Goal: Task Accomplishment & Management: Use online tool/utility

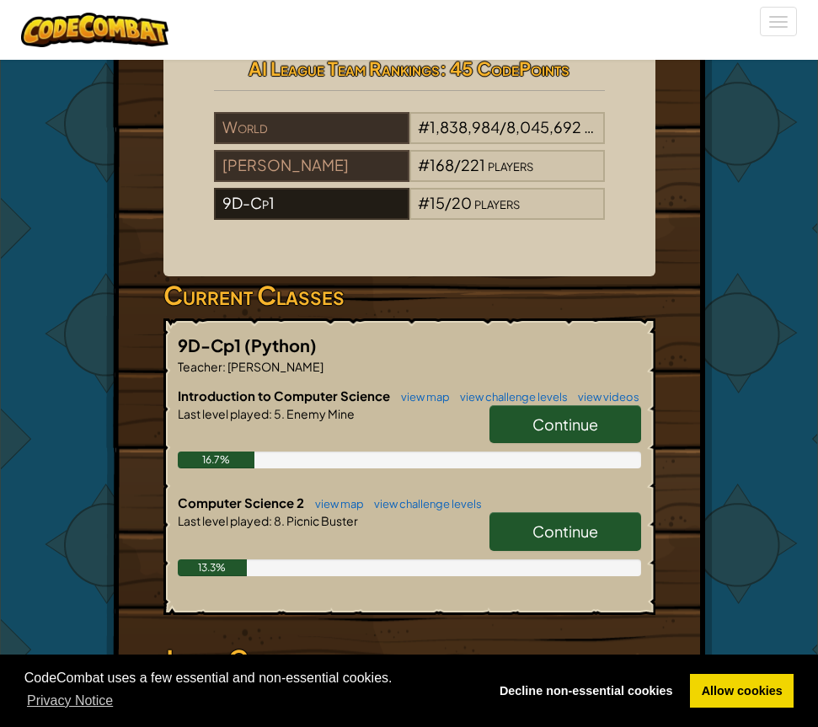
scroll to position [421, 0]
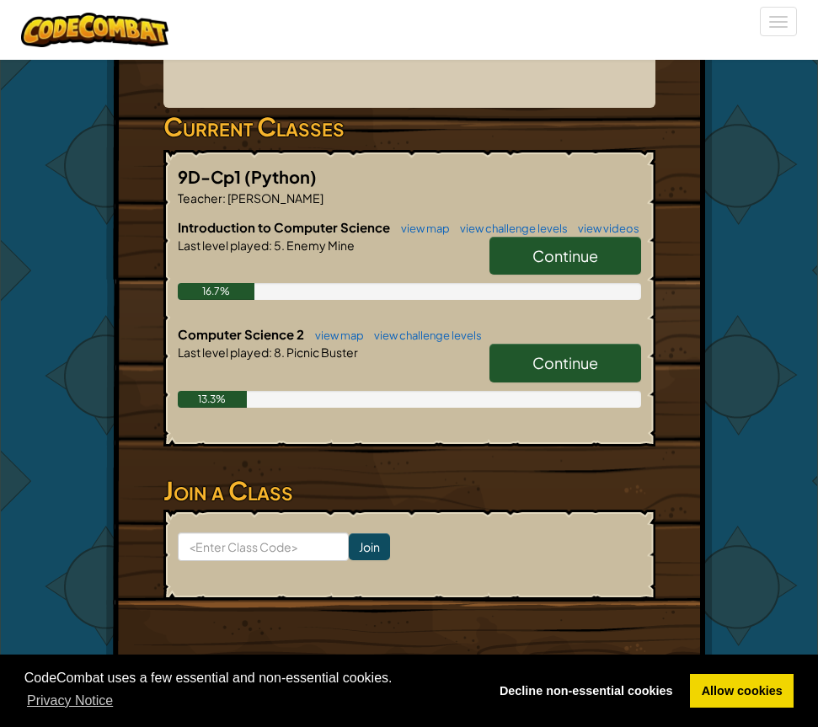
click at [540, 372] on span "Continue" at bounding box center [565, 362] width 66 height 19
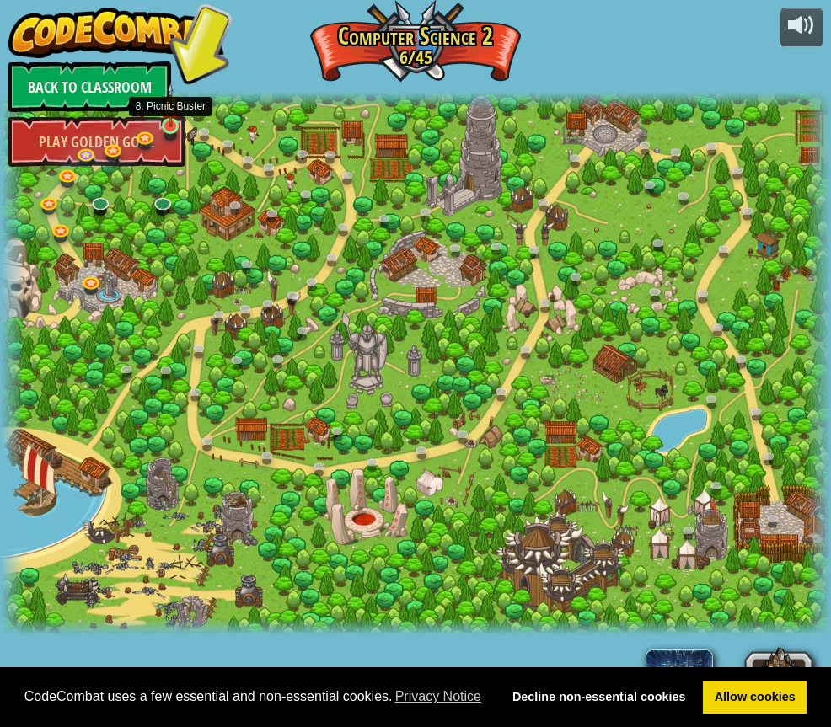
click at [173, 114] on img at bounding box center [170, 105] width 19 height 45
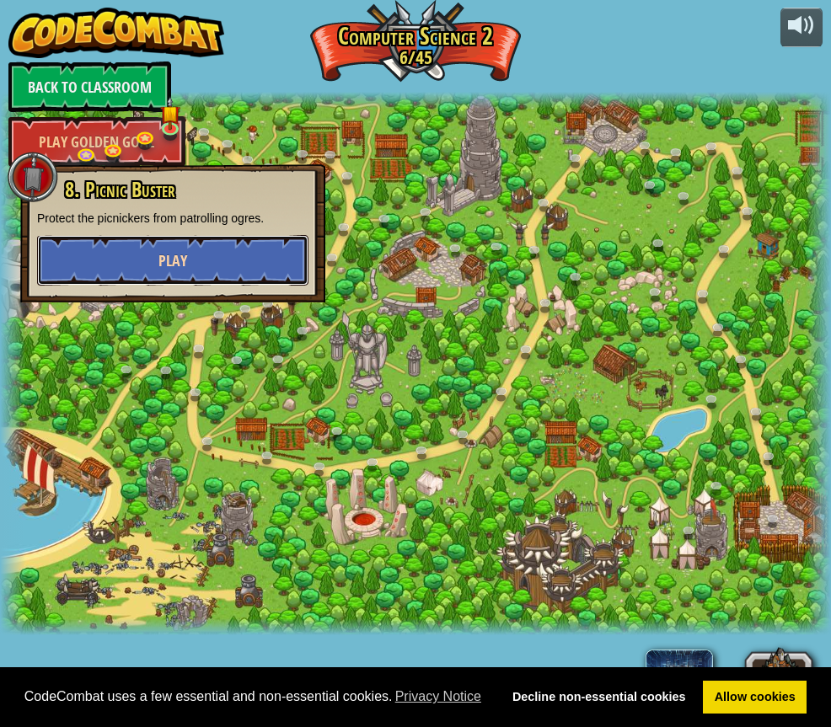
click at [223, 254] on button "Play" at bounding box center [172, 260] width 271 height 51
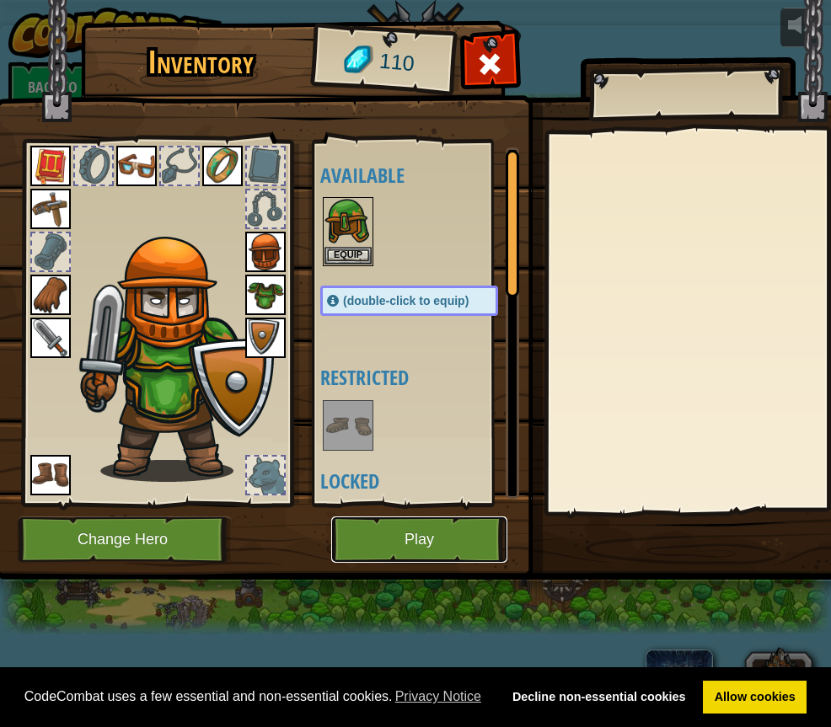
click at [411, 546] on button "Play" at bounding box center [419, 539] width 176 height 46
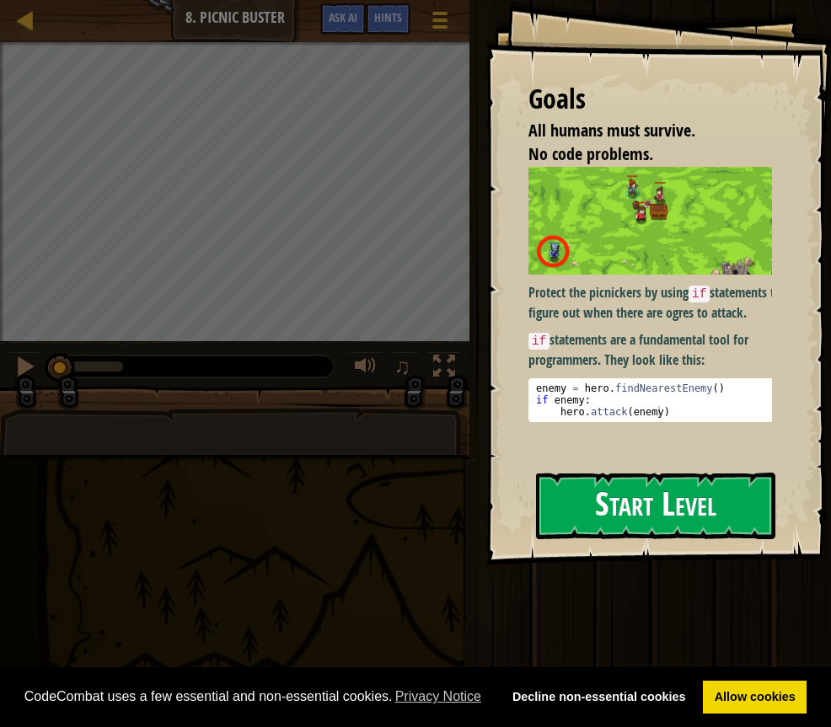
click at [682, 507] on button "Start Level" at bounding box center [655, 506] width 239 height 67
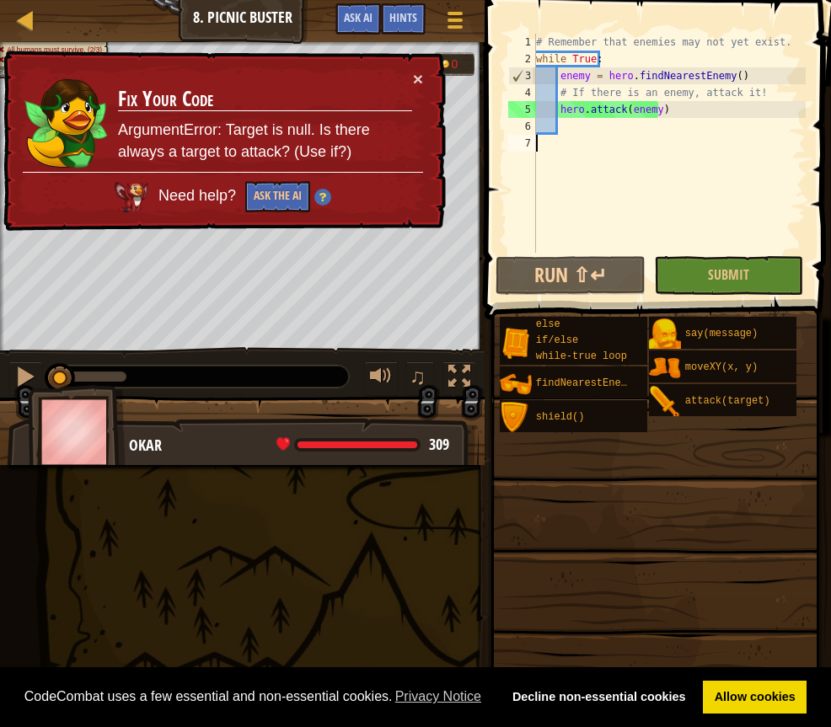
click at [586, 122] on div "# Remember that enemies may not yet exist. while True : enemy = hero . findNear…" at bounding box center [668, 160] width 273 height 253
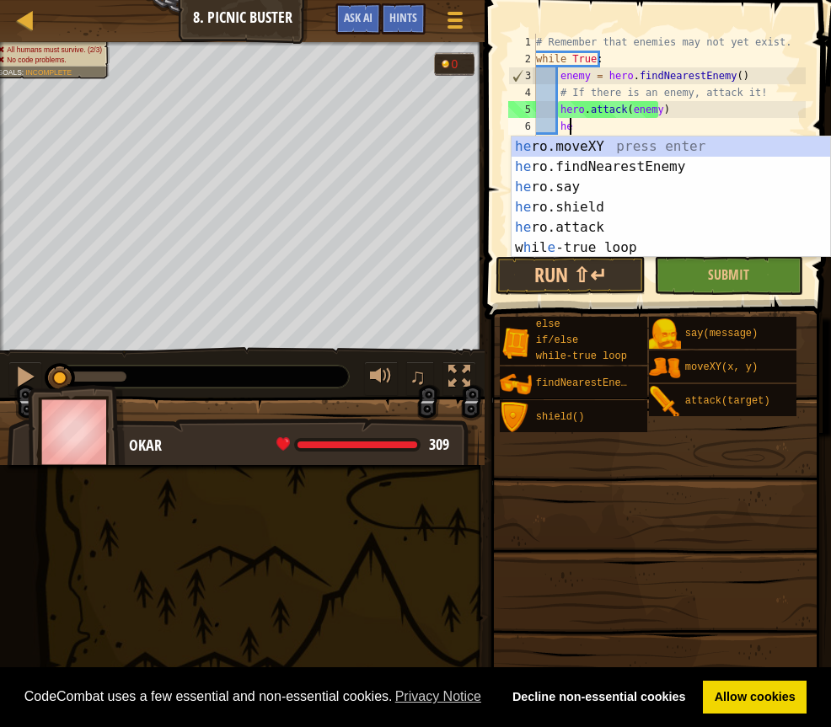
scroll to position [8, 3]
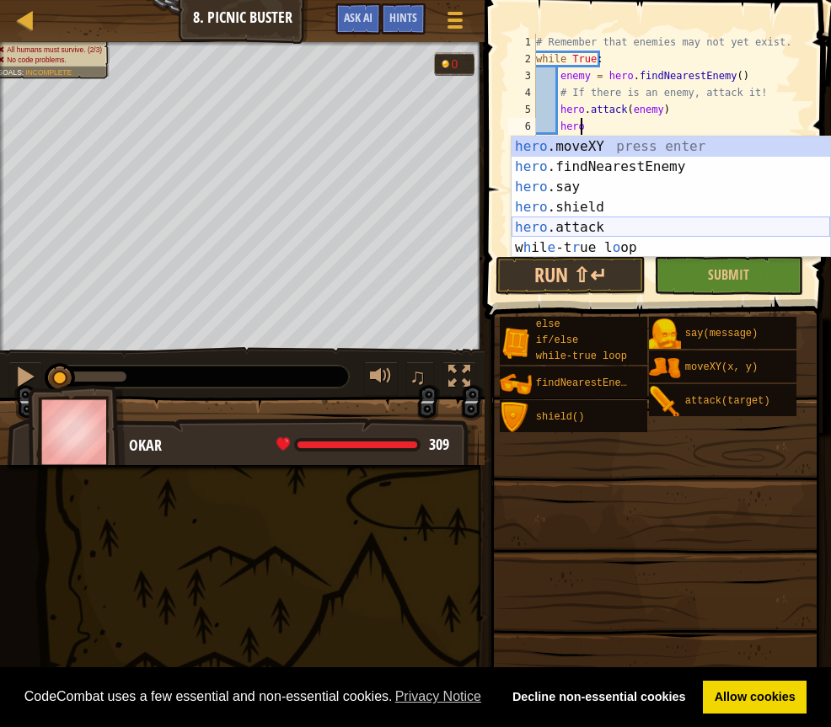
click at [597, 226] on div "hero .moveXY press enter hero .findNearestEnemy press enter hero .say press ent…" at bounding box center [670, 217] width 318 height 162
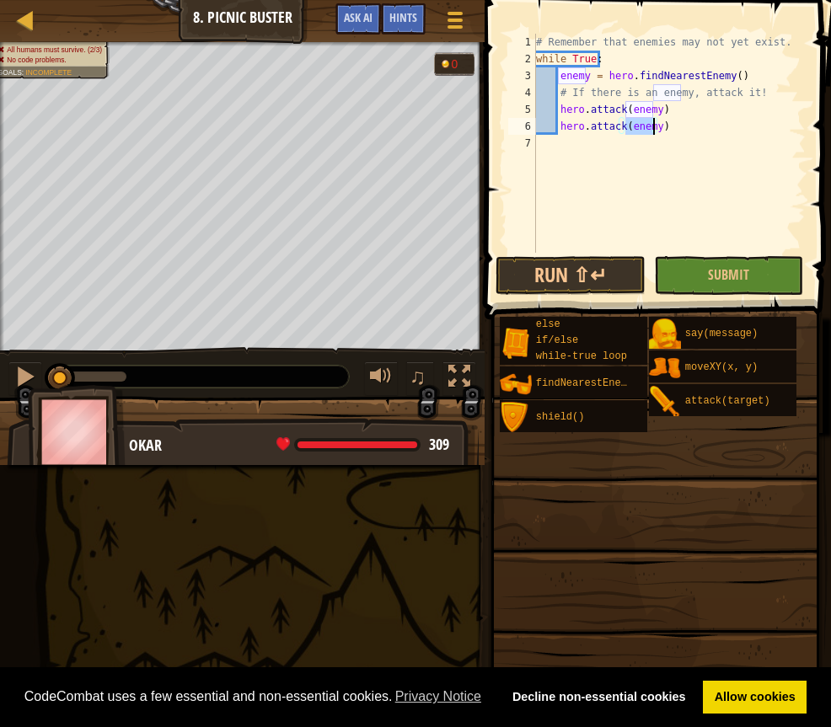
scroll to position [8, 8]
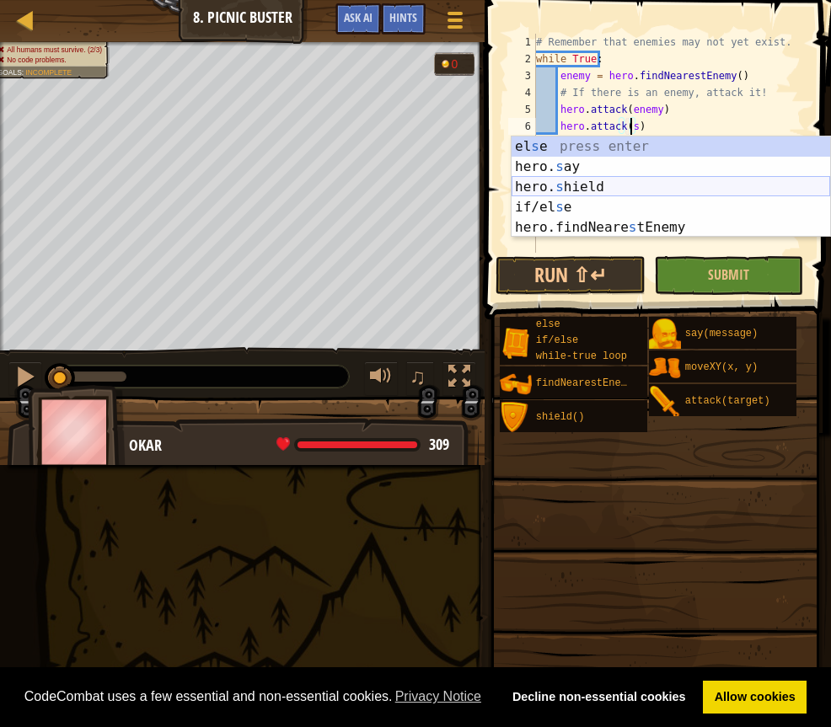
click at [598, 182] on div "el s e press enter hero. s ay press enter hero. s hield press enter if/el s e p…" at bounding box center [670, 207] width 318 height 142
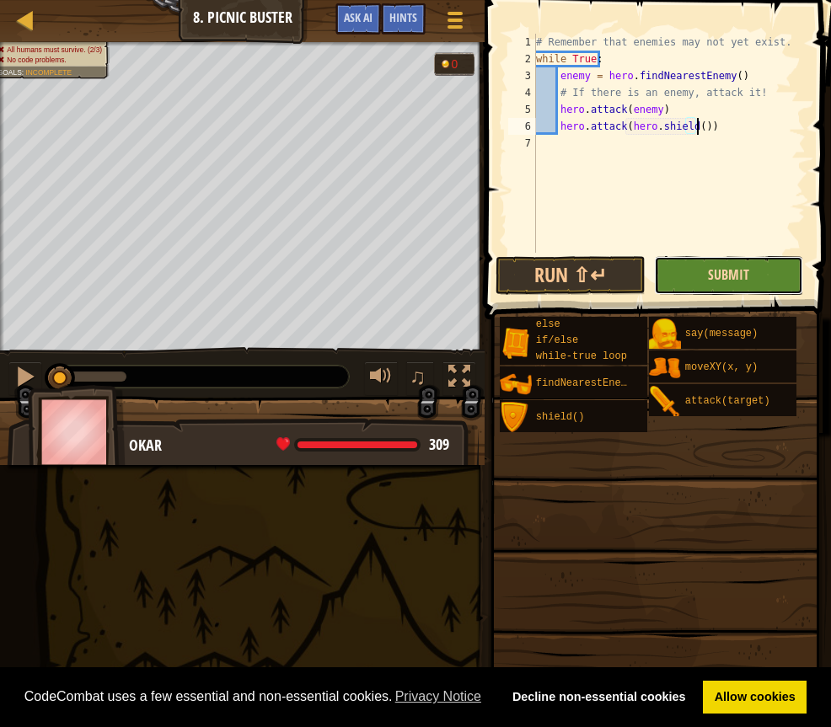
click at [712, 268] on span "Submit" at bounding box center [728, 274] width 41 height 19
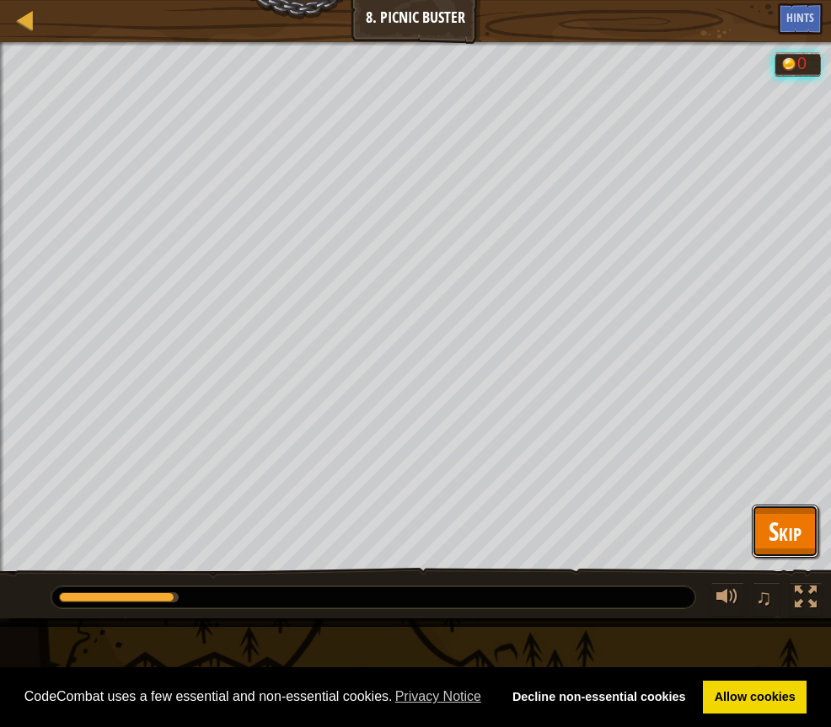
click at [793, 532] on span "Skip" at bounding box center [784, 531] width 33 height 35
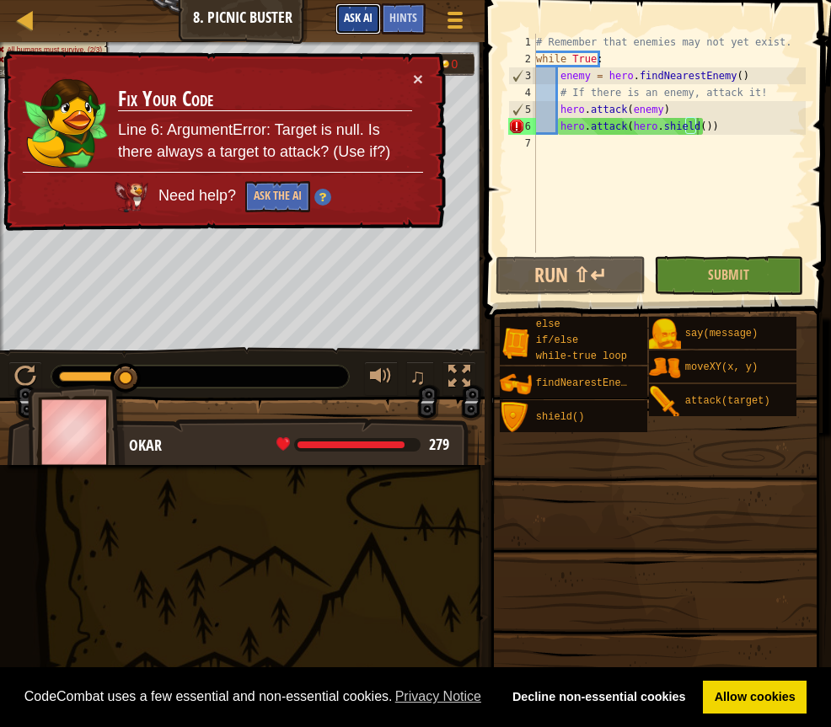
click at [356, 13] on span "Ask AI" at bounding box center [358, 17] width 29 height 16
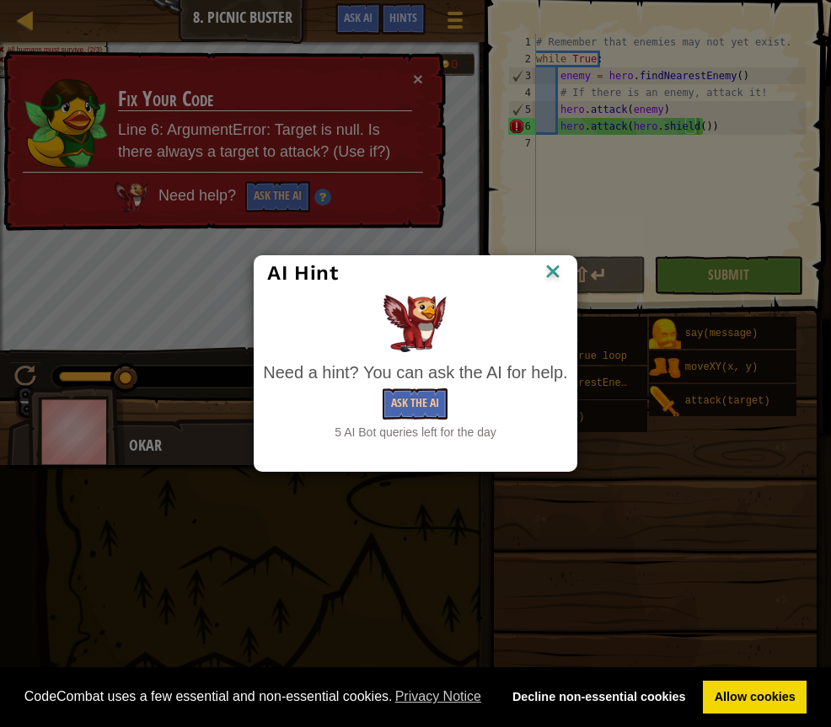
click at [552, 274] on img at bounding box center [553, 272] width 22 height 25
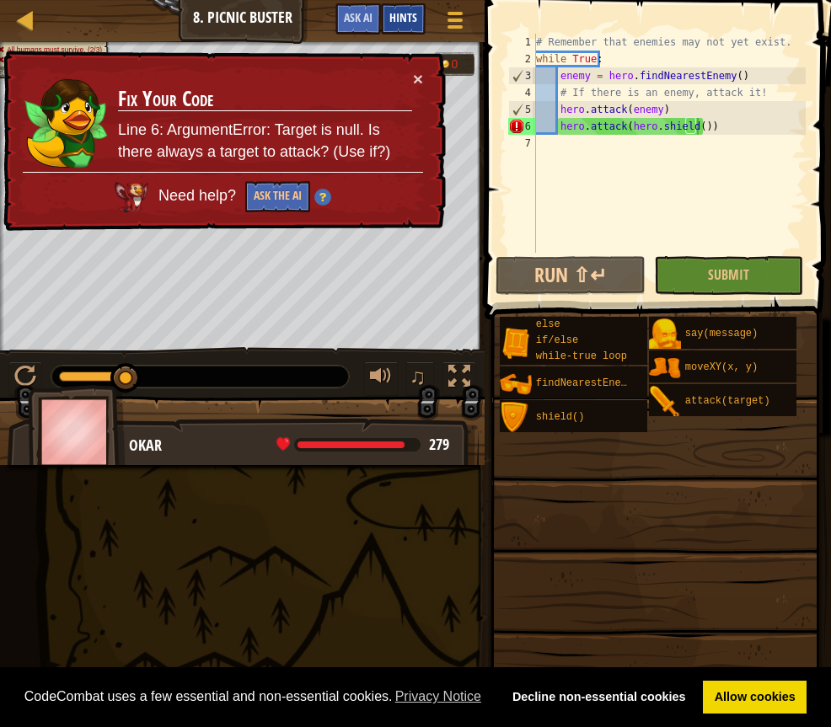
click at [402, 5] on div "Hints" at bounding box center [403, 18] width 45 height 31
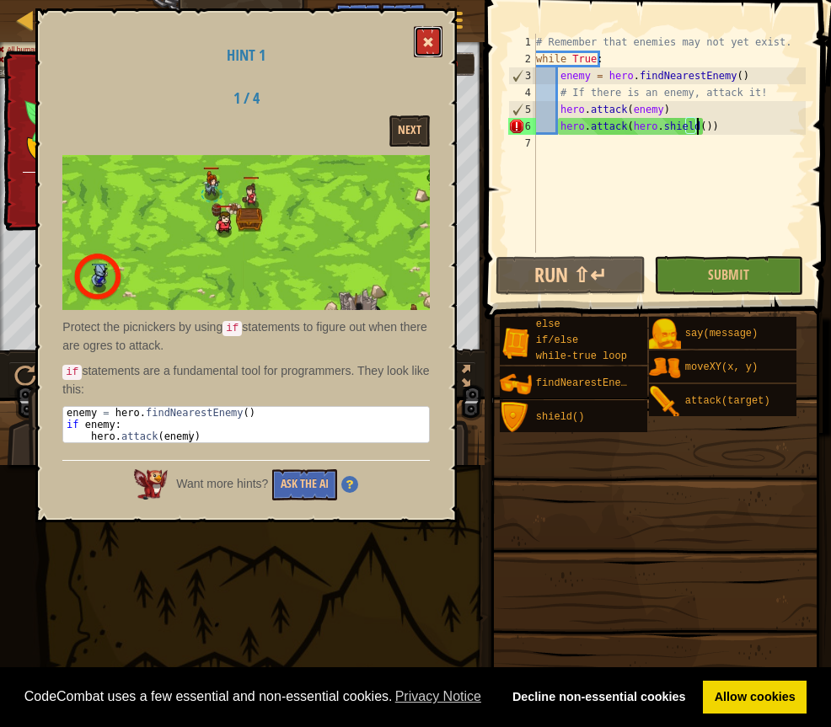
click at [415, 47] on button at bounding box center [428, 41] width 29 height 31
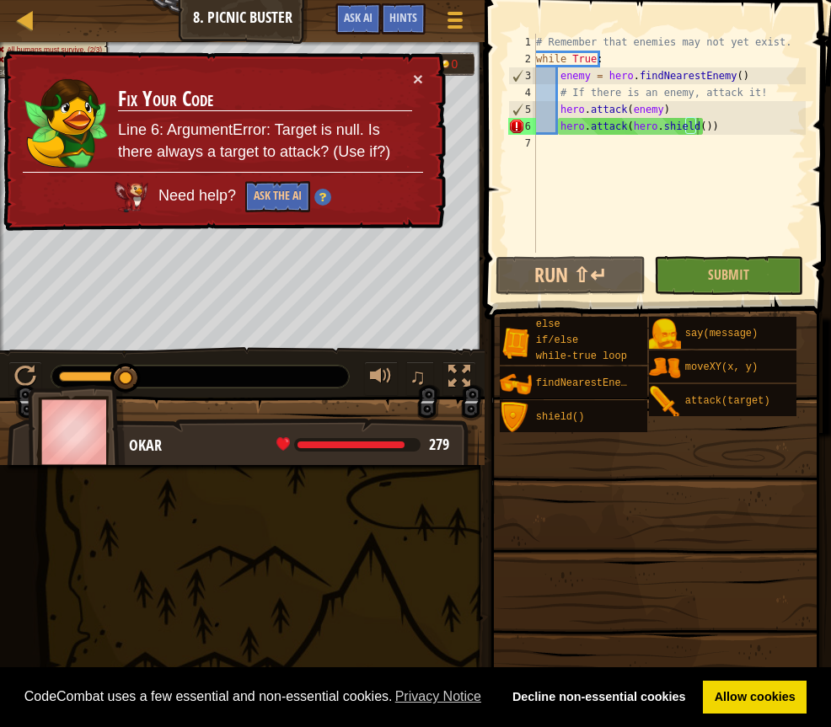
click at [732, 127] on div "# Remember that enemies may not yet exist. while True : enemy = hero . findNear…" at bounding box center [668, 160] width 273 height 253
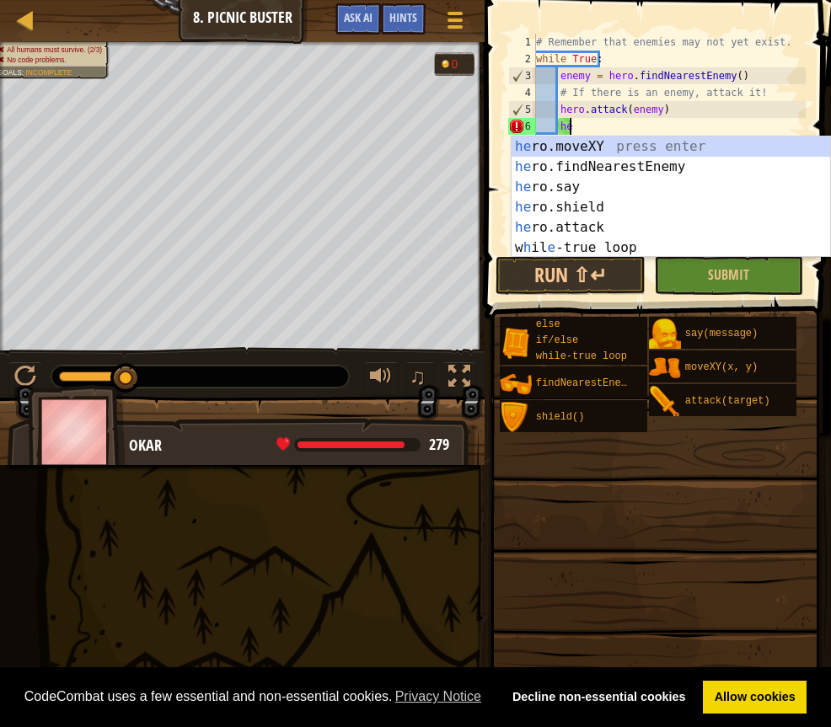
type textarea "h"
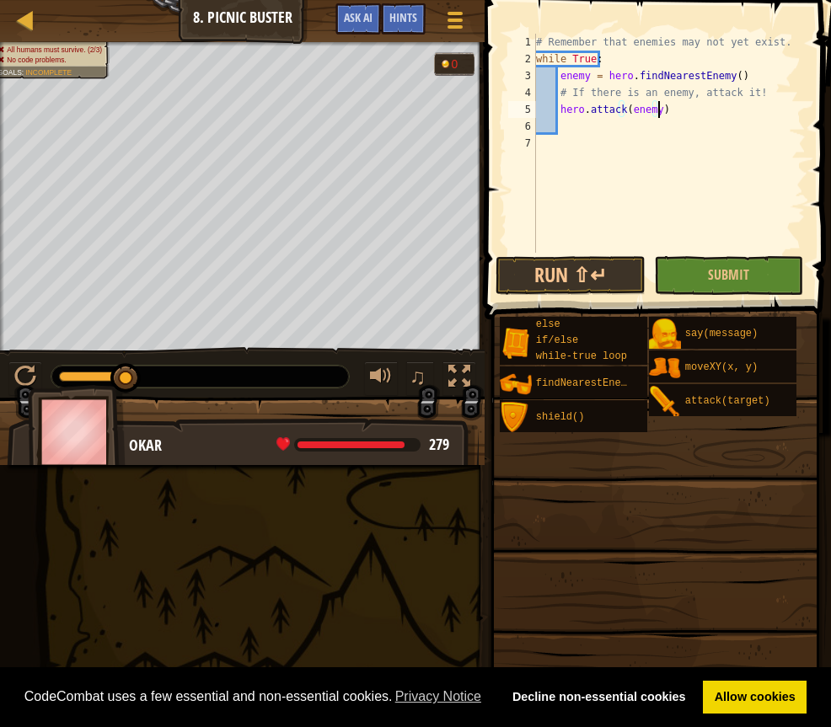
click at [658, 113] on div "# Remember that enemies may not yet exist. while True : enemy = hero . findNear…" at bounding box center [668, 160] width 273 height 253
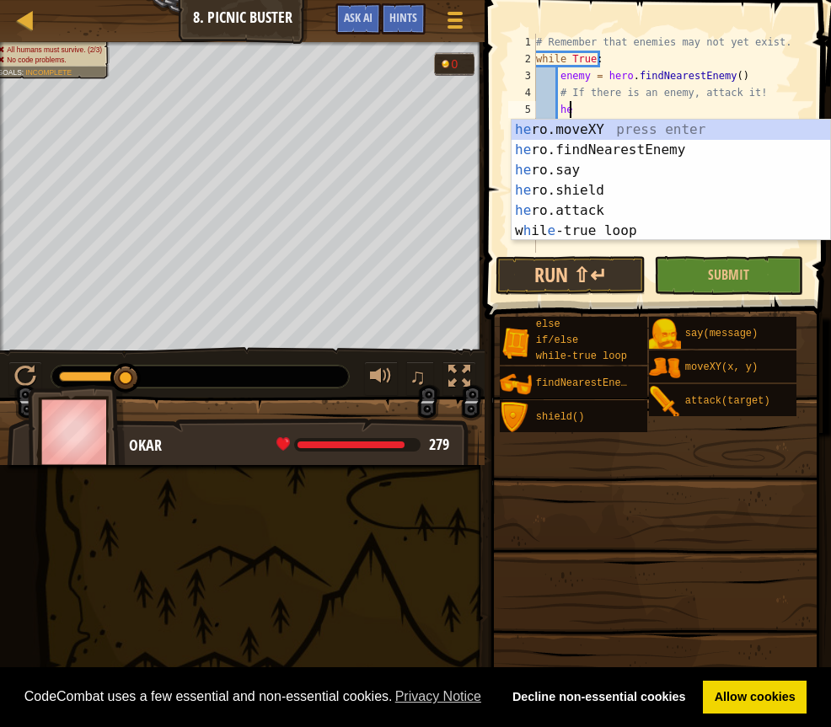
type textarea "h"
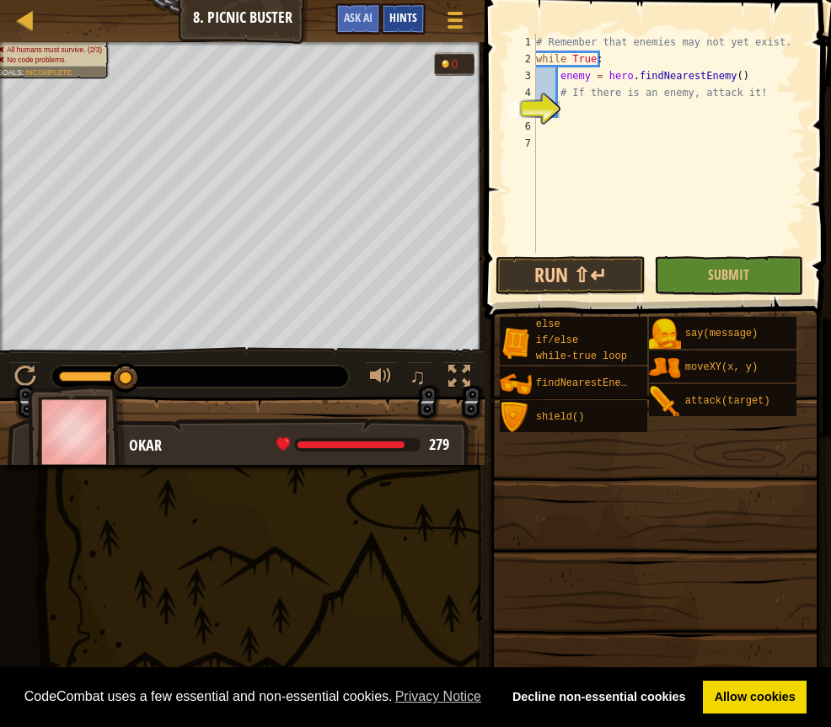
click at [411, 20] on span "Hints" at bounding box center [403, 17] width 28 height 16
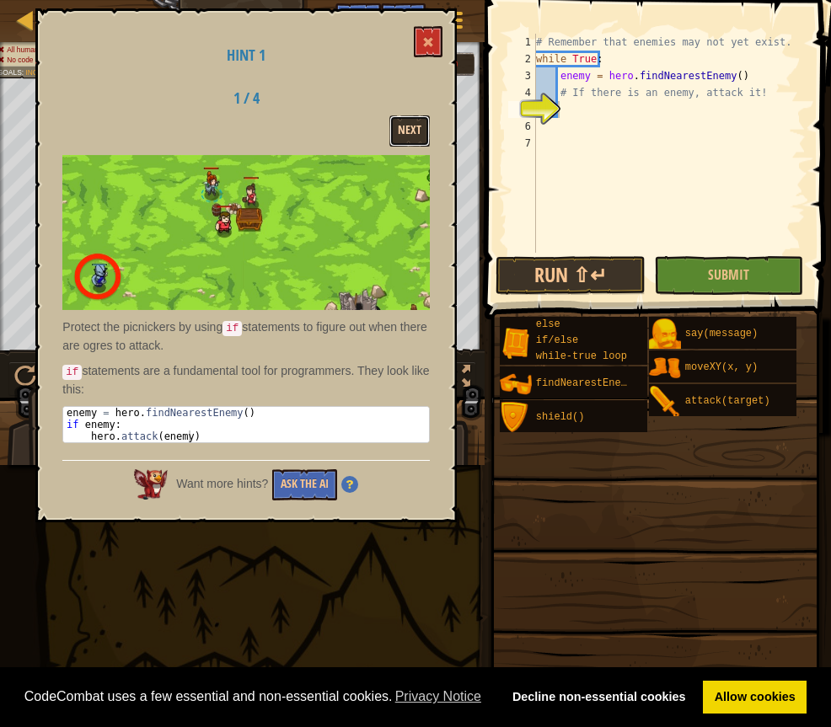
click at [415, 129] on button "Next" at bounding box center [409, 130] width 40 height 31
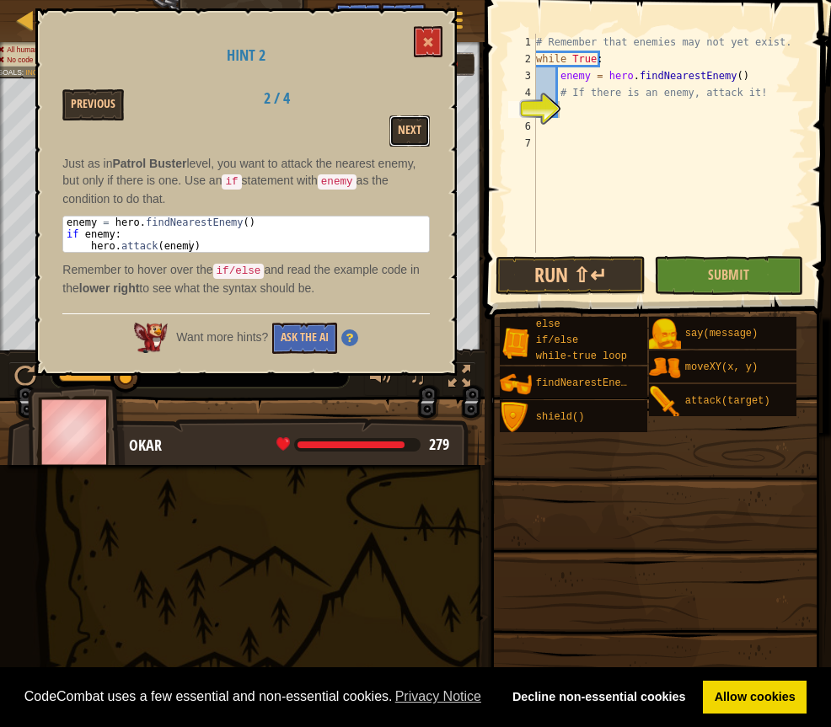
click at [415, 129] on button "Next" at bounding box center [409, 130] width 40 height 31
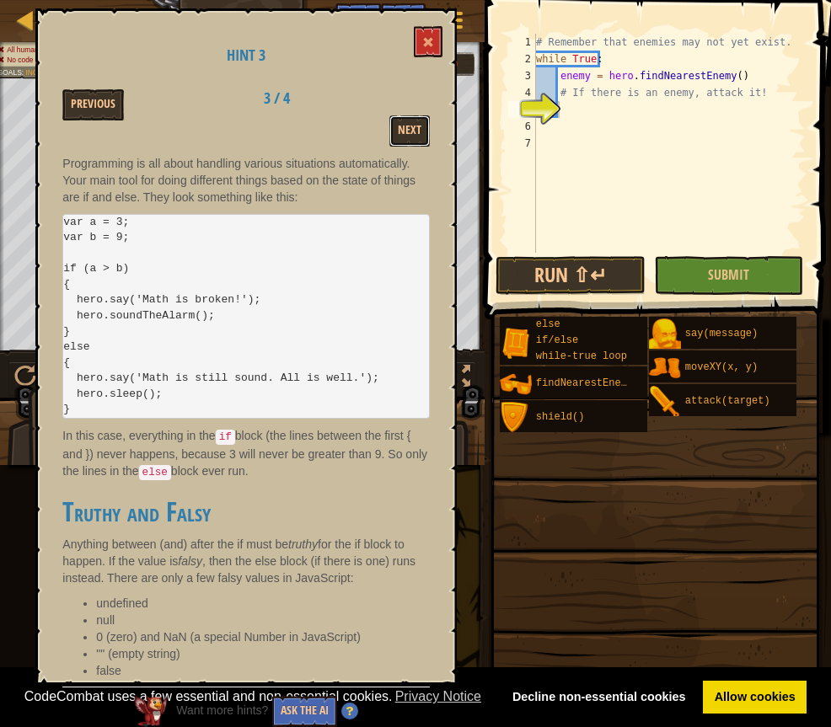
click at [415, 129] on button "Next" at bounding box center [409, 130] width 40 height 31
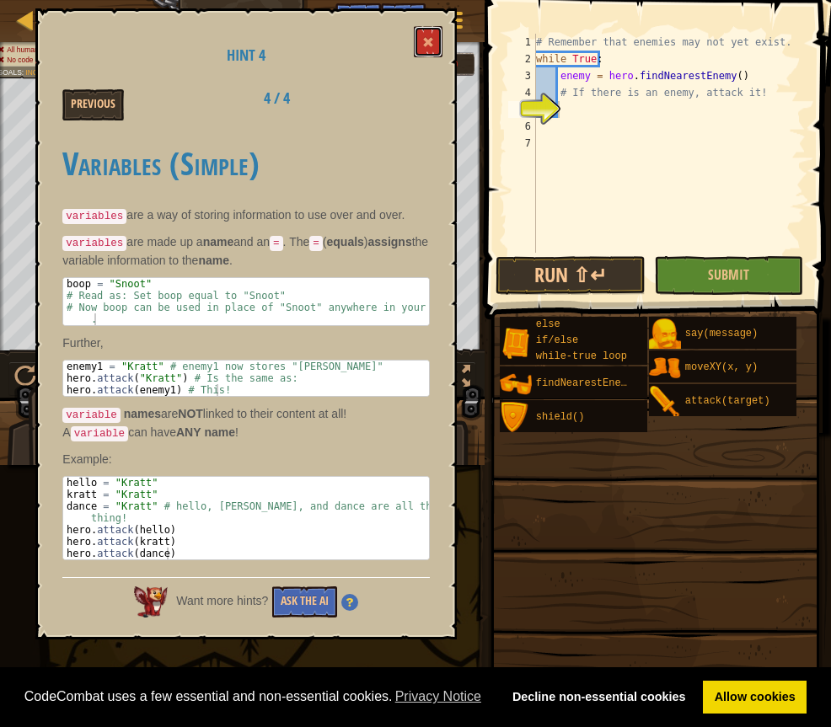
click at [420, 38] on button at bounding box center [428, 41] width 29 height 31
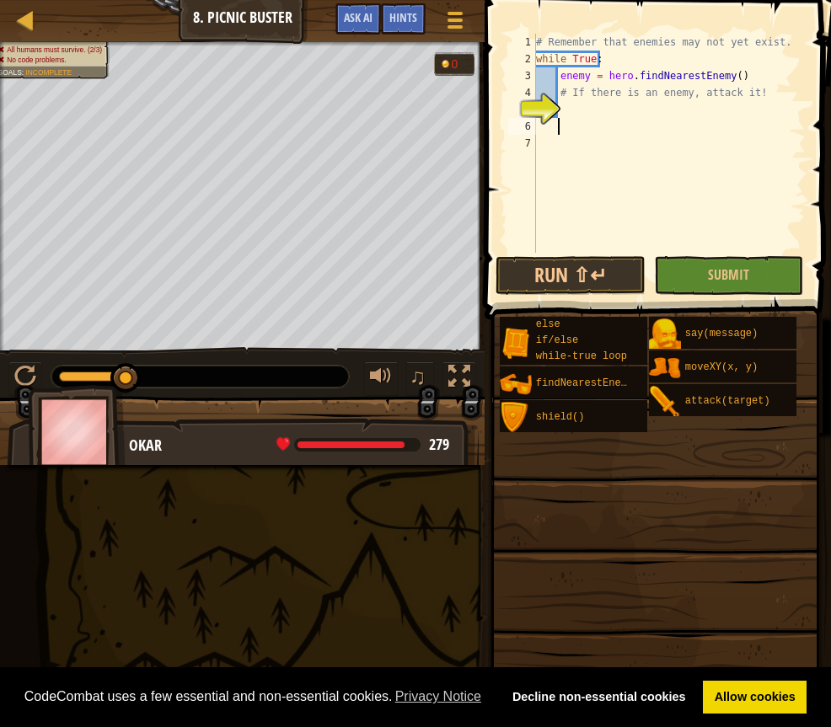
click at [563, 126] on div "# Remember that enemies may not yet exist. while True : enemy = hero . findNear…" at bounding box center [668, 160] width 273 height 253
click at [567, 115] on div "# Remember that enemies may not yet exist. while True : enemy = hero . findNear…" at bounding box center [668, 160] width 273 height 253
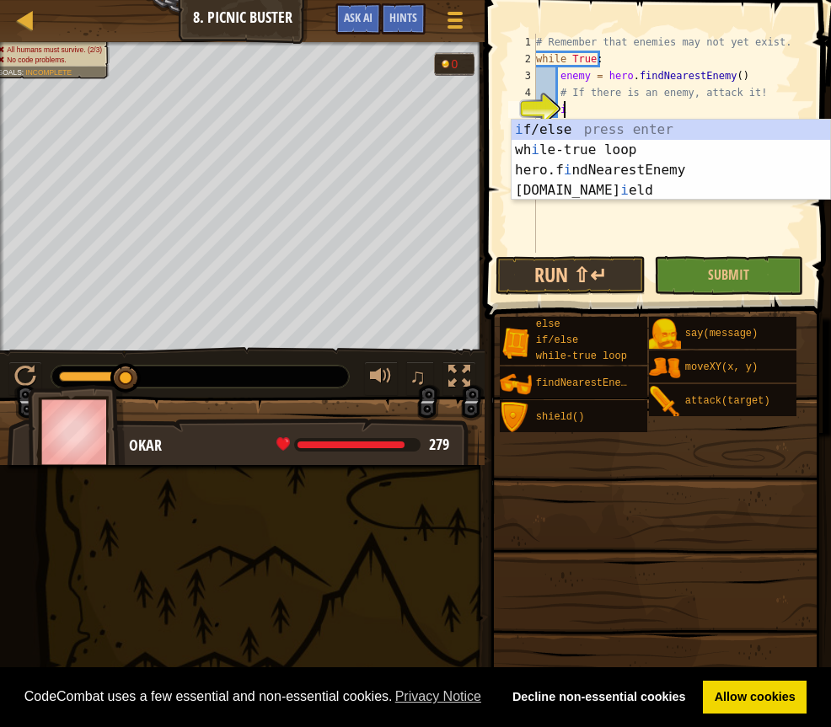
scroll to position [8, 2]
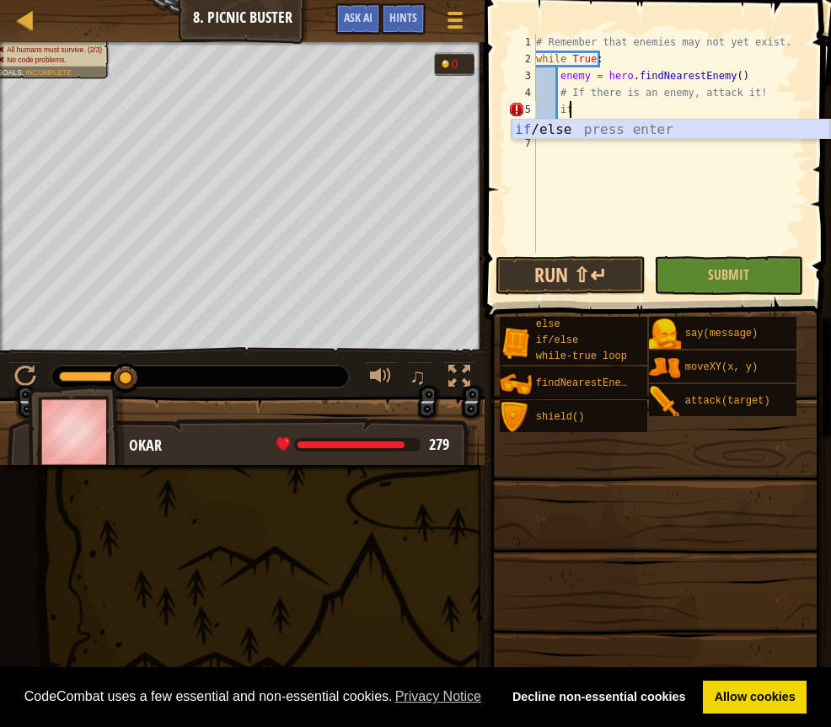
click at [649, 126] on div "if /else press enter" at bounding box center [670, 150] width 318 height 61
type textarea "if enemy:"
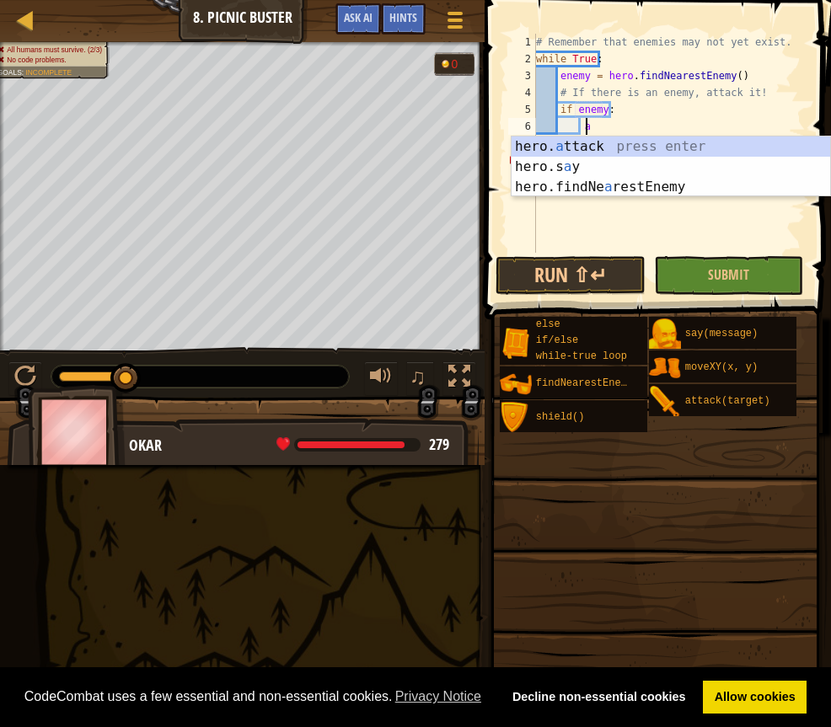
scroll to position [8, 3]
click at [613, 151] on div "hero. a ttack press enter hero.s a y press enter hero.findNe a restEnemy press …" at bounding box center [670, 186] width 318 height 101
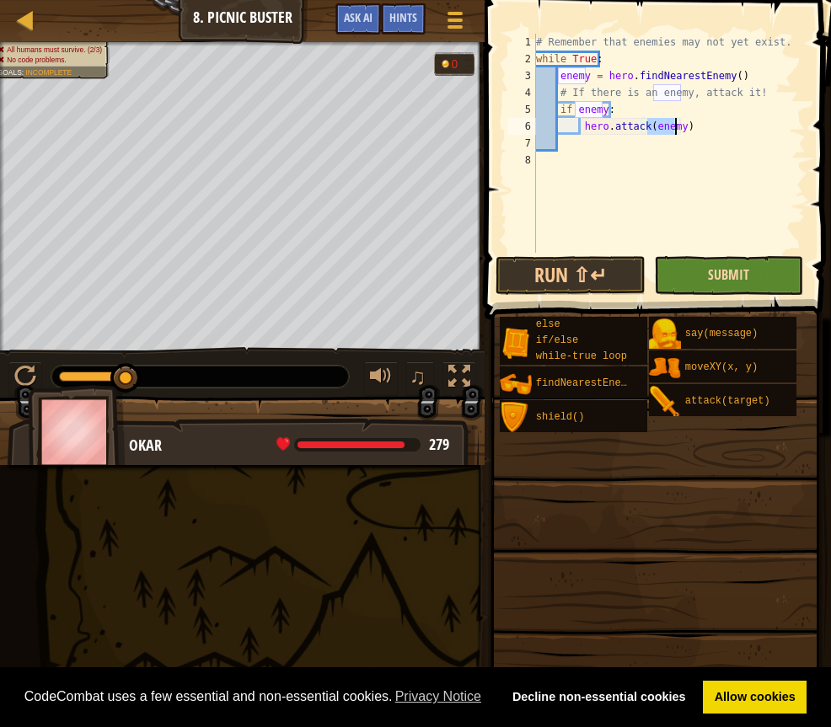
type textarea "hero.attack(enemy)"
click at [739, 270] on span "Submit" at bounding box center [728, 274] width 41 height 19
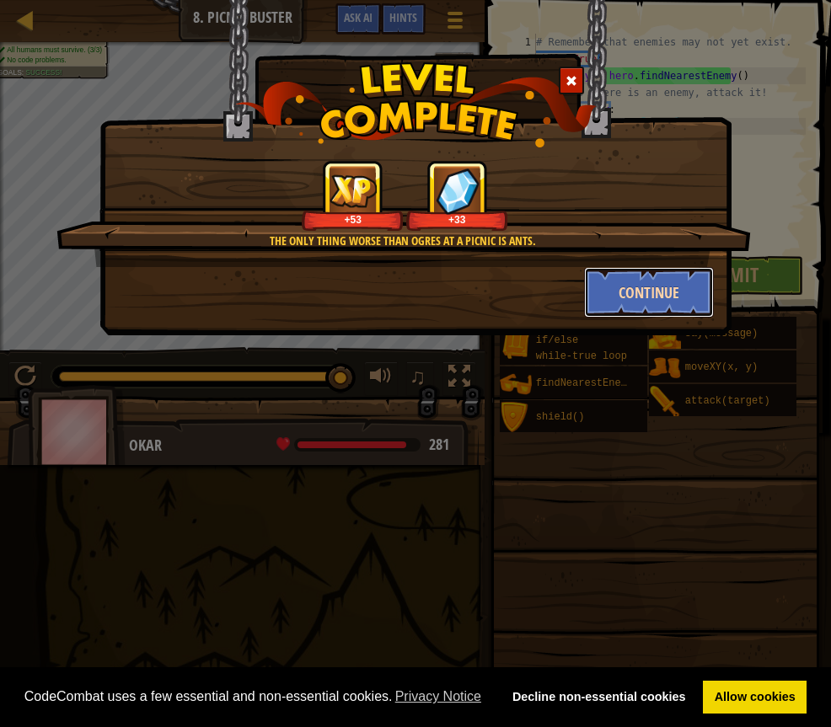
drag, startPoint x: 603, startPoint y: 311, endPoint x: 603, endPoint y: 291, distance: 20.2
click at [603, 291] on button "Continue" at bounding box center [649, 292] width 131 height 51
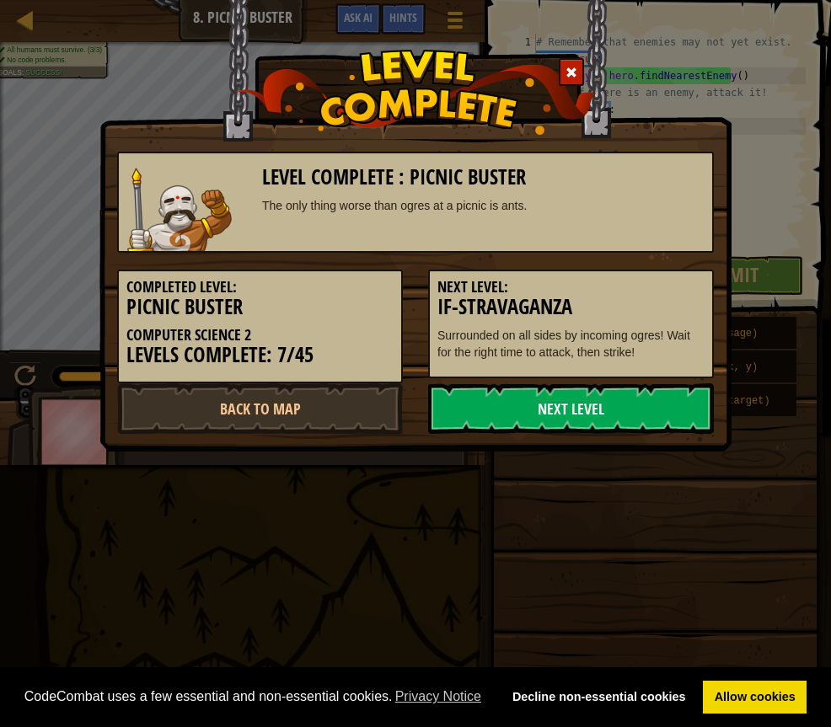
click at [603, 291] on h5 "Next Level:" at bounding box center [570, 287] width 267 height 17
click at [554, 403] on link "Next Level" at bounding box center [571, 408] width 286 height 51
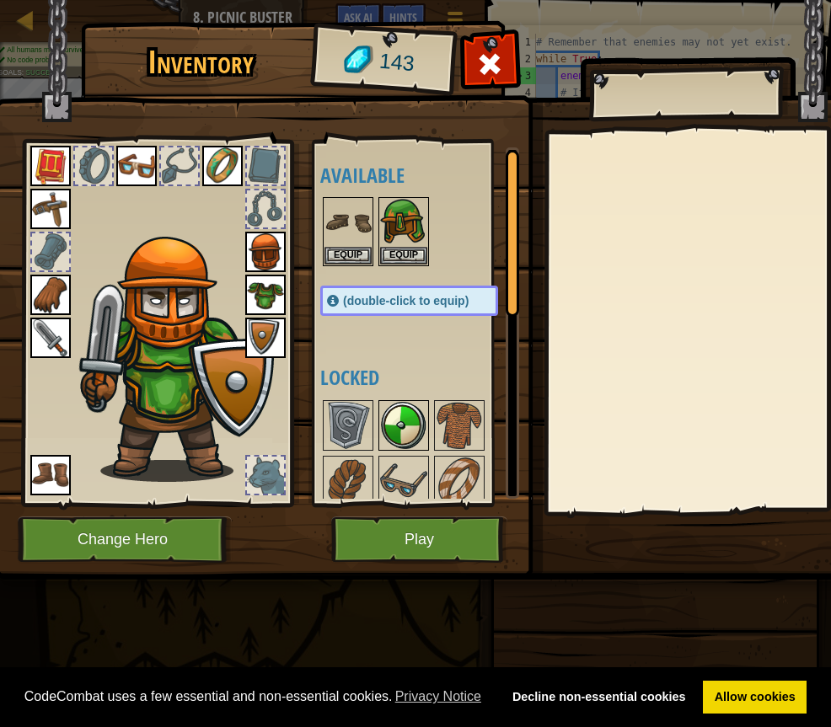
click at [404, 406] on img at bounding box center [403, 425] width 47 height 47
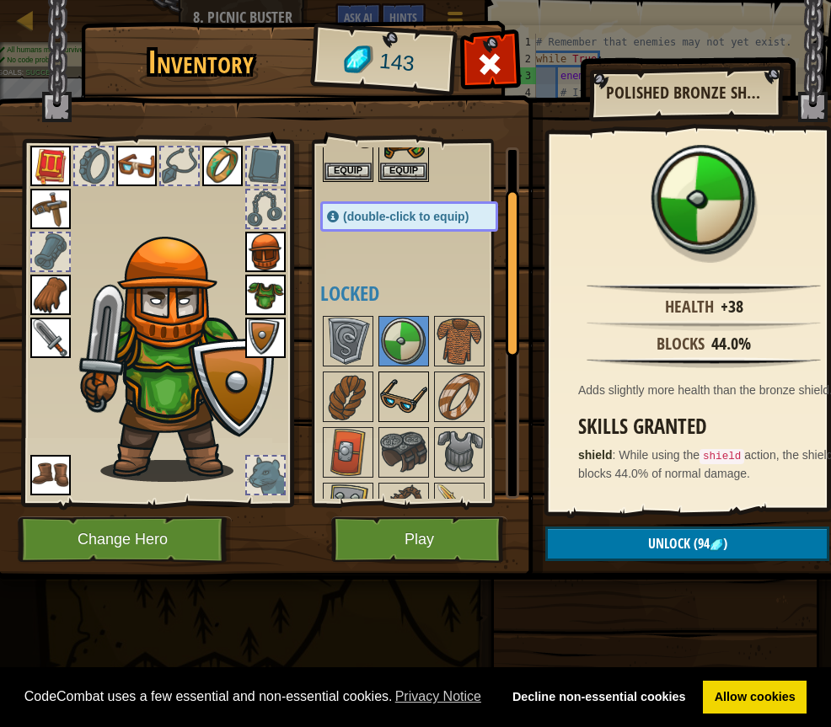
scroll to position [168, 0]
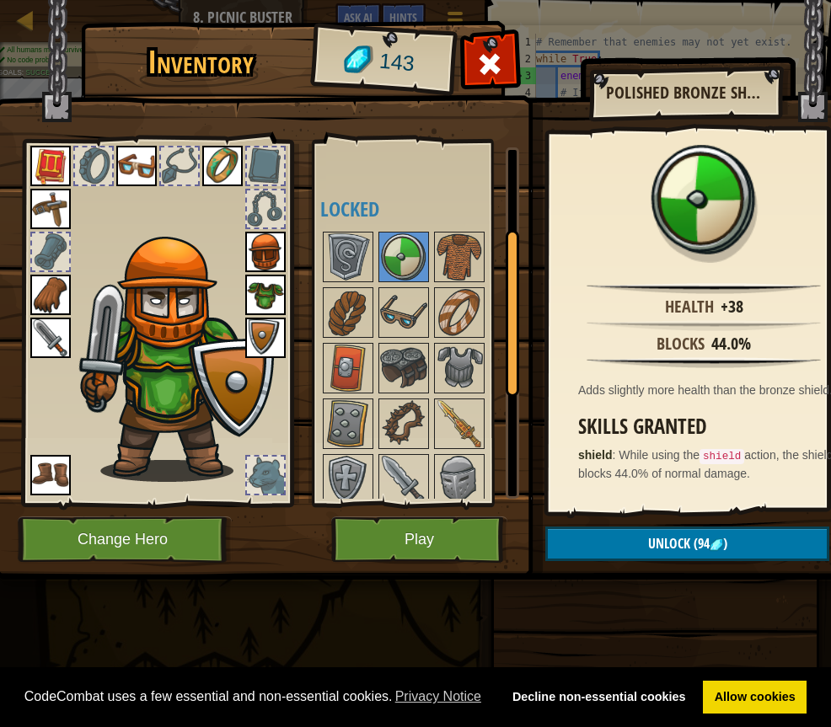
click at [262, 336] on img at bounding box center [265, 338] width 40 height 40
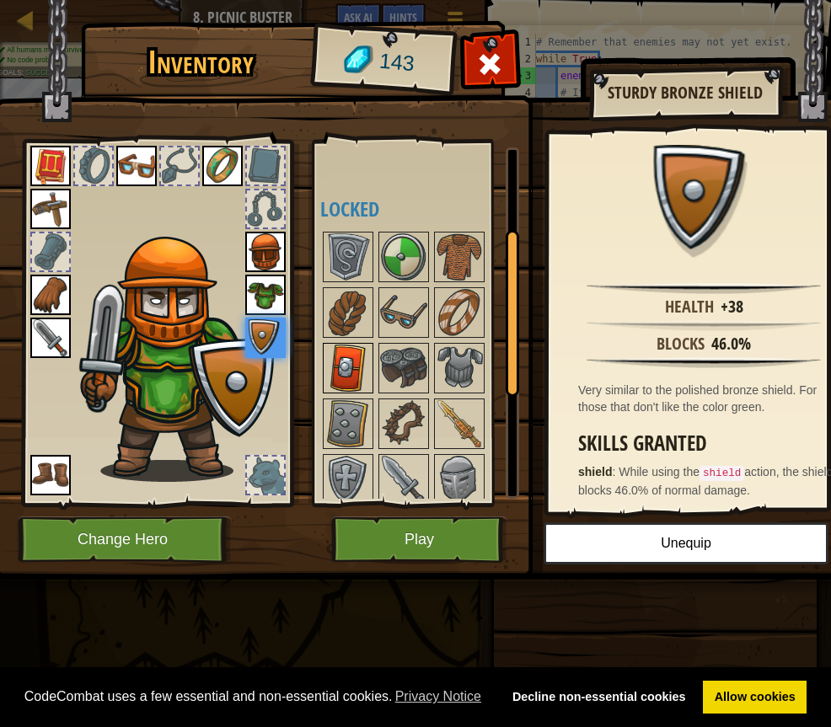
click at [357, 357] on img at bounding box center [347, 368] width 47 height 47
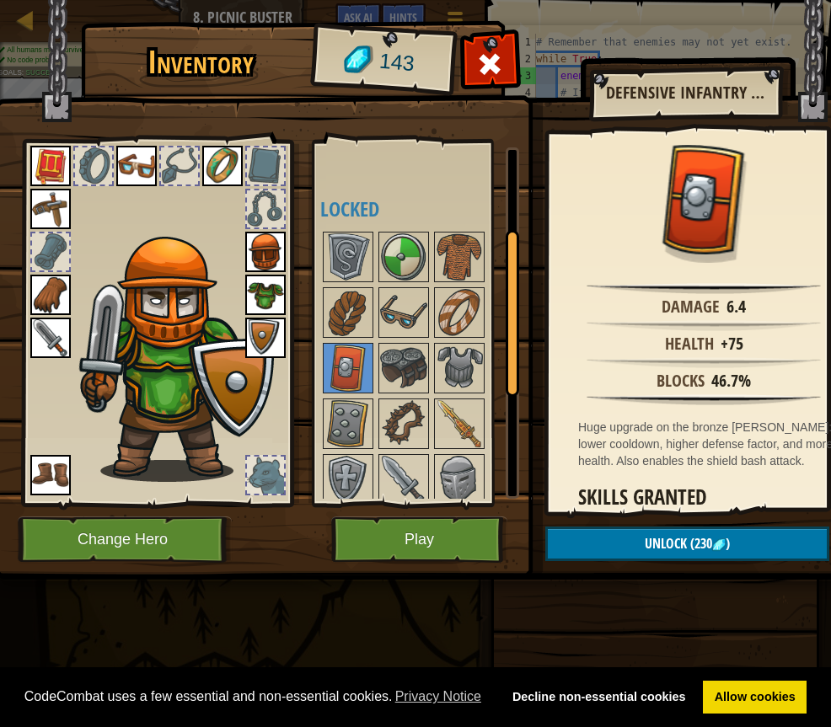
click at [259, 327] on img at bounding box center [265, 338] width 40 height 40
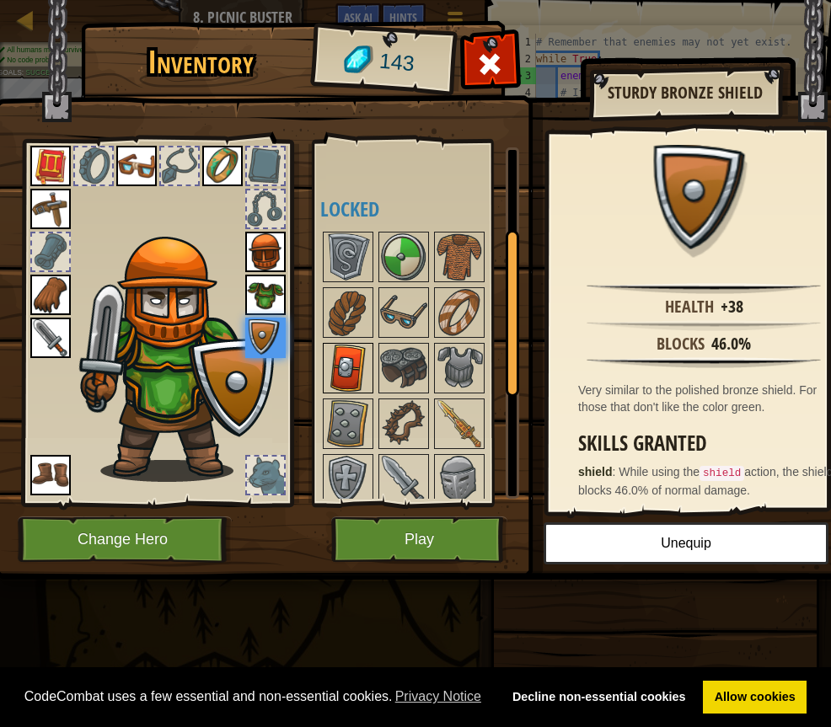
click at [338, 359] on img at bounding box center [347, 368] width 47 height 47
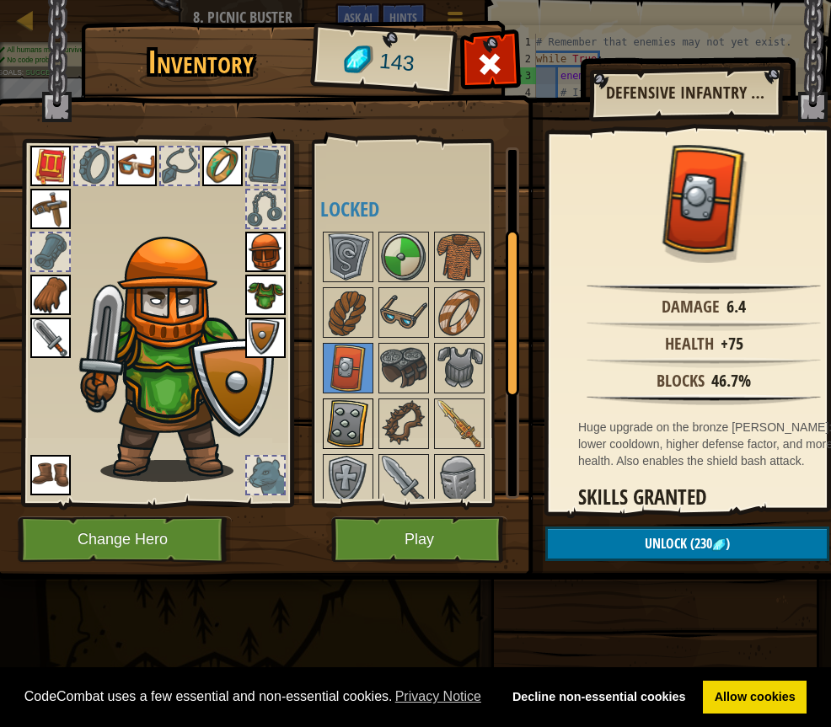
click at [354, 401] on img at bounding box center [347, 423] width 47 height 47
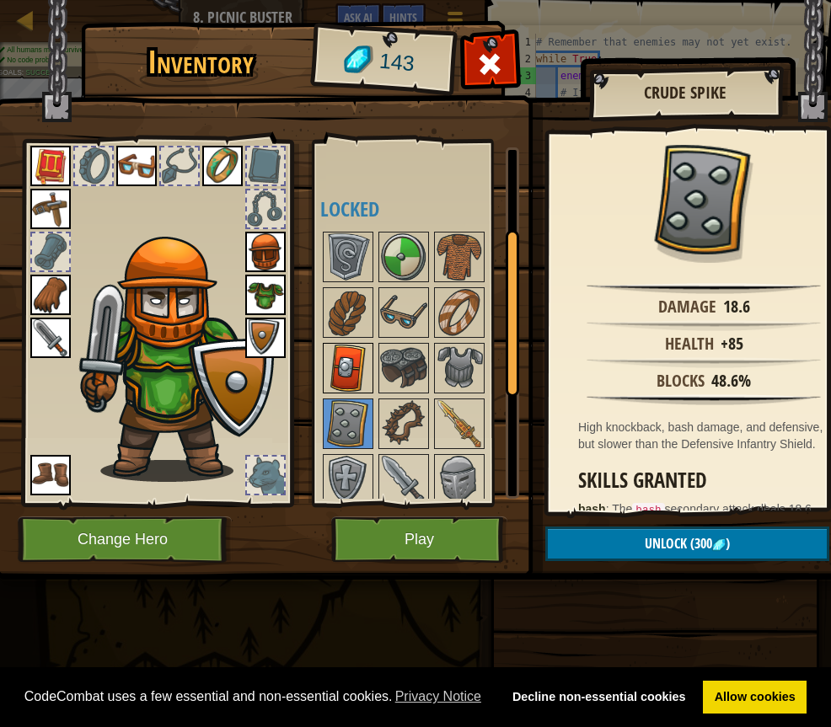
click at [349, 366] on img at bounding box center [347, 368] width 47 height 47
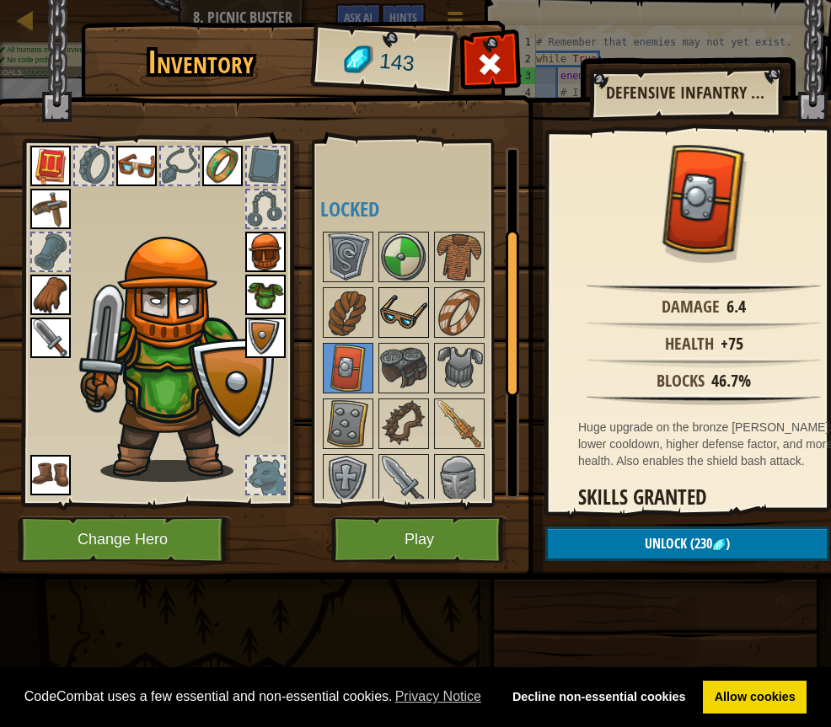
click at [395, 311] on img at bounding box center [403, 312] width 47 height 47
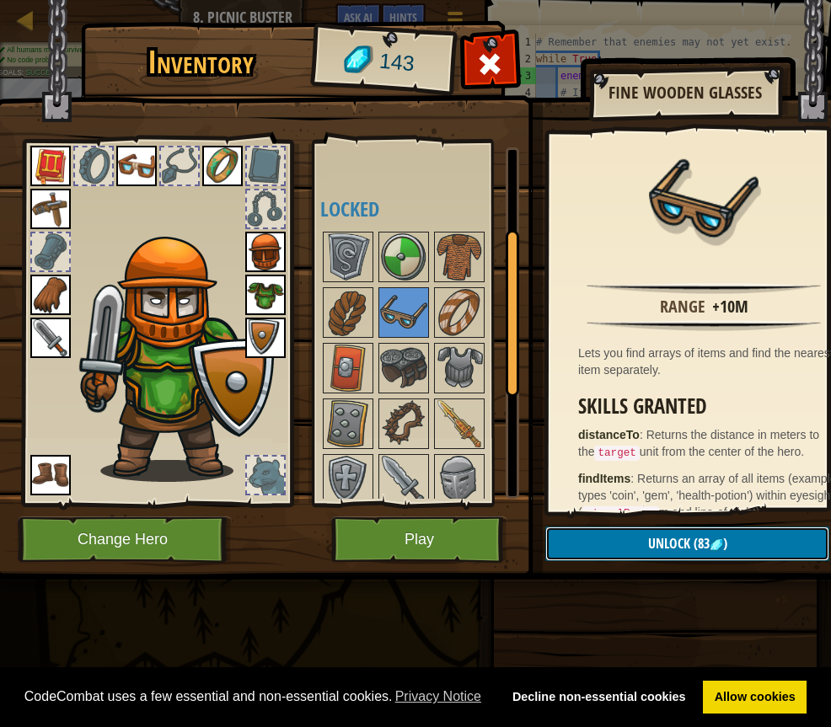
click at [696, 545] on span "(83" at bounding box center [699, 543] width 19 height 19
click at [669, 546] on button "Confirm" at bounding box center [687, 544] width 284 height 35
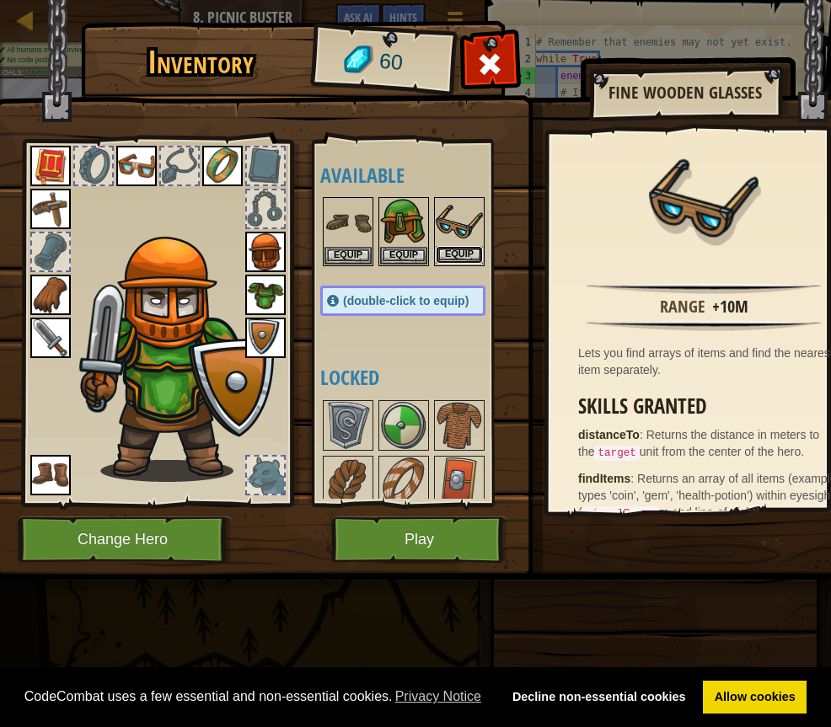
click at [458, 252] on button "Equip" at bounding box center [459, 255] width 47 height 18
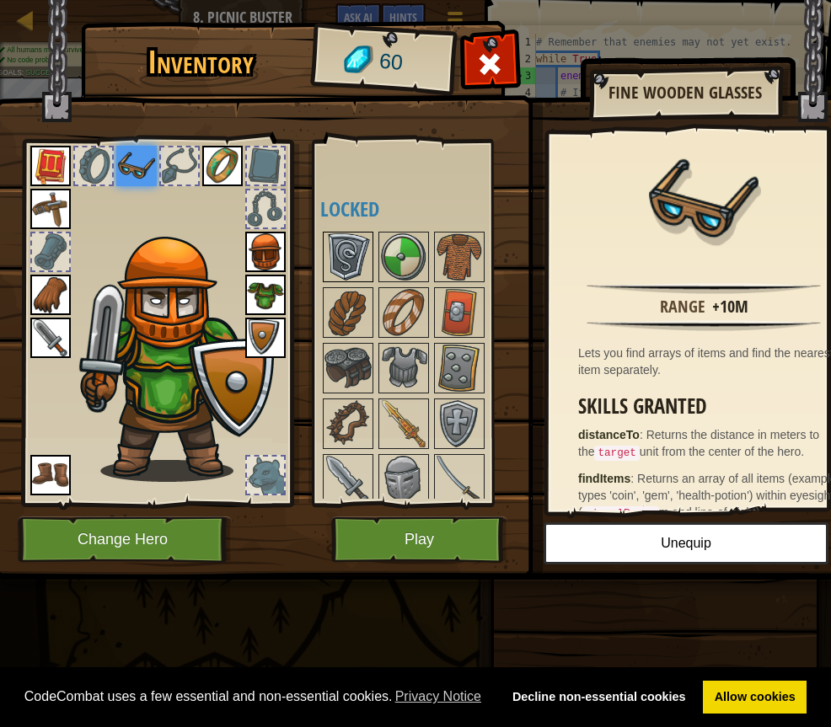
click at [349, 261] on img at bounding box center [347, 256] width 47 height 47
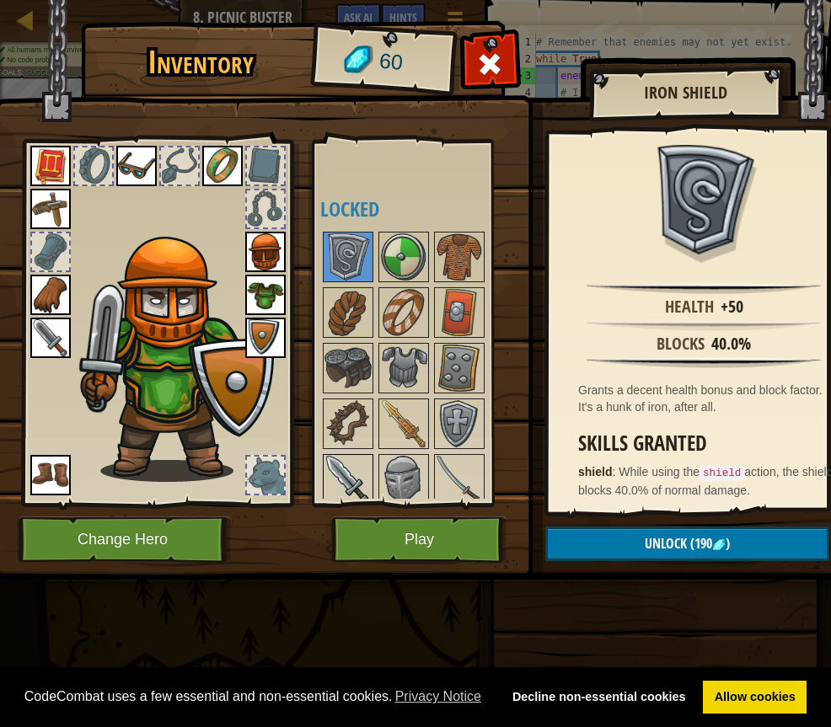
scroll to position [399, 0]
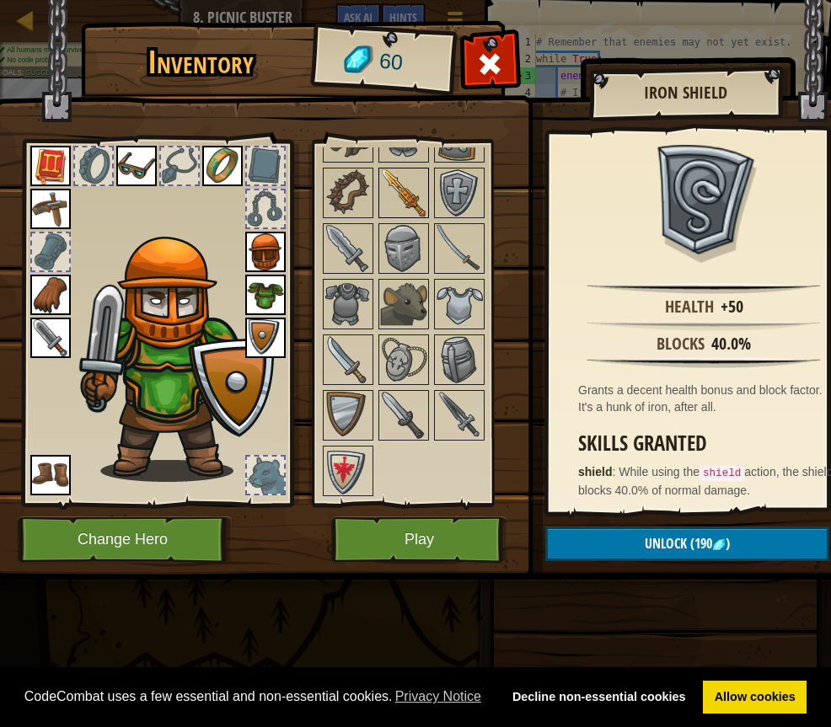
click at [399, 184] on img at bounding box center [403, 192] width 47 height 47
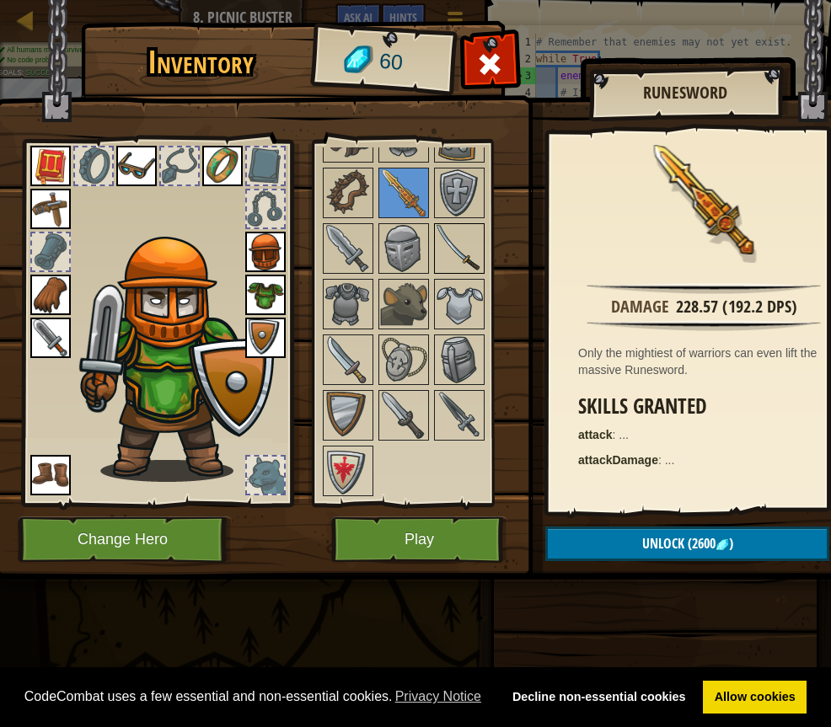
click at [445, 243] on img at bounding box center [459, 248] width 47 height 47
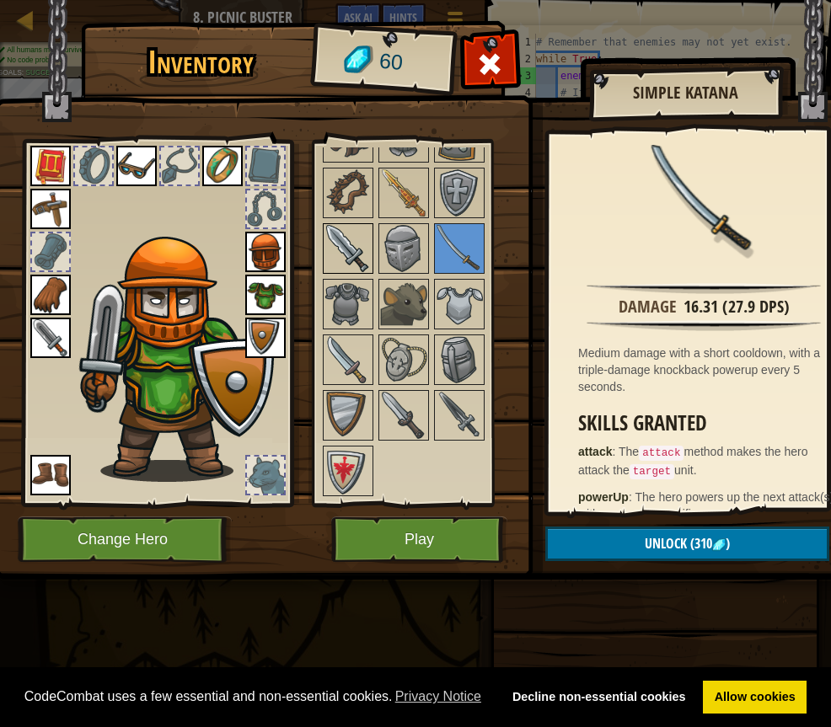
click at [363, 253] on img at bounding box center [347, 248] width 47 height 47
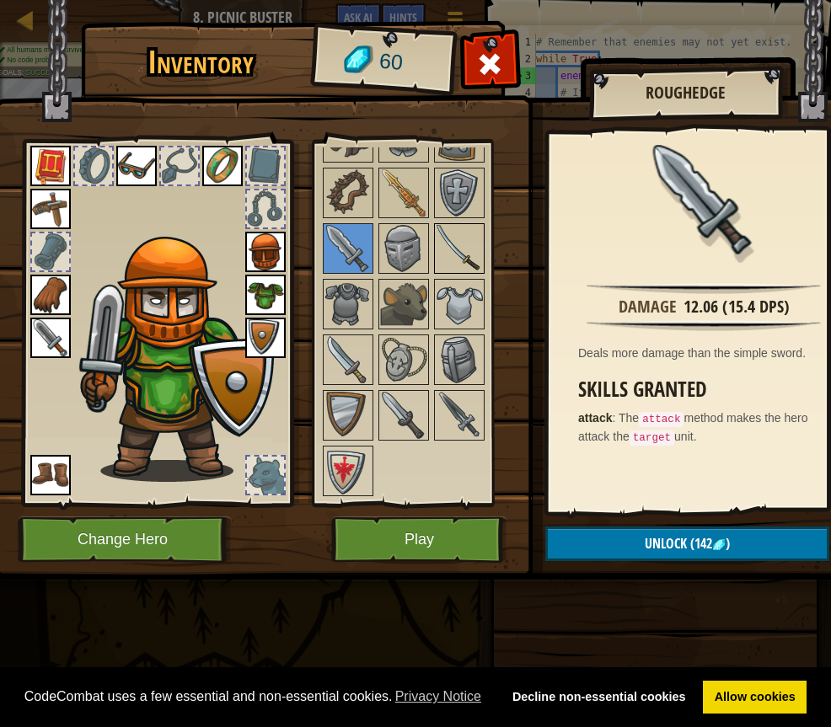
click at [449, 252] on img at bounding box center [459, 248] width 47 height 47
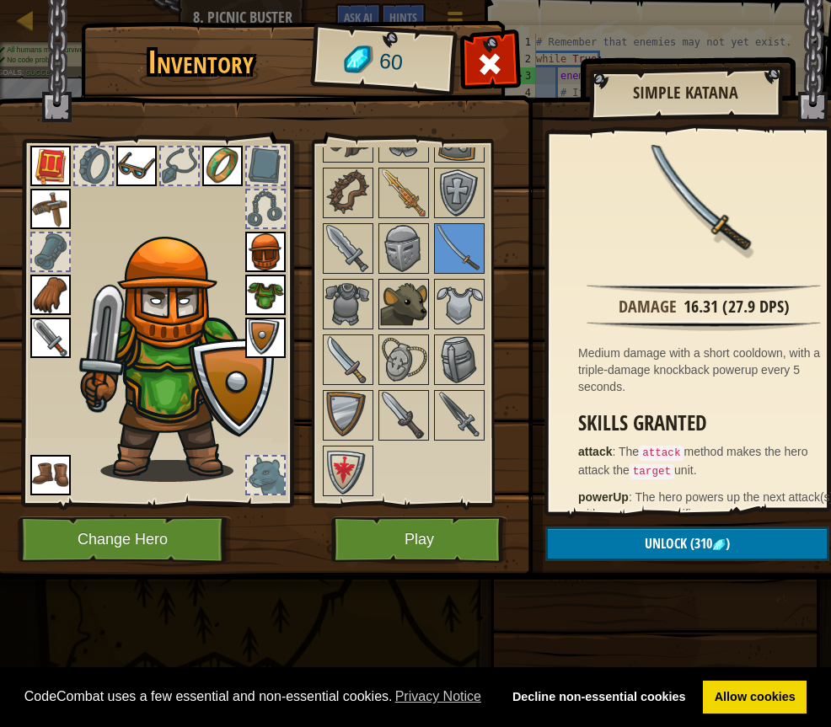
click at [400, 307] on img at bounding box center [403, 304] width 47 height 47
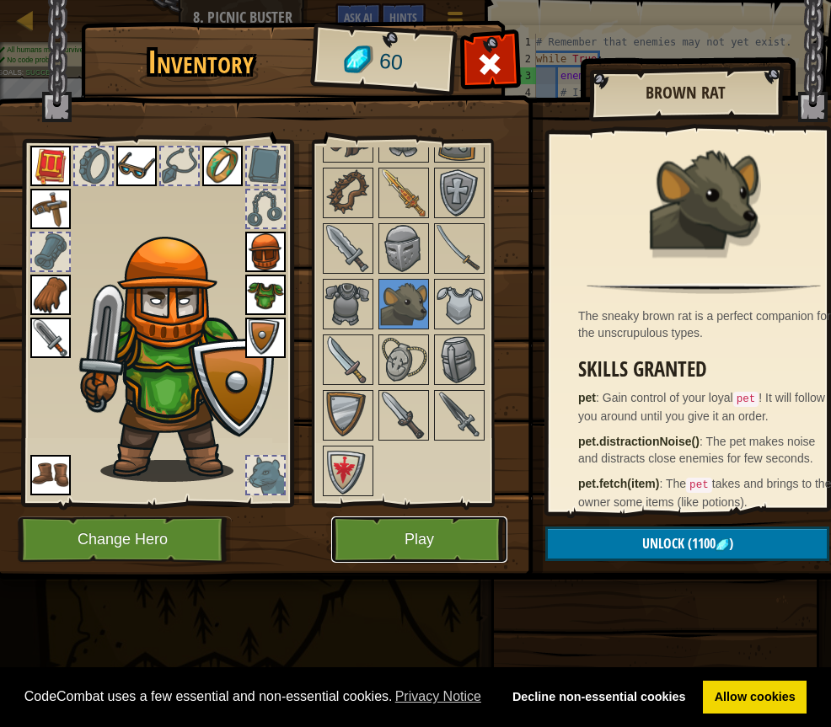
click at [408, 521] on button "Play" at bounding box center [419, 539] width 176 height 46
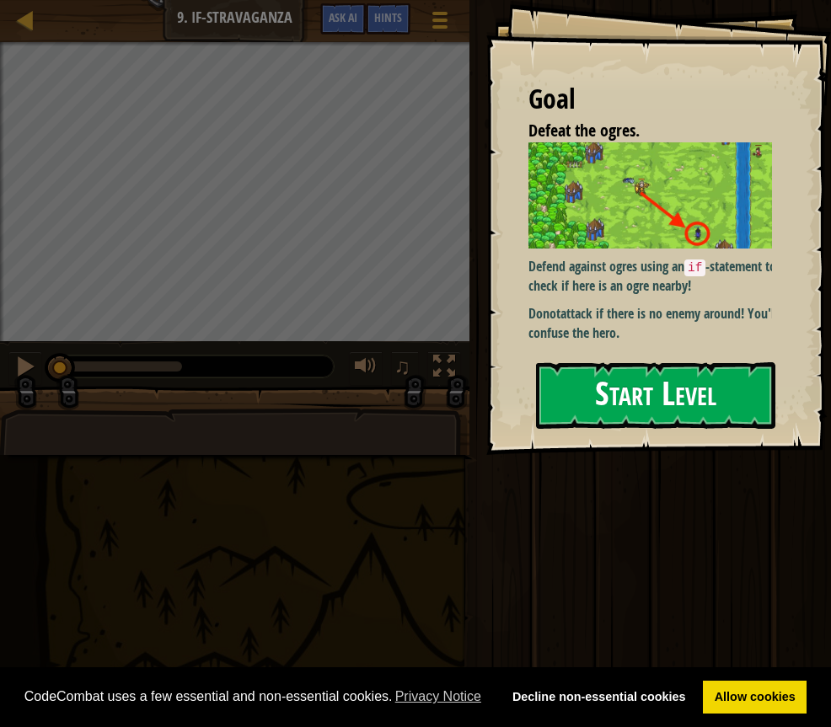
click at [650, 382] on button "Start Level" at bounding box center [655, 395] width 239 height 67
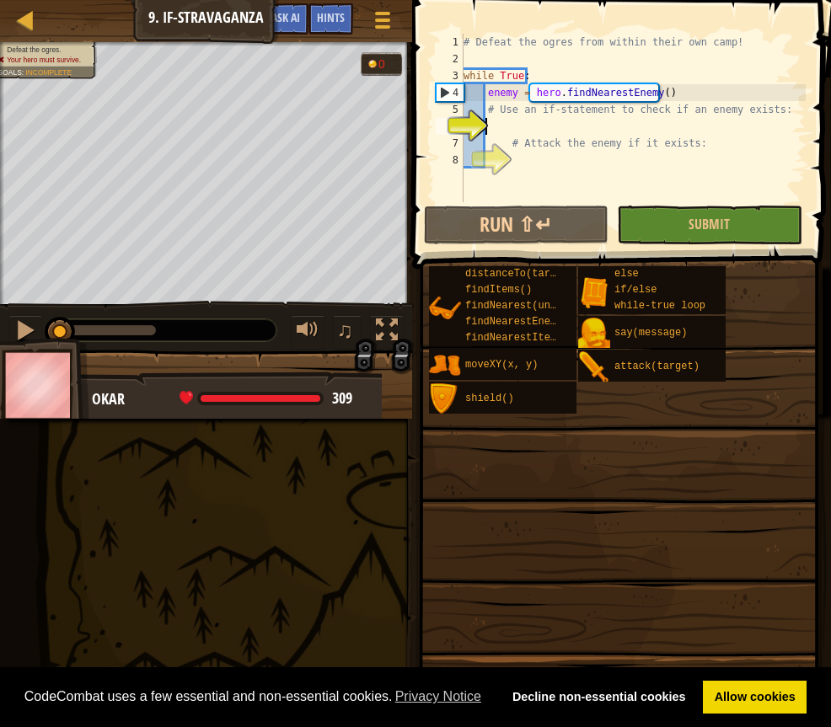
scroll to position [8, 2]
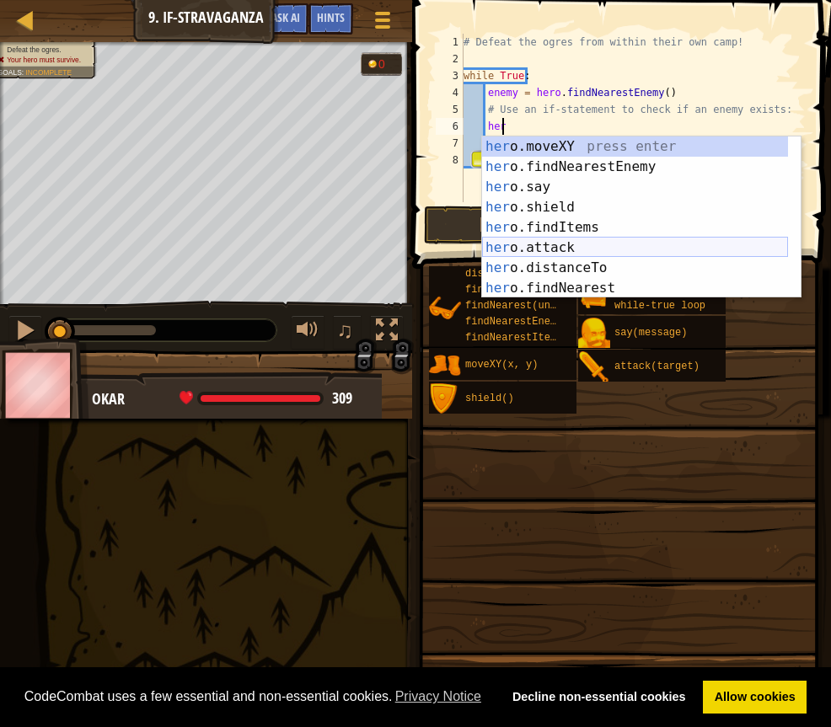
click at [592, 250] on div "her o.moveXY press enter her o.findNearestEnemy press enter her o.say press ent…" at bounding box center [635, 237] width 306 height 202
type textarea "hero.attack(enemy)"
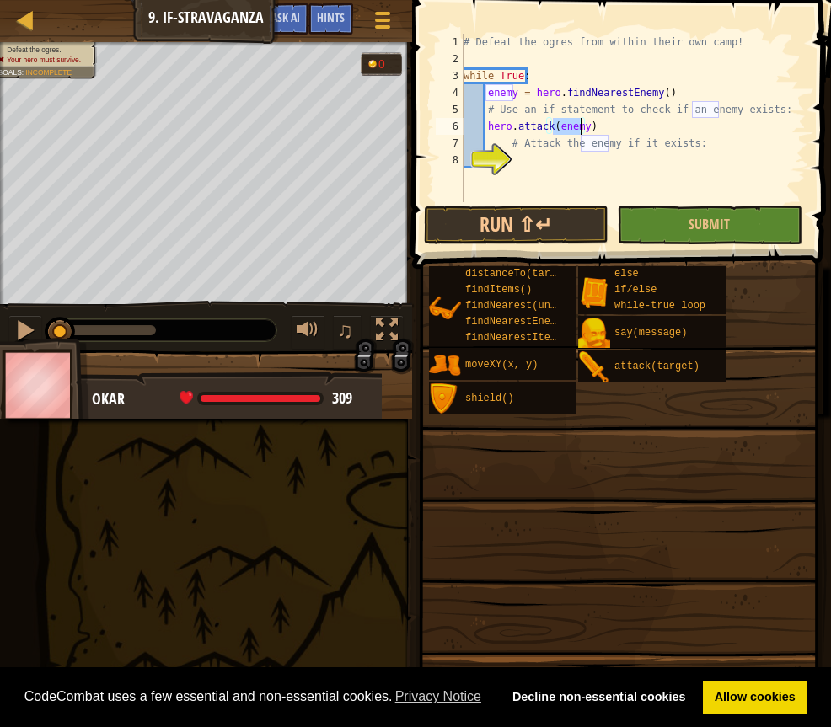
click at [576, 158] on div "# Defeat the ogres from within their own camp! while True : enemy = hero . find…" at bounding box center [632, 135] width 345 height 202
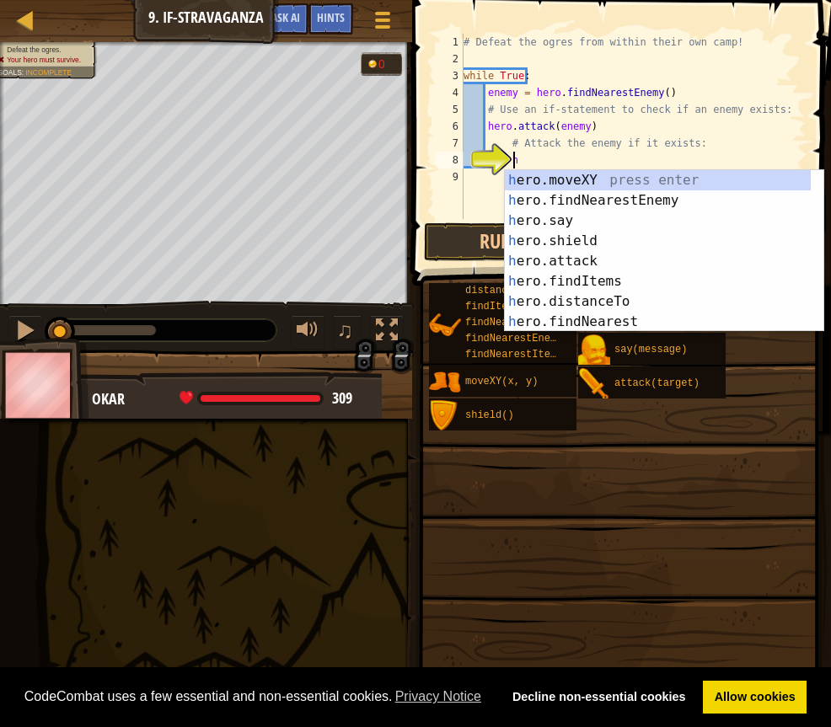
type textarea "her"
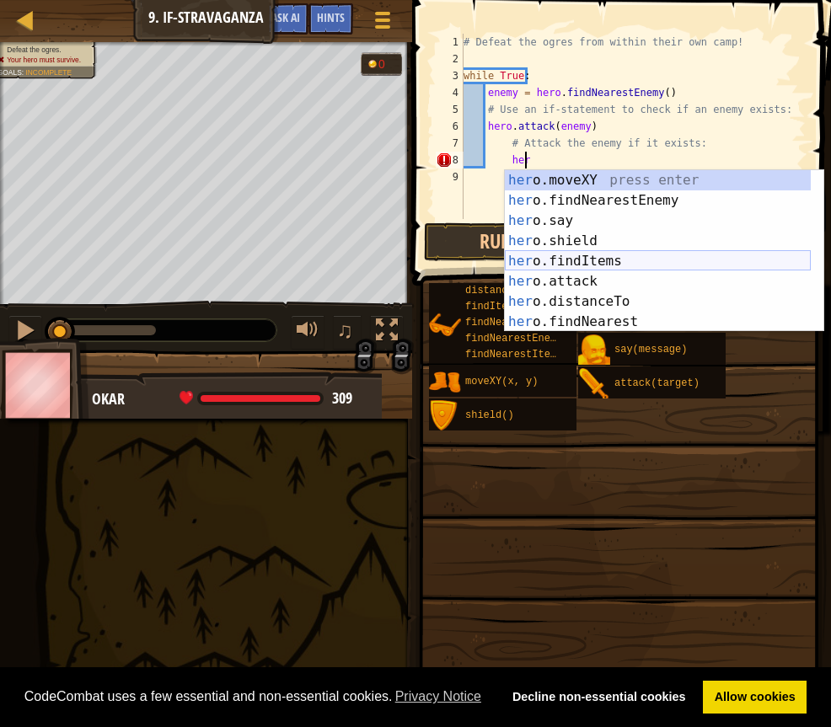
click at [593, 264] on div "her o.moveXY press enter her o.findNearestEnemy press enter her o.say press ent…" at bounding box center [658, 271] width 306 height 202
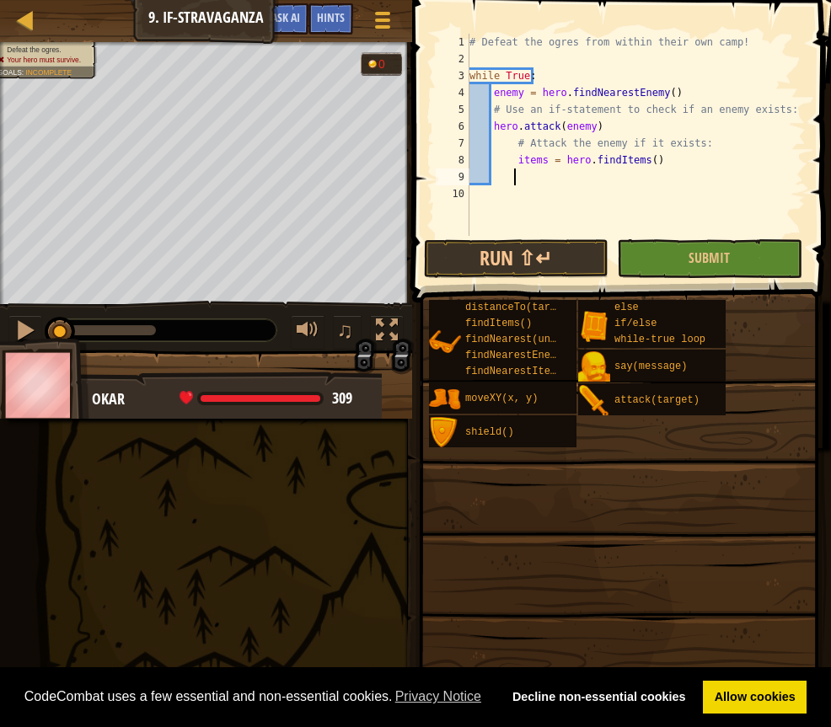
scroll to position [8, 3]
click at [657, 253] on button "Submit" at bounding box center [709, 258] width 185 height 39
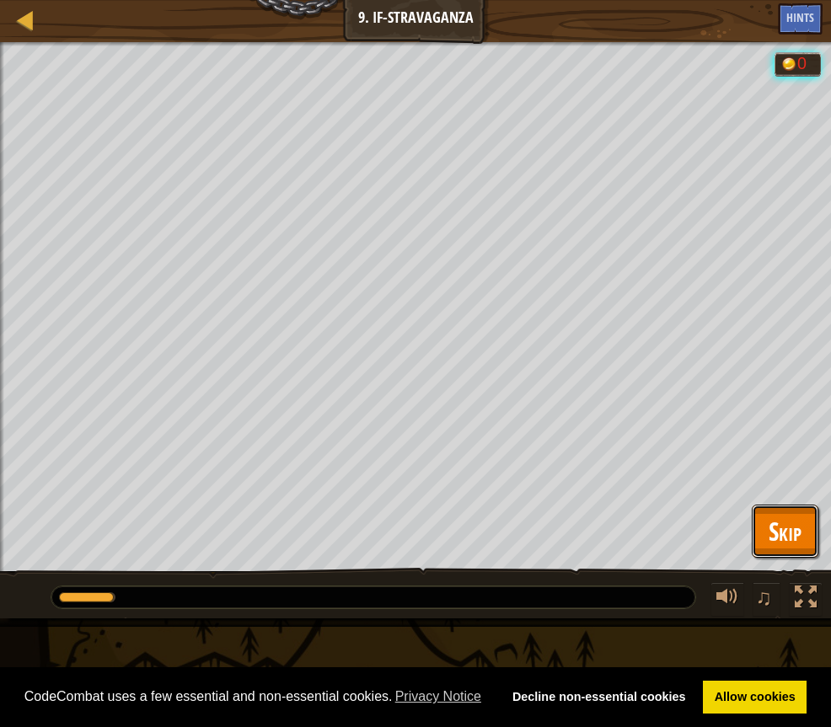
click at [791, 523] on span "Skip" at bounding box center [784, 531] width 33 height 35
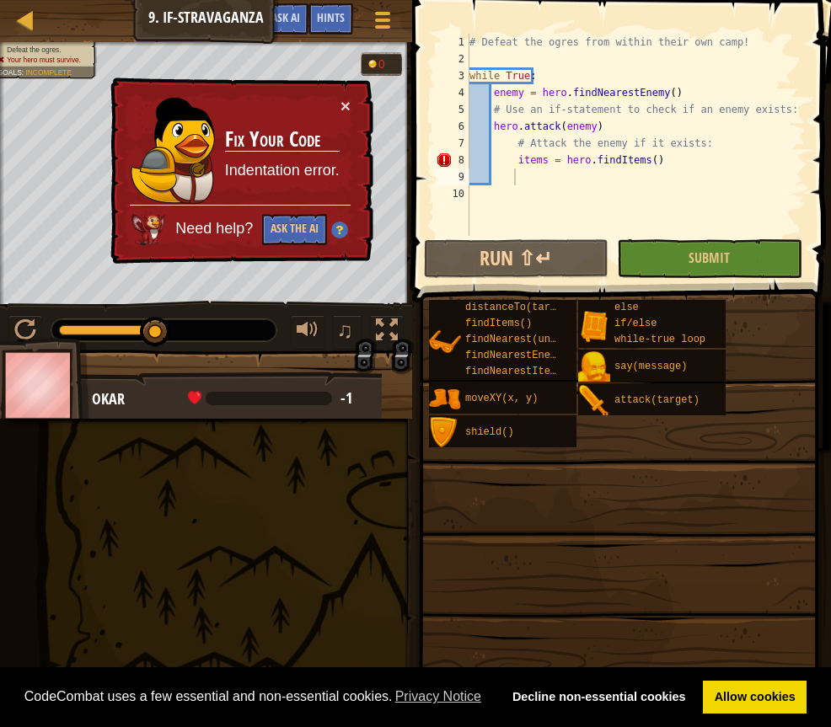
click at [672, 161] on div "# Defeat the ogres from within their own camp! while True : enemy = hero . find…" at bounding box center [636, 152] width 340 height 236
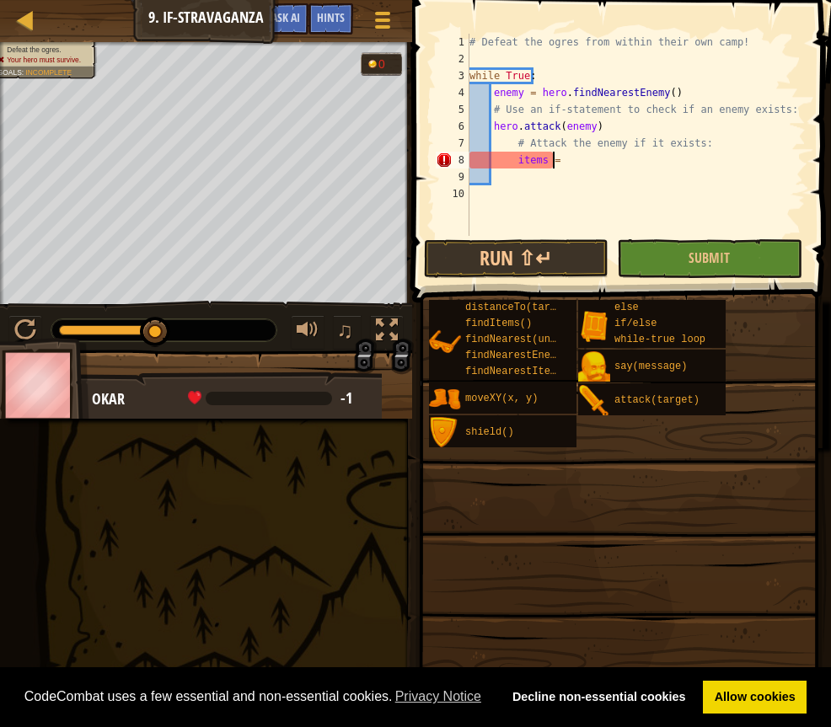
type textarea "i"
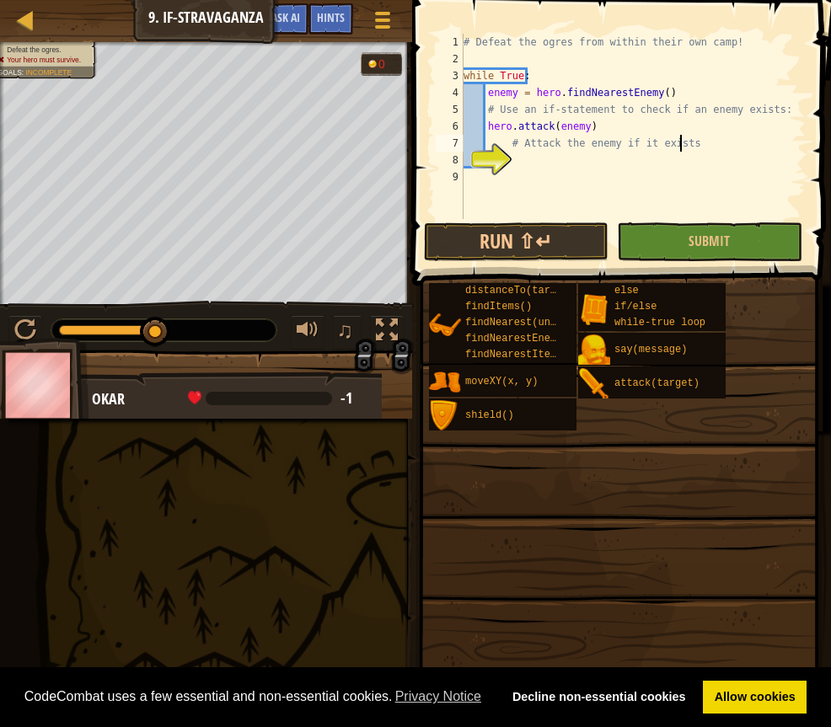
type textarea "# Attack the enemy if it exist"
click at [534, 163] on div "# Defeat the ogres from within their own camp! while True : enemy = hero . find…" at bounding box center [632, 143] width 345 height 219
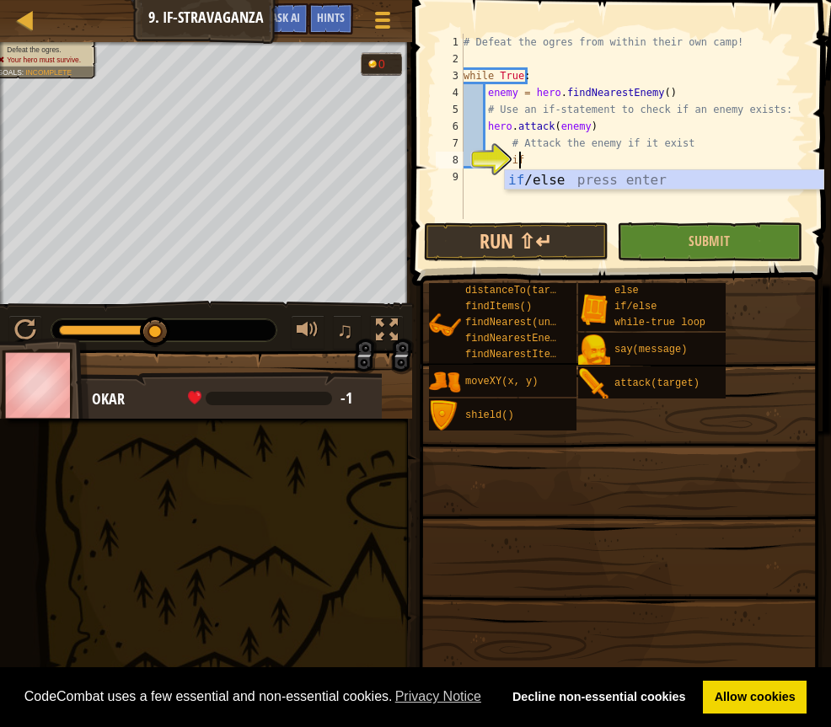
scroll to position [8, 3]
click at [538, 175] on div "if /else press enter" at bounding box center [664, 200] width 318 height 61
type textarea "if enemy:"
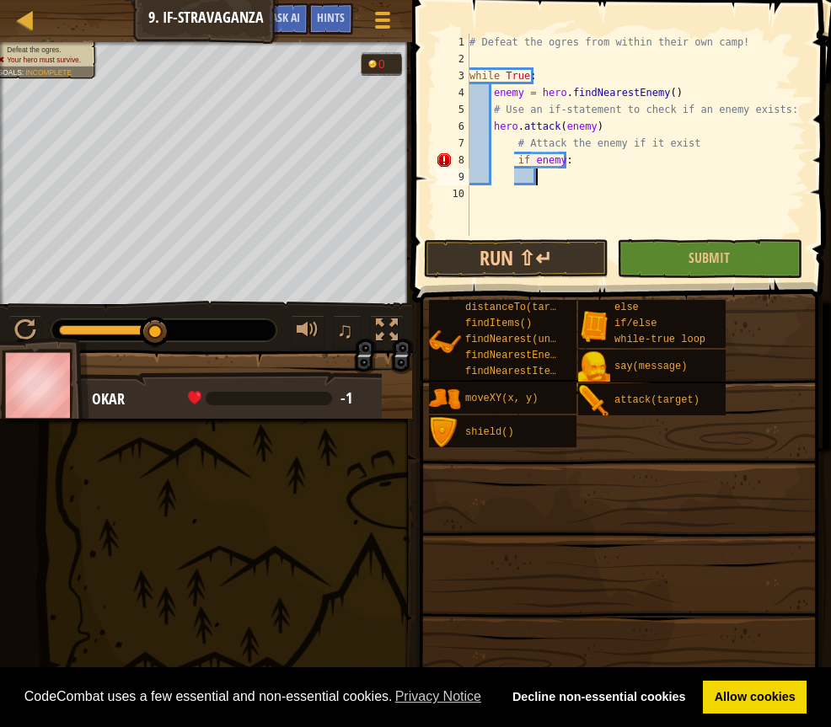
click at [538, 175] on div "# Defeat the ogres from within their own camp! while True : enemy = hero . find…" at bounding box center [636, 152] width 340 height 236
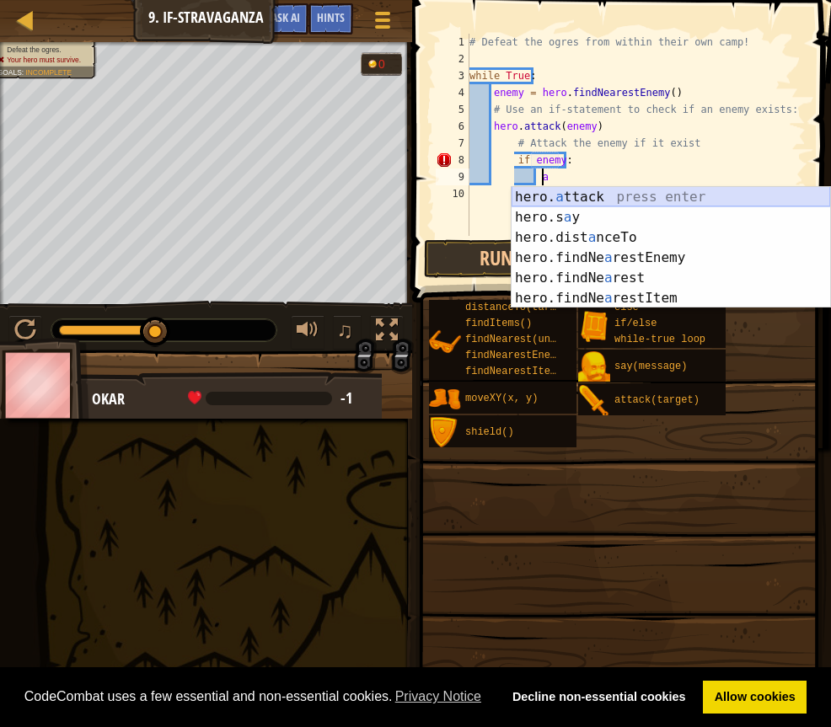
click at [580, 195] on div "hero. a ttack press enter hero.s a y press enter hero.dist a nceTo press enter …" at bounding box center [670, 268] width 318 height 162
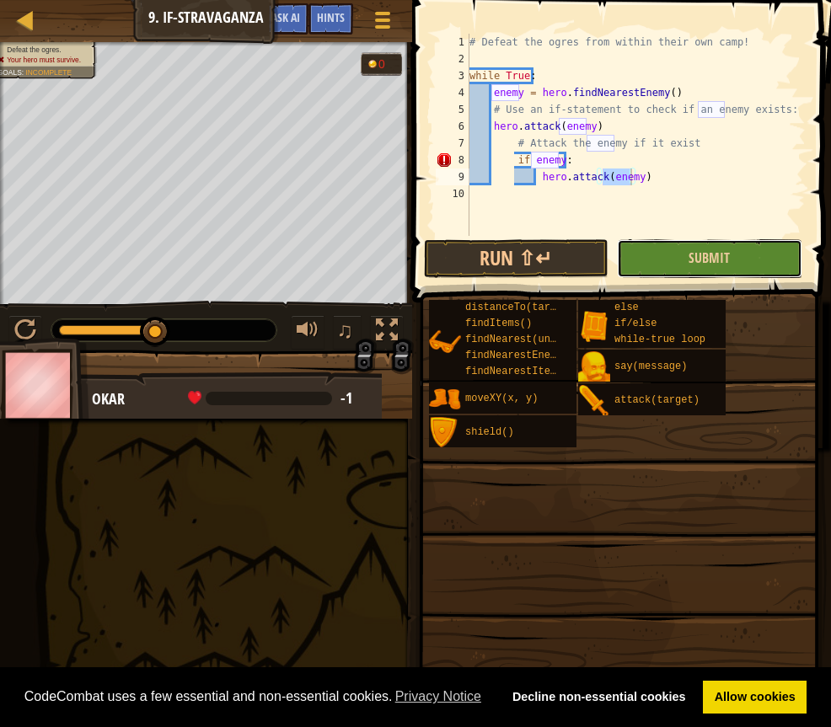
click at [639, 260] on button "Submit" at bounding box center [709, 258] width 185 height 39
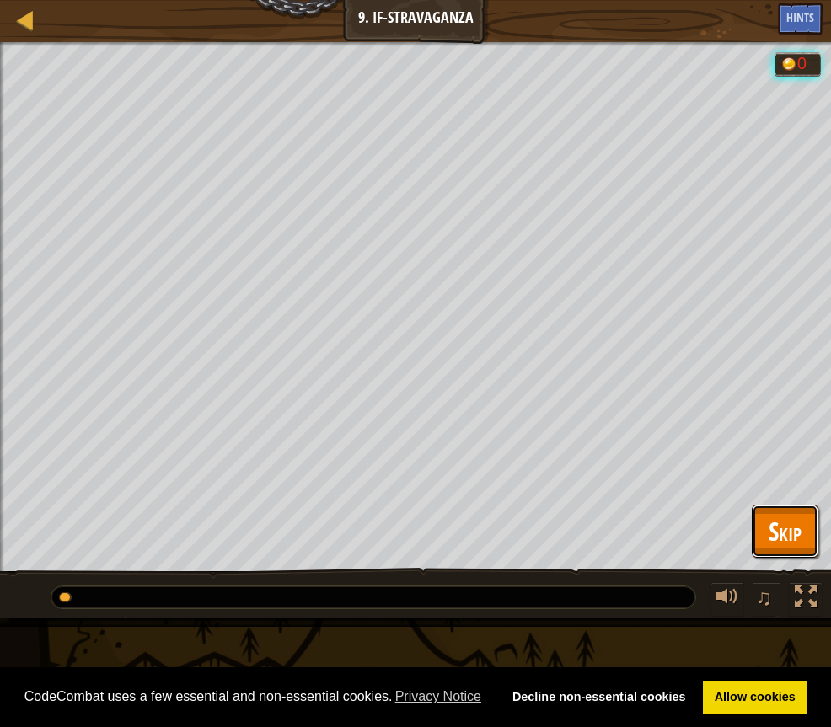
click at [767, 536] on button "Skip" at bounding box center [784, 532] width 67 height 54
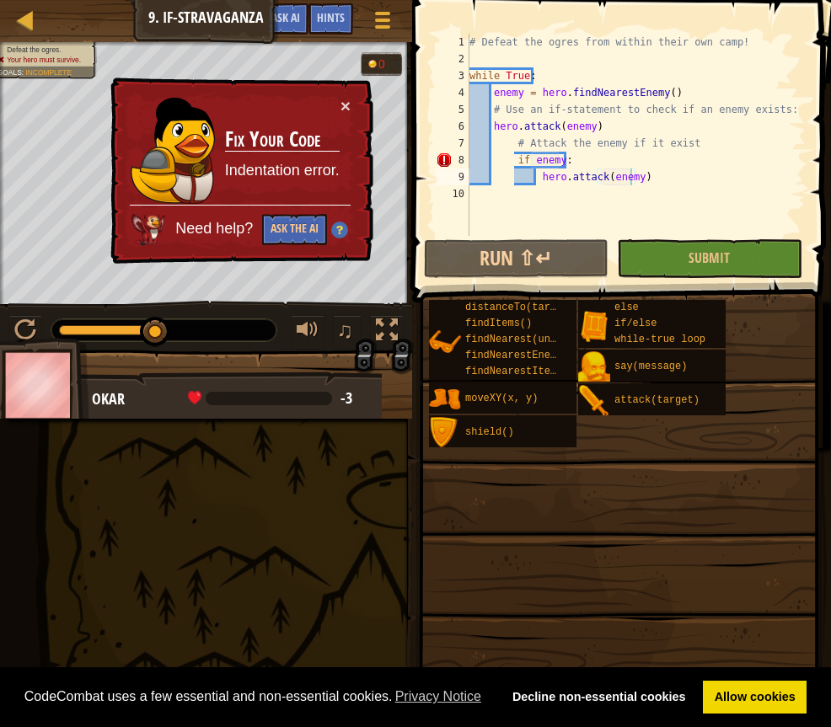
click at [350, 94] on div "× Fix Your Code Indentation error. Need help? Ask the AI" at bounding box center [240, 171] width 266 height 187
click at [353, 110] on div "× Fix Your Code Indentation error. Need help? Ask the AI" at bounding box center [240, 171] width 266 height 187
click at [347, 109] on button "×" at bounding box center [345, 106] width 10 height 18
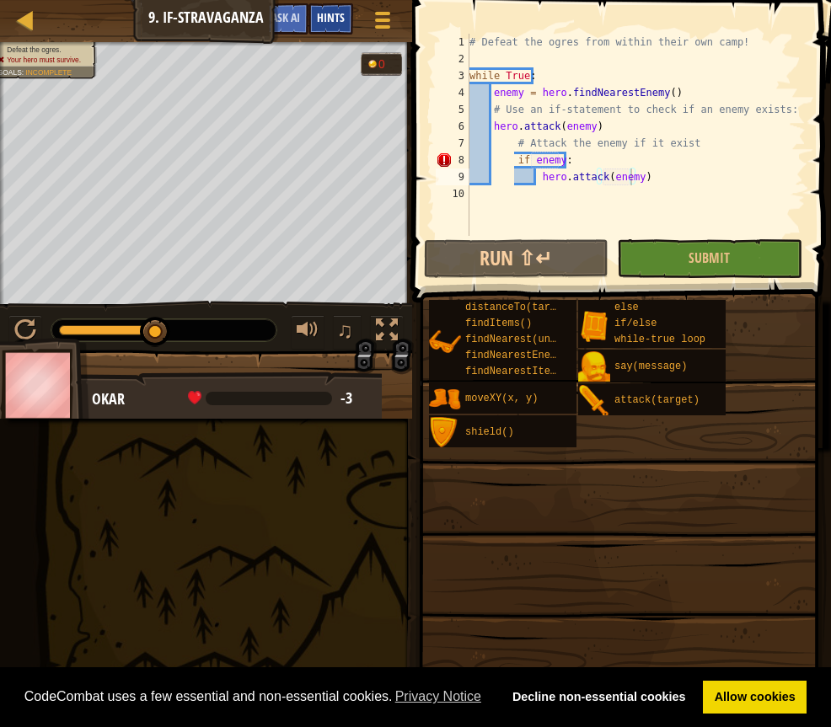
click at [333, 15] on span "Hints" at bounding box center [331, 17] width 28 height 16
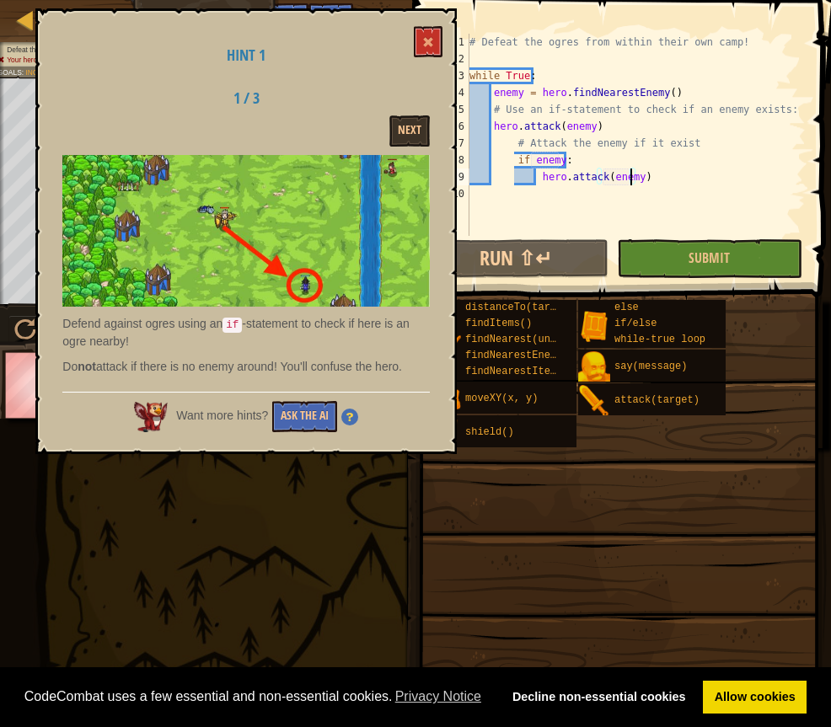
click at [583, 172] on div "# Defeat the ogres from within their own camp! while True : enemy = hero . find…" at bounding box center [636, 152] width 340 height 236
click at [580, 158] on div "# Defeat the ogres from within their own camp! while True : enemy = hero . find…" at bounding box center [636, 152] width 340 height 236
click at [557, 160] on div "# Defeat the ogres from within their own camp! while True : enemy = hero . find…" at bounding box center [636, 152] width 340 height 236
click at [584, 128] on div "# Defeat the ogres from within their own camp! while True : enemy = hero . find…" at bounding box center [636, 152] width 340 height 236
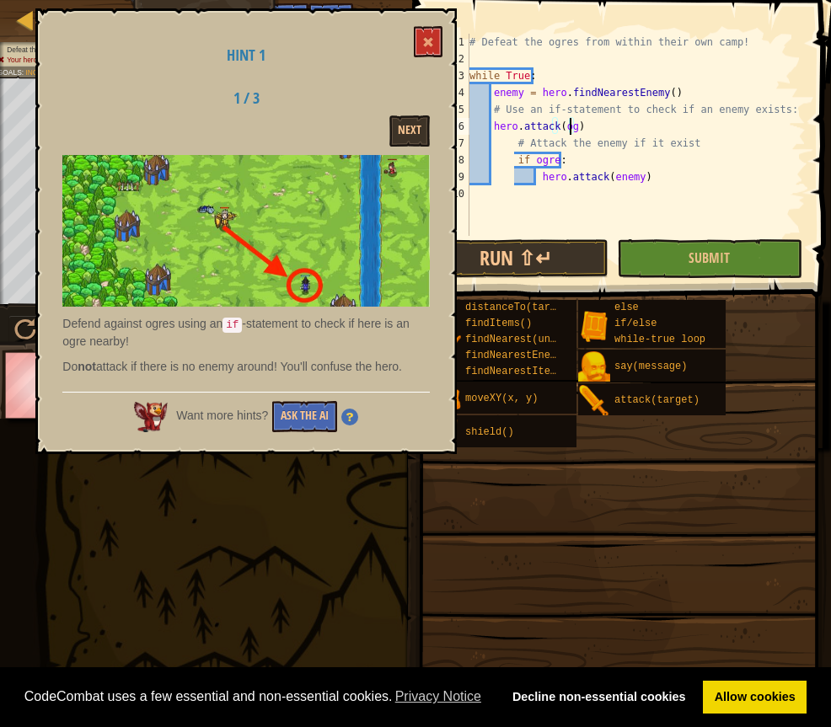
scroll to position [8, 8]
click at [629, 174] on div "# Defeat the ogres from within their own camp! while True : enemy = hero . find…" at bounding box center [636, 152] width 340 height 236
click at [662, 249] on button "Submit" at bounding box center [709, 258] width 185 height 39
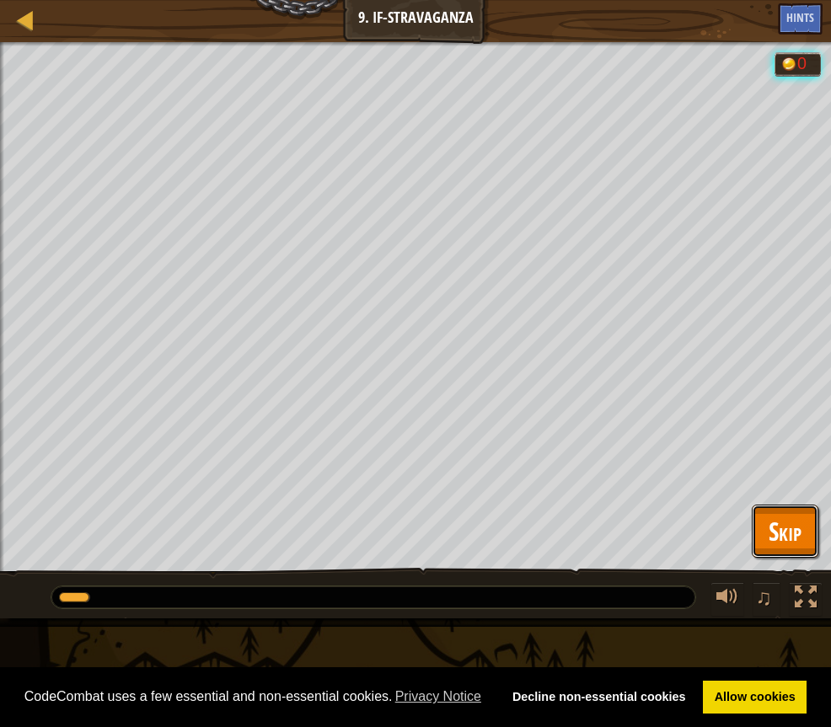
click at [769, 522] on span "Skip" at bounding box center [784, 531] width 33 height 35
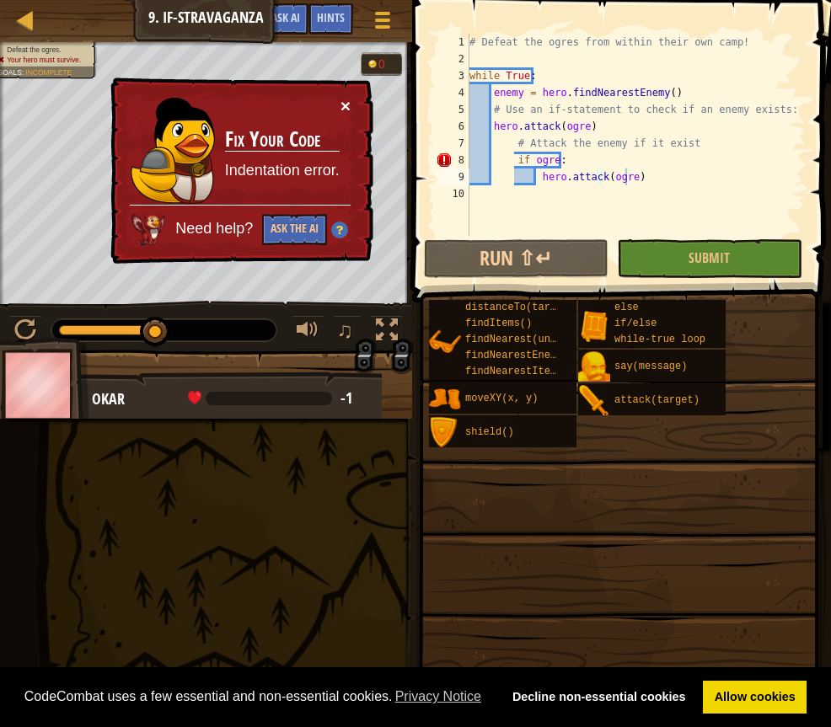
click at [349, 101] on button "×" at bounding box center [345, 106] width 10 height 18
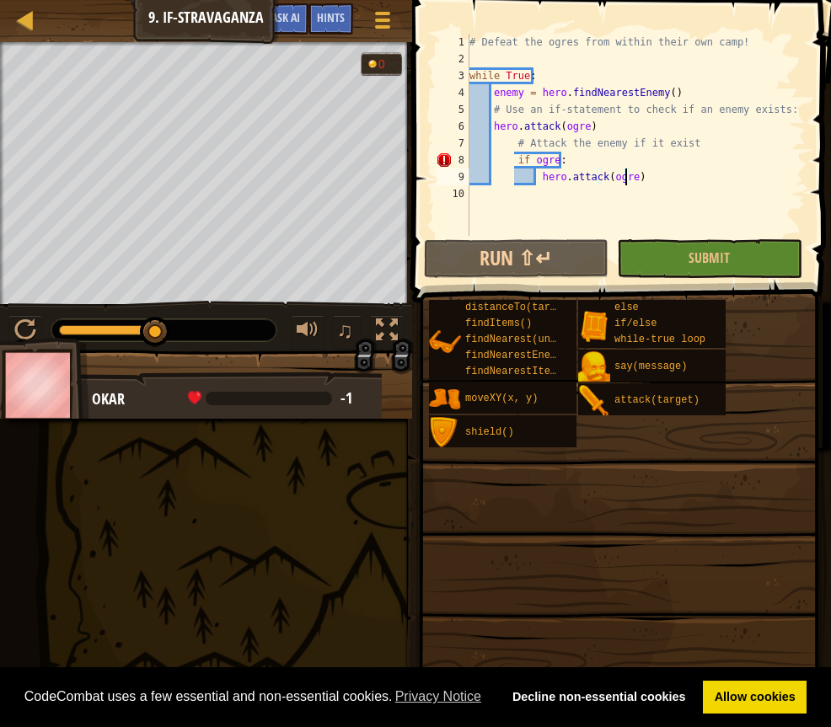
scroll to position [8, 13]
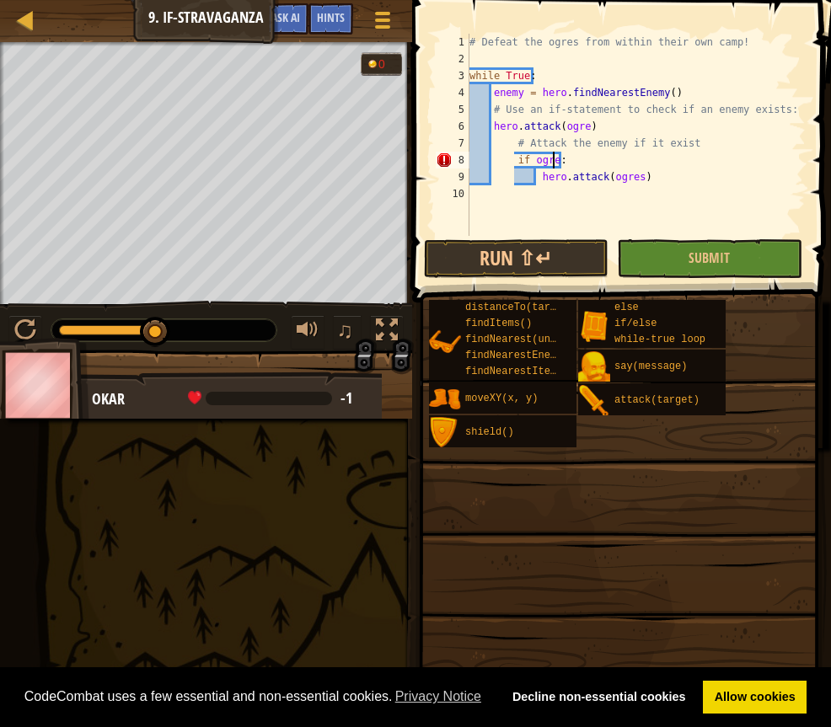
click at [551, 160] on div "# Defeat the ogres from within their own camp! while True : enemy = hero . find…" at bounding box center [636, 152] width 340 height 236
click at [579, 131] on div "# Defeat the ogres from within their own camp! while True : enemy = hero . find…" at bounding box center [636, 152] width 340 height 236
click at [547, 255] on button "Run ⇧↵" at bounding box center [516, 258] width 185 height 39
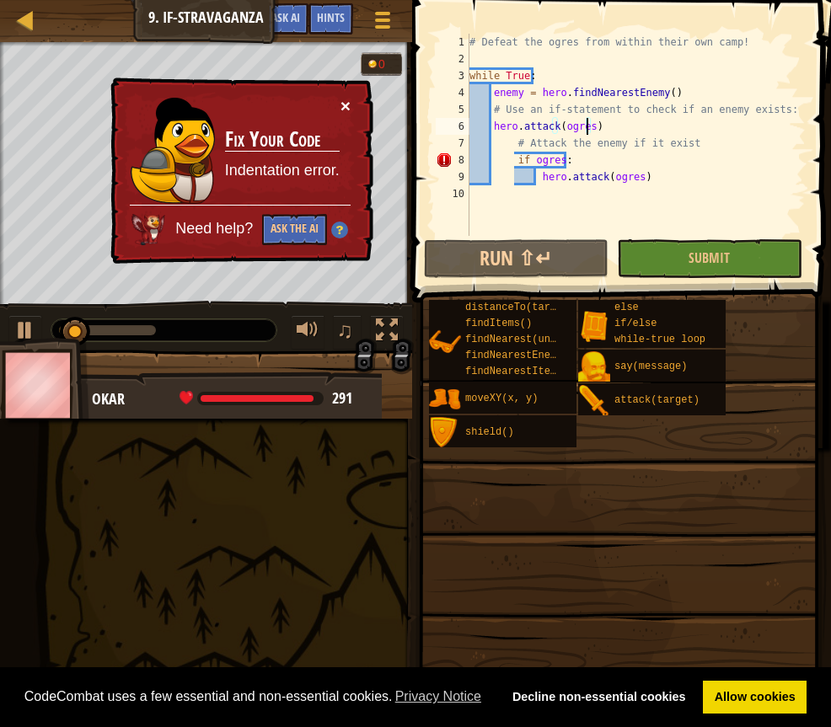
click at [348, 103] on button "×" at bounding box center [345, 106] width 10 height 18
click at [346, 105] on button "×" at bounding box center [345, 106] width 10 height 18
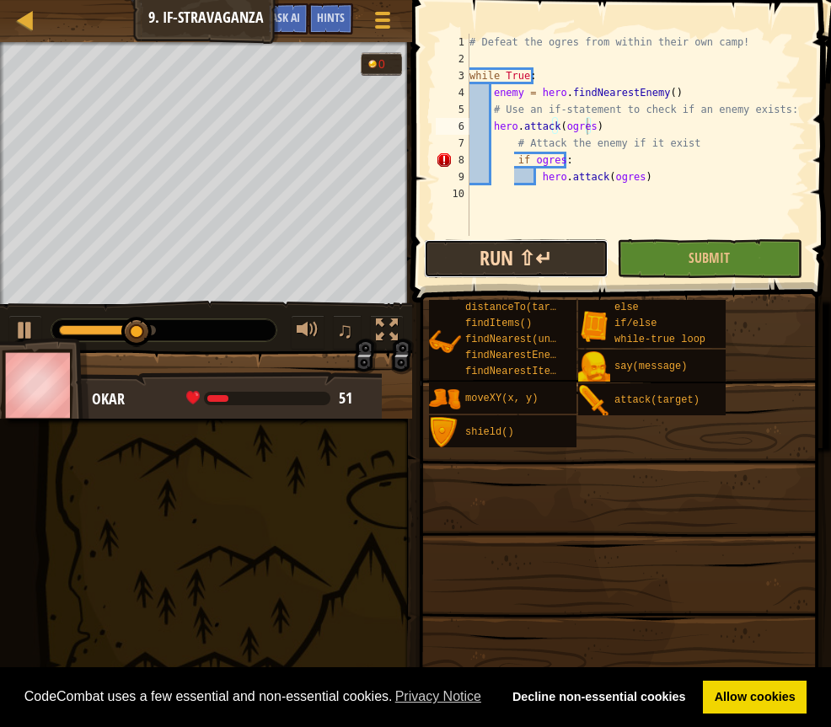
click at [556, 248] on button "Run ⇧↵" at bounding box center [516, 258] width 185 height 39
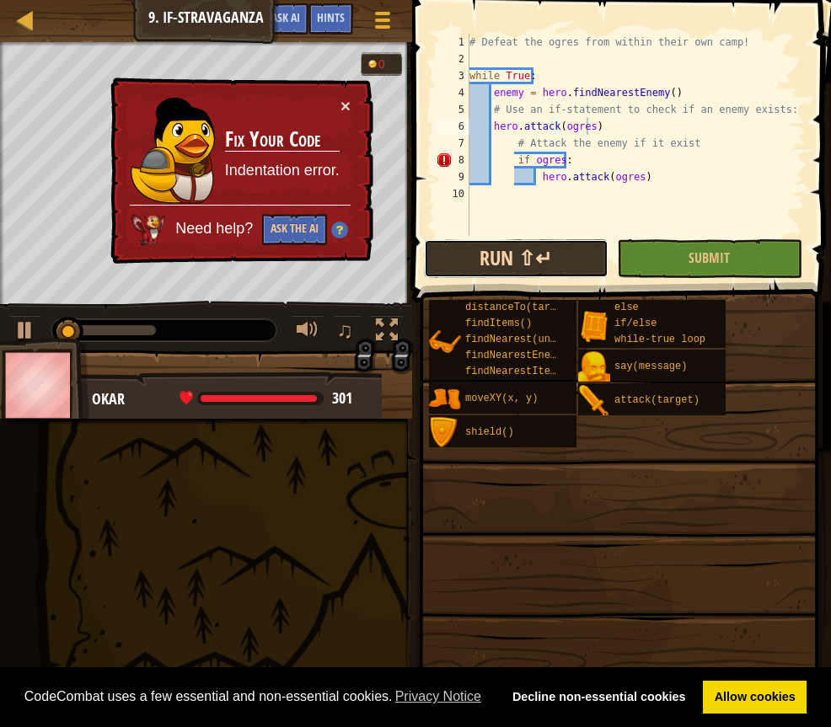
click at [534, 267] on button "Run ⇧↵" at bounding box center [516, 258] width 185 height 39
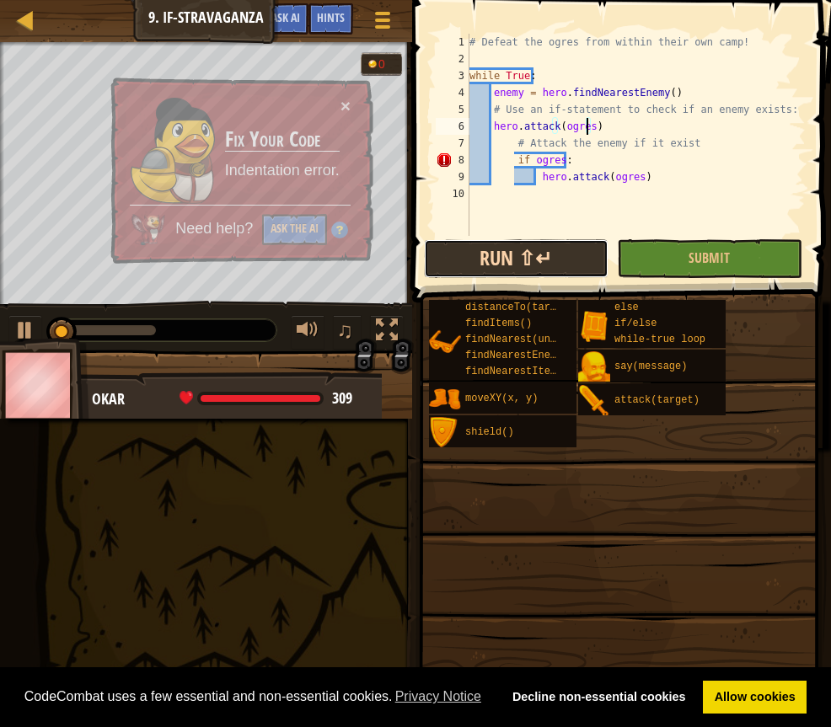
click at [522, 267] on button "Run ⇧↵" at bounding box center [516, 258] width 185 height 39
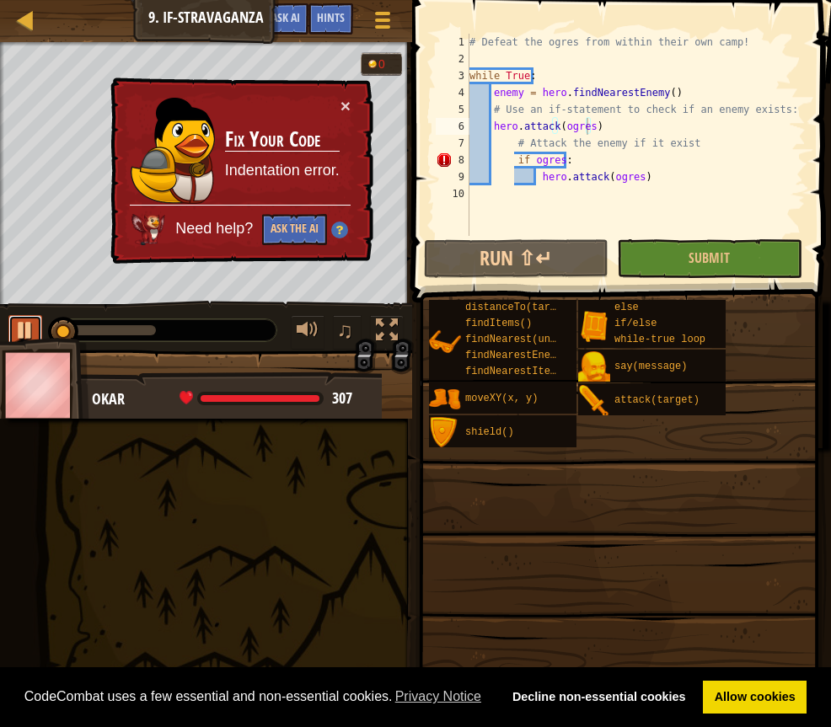
click at [19, 329] on div at bounding box center [25, 330] width 22 height 22
click at [350, 105] on button "×" at bounding box center [345, 106] width 10 height 18
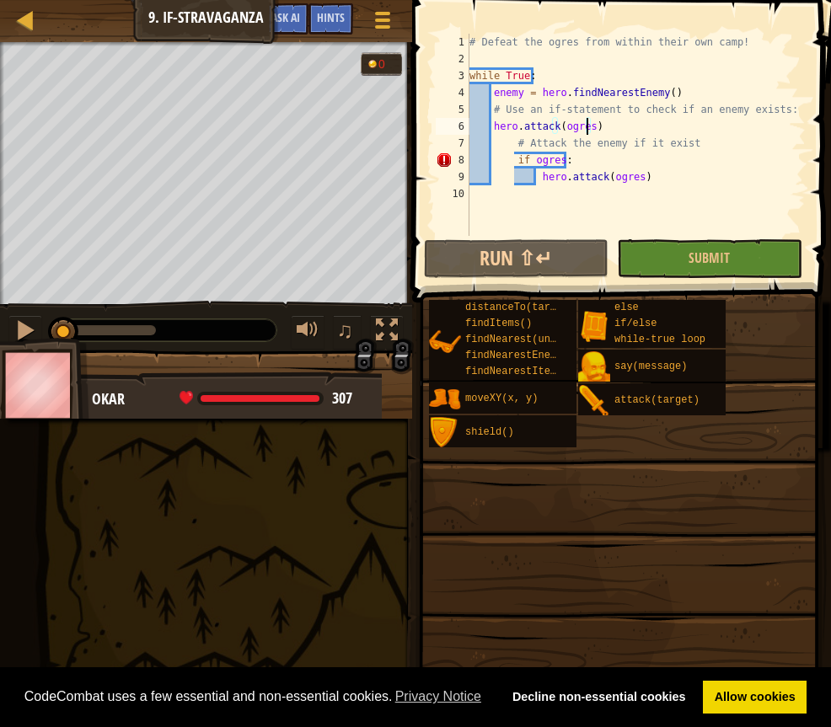
click at [573, 163] on div "# Defeat the ogres from within their own camp! while True : enemy = hero . find…" at bounding box center [636, 152] width 340 height 236
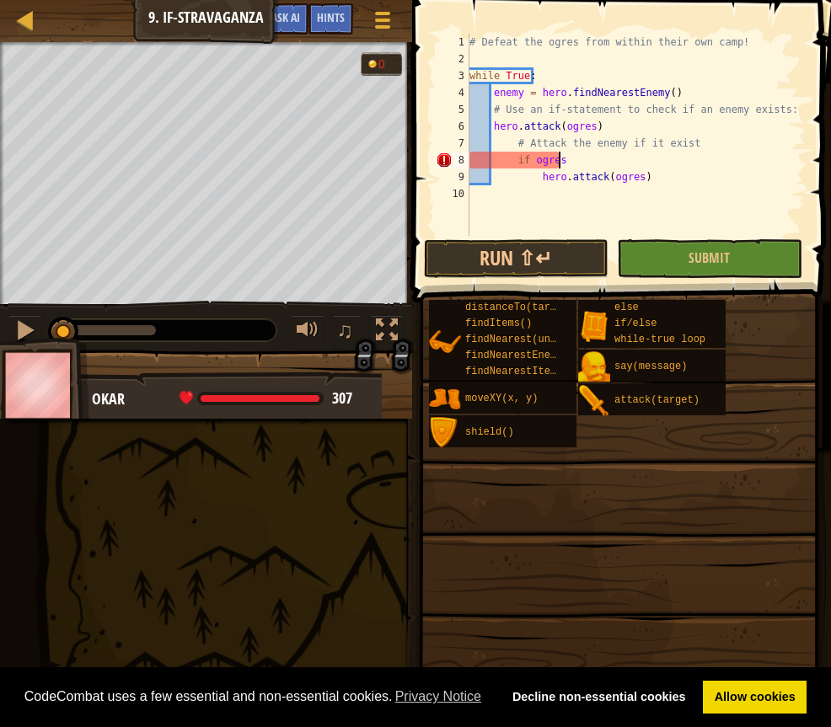
scroll to position [8, 5]
type textarea "i"
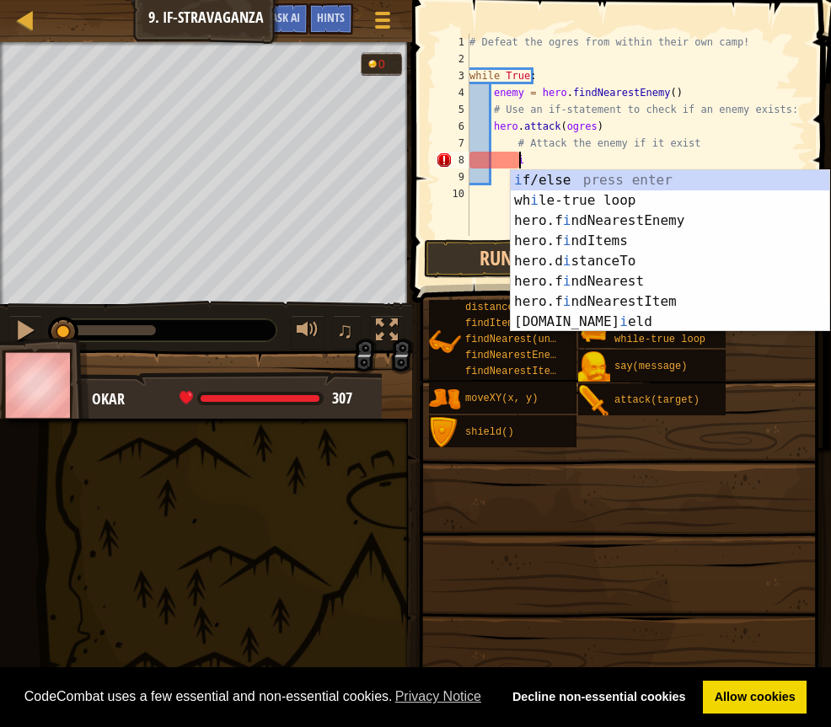
scroll to position [8, 0]
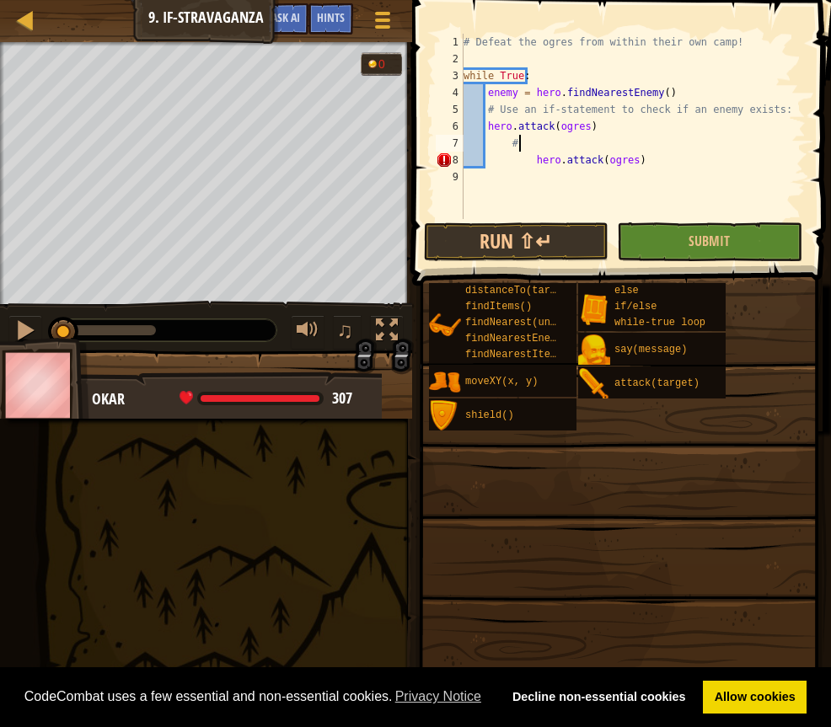
type textarea "#"
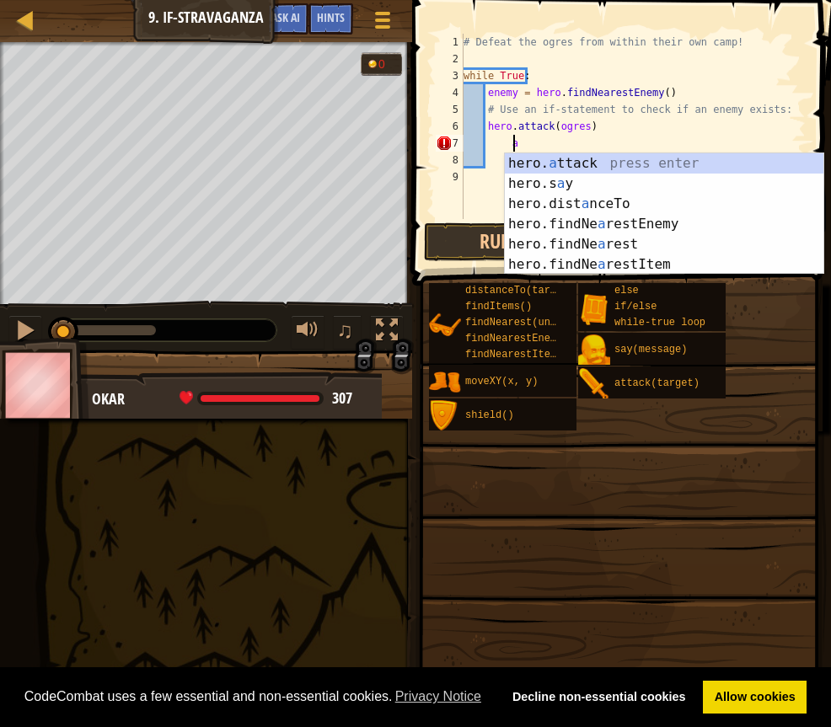
click at [574, 163] on div "hero. a ttack press enter hero.s a y press enter hero.dist a nceTo press enter …" at bounding box center [664, 234] width 318 height 162
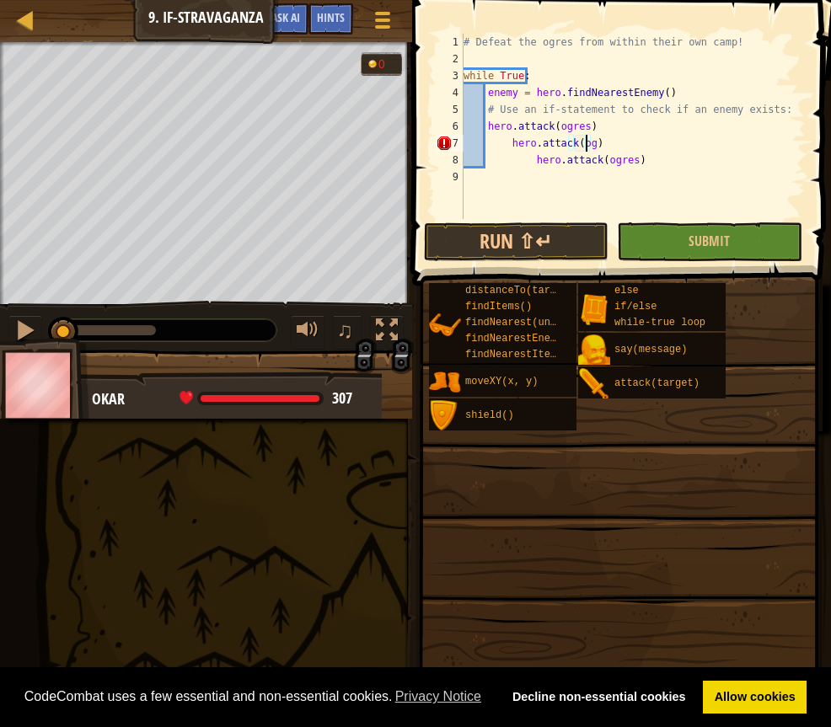
scroll to position [8, 10]
click at [612, 140] on div "# Defeat the ogres from within their own camp! while True : enemy = hero . find…" at bounding box center [632, 143] width 345 height 219
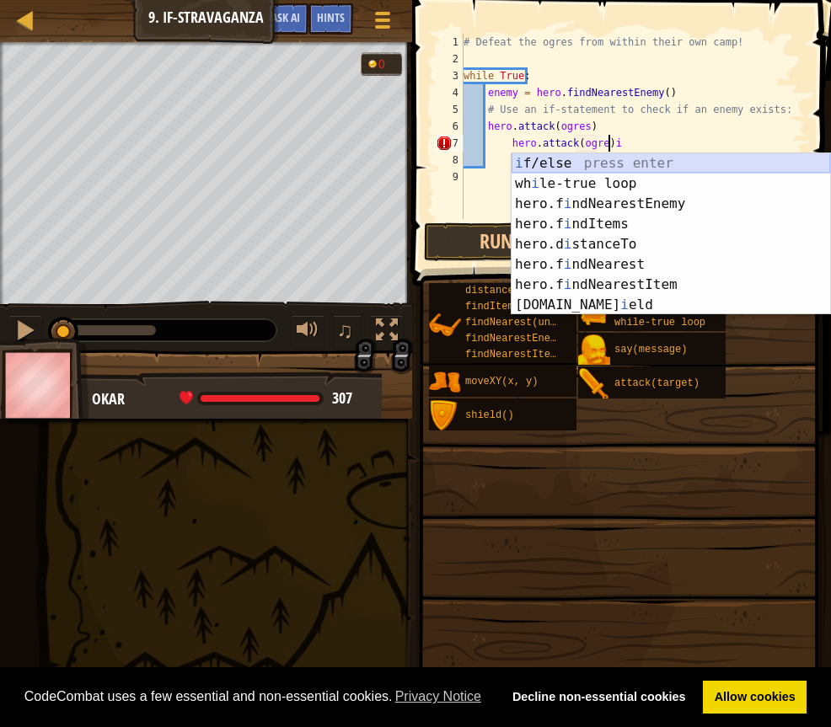
click at [653, 163] on div "i f/else press enter wh i le-true loop press enter hero.f i ndNearestEnemy pres…" at bounding box center [670, 254] width 318 height 202
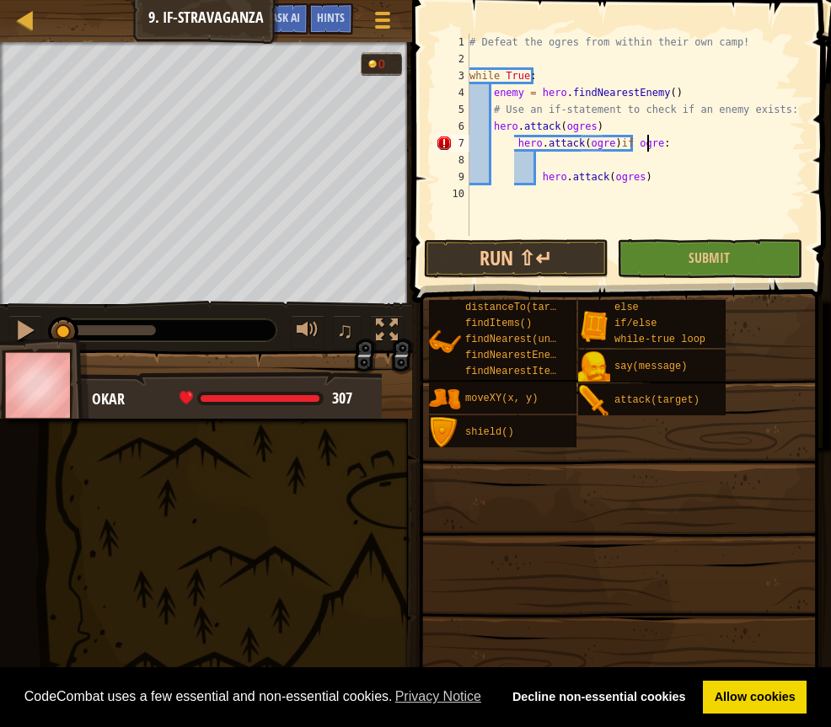
scroll to position [8, 14]
click at [664, 139] on div "# Defeat the ogres from within their own camp! while True : enemy = hero . find…" at bounding box center [636, 152] width 340 height 236
click at [544, 271] on button "Run ⇧↵" at bounding box center [516, 258] width 185 height 39
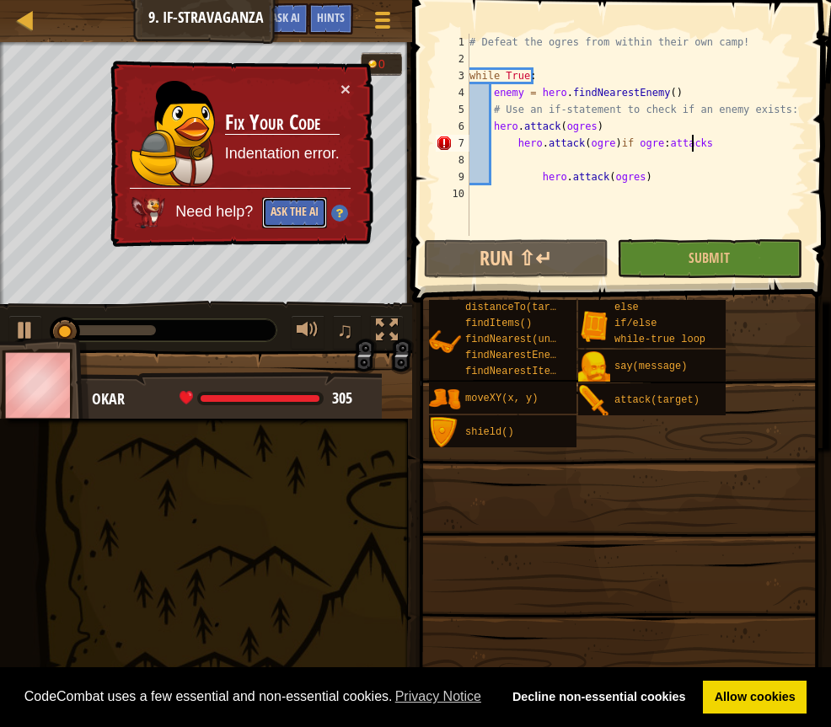
click at [305, 201] on button "Ask the AI" at bounding box center [294, 212] width 65 height 31
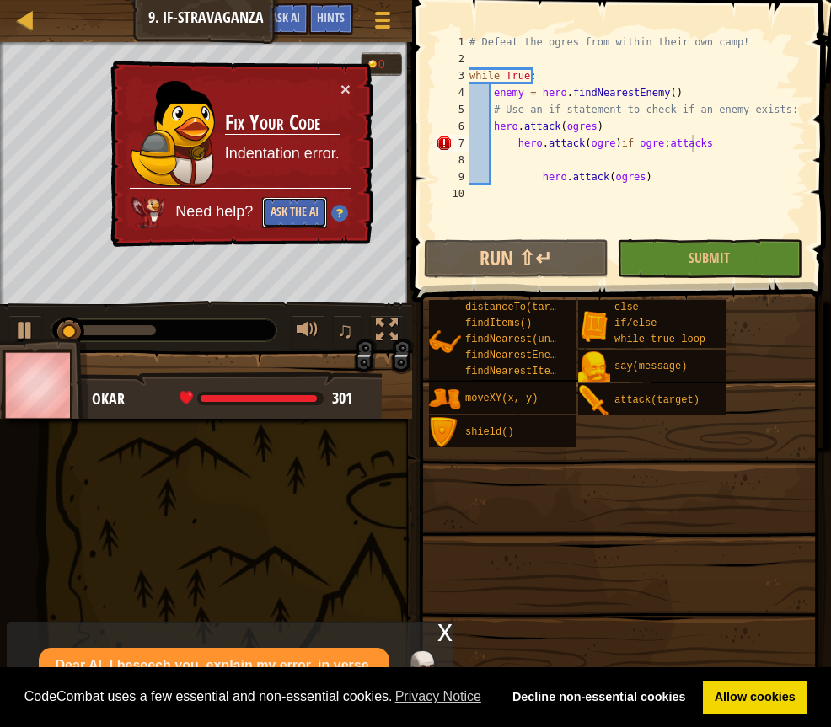
click at [302, 215] on button "Ask the AI" at bounding box center [294, 212] width 65 height 31
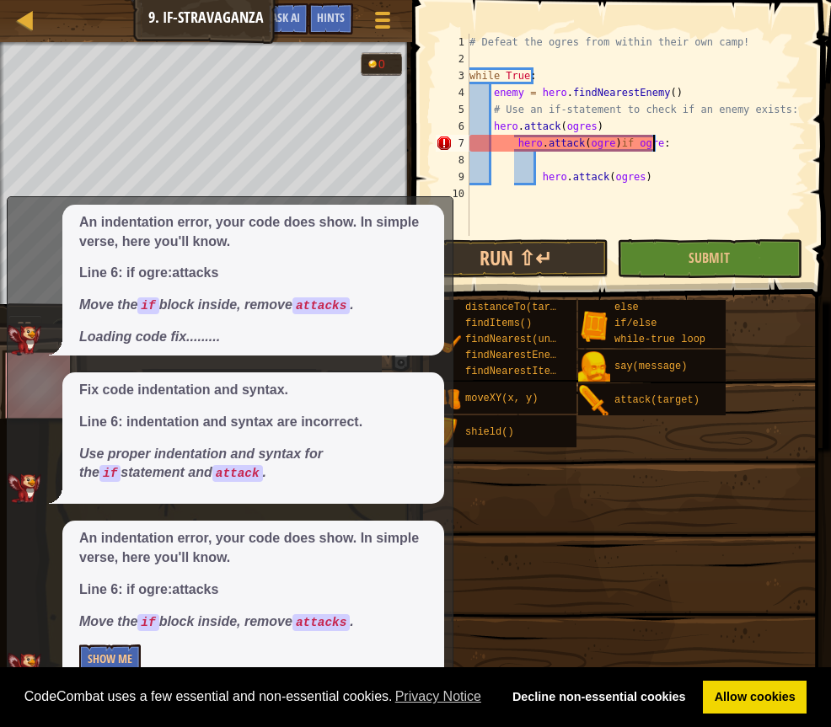
scroll to position [8, 14]
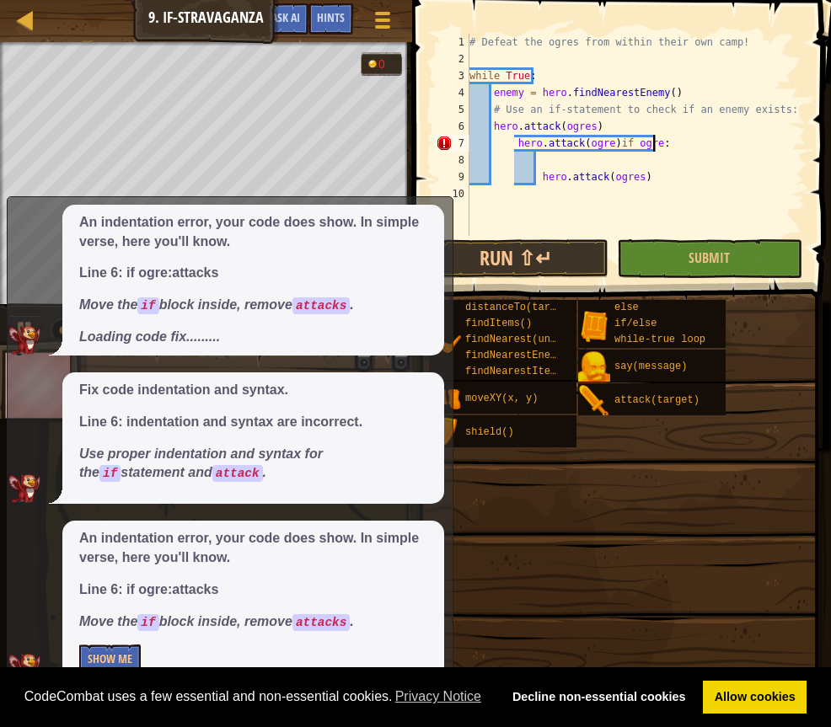
click at [645, 177] on div "# Defeat the ogres from within their own camp! while True : enemy = hero . find…" at bounding box center [636, 152] width 340 height 236
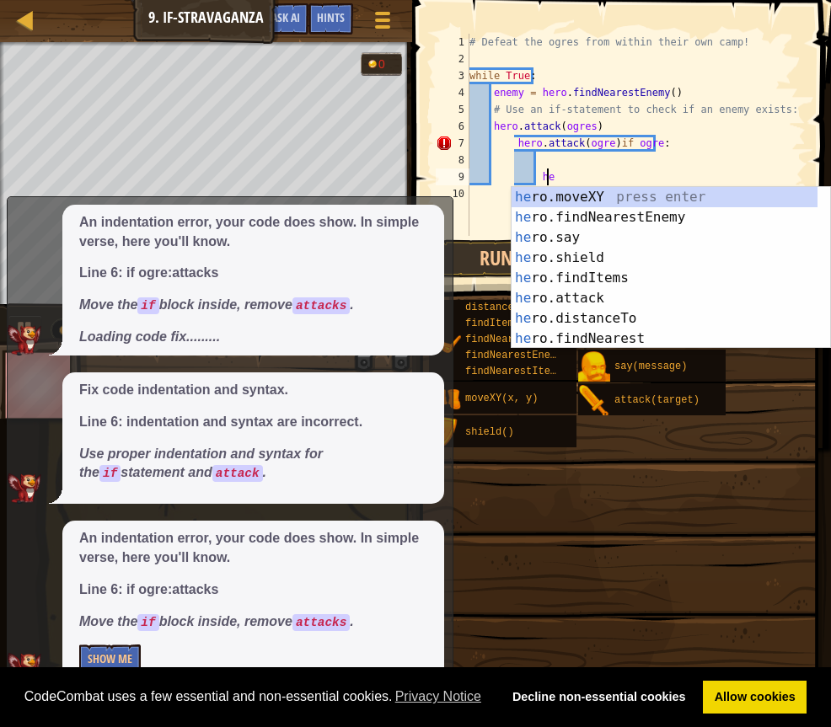
type textarea "h"
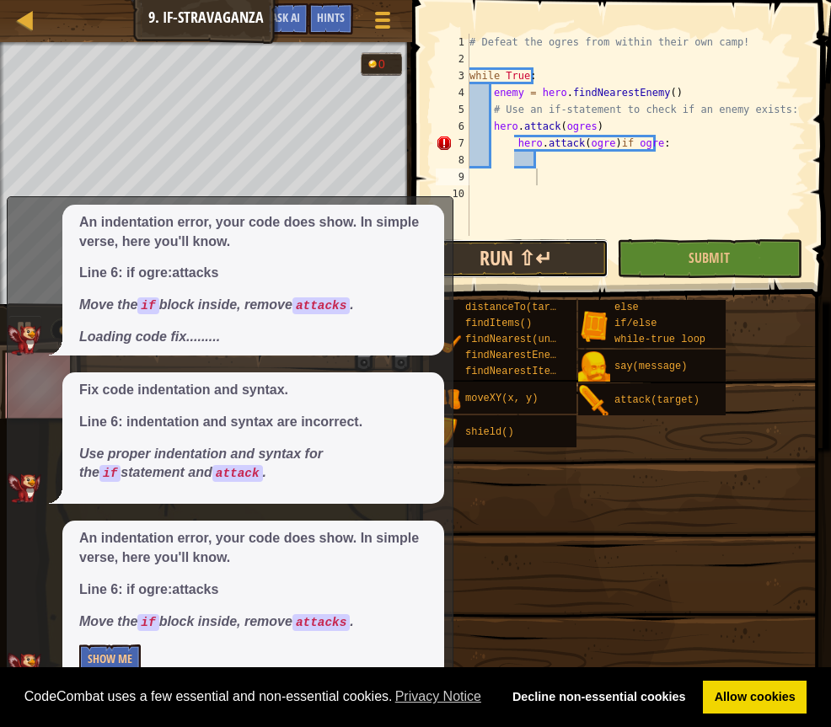
click at [568, 259] on button "Run ⇧↵" at bounding box center [516, 258] width 185 height 39
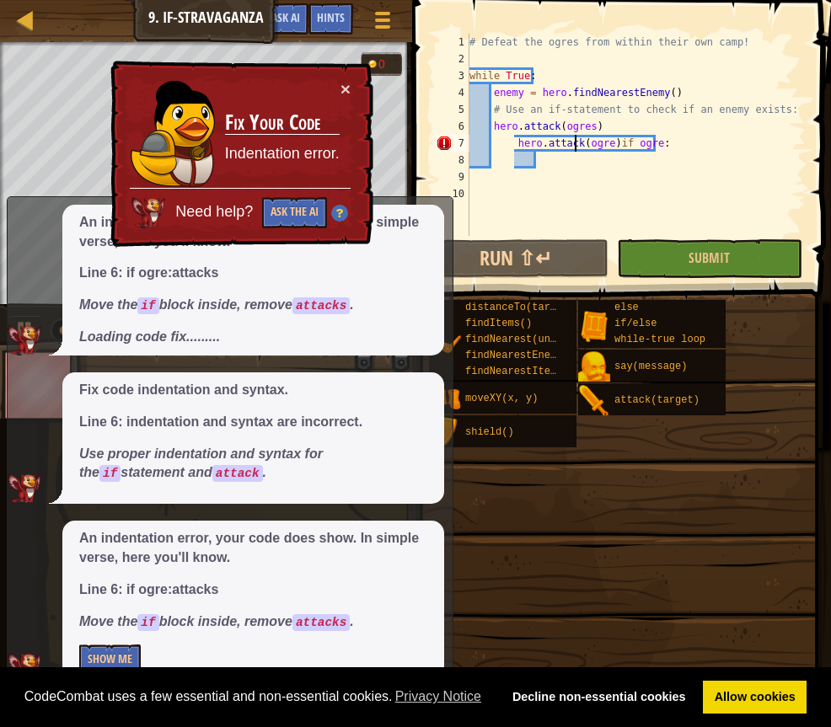
click at [573, 142] on div "# Defeat the ogres from within their own camp! while True : enemy = hero . find…" at bounding box center [636, 152] width 340 height 236
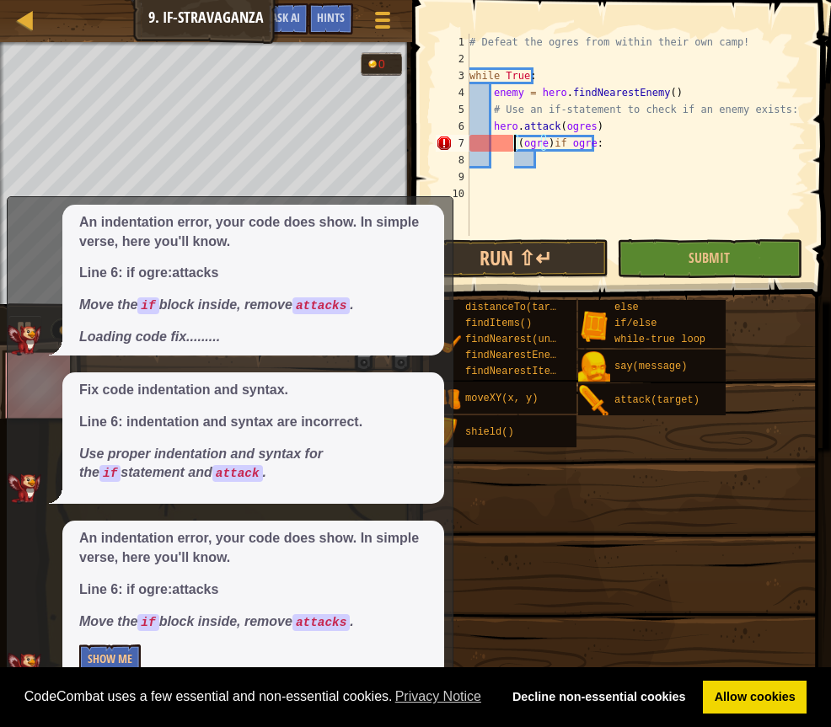
type textarea "(ogre)if ogre:"
click at [532, 164] on div "# Defeat the ogres from within their own camp! while True : enemy = hero . find…" at bounding box center [636, 152] width 340 height 236
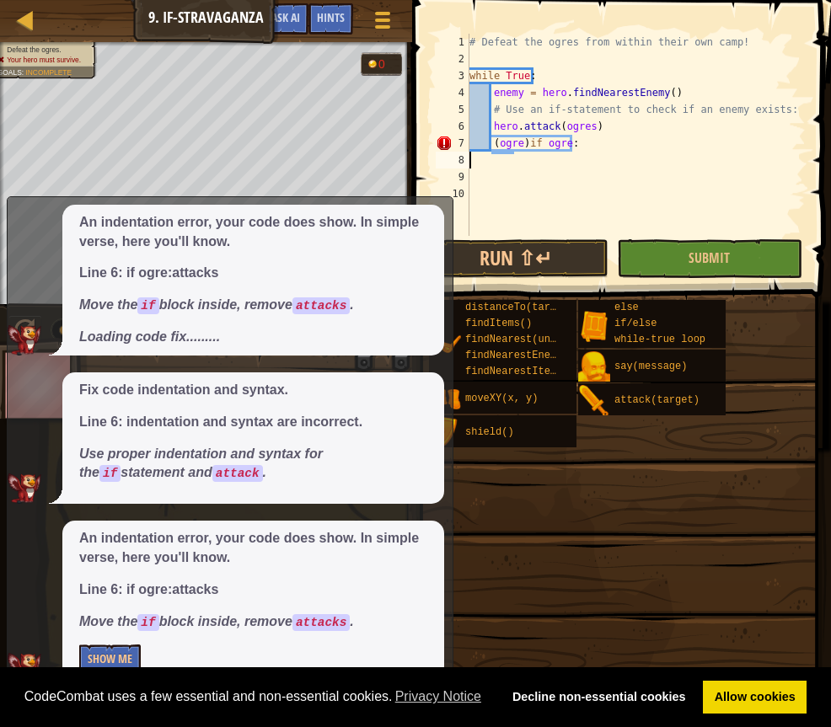
scroll to position [8, 0]
click at [522, 142] on div "# Defeat the ogres from within their own camp! while True : enemy = hero . find…" at bounding box center [636, 152] width 340 height 236
type textarea "if ogre:"
click at [543, 142] on div "# Defeat the ogres from within their own camp! while True : enemy = hero . find…" at bounding box center [636, 152] width 340 height 236
click at [486, 201] on div "# Defeat the ogres from within their own camp! while True : enemy = hero . find…" at bounding box center [636, 152] width 340 height 236
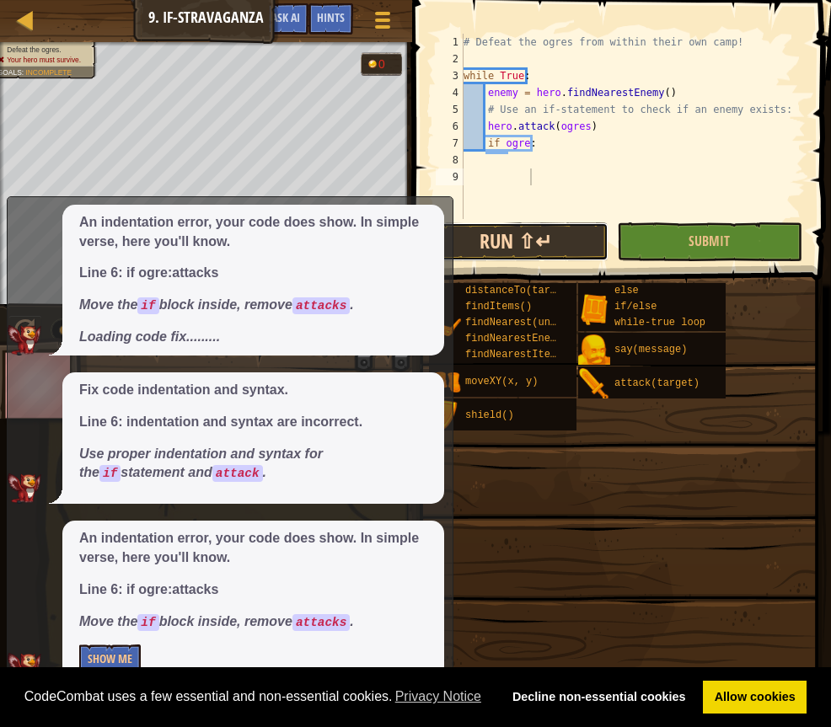
click at [568, 242] on button "Run ⇧↵" at bounding box center [516, 241] width 185 height 39
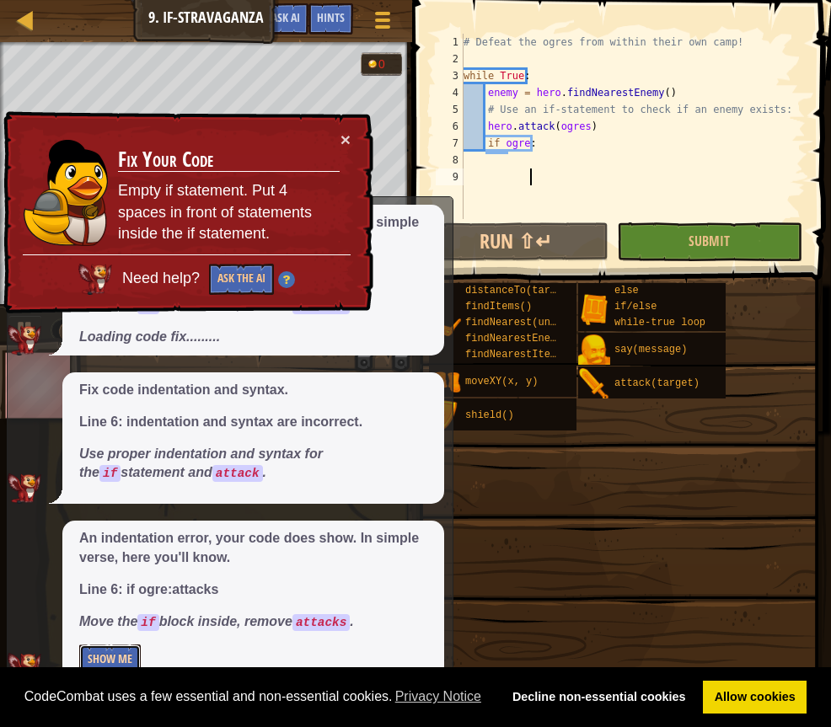
click at [102, 648] on button "Show Me" at bounding box center [110, 660] width 62 height 31
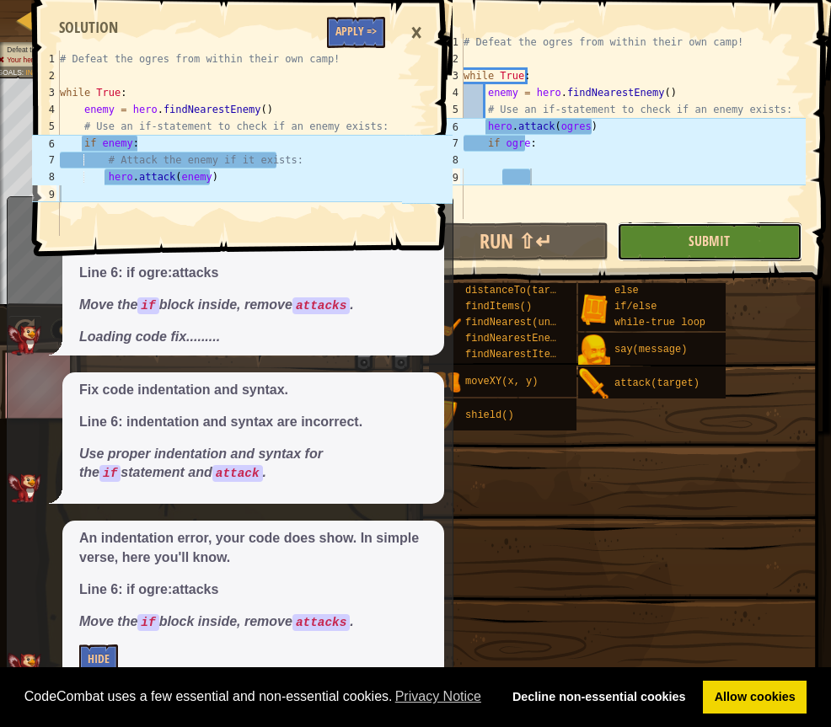
click at [706, 242] on span "Submit" at bounding box center [708, 241] width 41 height 19
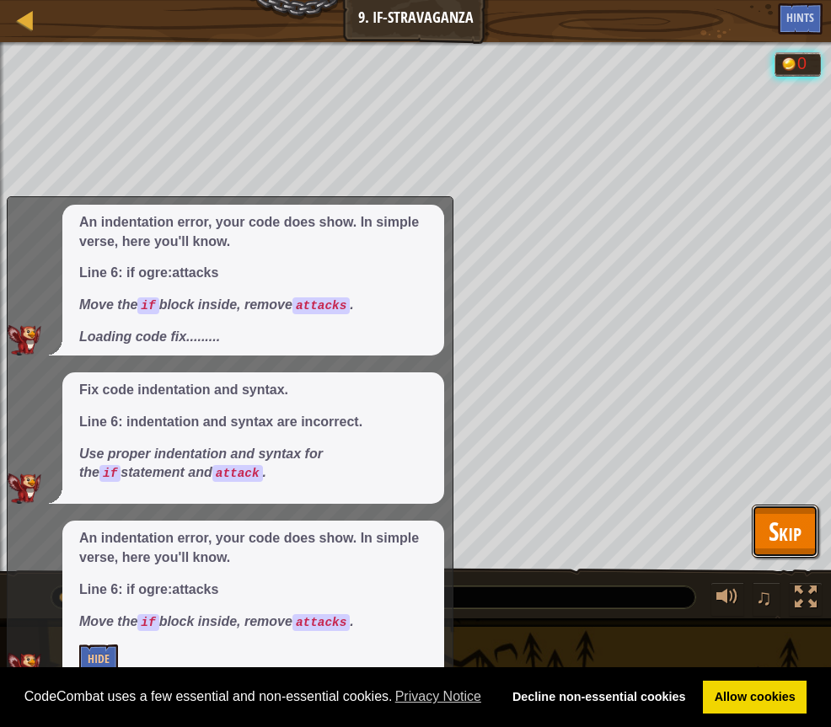
click at [792, 530] on span "Skip" at bounding box center [784, 531] width 33 height 35
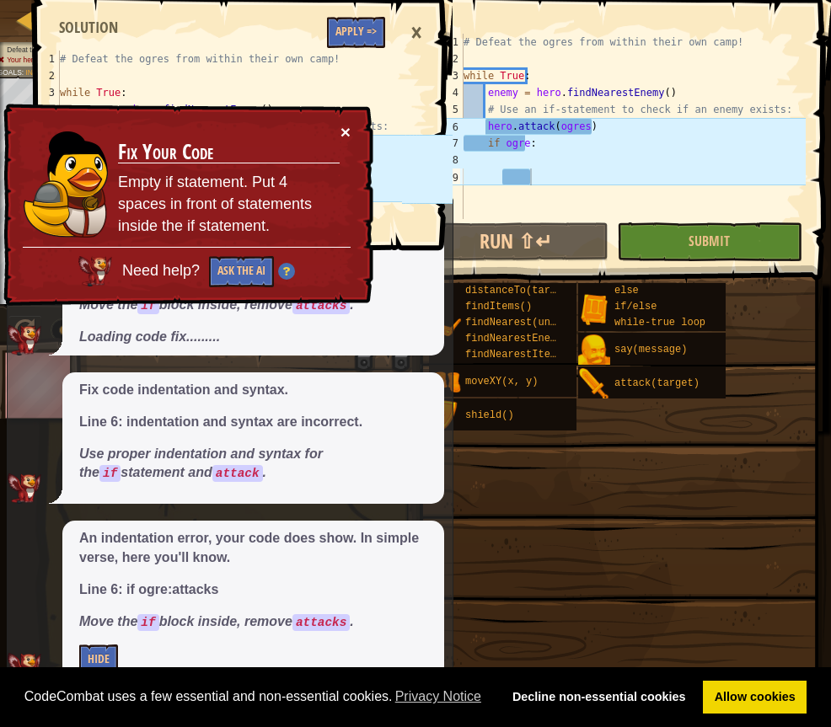
drag, startPoint x: 340, startPoint y: 136, endPoint x: 351, endPoint y: 90, distance: 47.0
click at [340, 136] on button "×" at bounding box center [345, 132] width 10 height 18
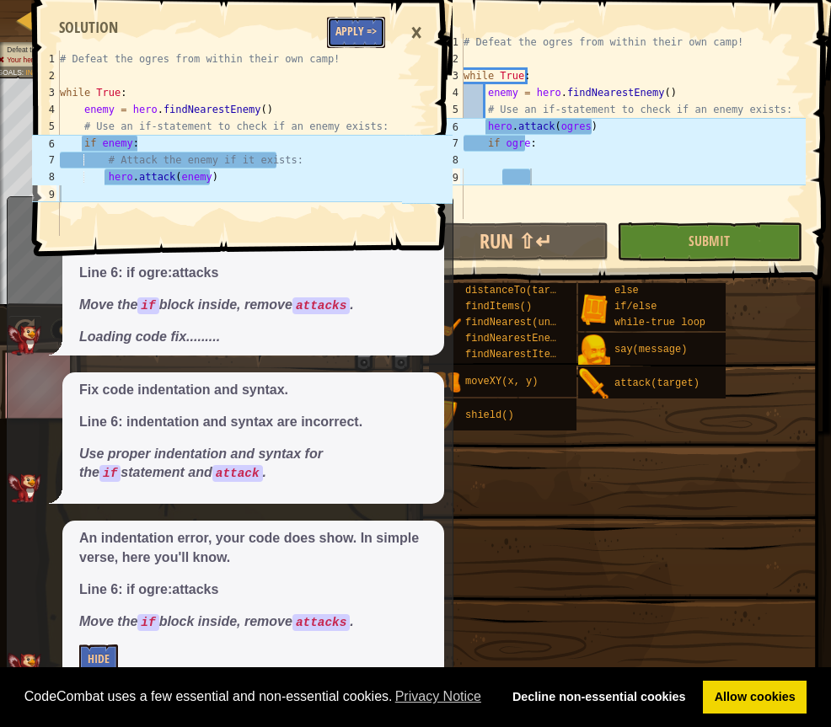
click at [356, 31] on button "Apply =>" at bounding box center [356, 32] width 58 height 31
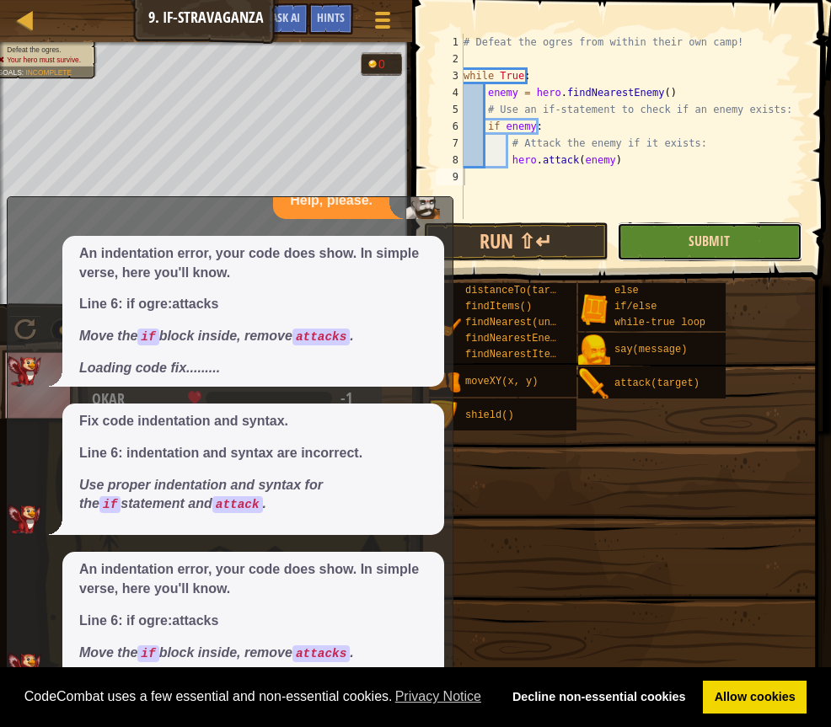
click at [696, 238] on span "Submit" at bounding box center [708, 241] width 41 height 19
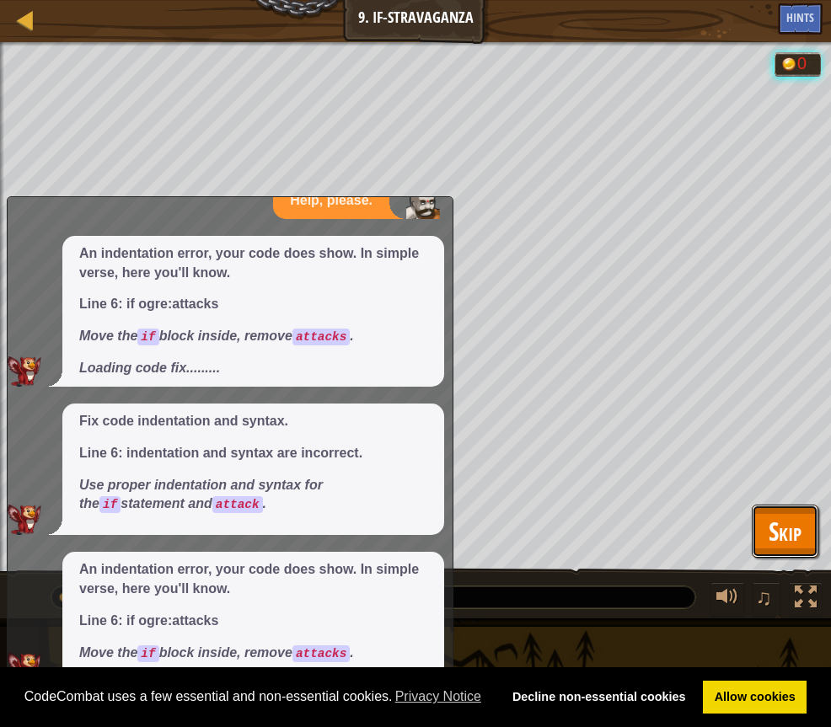
click at [778, 527] on span "Skip" at bounding box center [784, 531] width 33 height 35
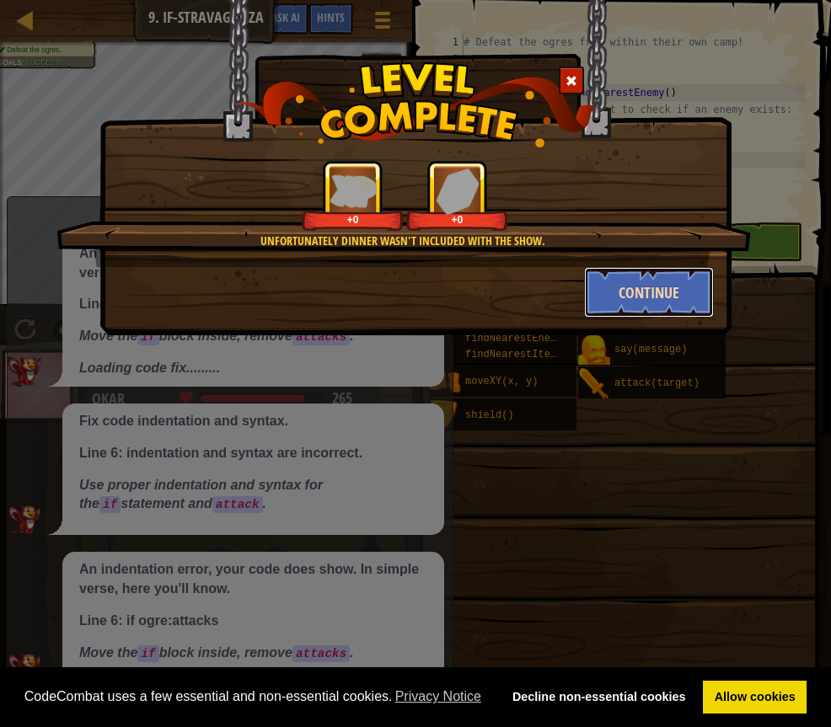
click at [624, 276] on button "Continue" at bounding box center [649, 292] width 131 height 51
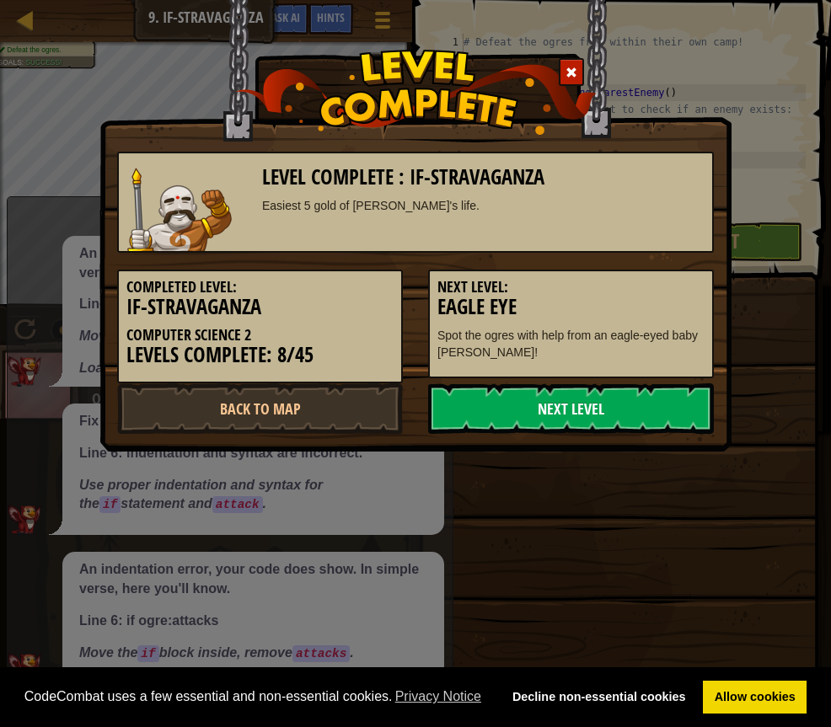
click at [577, 401] on link "Next Level" at bounding box center [571, 408] width 286 height 51
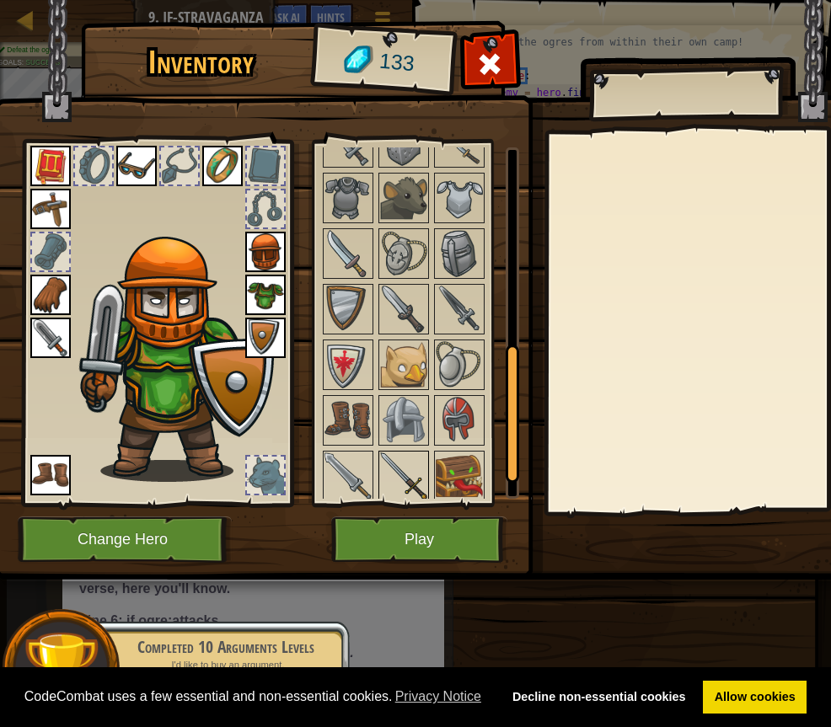
scroll to position [566, 0]
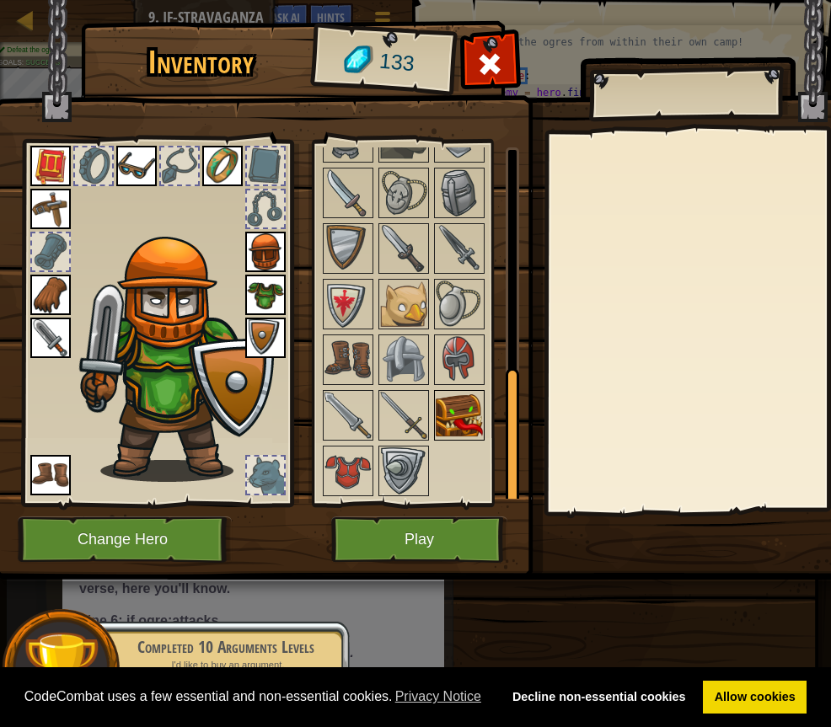
click at [470, 406] on img at bounding box center [459, 415] width 47 height 47
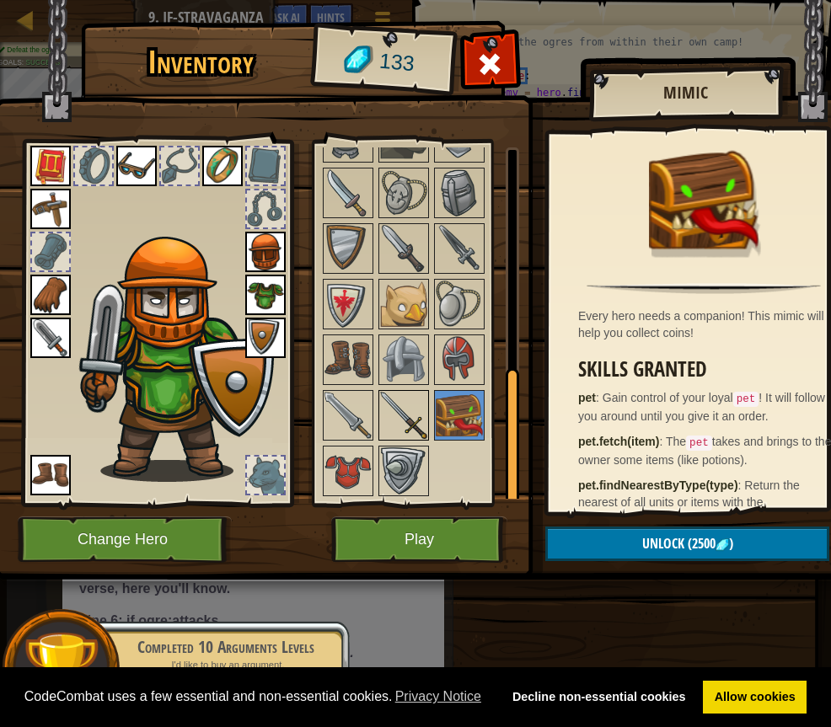
click at [414, 413] on img at bounding box center [403, 415] width 47 height 47
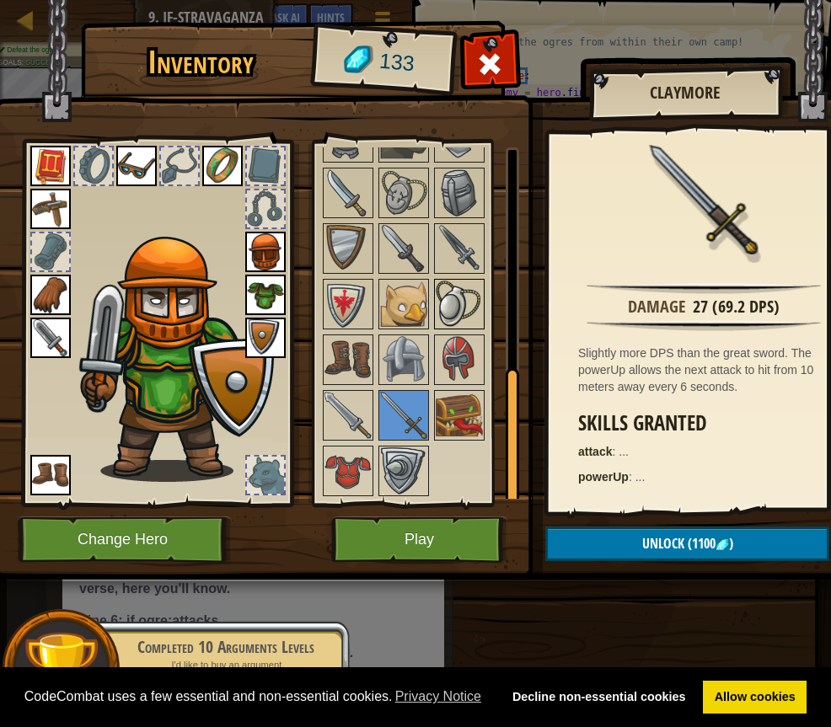
click at [462, 315] on img at bounding box center [459, 304] width 47 height 47
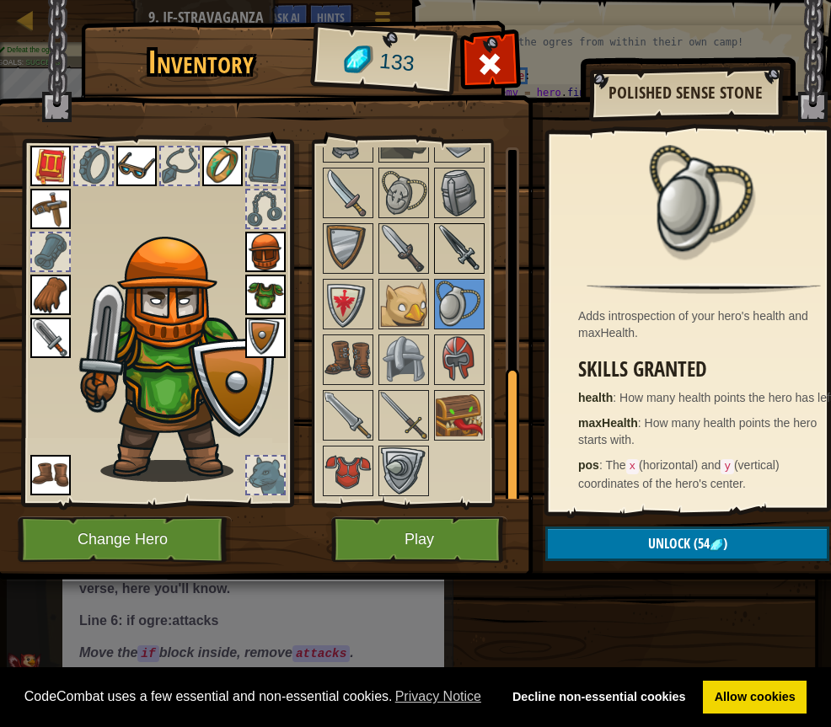
click at [460, 253] on img at bounding box center [459, 248] width 47 height 47
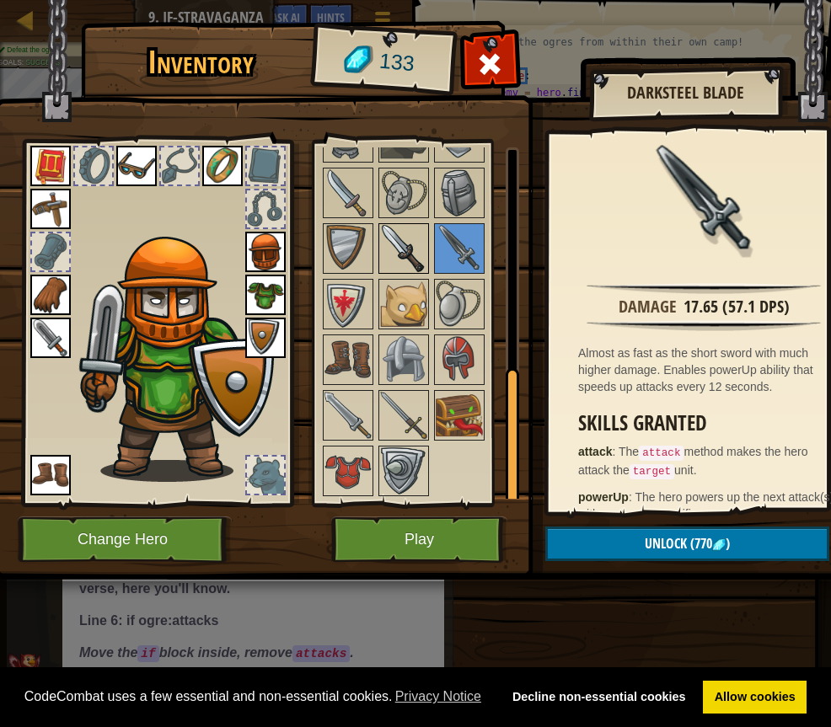
scroll to position [313, 0]
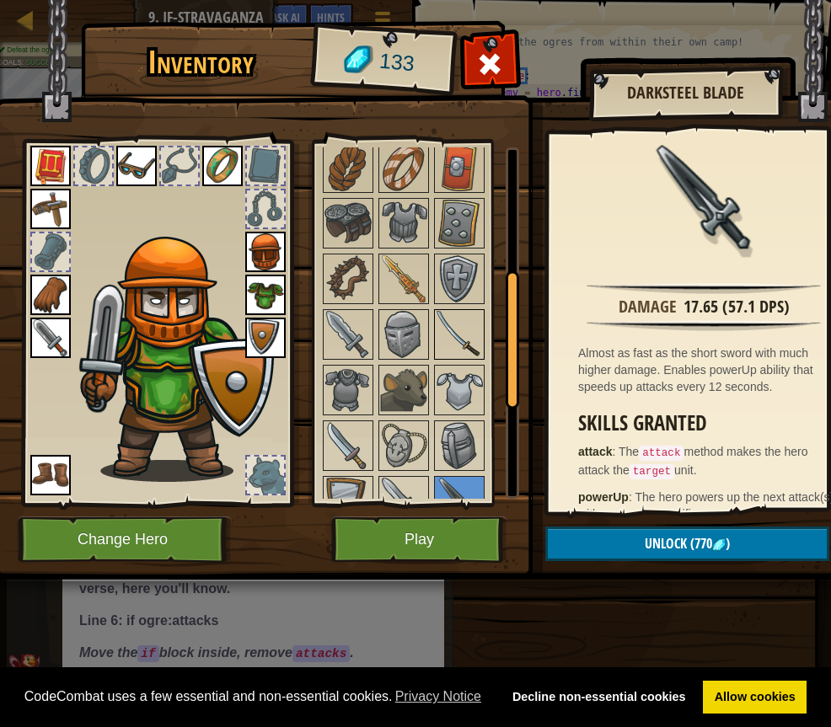
click at [452, 321] on img at bounding box center [459, 334] width 47 height 47
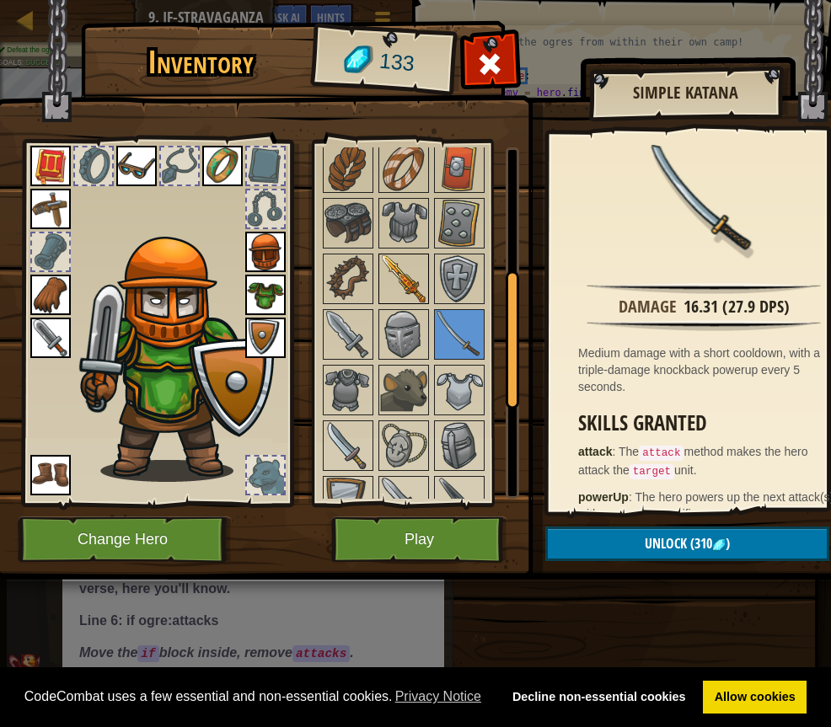
click at [407, 273] on img at bounding box center [403, 278] width 47 height 47
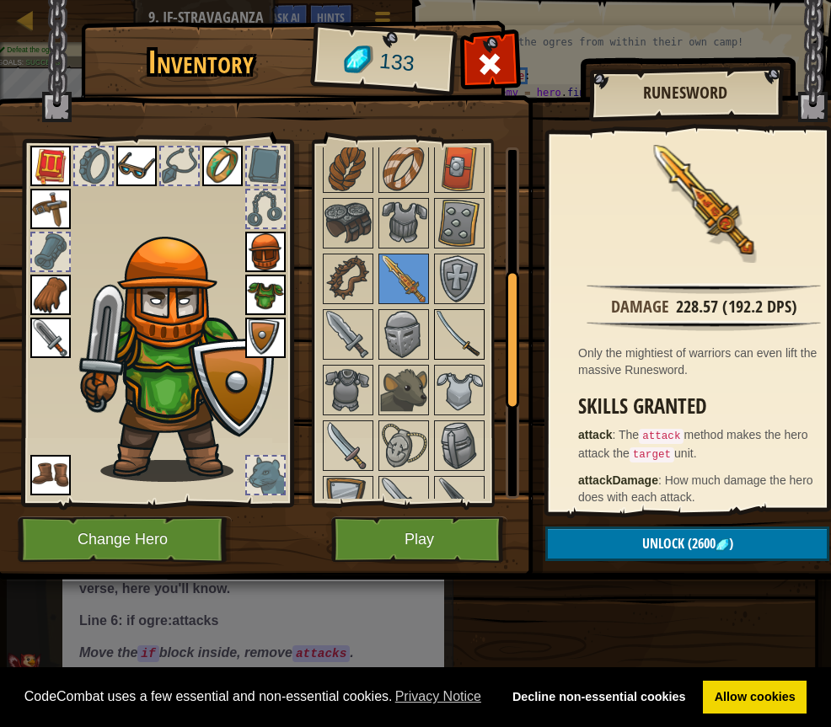
click at [468, 344] on img at bounding box center [459, 334] width 47 height 47
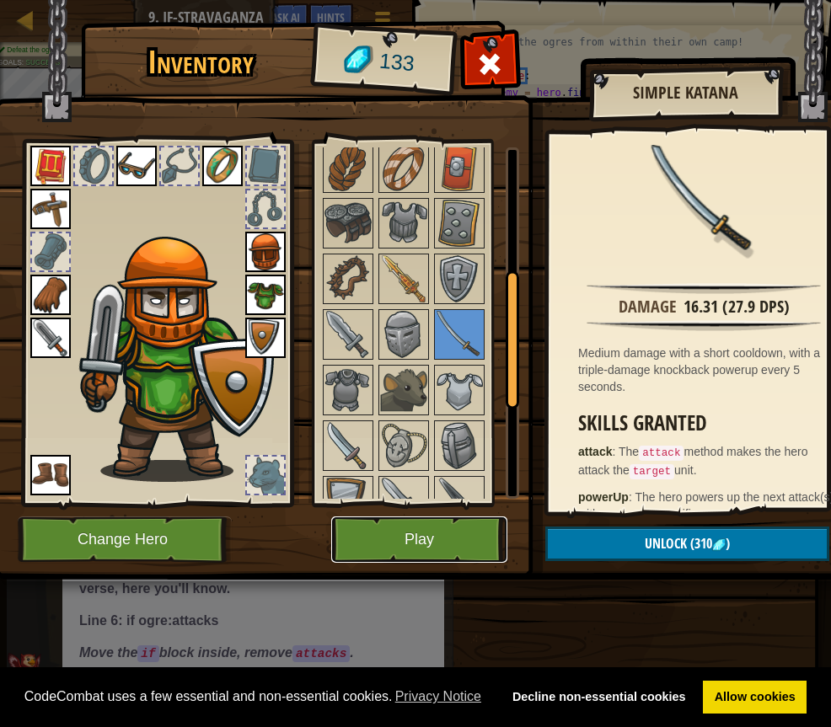
click at [447, 542] on button "Play" at bounding box center [419, 539] width 176 height 46
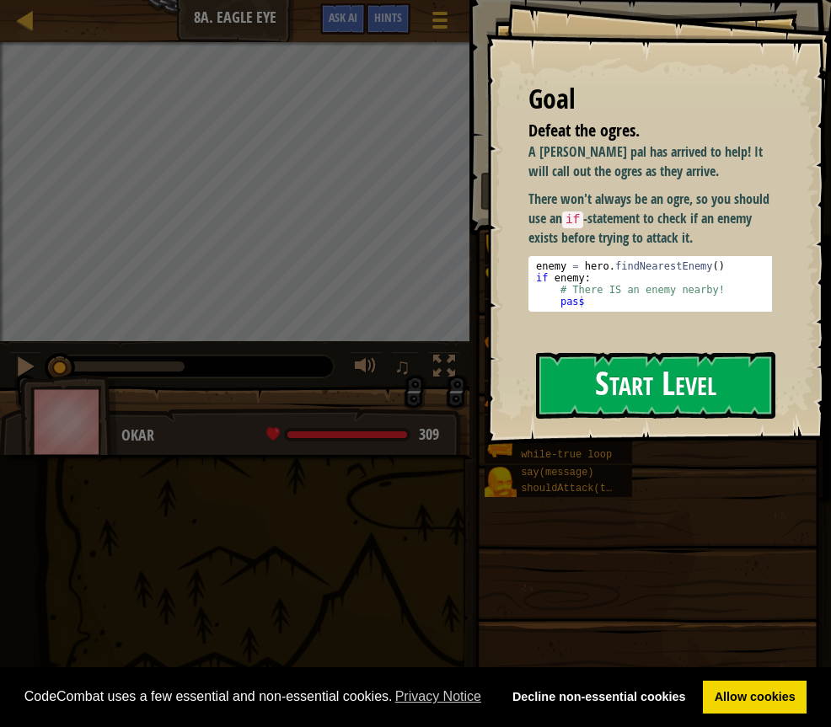
click at [636, 388] on button "Start Level" at bounding box center [655, 385] width 239 height 67
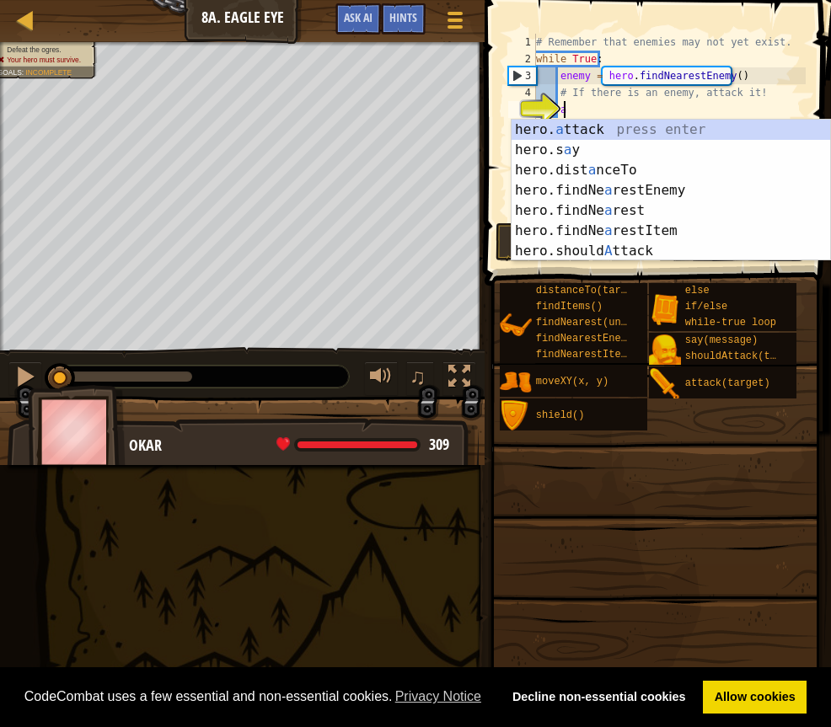
scroll to position [8, 2]
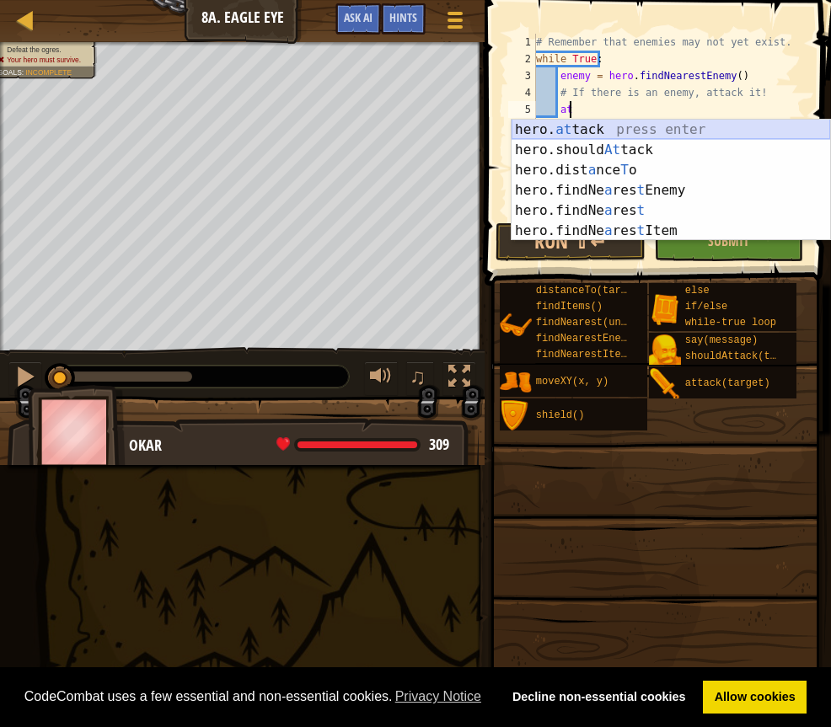
click at [616, 129] on div "hero. at tack press enter hero.should At tack press enter hero.dist a nce T o p…" at bounding box center [670, 201] width 318 height 162
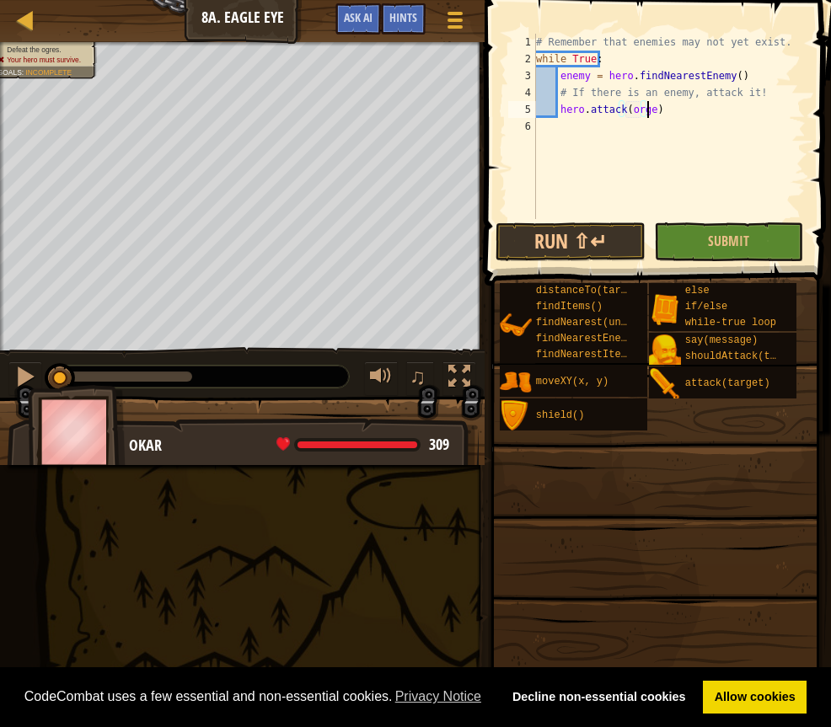
scroll to position [8, 9]
click at [390, 6] on div "Hints" at bounding box center [403, 18] width 45 height 31
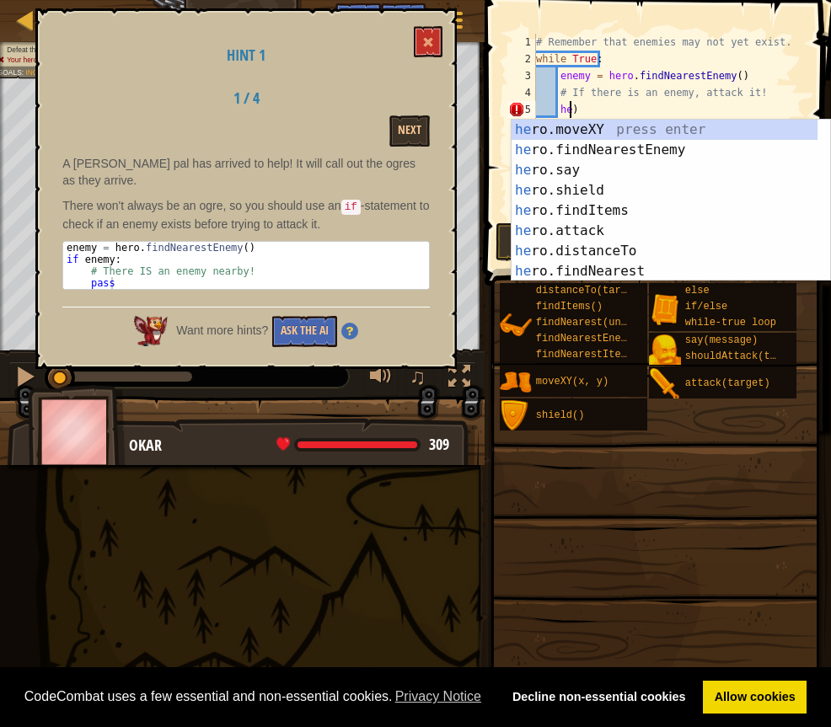
scroll to position [8, 2]
type textarea ")"
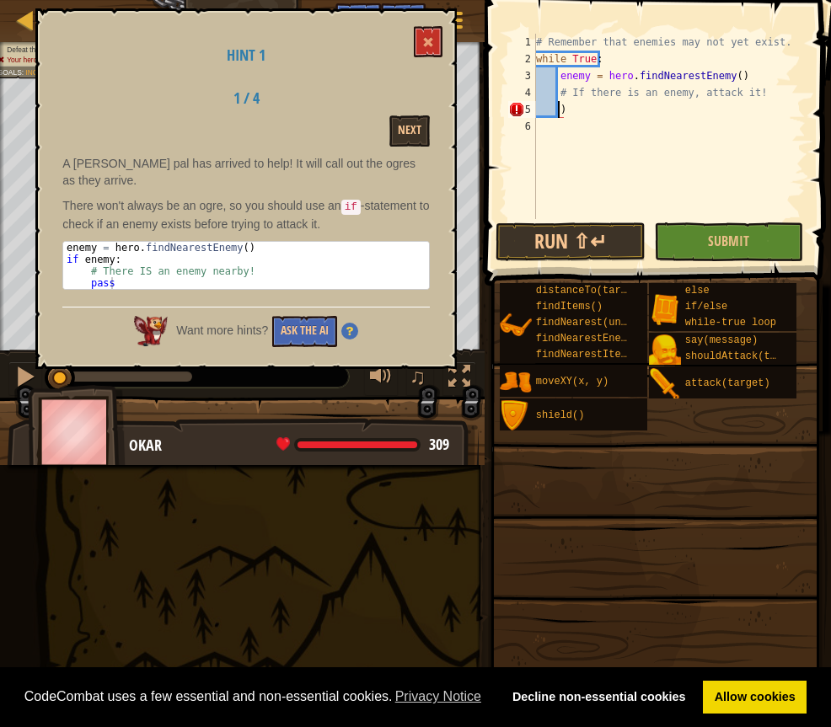
click at [570, 115] on div "# Remember that enemies may not yet exist. while True : enemy = hero . findNear…" at bounding box center [668, 143] width 273 height 219
click at [710, 243] on span "Submit" at bounding box center [728, 241] width 41 height 19
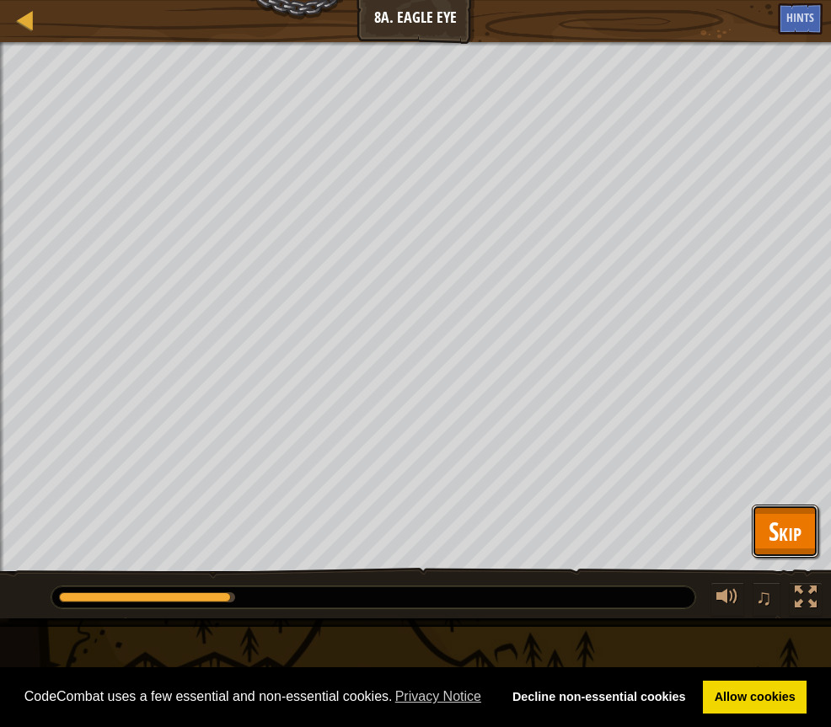
click at [781, 518] on span "Skip" at bounding box center [784, 531] width 33 height 35
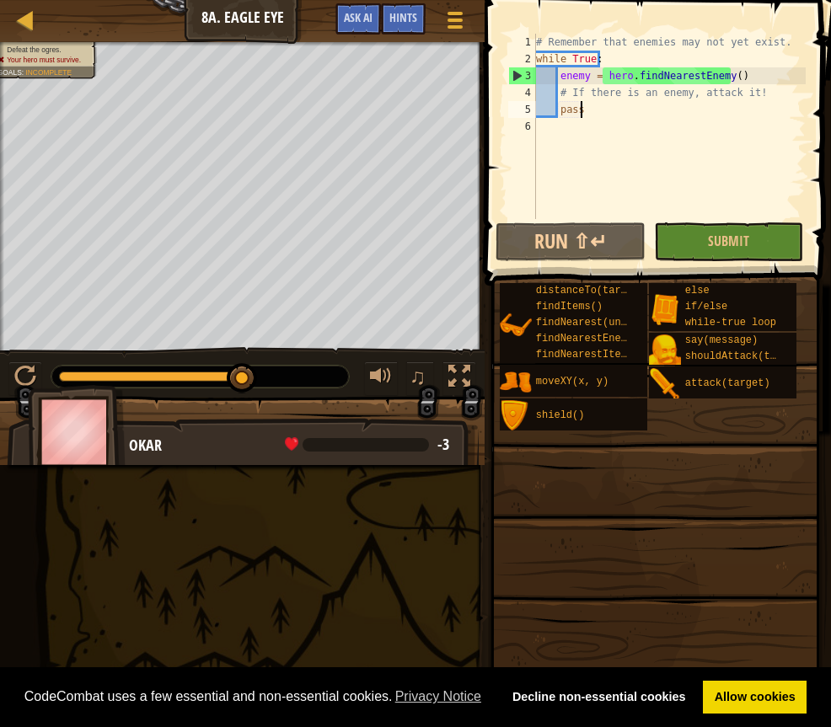
click at [608, 109] on div "# Remember that enemies may not yet exist. while True : enemy = hero . findNear…" at bounding box center [668, 143] width 273 height 219
click at [615, 90] on div "# Remember that enemies may not yet exist. while True : enemy = hero . findNear…" at bounding box center [668, 143] width 273 height 219
click at [658, 114] on div "# Remember that enemies may not yet exist. while True : enemy = hero . findNear…" at bounding box center [668, 143] width 273 height 219
click at [745, 79] on div "# Remember that enemies may not yet exist. while True : enemy = hero . findNear…" at bounding box center [668, 143] width 273 height 219
type textarea "enemy = hero.findNearestEnemy()"
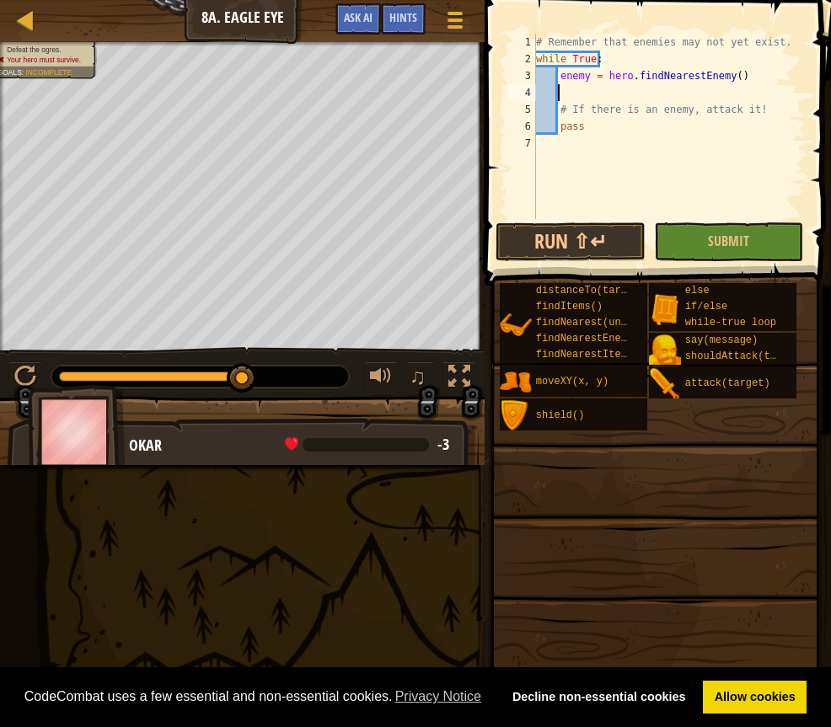
scroll to position [8, 2]
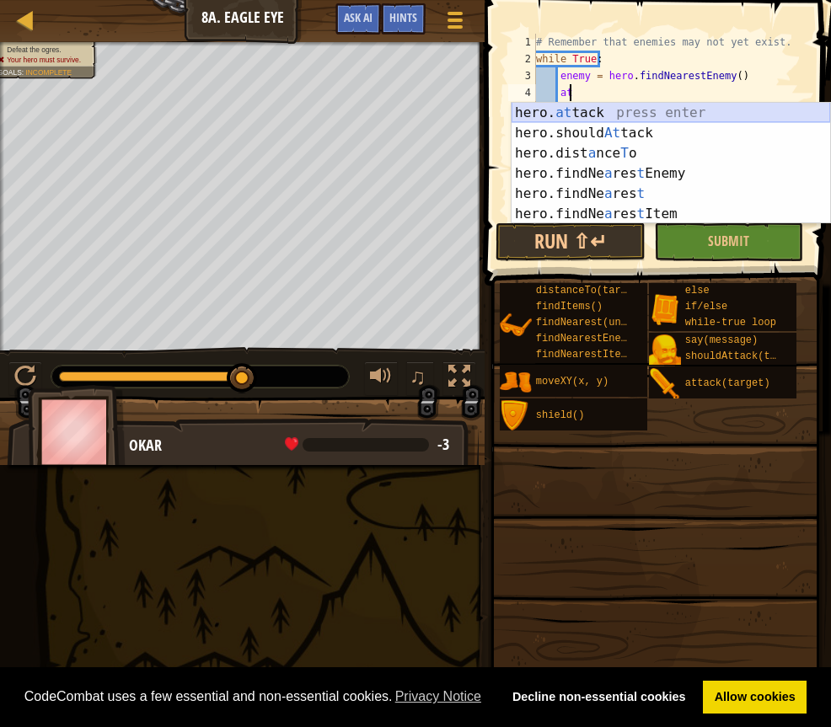
click at [606, 108] on div "hero. at tack press enter hero.should At tack press enter hero.dist a nce T o p…" at bounding box center [670, 184] width 318 height 162
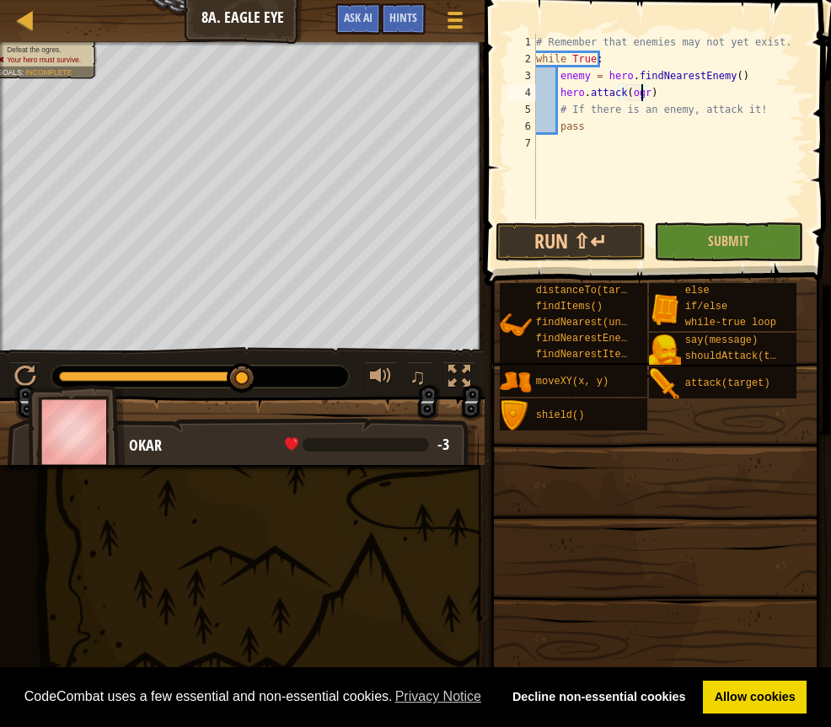
scroll to position [8, 9]
click at [679, 227] on button "Submit" at bounding box center [729, 241] width 150 height 39
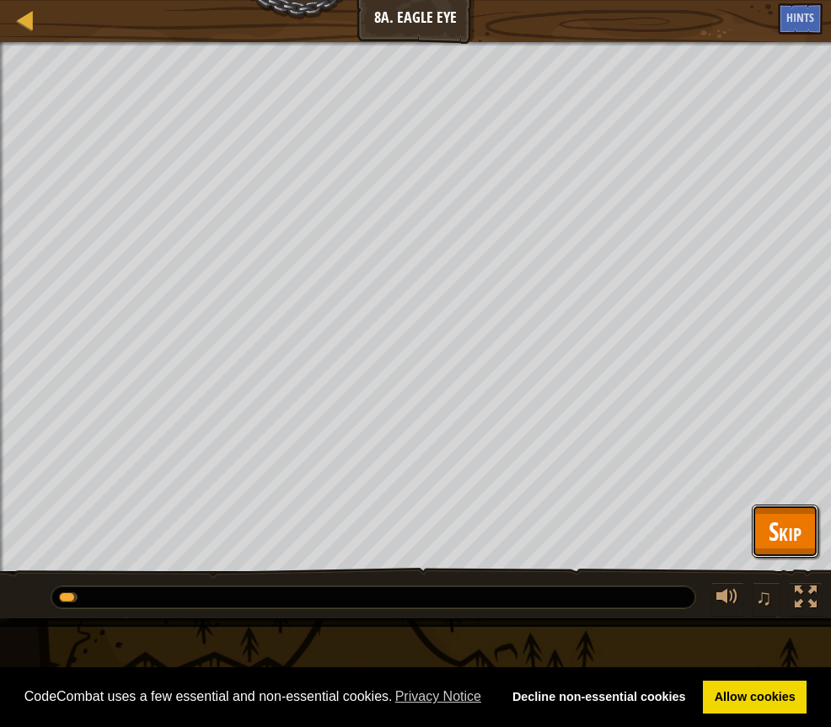
click at [761, 522] on button "Skip" at bounding box center [784, 532] width 67 height 54
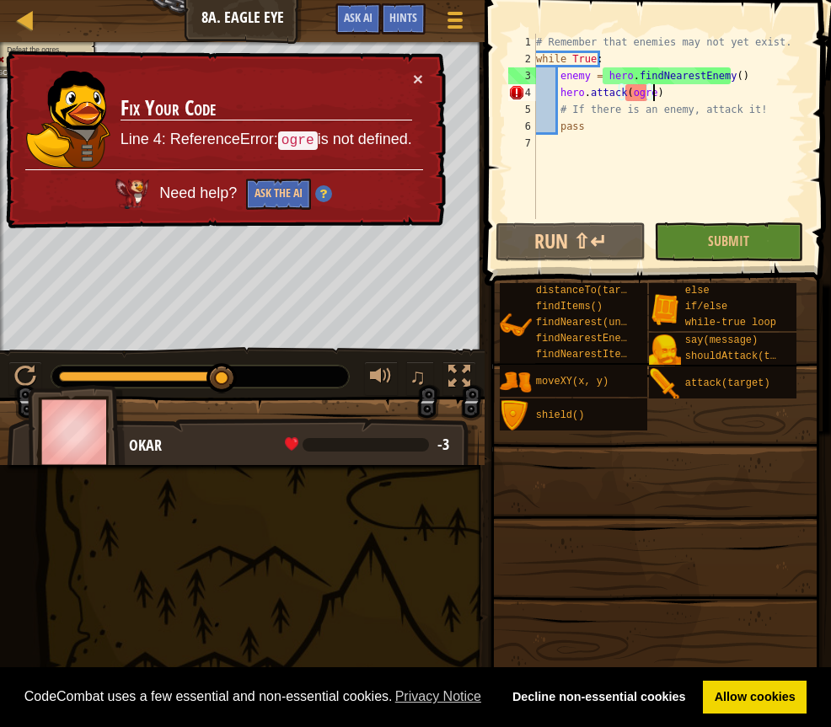
drag, startPoint x: 677, startPoint y: 98, endPoint x: 643, endPoint y: 96, distance: 34.6
click at [676, 96] on div "# Remember that enemies may not yet exist. while True : enemy = hero . findNear…" at bounding box center [668, 143] width 273 height 219
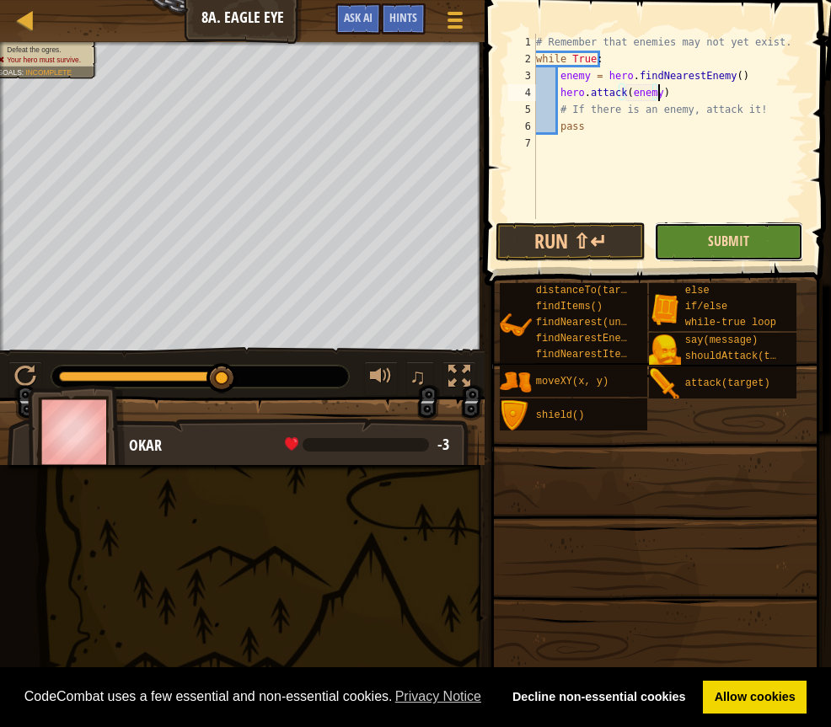
click at [715, 249] on span "Submit" at bounding box center [728, 241] width 41 height 19
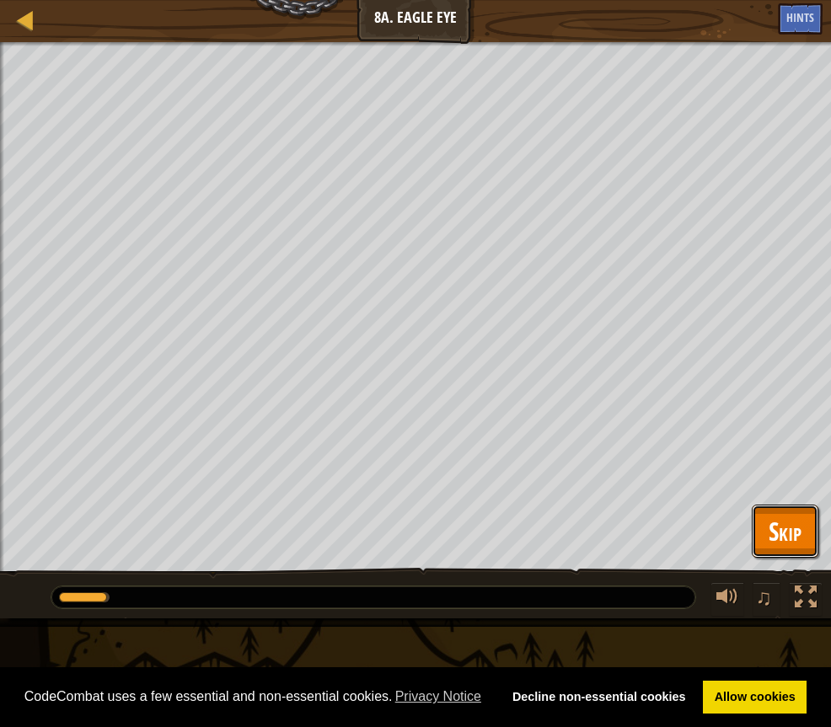
click at [777, 518] on span "Skip" at bounding box center [784, 531] width 33 height 35
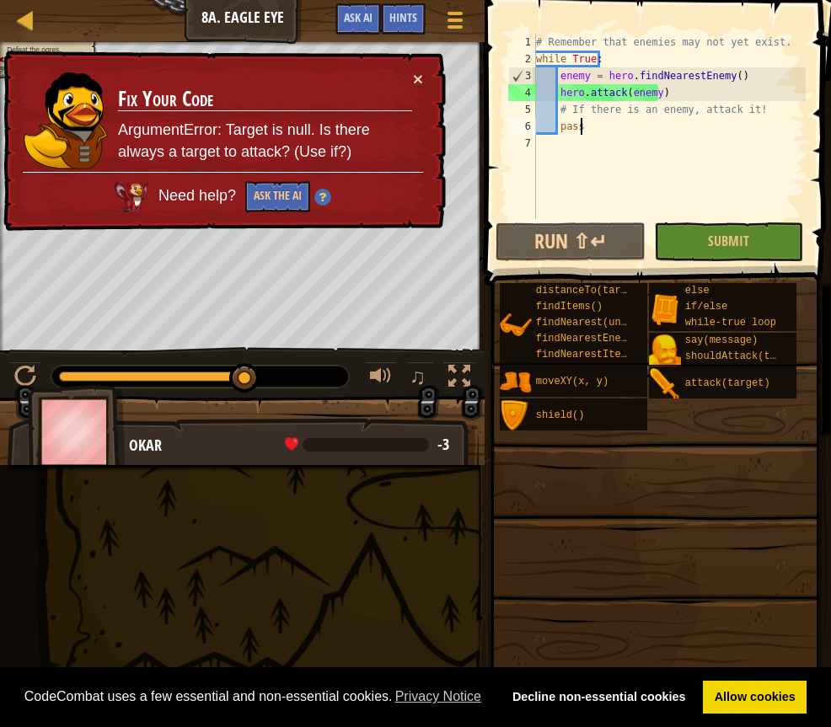
scroll to position [8, 3]
click at [651, 121] on div "# Remember that enemies may not yet exist. while True : enemy = hero . findNear…" at bounding box center [668, 143] width 273 height 219
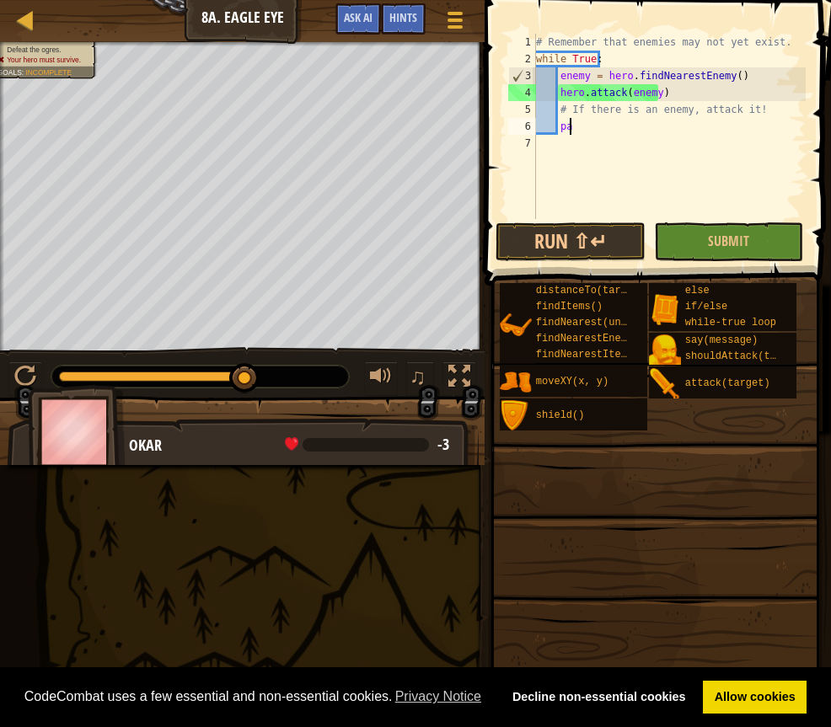
type textarea "p"
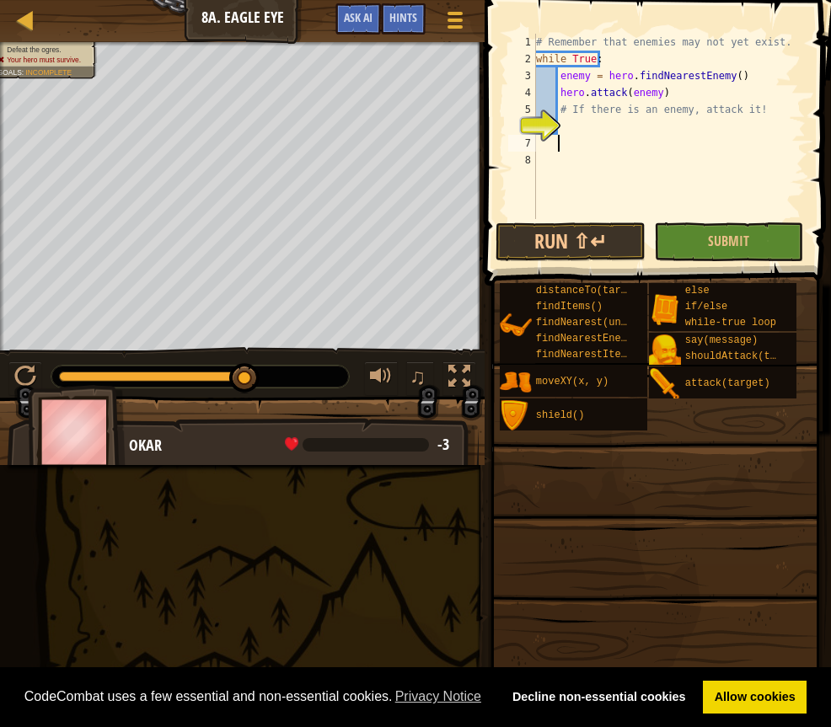
click at [643, 121] on div "# Remember that enemies may not yet exist. while True : enemy = hero . findNear…" at bounding box center [668, 143] width 273 height 219
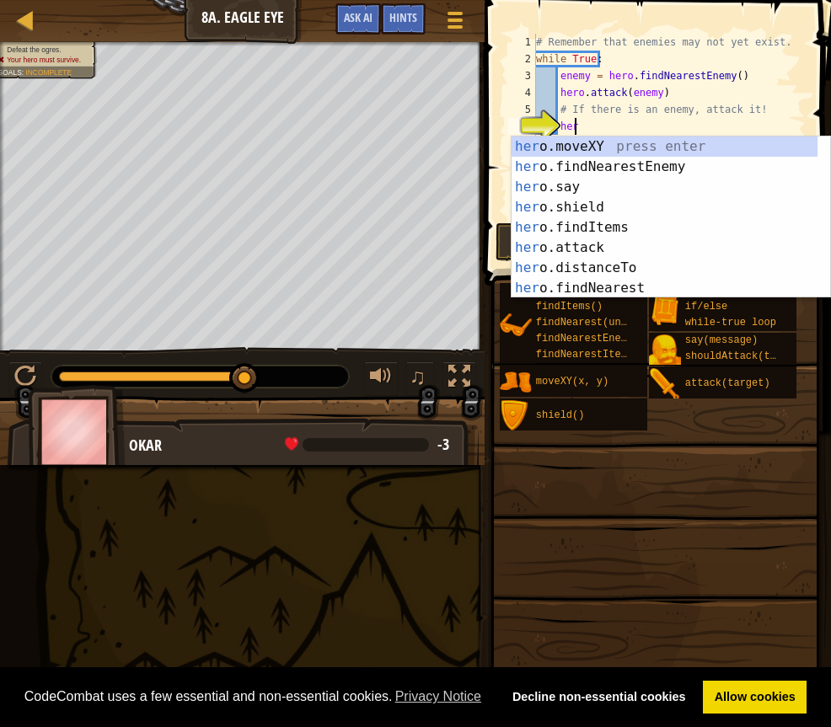
scroll to position [8, 3]
type textarea "h"
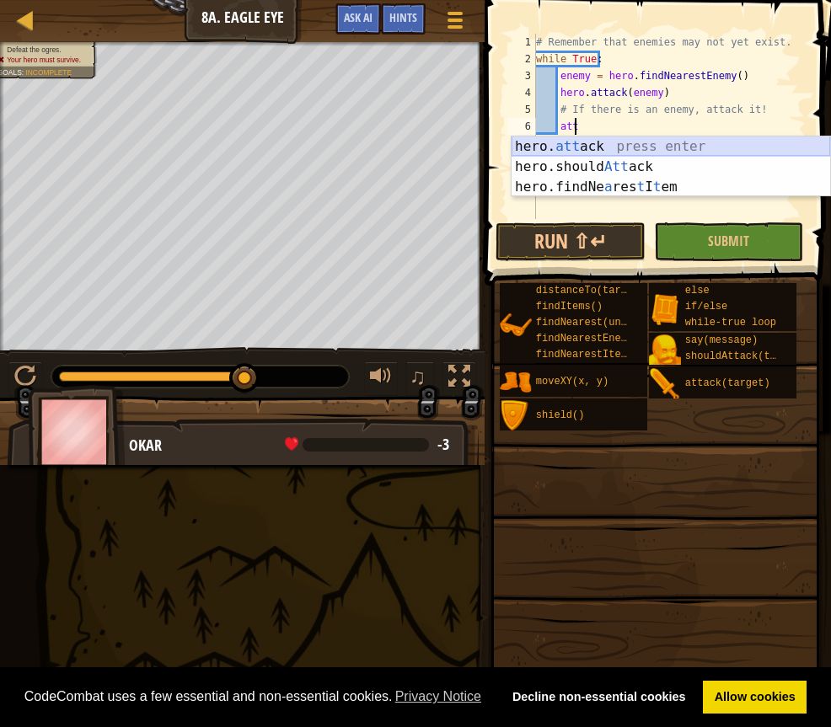
click at [677, 147] on div "hero. att ack press enter hero.should Att ack press enter hero.findNe a res t I…" at bounding box center [670, 186] width 318 height 101
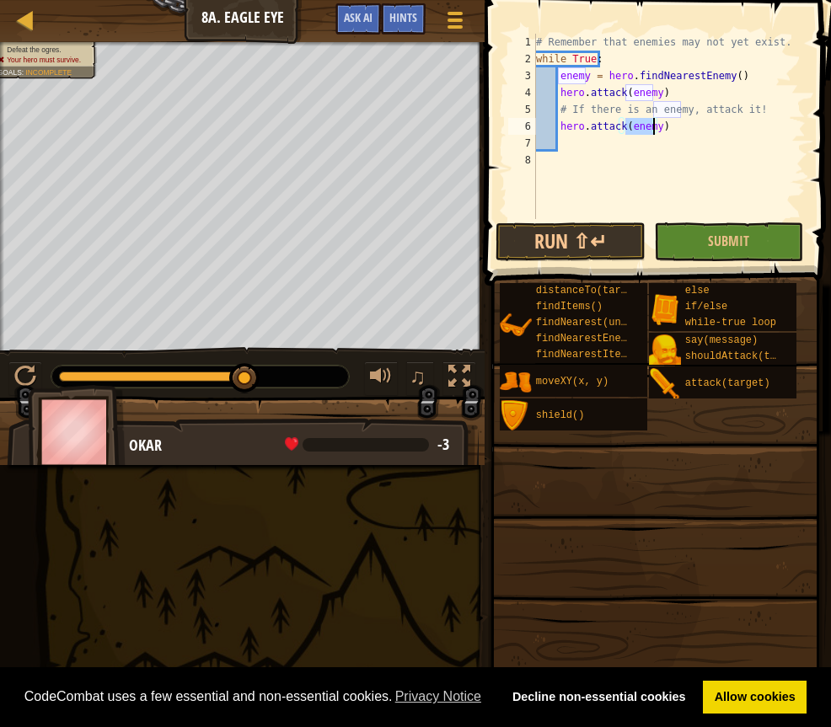
click at [658, 94] on div "# Remember that enemies may not yet exist. while True : enemy = hero . findNear…" at bounding box center [668, 143] width 273 height 219
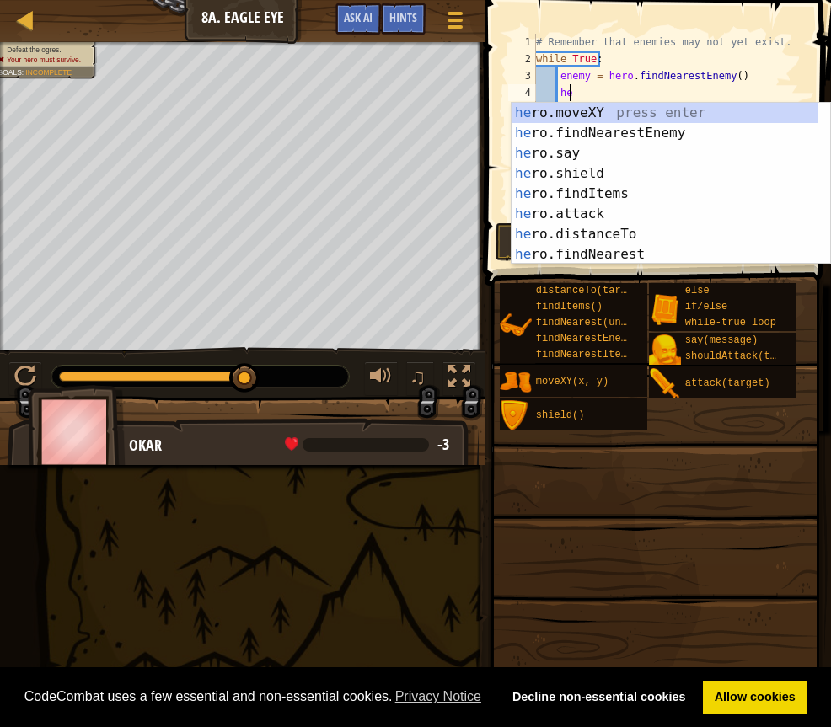
type textarea "h"
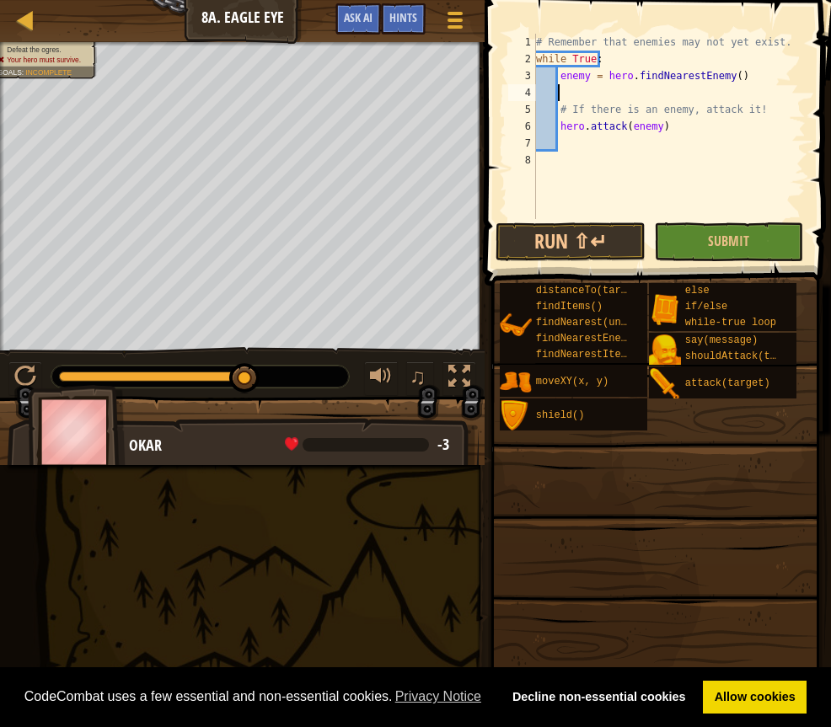
scroll to position [8, 0]
click at [725, 75] on div "# Remember that enemies may not yet exist. while True : enemy = hero . findNear…" at bounding box center [668, 143] width 273 height 219
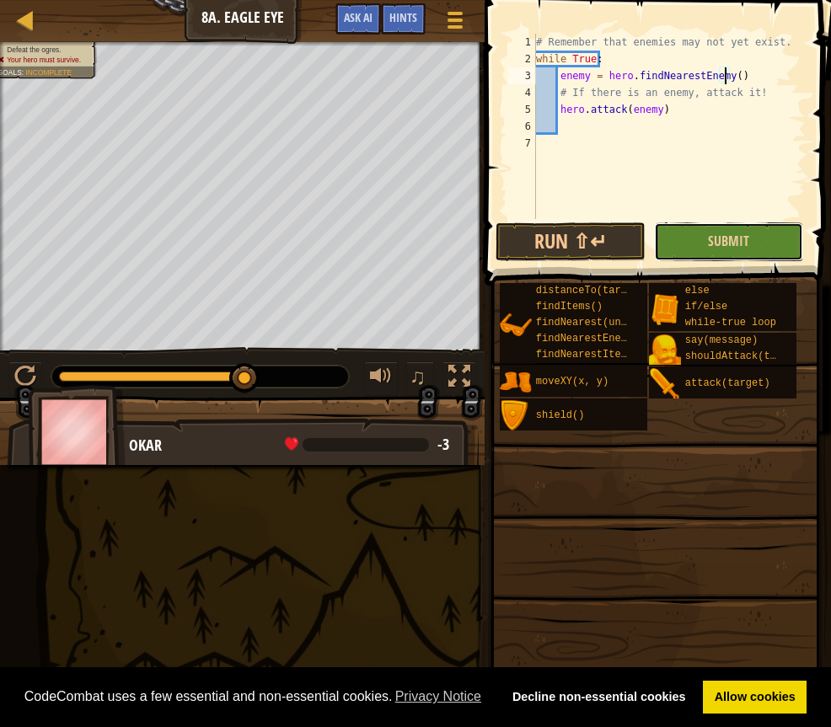
click at [687, 234] on button "Submit" at bounding box center [729, 241] width 150 height 39
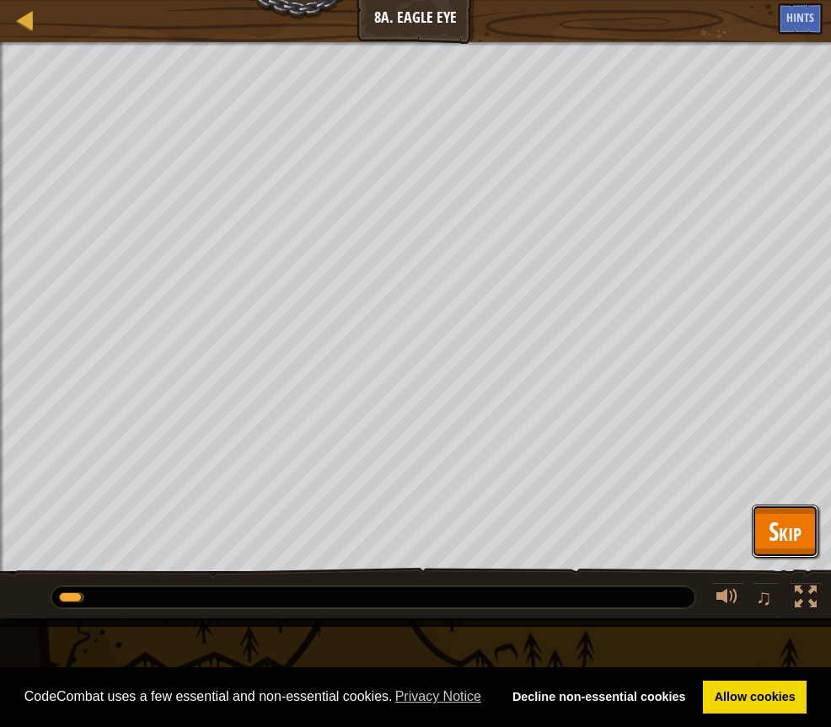
click at [767, 527] on button "Skip" at bounding box center [784, 532] width 67 height 54
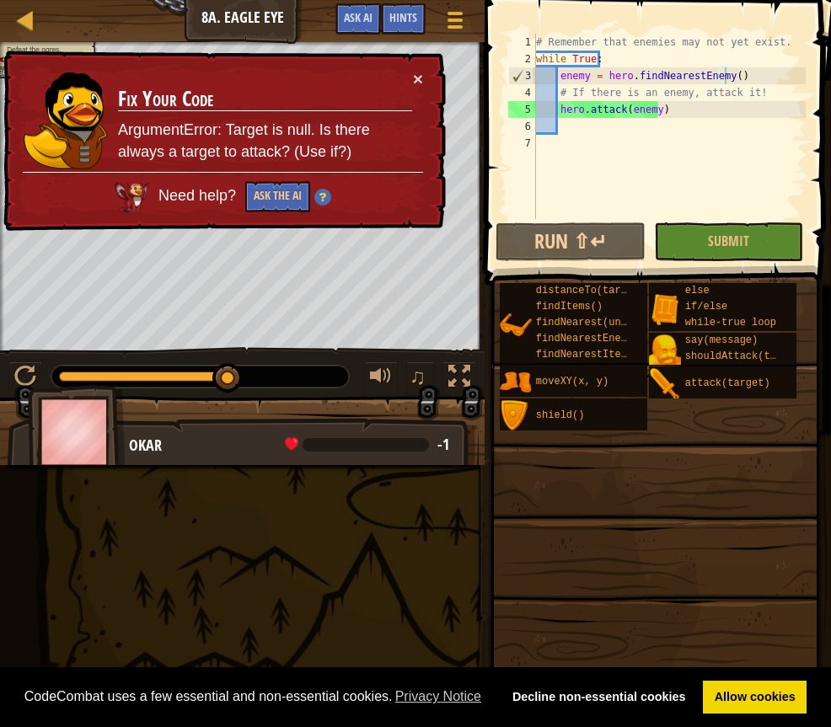
click at [724, 78] on div "# Remember that enemies may not yet exist. while True : enemy = hero . findNear…" at bounding box center [668, 143] width 273 height 219
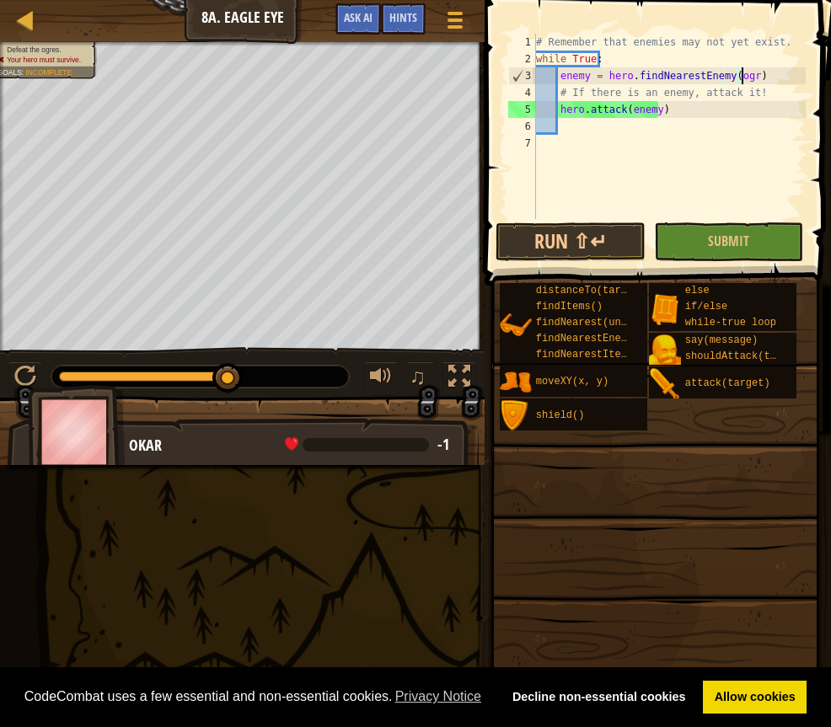
scroll to position [8, 17]
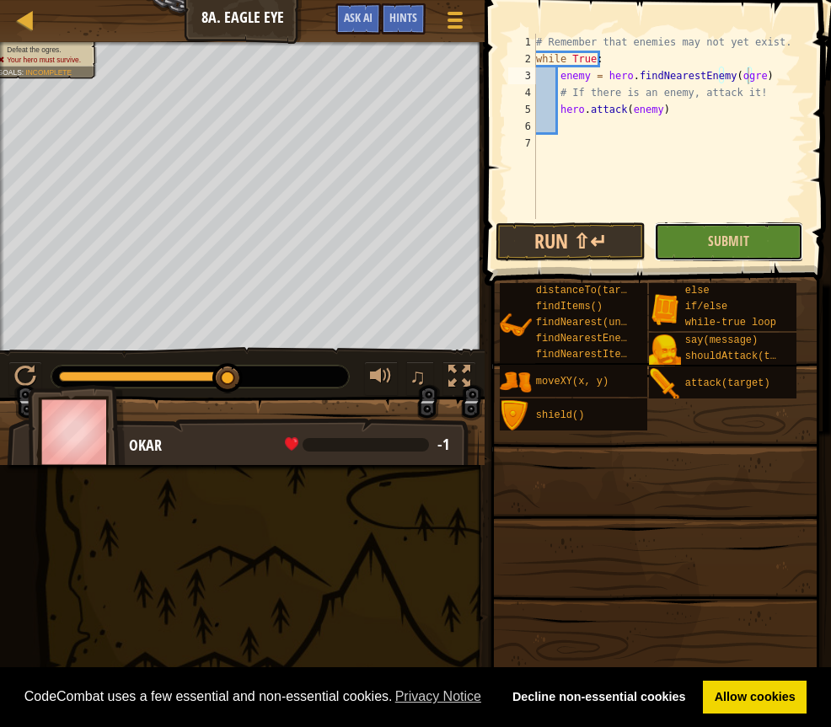
click at [759, 227] on button "Submit" at bounding box center [729, 241] width 150 height 39
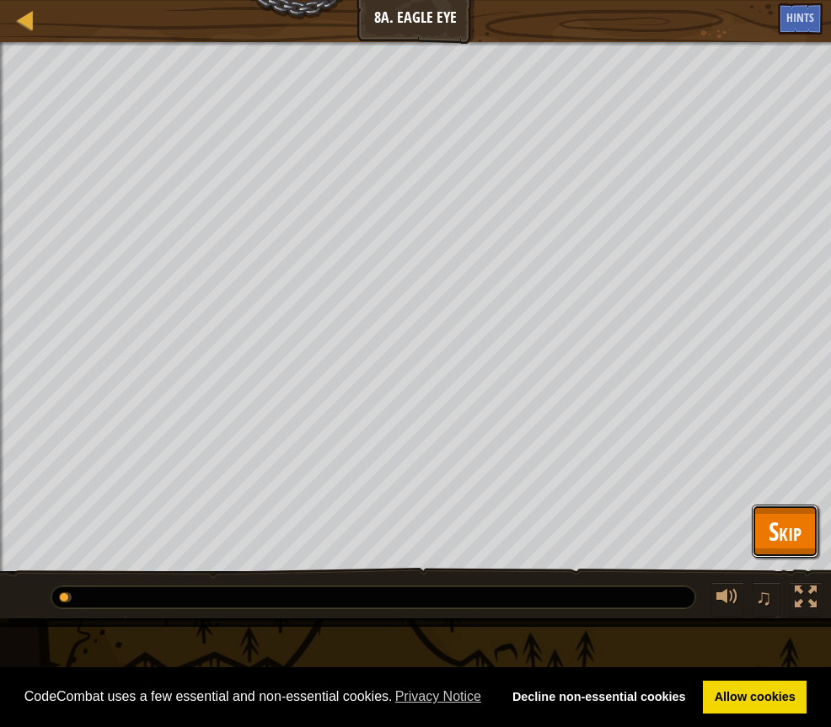
click at [787, 548] on span "Skip" at bounding box center [784, 531] width 33 height 35
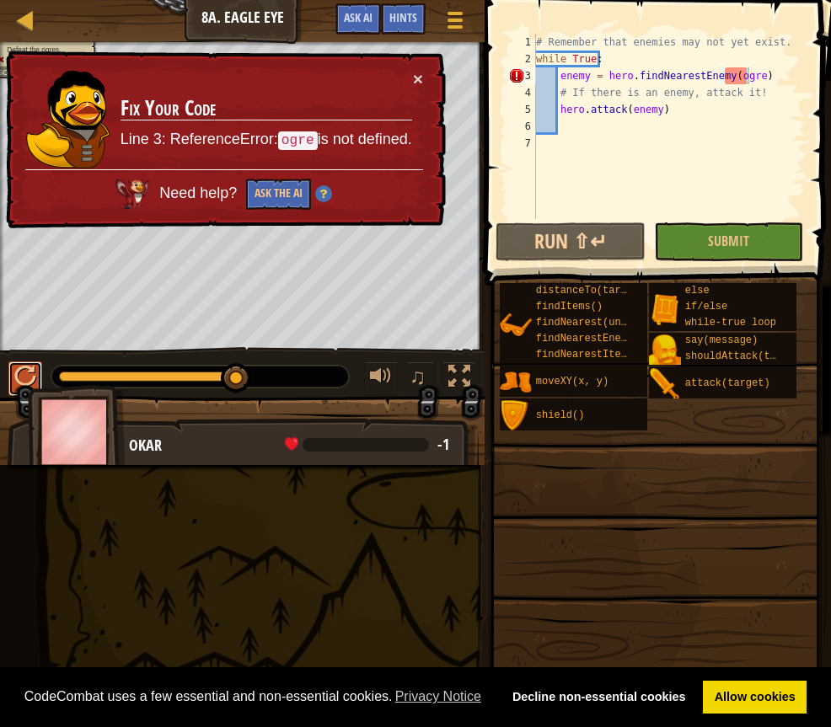
click at [24, 390] on button at bounding box center [25, 378] width 34 height 35
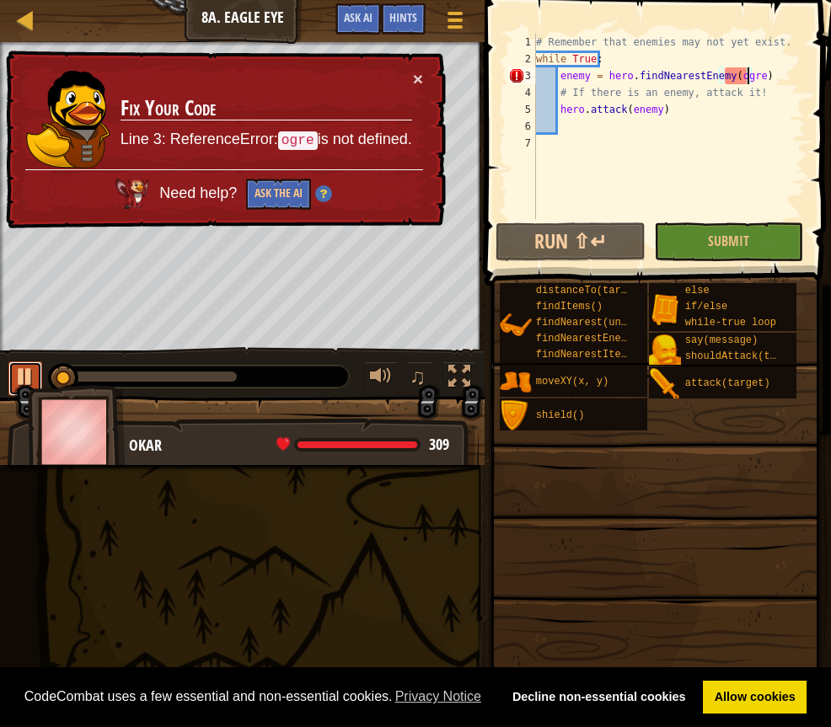
click at [27, 372] on div at bounding box center [25, 377] width 22 height 22
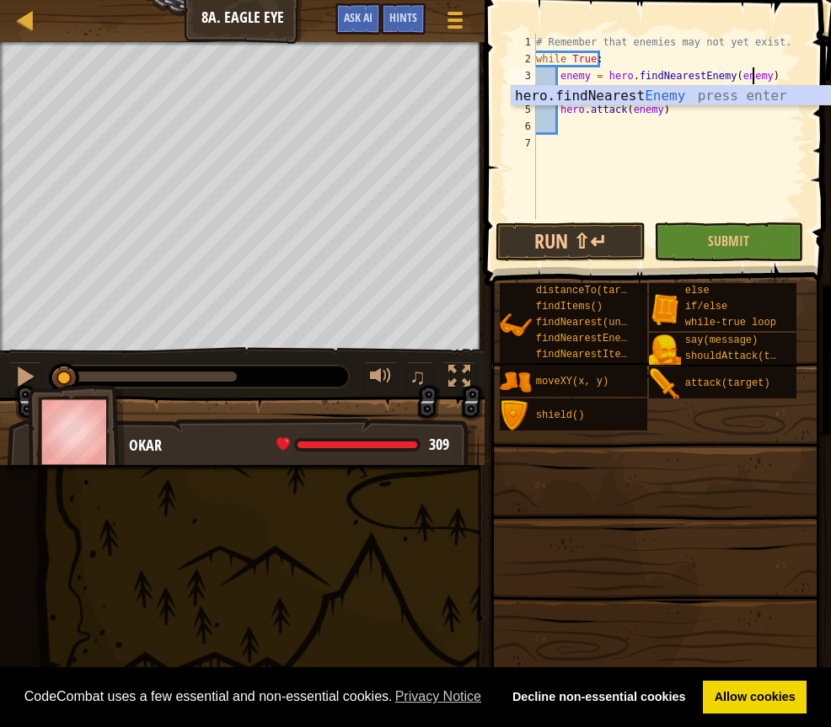
scroll to position [8, 18]
type textarea "enemy = hero.findNearestEnemy(enemy)"
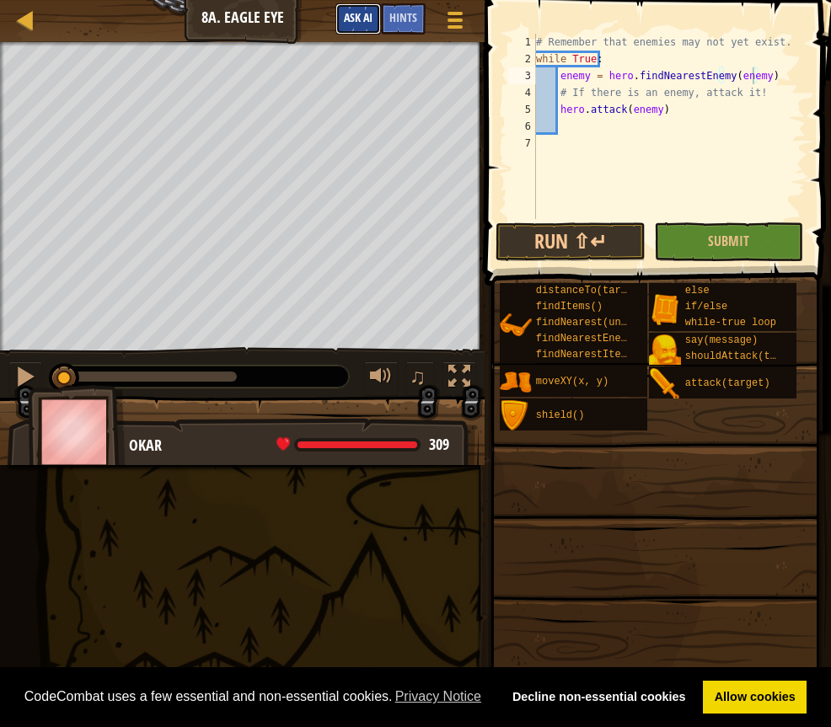
click at [353, 14] on span "Ask AI" at bounding box center [358, 17] width 29 height 16
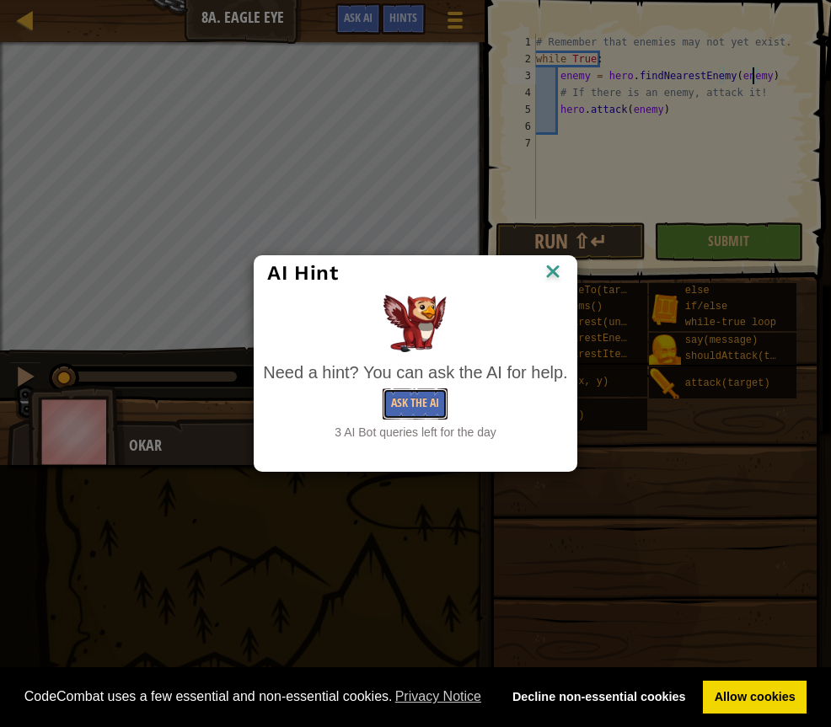
click at [409, 396] on button "Ask the AI" at bounding box center [414, 403] width 65 height 31
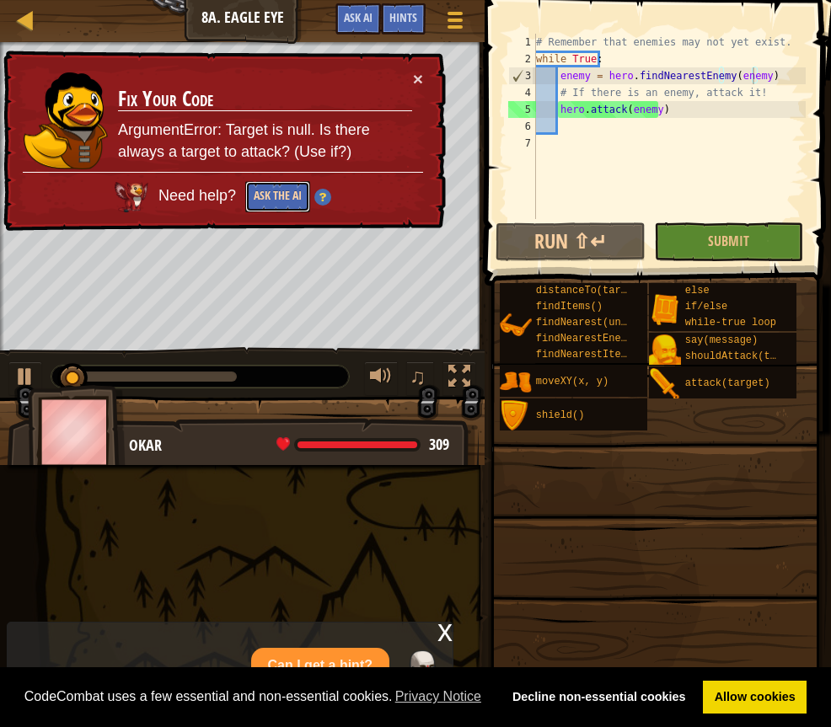
click at [282, 195] on button "Ask the AI" at bounding box center [277, 196] width 65 height 31
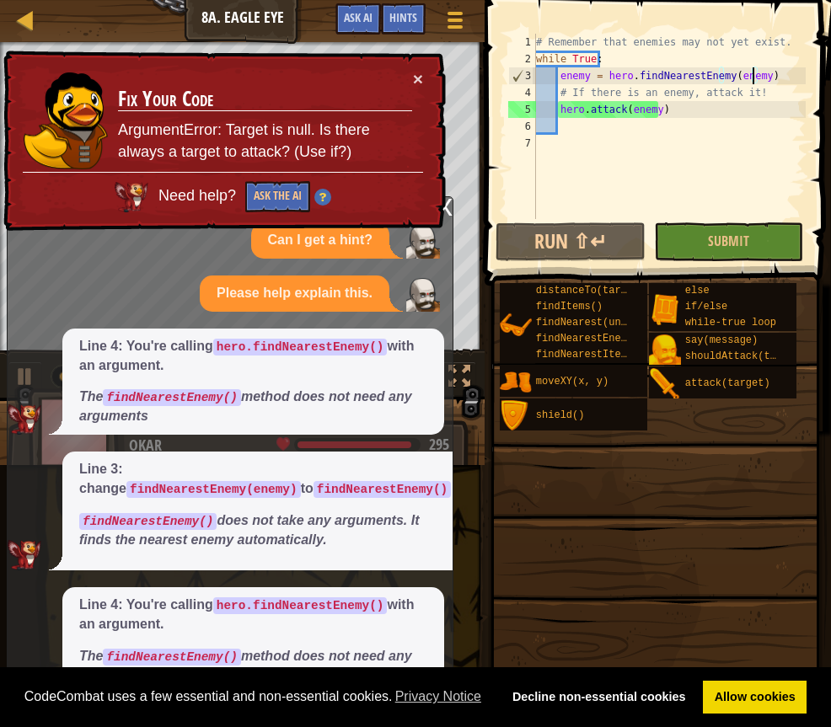
scroll to position [54, 0]
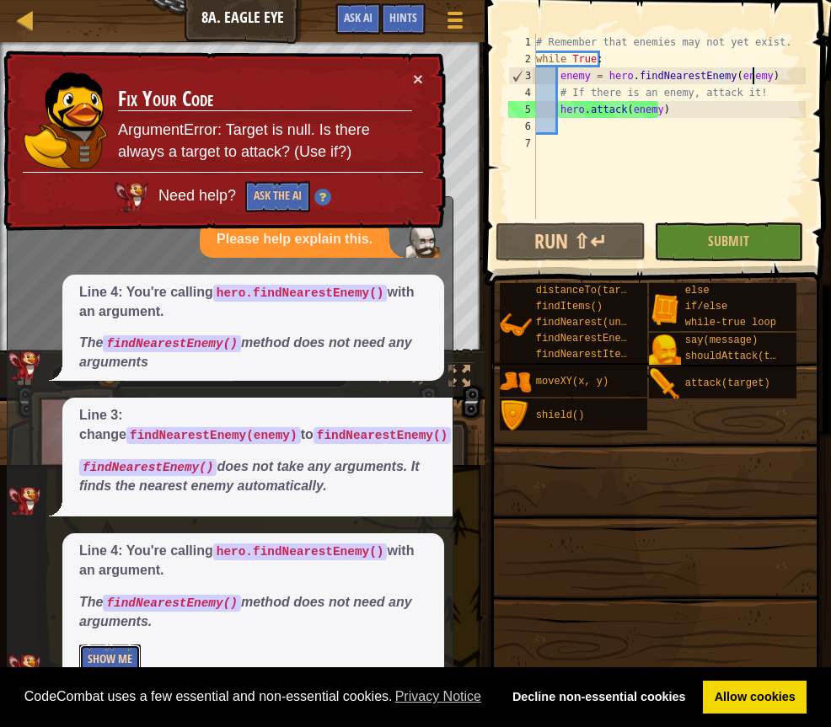
click at [118, 656] on button "Show Me" at bounding box center [110, 660] width 62 height 31
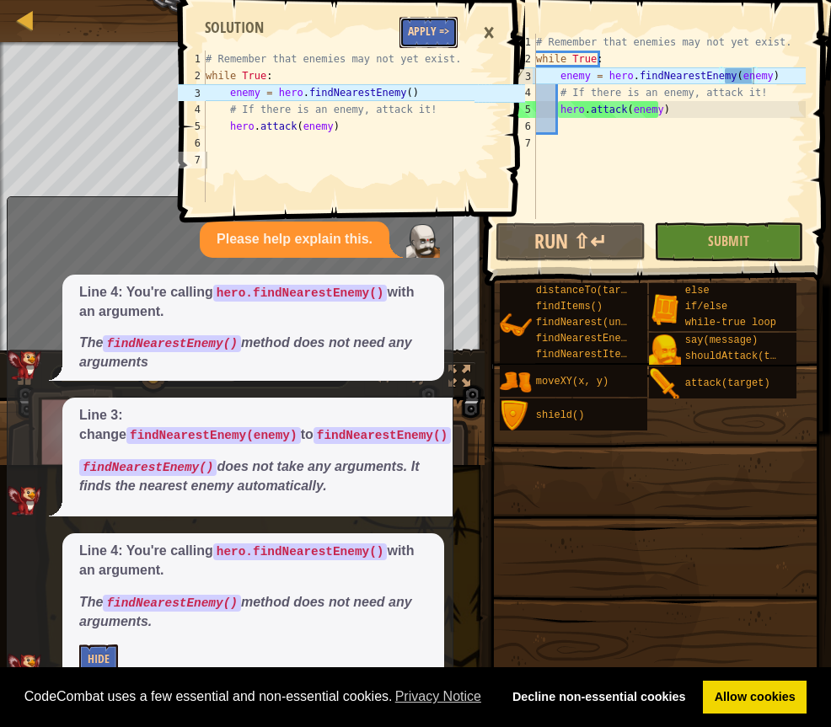
click at [431, 25] on button "Apply =>" at bounding box center [428, 32] width 58 height 31
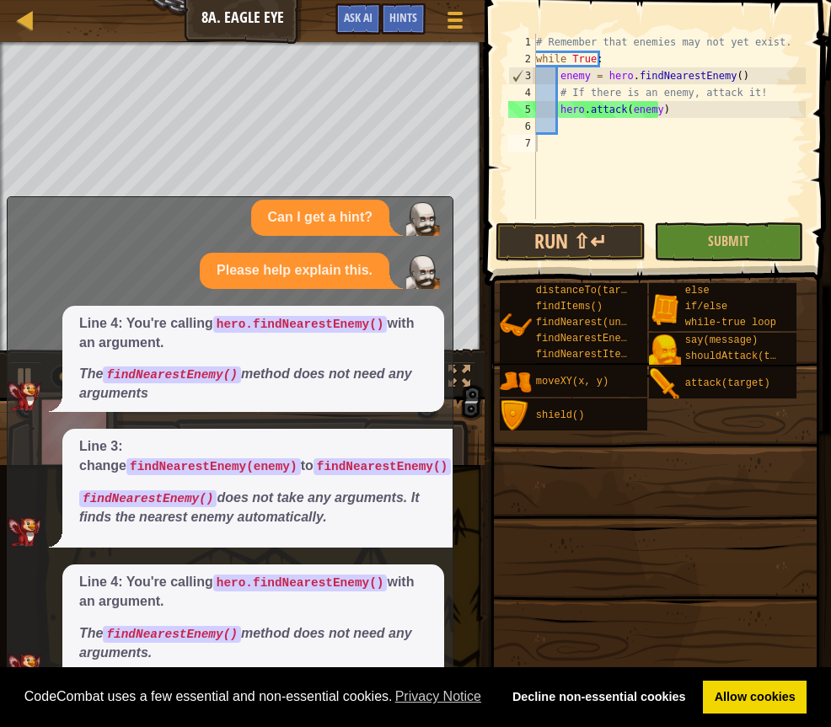
scroll to position [23, 0]
click at [628, 233] on button "Run ⇧↵" at bounding box center [570, 241] width 150 height 39
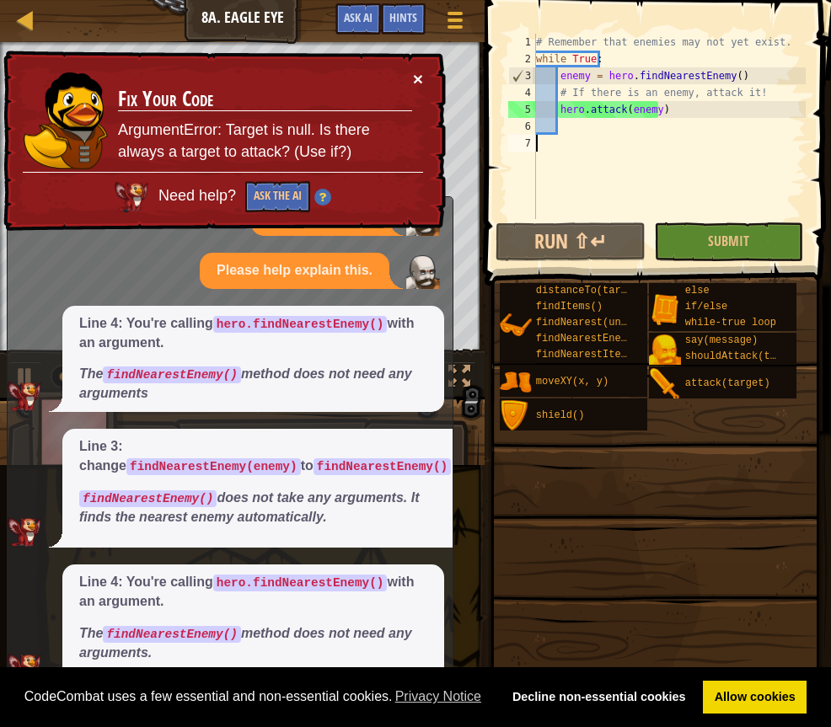
click at [418, 72] on button "×" at bounding box center [418, 79] width 10 height 18
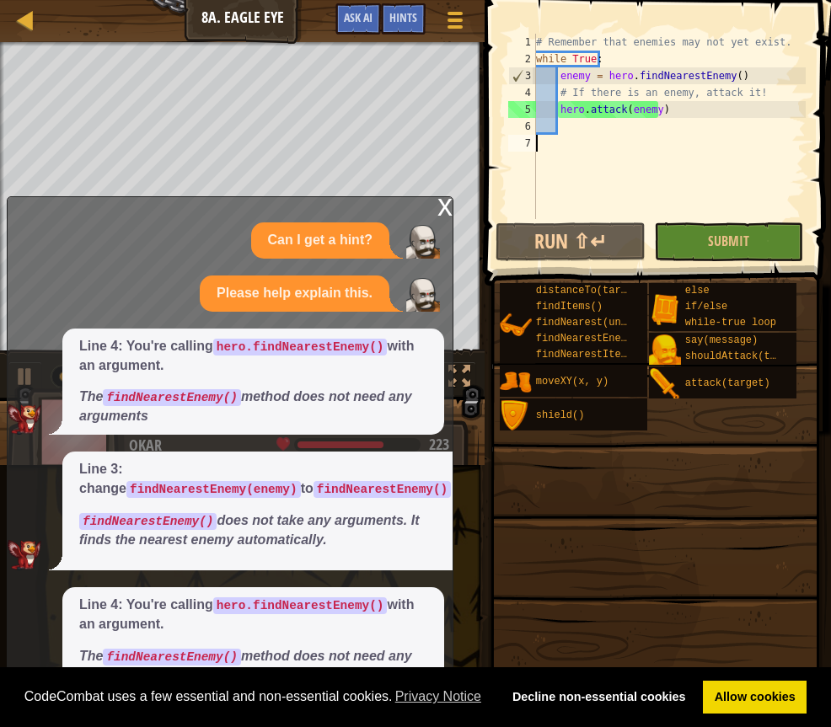
scroll to position [23, 0]
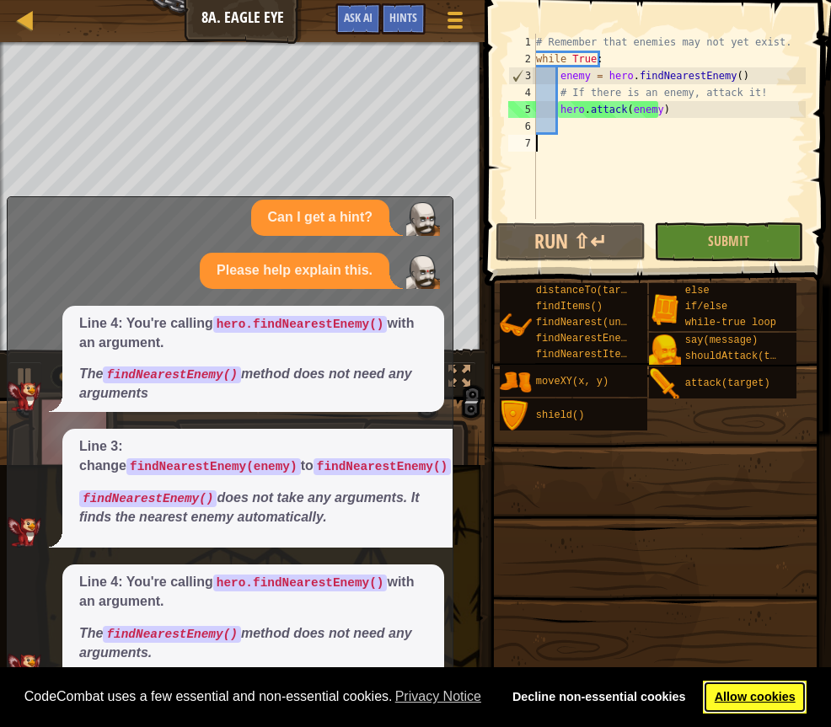
click at [793, 703] on link "Allow cookies" at bounding box center [755, 698] width 104 height 34
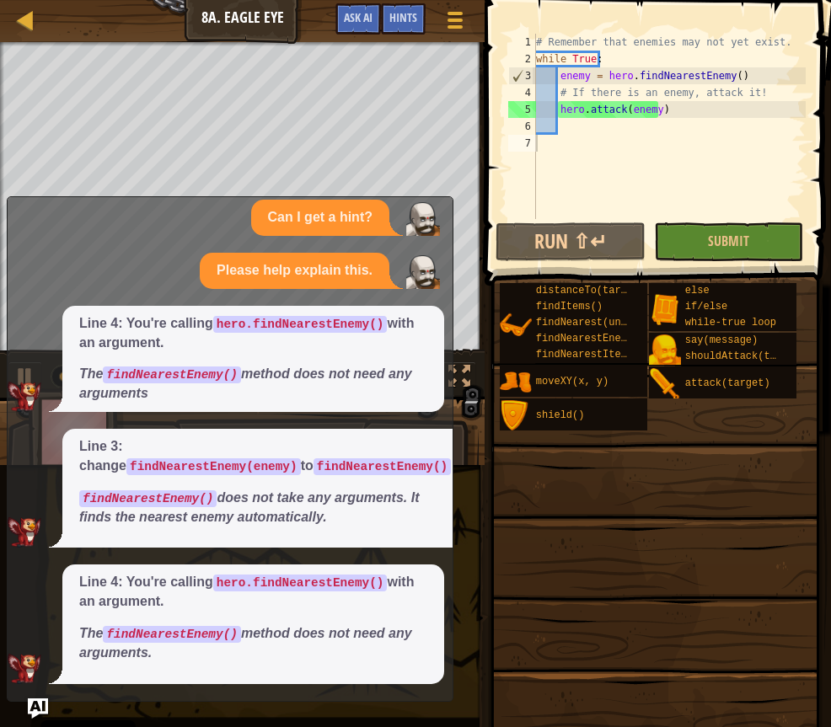
scroll to position [0, 0]
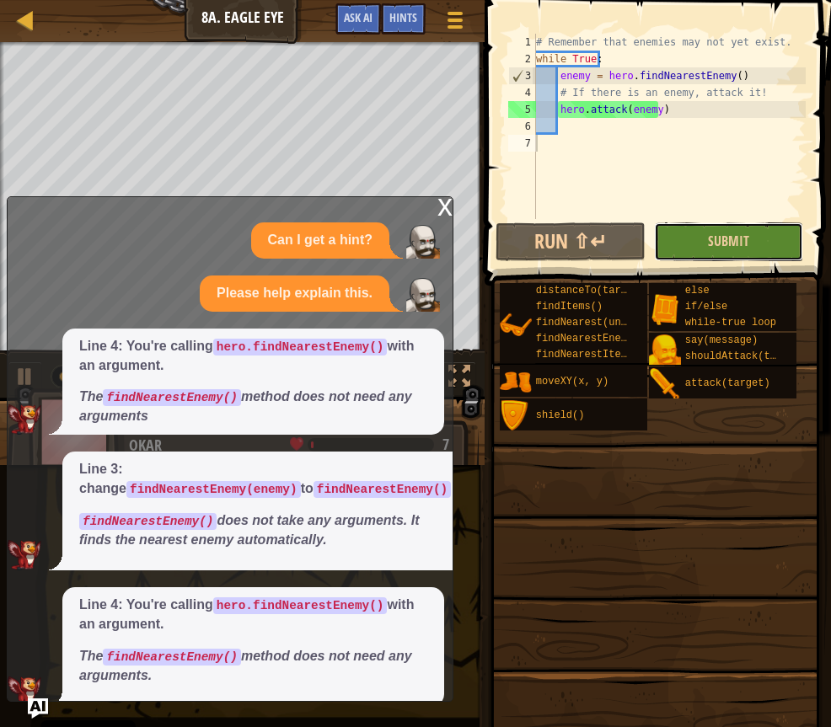
click at [763, 247] on button "Submit" at bounding box center [729, 241] width 150 height 39
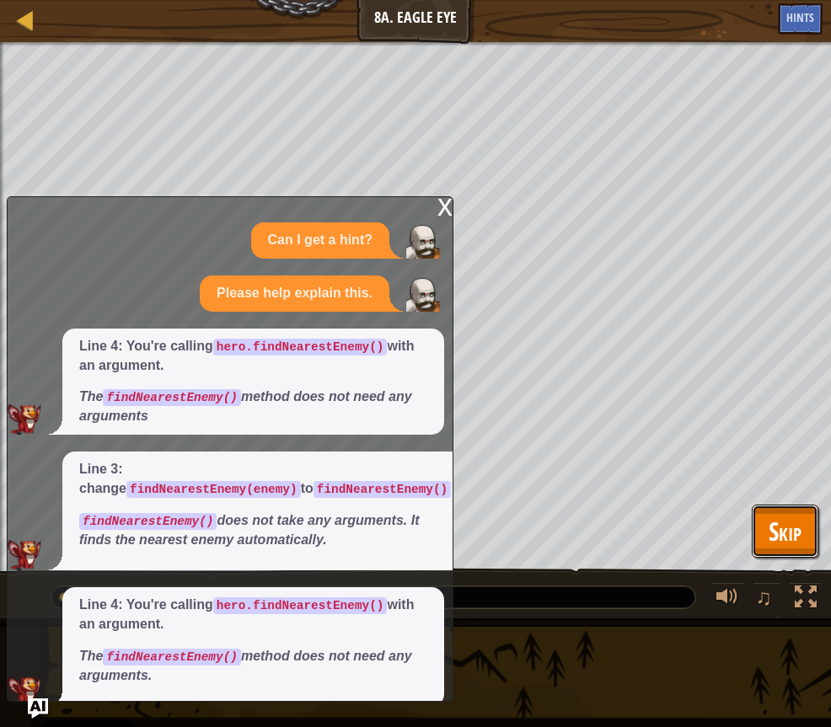
click at [772, 510] on button "Skip" at bounding box center [784, 532] width 67 height 54
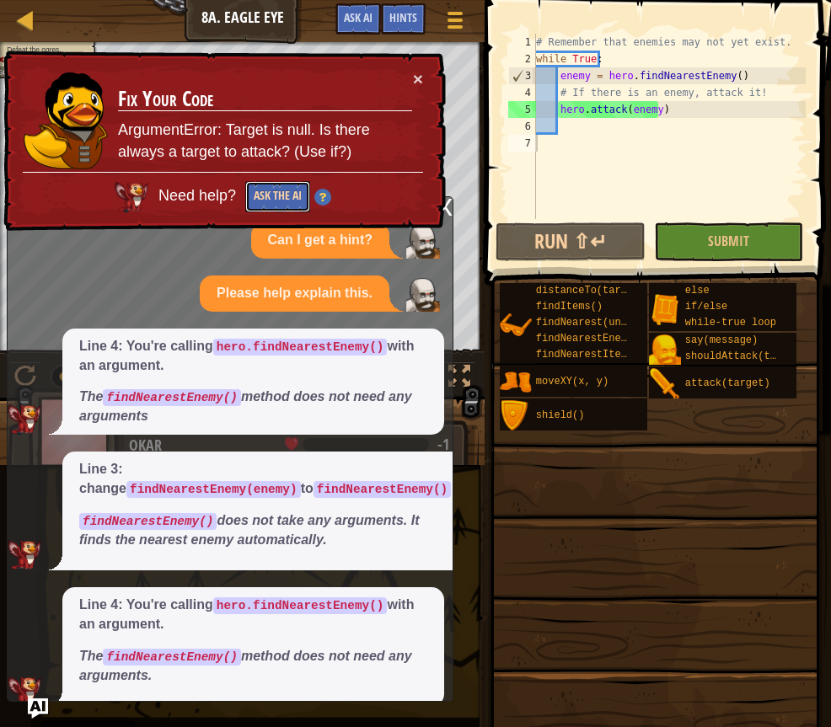
click at [262, 199] on button "Ask the AI" at bounding box center [278, 196] width 65 height 32
click at [274, 194] on button "Ask the AI" at bounding box center [277, 196] width 65 height 31
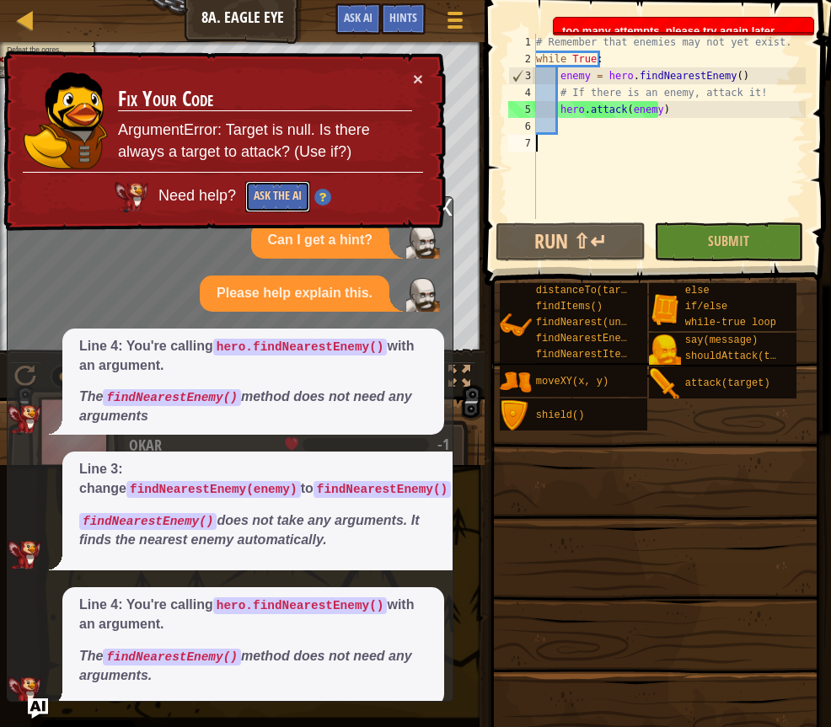
click at [274, 194] on button "Ask the AI" at bounding box center [277, 197] width 65 height 31
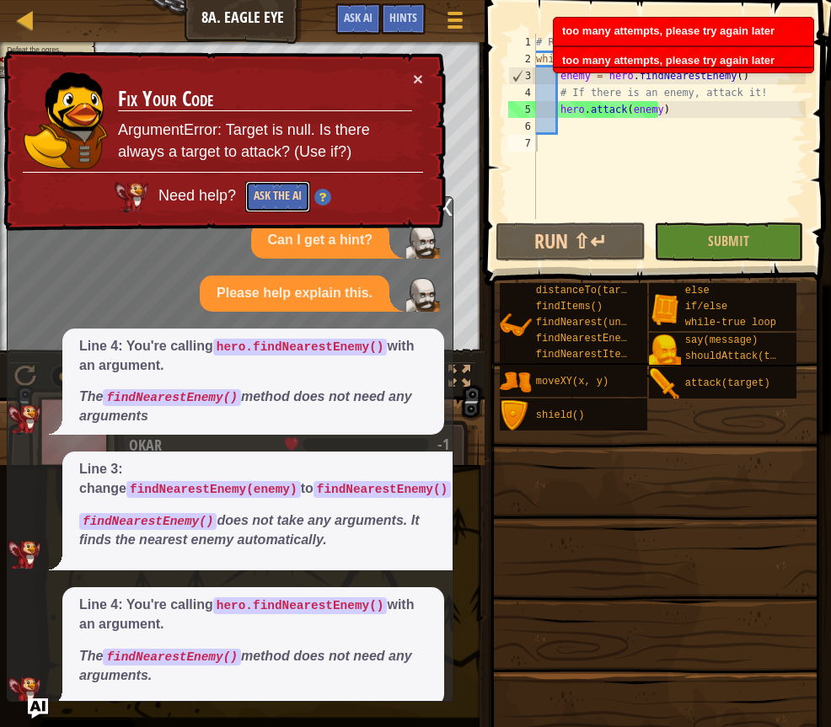
click at [274, 194] on button "Ask the AI" at bounding box center [277, 196] width 65 height 31
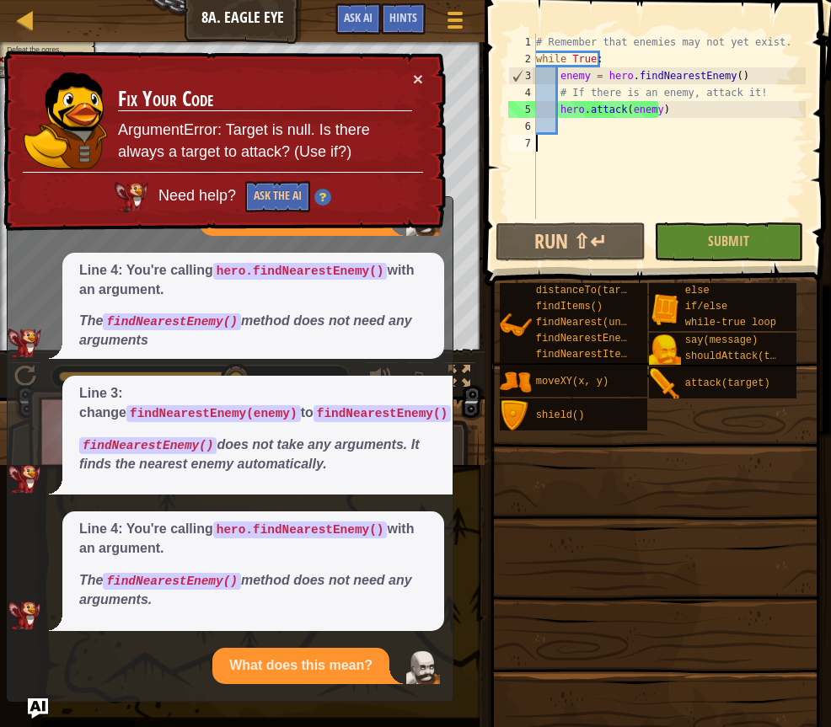
scroll to position [223, 0]
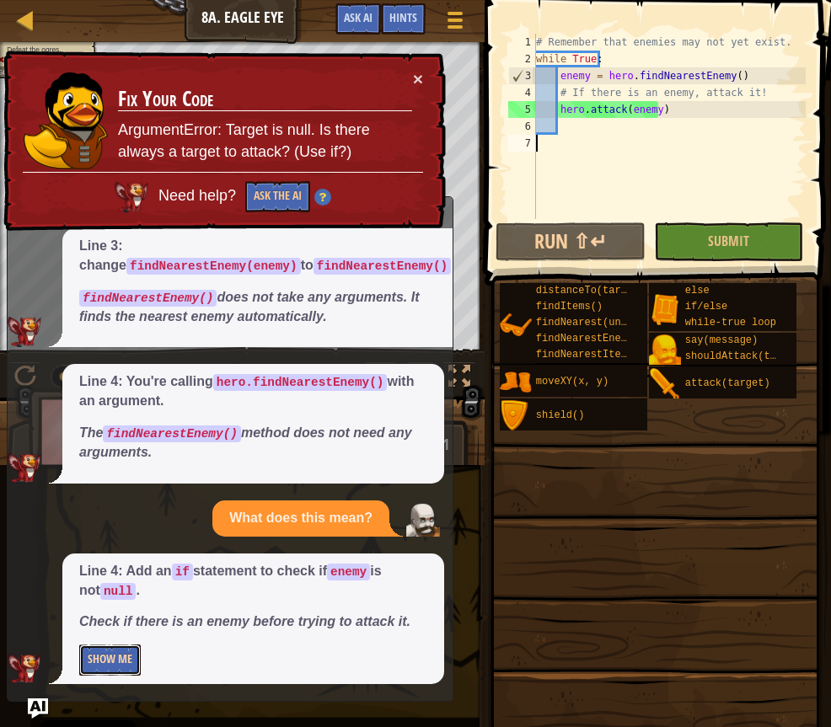
click at [115, 653] on button "Show Me" at bounding box center [110, 660] width 62 height 31
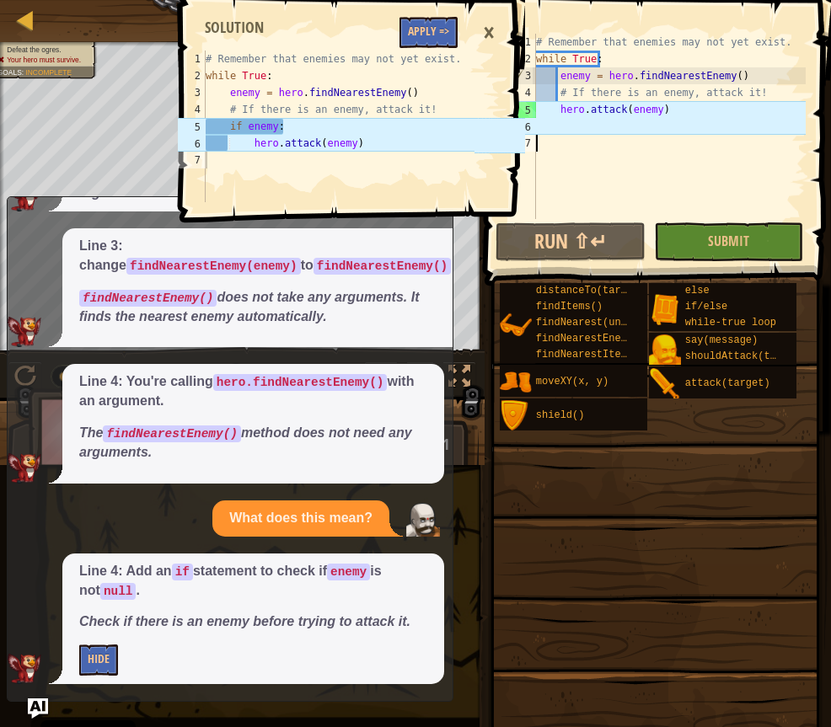
click at [623, 106] on div "# Remember that enemies may not yet exist. while True : enemy = hero . findNear…" at bounding box center [668, 143] width 273 height 219
type textarea "hero.attack(enemy)"
click at [559, 110] on div "# Remember that enemies may not yet exist. while True : enemy = hero . findNear…" at bounding box center [668, 143] width 273 height 219
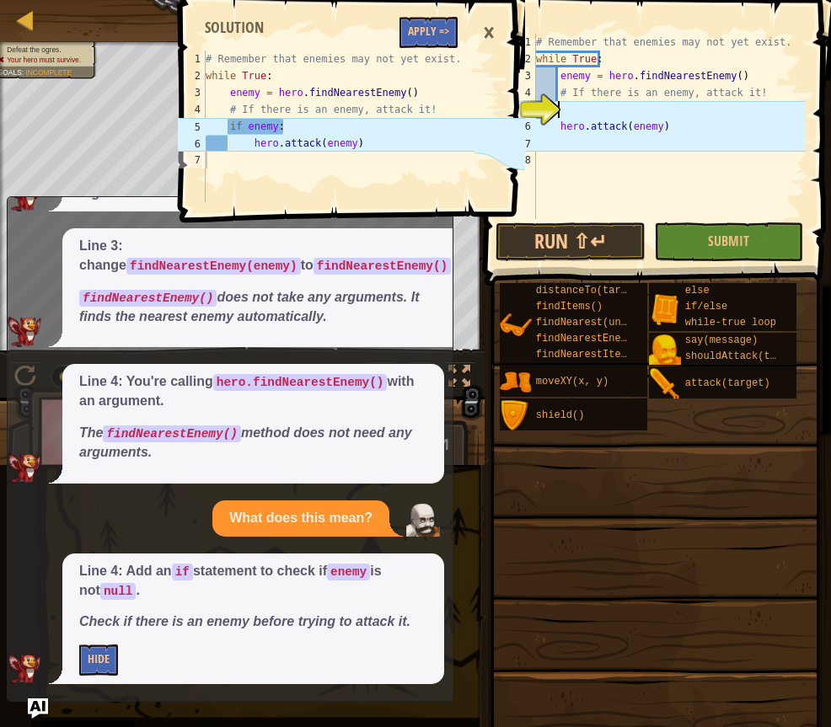
click at [563, 109] on div "# Remember that enemies may not yet exist. while True : enemy = hero . findNear…" at bounding box center [668, 143] width 273 height 219
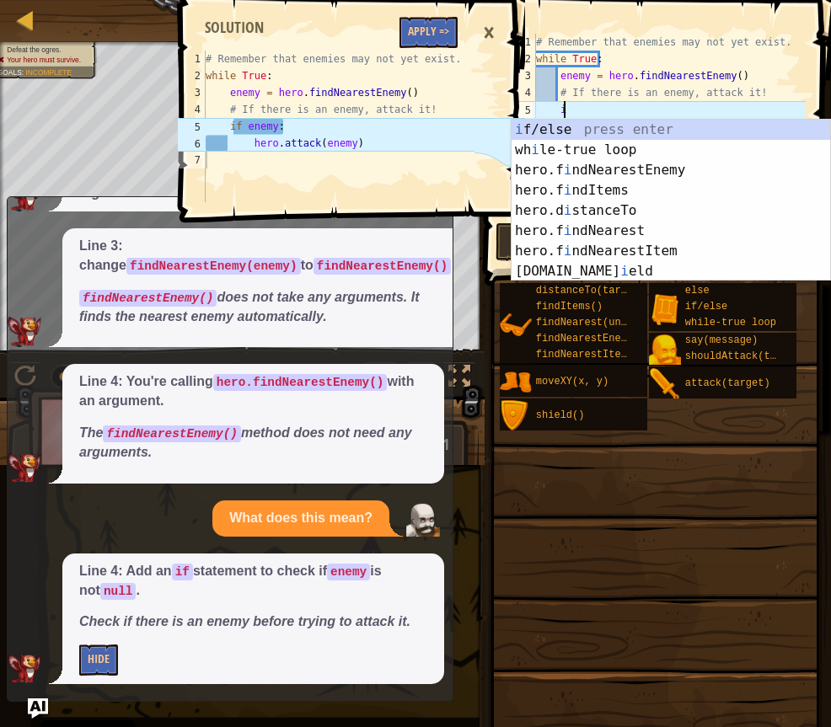
click at [582, 120] on div "i f/else press enter wh i le-true loop press enter hero.f i ndNearestEnemy pres…" at bounding box center [670, 221] width 318 height 202
type textarea "if enemy:"
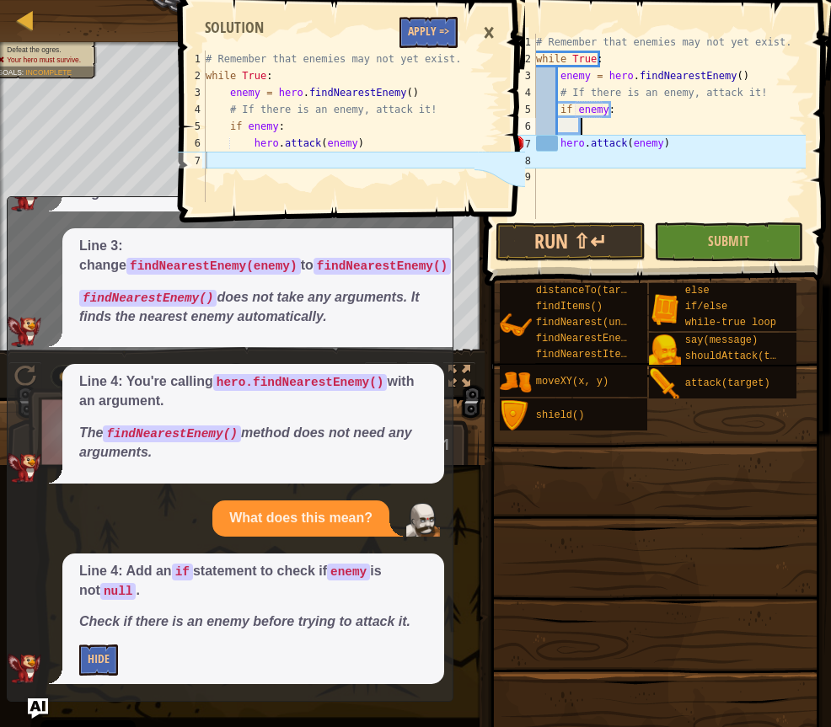
click at [596, 126] on div "# Remember that enemies may not yet exist. while True : enemy = hero . findNear…" at bounding box center [668, 143] width 273 height 219
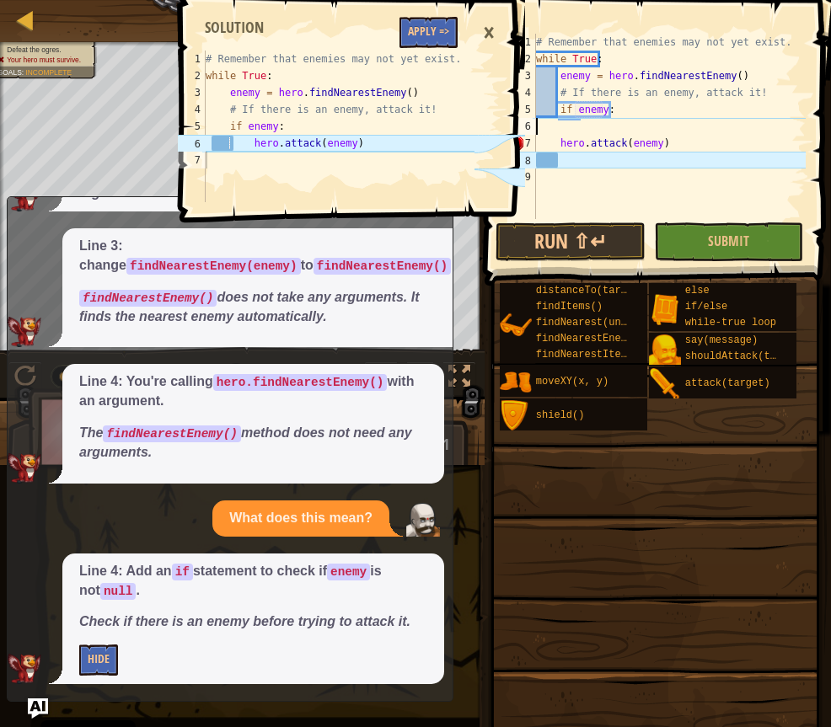
scroll to position [8, 0]
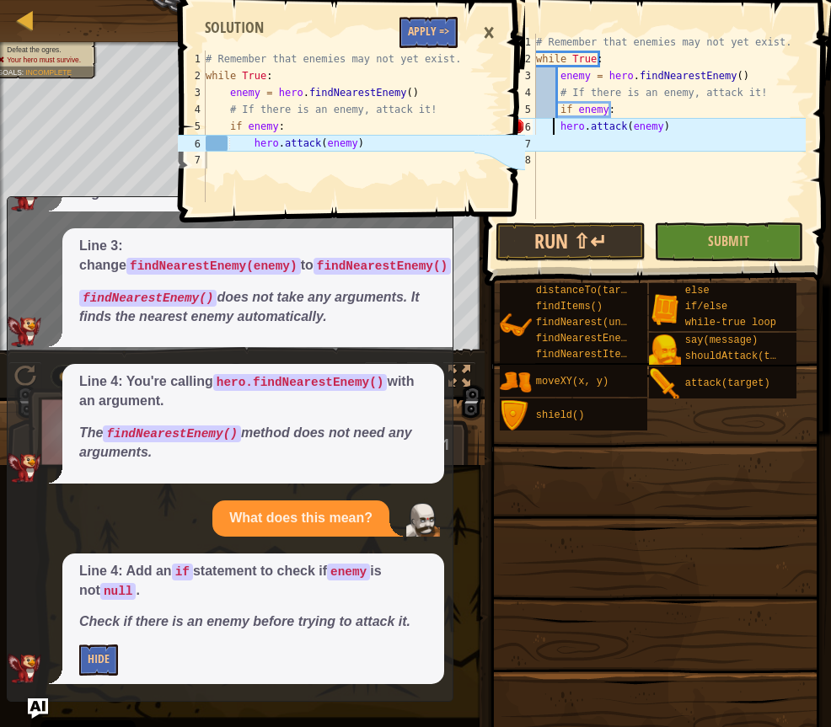
click at [554, 126] on div "# Remember that enemies may not yet exist. while True : enemy = hero . findNear…" at bounding box center [668, 143] width 273 height 219
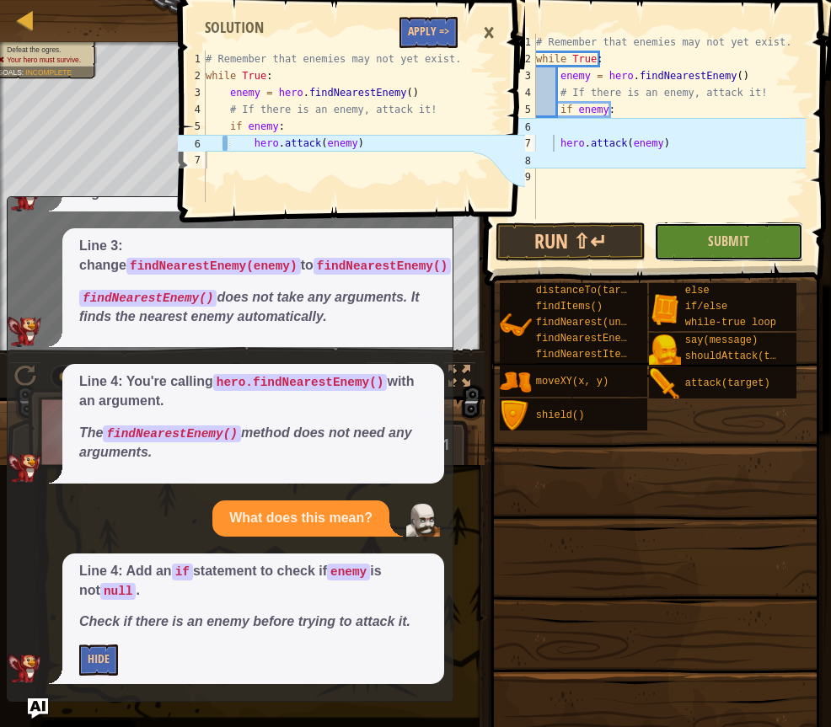
click at [688, 250] on button "Submit" at bounding box center [729, 241] width 150 height 39
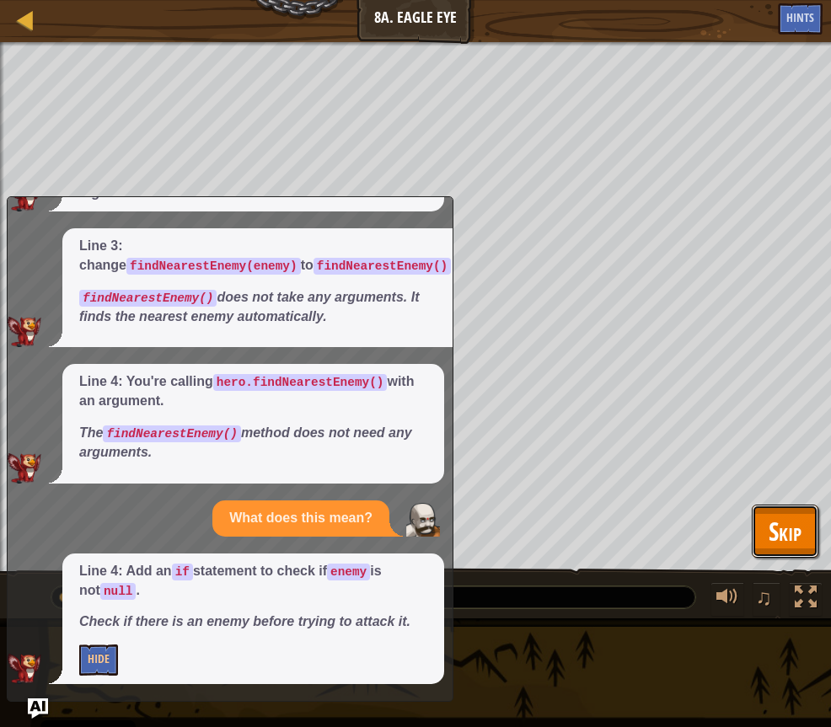
click at [768, 527] on span "Skip" at bounding box center [784, 531] width 33 height 35
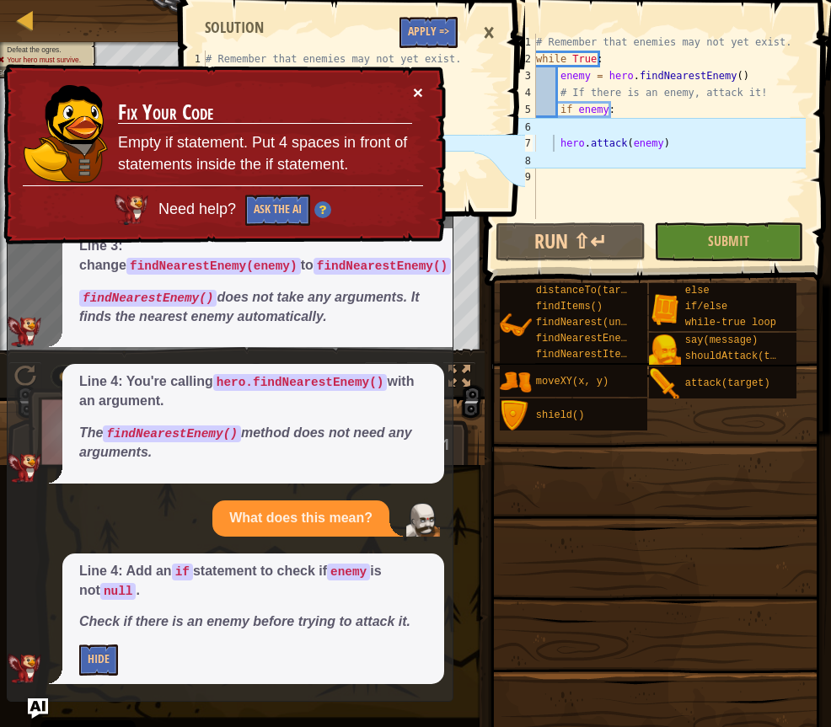
click at [418, 88] on button "×" at bounding box center [418, 92] width 10 height 18
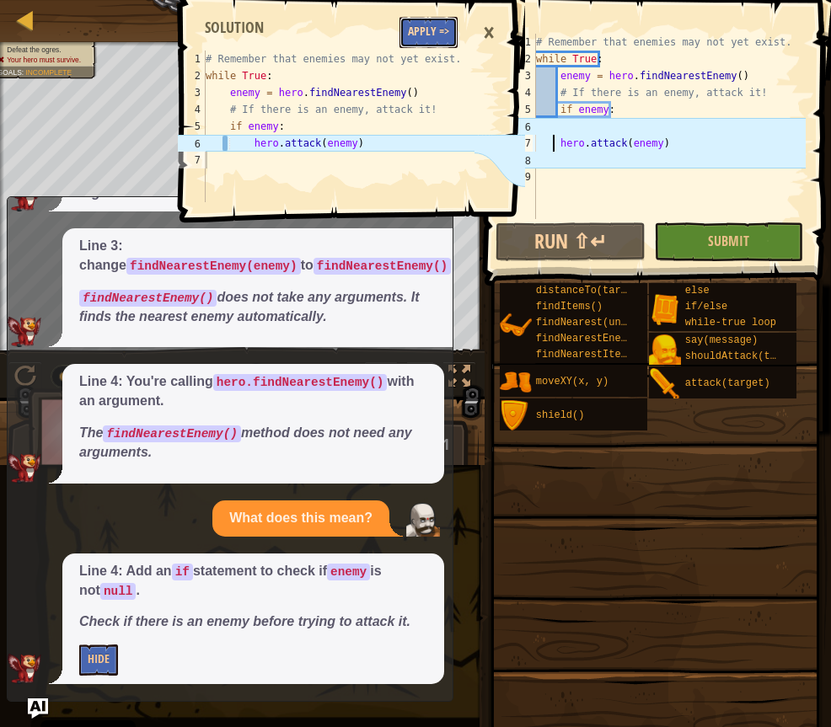
click at [436, 26] on button "Apply =>" at bounding box center [428, 32] width 58 height 31
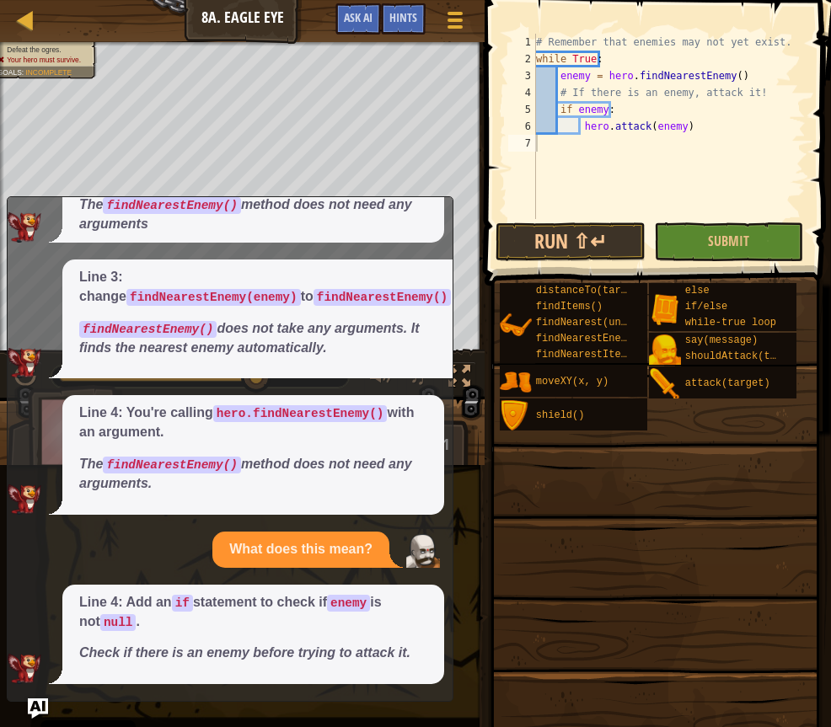
click at [638, 116] on div "# Remember that enemies may not yet exist. while True : enemy = hero . findNear…" at bounding box center [668, 143] width 273 height 219
click at [582, 126] on div "# Remember that enemies may not yet exist. while True : enemy = hero . findNear…" at bounding box center [668, 143] width 273 height 219
type textarea "hero.attack(enemy)"
click at [565, 181] on div "# Remember that enemies may not yet exist. while True : enemy = hero . findNear…" at bounding box center [668, 143] width 273 height 219
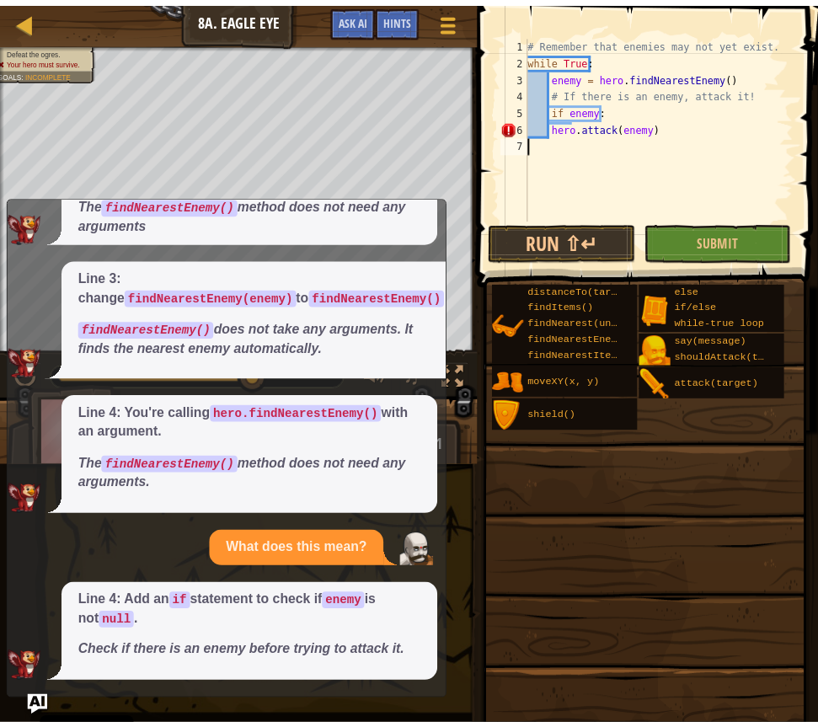
scroll to position [8, 0]
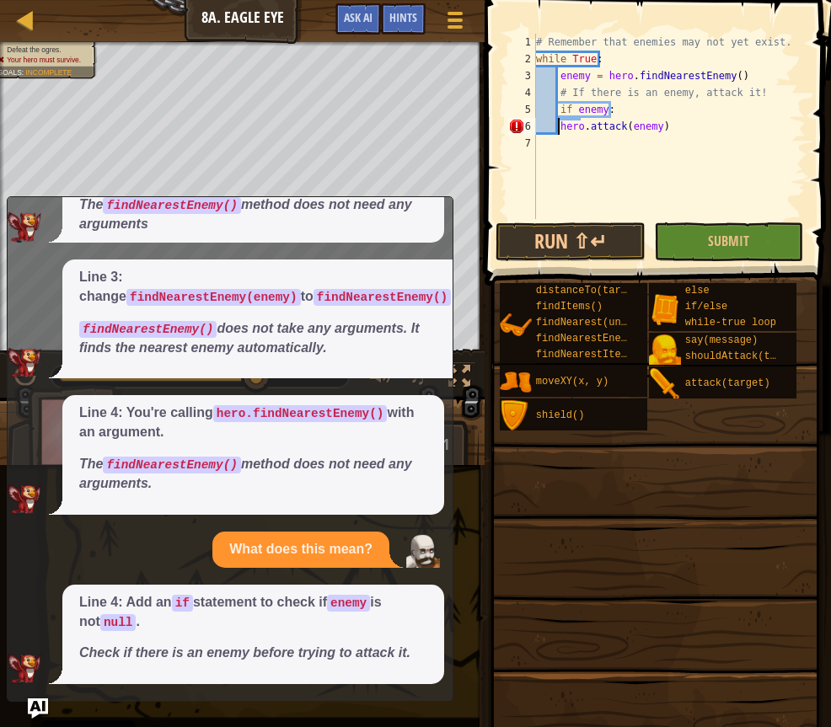
click at [559, 126] on div "# Remember that enemies may not yet exist. while True : enemy = hero . findNear…" at bounding box center [668, 143] width 273 height 219
type textarea "hero.attack(enemy)"
click at [26, 32] on div "Map Computer Science 2 8a. Eagle Eye Game Menu Done Hints Ask AI" at bounding box center [242, 21] width 484 height 42
click at [23, 24] on div at bounding box center [25, 19] width 21 height 21
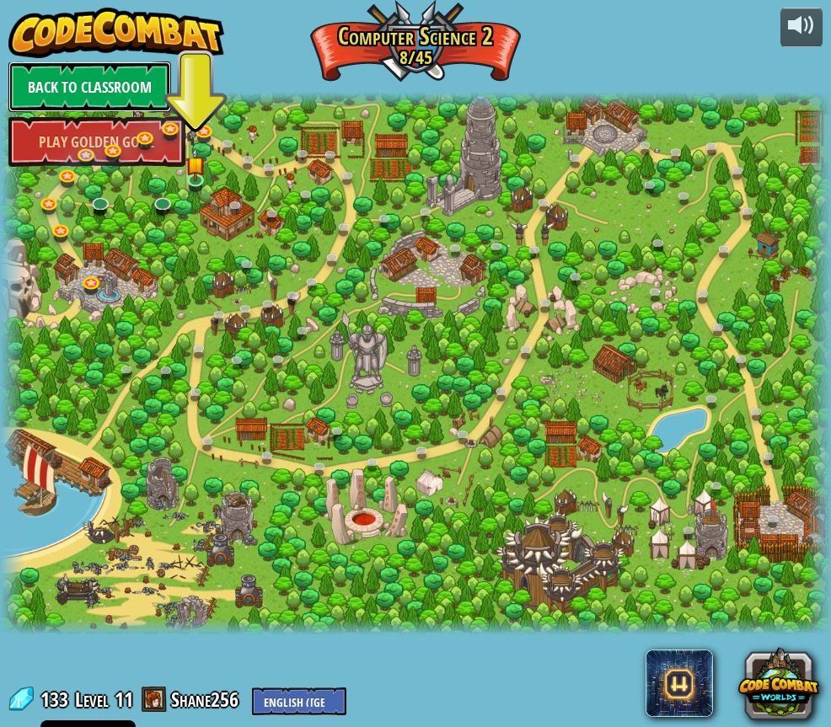
click at [98, 76] on link "Back to Classroom" at bounding box center [89, 87] width 163 height 51
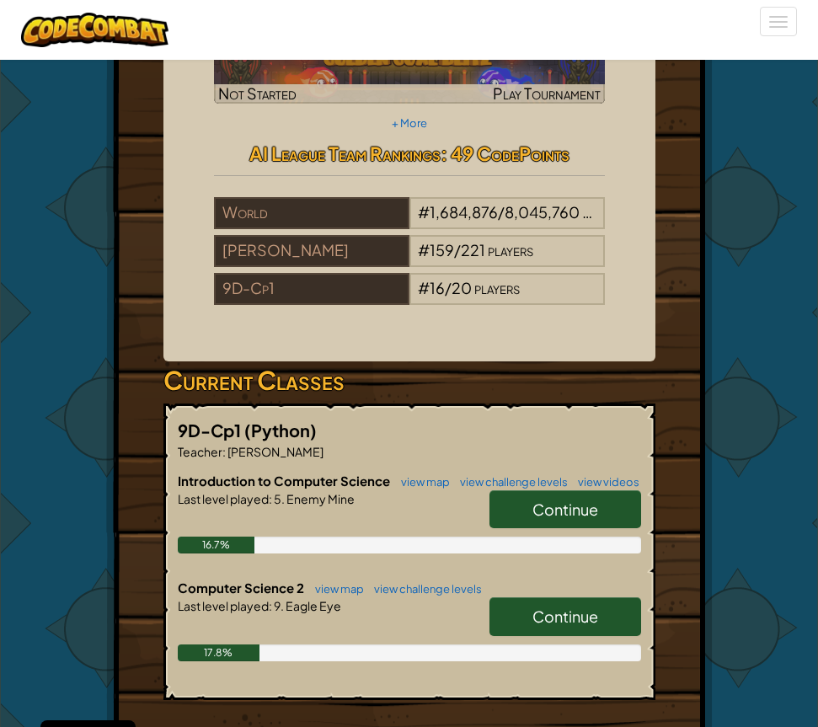
scroll to position [421, 0]
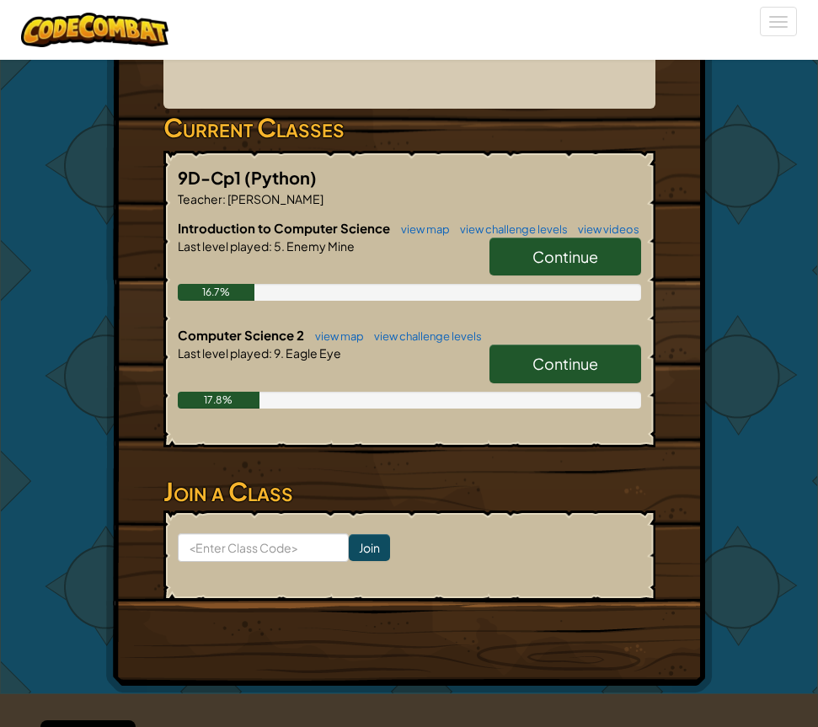
click at [527, 270] on link "Continue" at bounding box center [565, 257] width 152 height 39
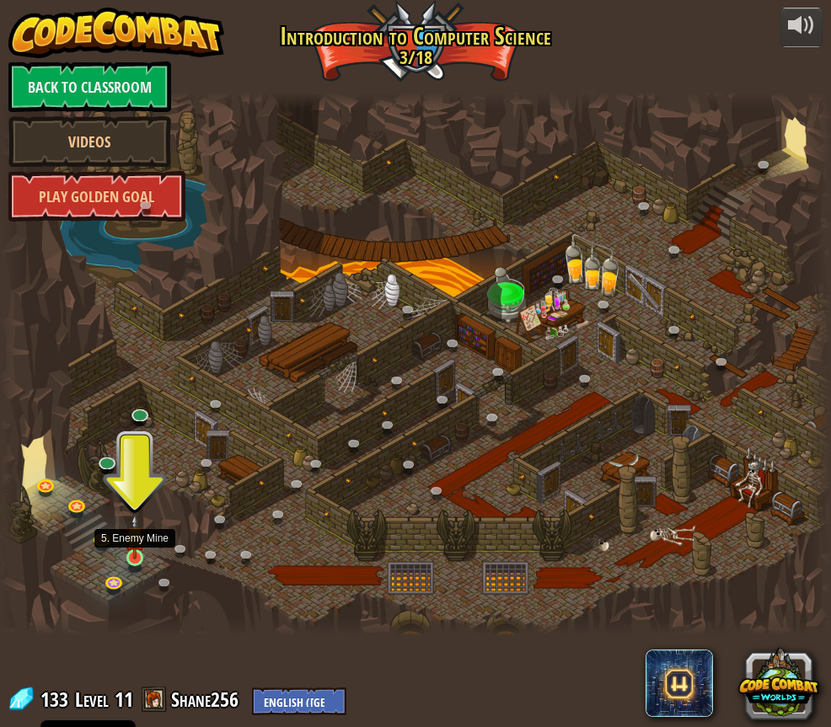
click at [137, 556] on img at bounding box center [134, 536] width 19 height 45
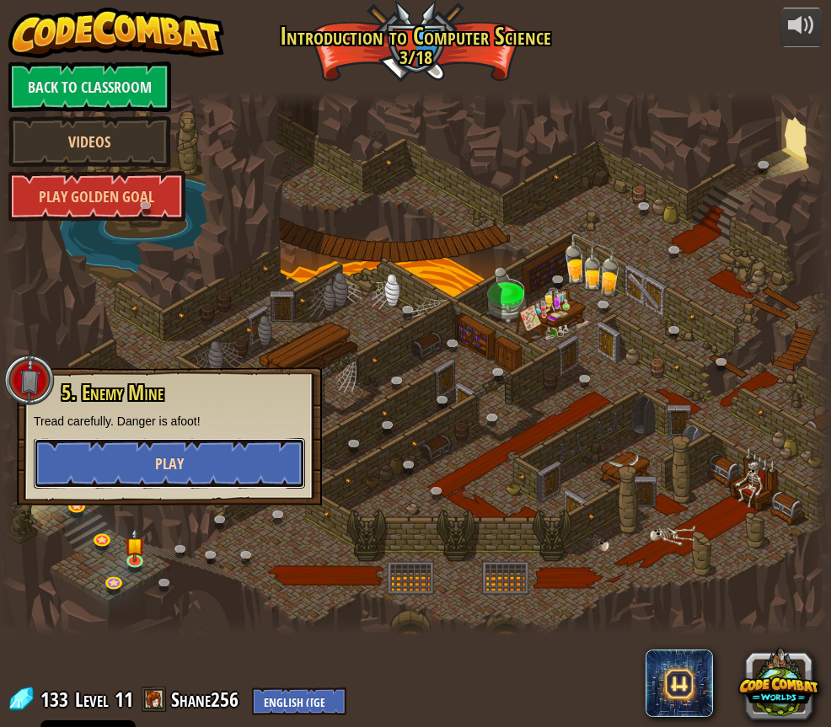
click at [173, 462] on span "Play" at bounding box center [169, 463] width 29 height 21
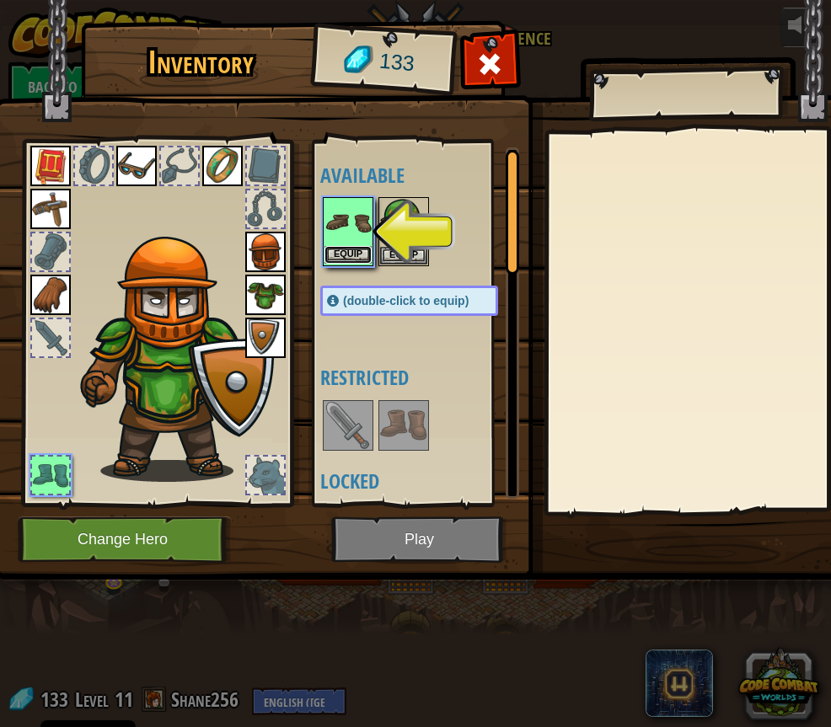
click at [351, 258] on button "Equip" at bounding box center [347, 255] width 47 height 18
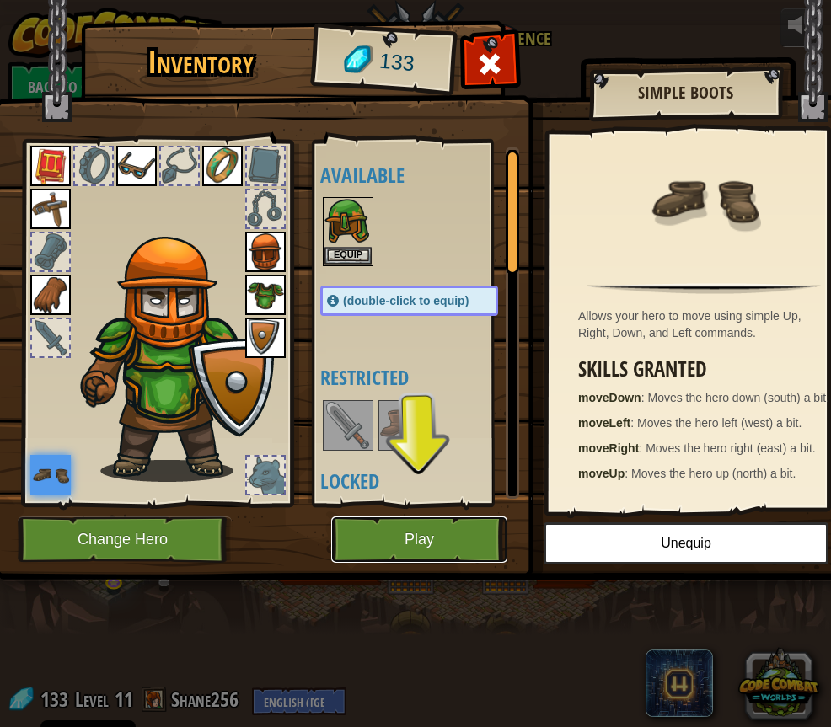
click at [388, 532] on button "Play" at bounding box center [419, 539] width 176 height 46
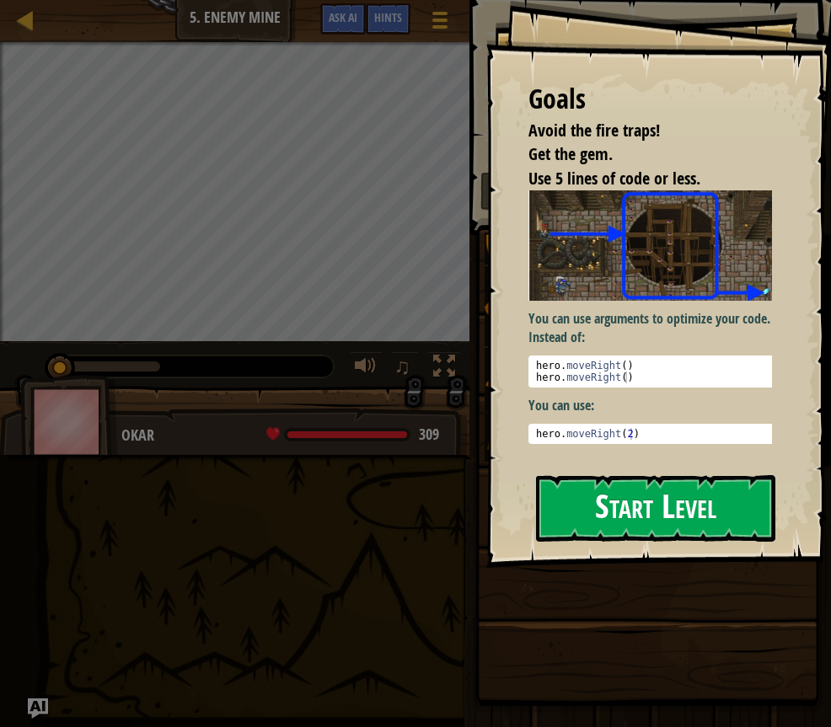
click at [618, 509] on button "Start Level" at bounding box center [655, 508] width 239 height 67
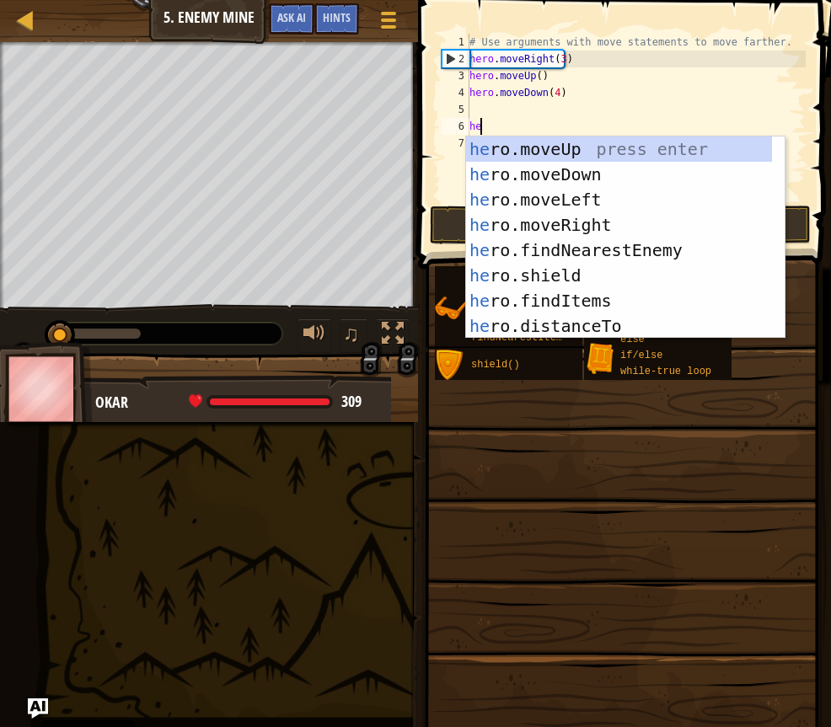
scroll to position [8, 1]
type textarea "hero"
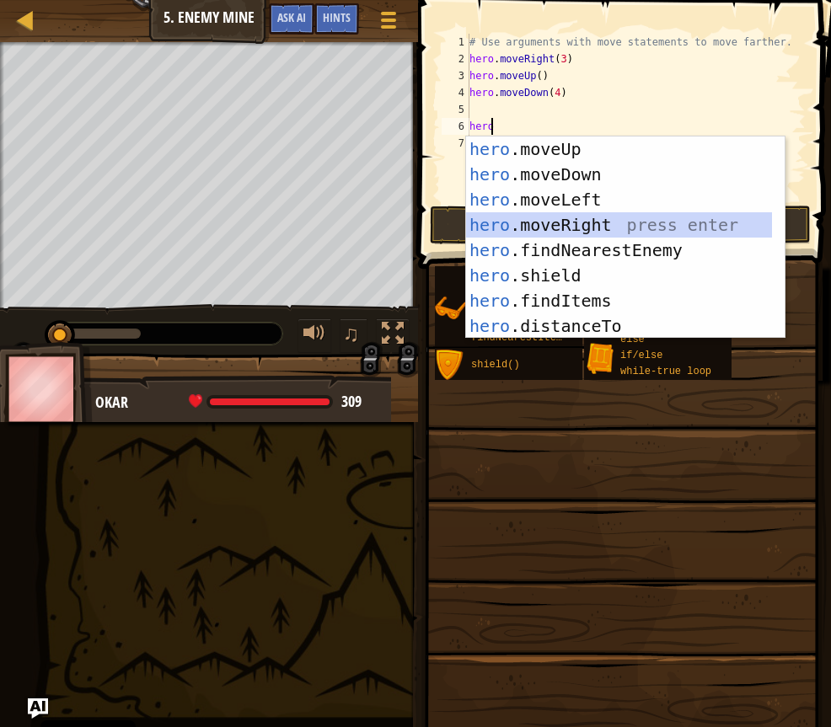
click at [603, 221] on div "hero .moveUp press enter hero .moveDown press enter hero .moveLeft press enter …" at bounding box center [619, 262] width 306 height 253
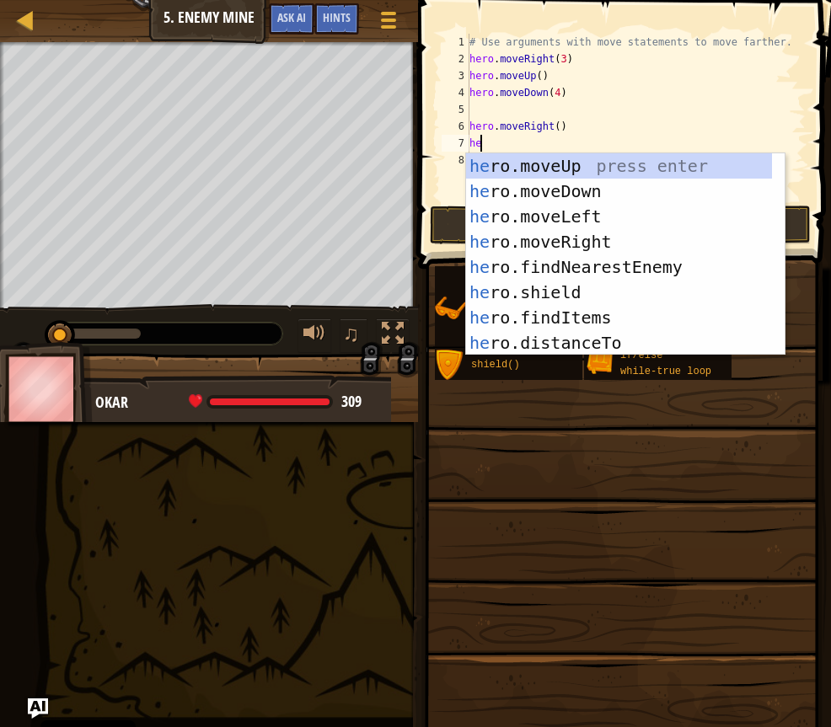
type textarea "her"
click at [579, 194] on div "her o.moveUp press enter her o.moveDown press enter her o.moveLeft press enter …" at bounding box center [619, 279] width 306 height 253
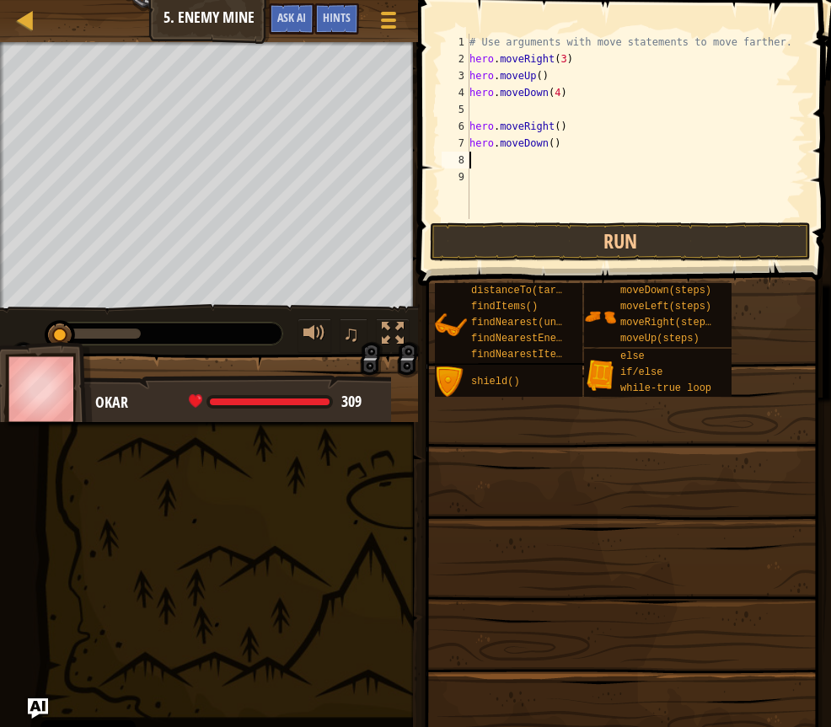
scroll to position [8, 0]
click at [548, 144] on div "# Use arguments with move statements to move farther. hero . moveRight ( 3 ) he…" at bounding box center [636, 143] width 340 height 219
type textarea "hero.moveDown(3)"
click at [516, 160] on div "# Use arguments with move statements to move farther. hero . moveRight ( 3 ) he…" at bounding box center [636, 143] width 340 height 219
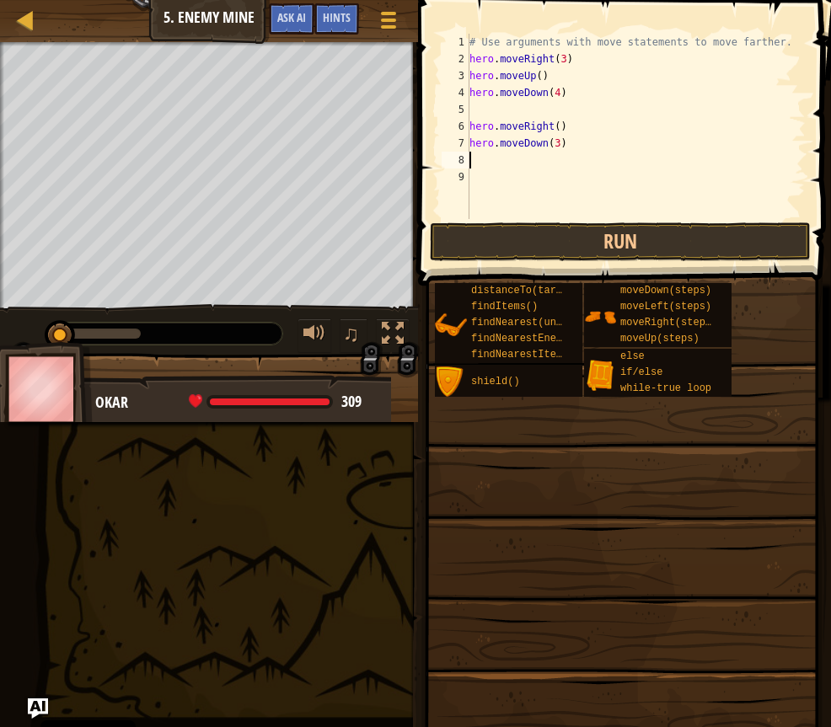
scroll to position [8, 0]
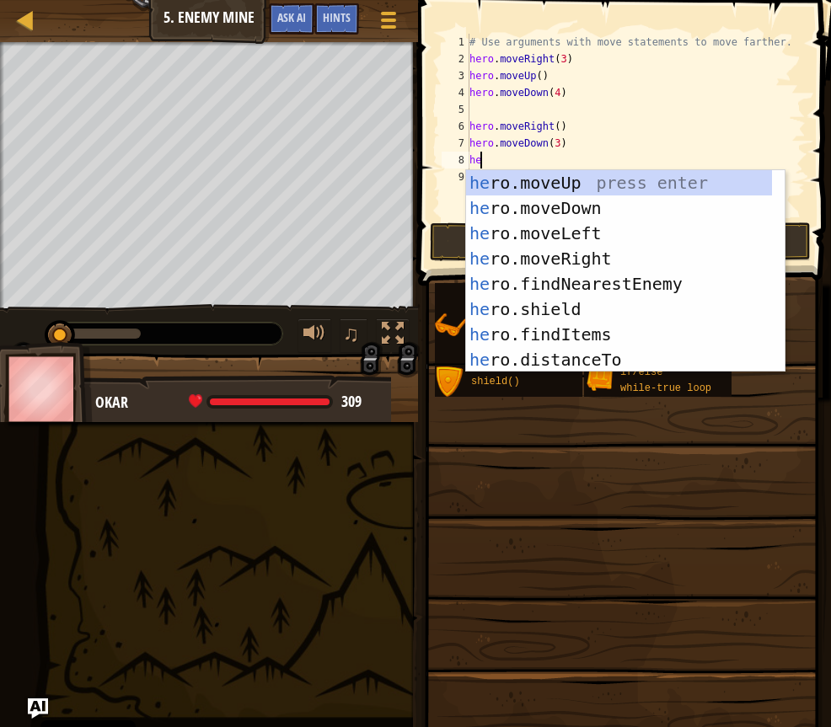
type textarea "her"
click at [585, 259] on div "her o.moveUp press enter her o.moveDown press enter her o.moveLeft press enter …" at bounding box center [619, 296] width 306 height 253
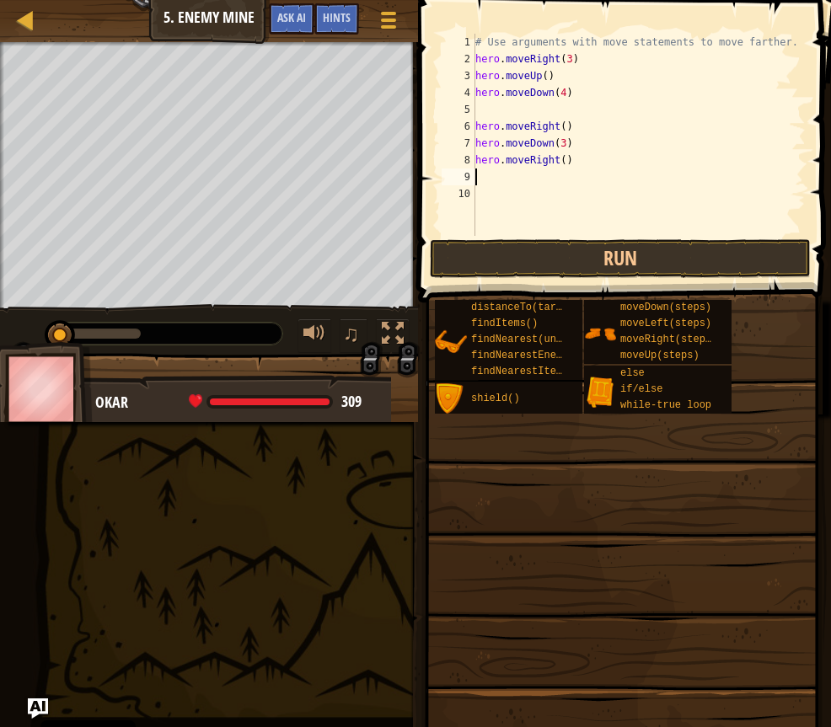
scroll to position [8, 0]
click at [556, 158] on div "# Use arguments with move statements to move farther. hero . moveRight ( 3 ) he…" at bounding box center [639, 152] width 334 height 236
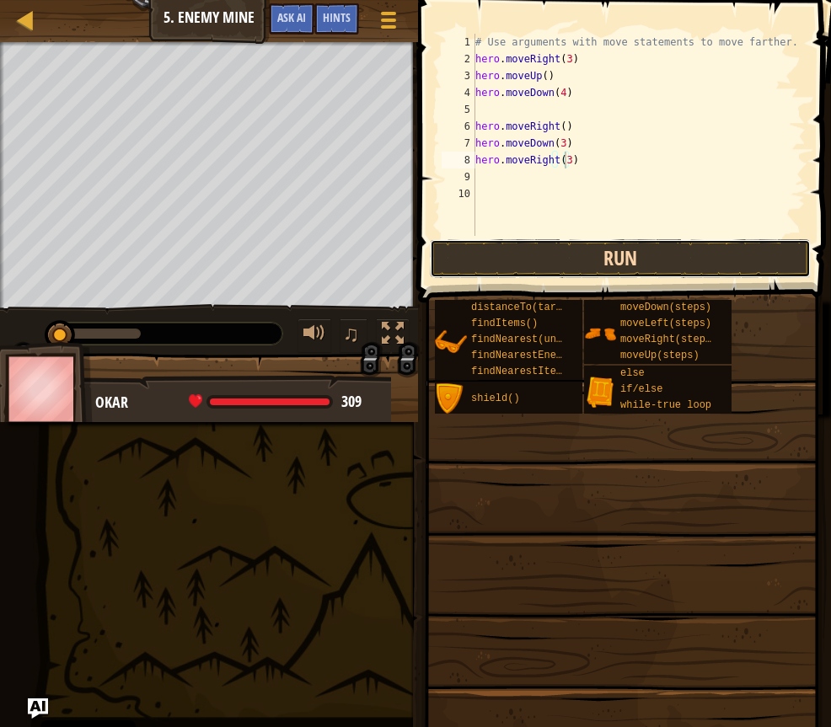
click at [638, 268] on button "Run" at bounding box center [620, 258] width 381 height 39
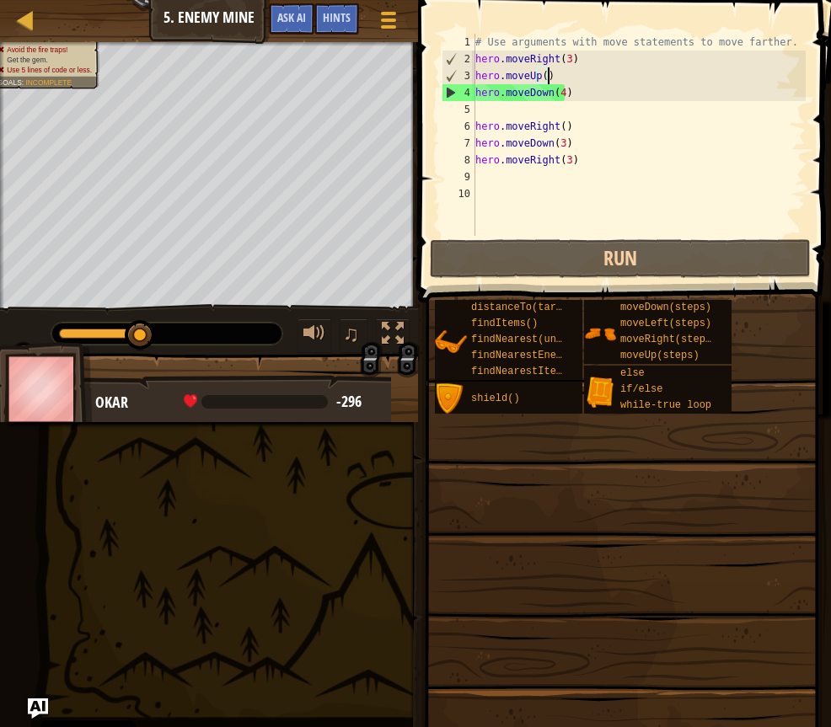
click at [567, 78] on div "# Use arguments with move statements to move farther. hero . moveRight ( 3 ) he…" at bounding box center [639, 152] width 334 height 236
click at [543, 82] on div "# Use arguments with move statements to move farther. hero . moveRight ( 3 ) he…" at bounding box center [639, 152] width 334 height 236
type textarea "hero.moveUp(1)"
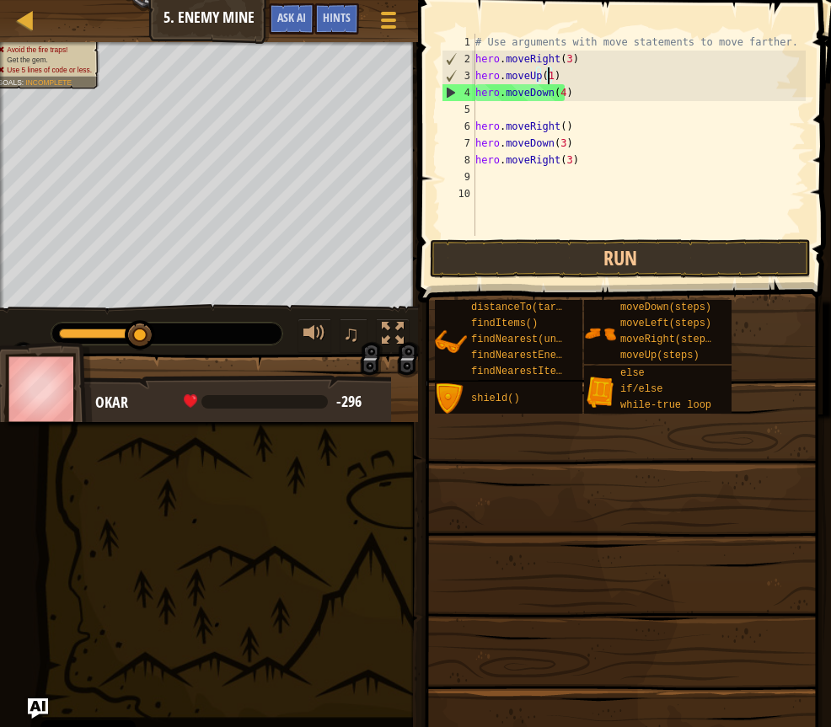
scroll to position [8, 6]
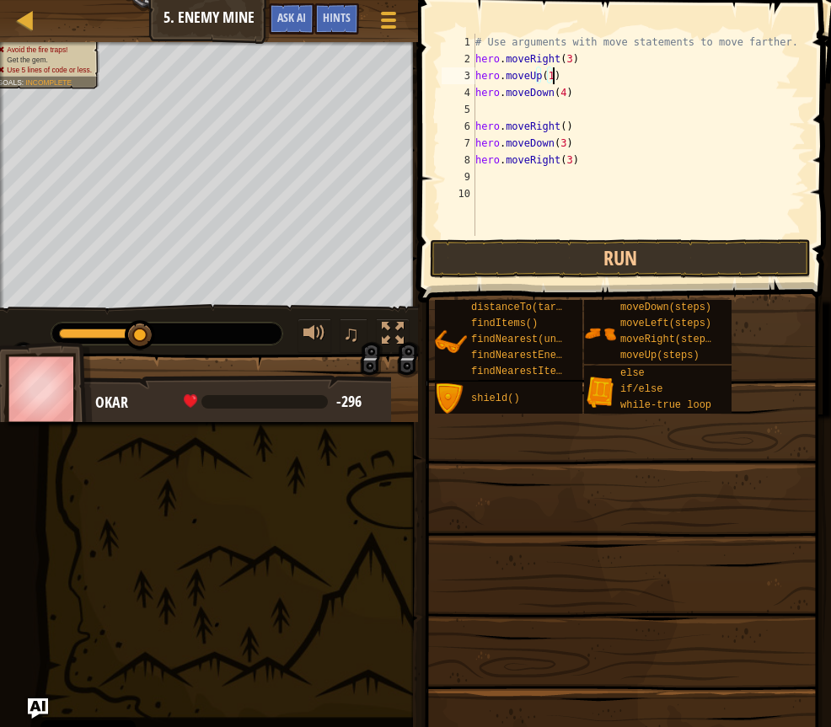
click at [560, 83] on div "# Use arguments with move statements to move farther. hero . moveRight ( 3 ) he…" at bounding box center [639, 152] width 334 height 236
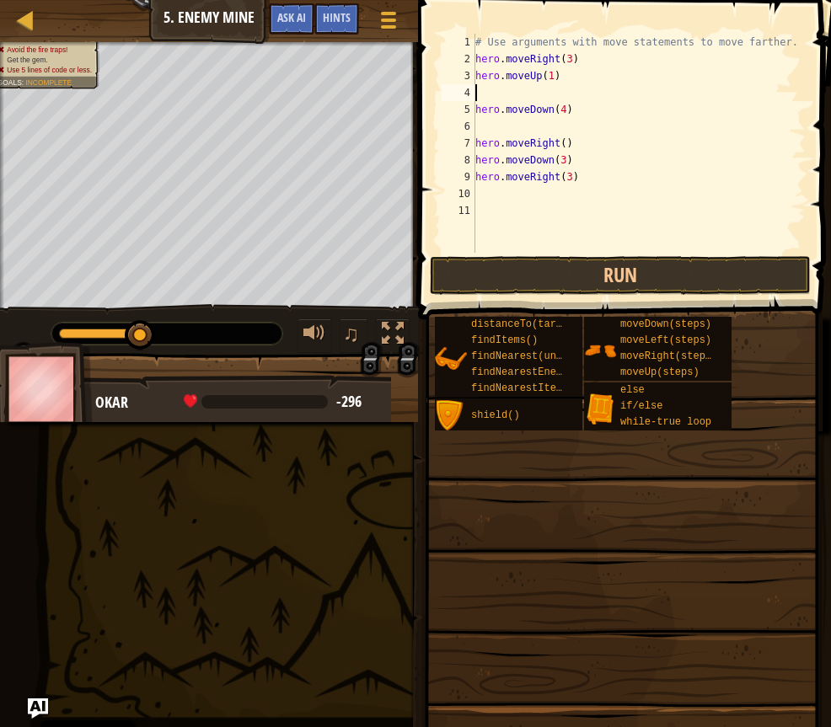
type textarea "h"
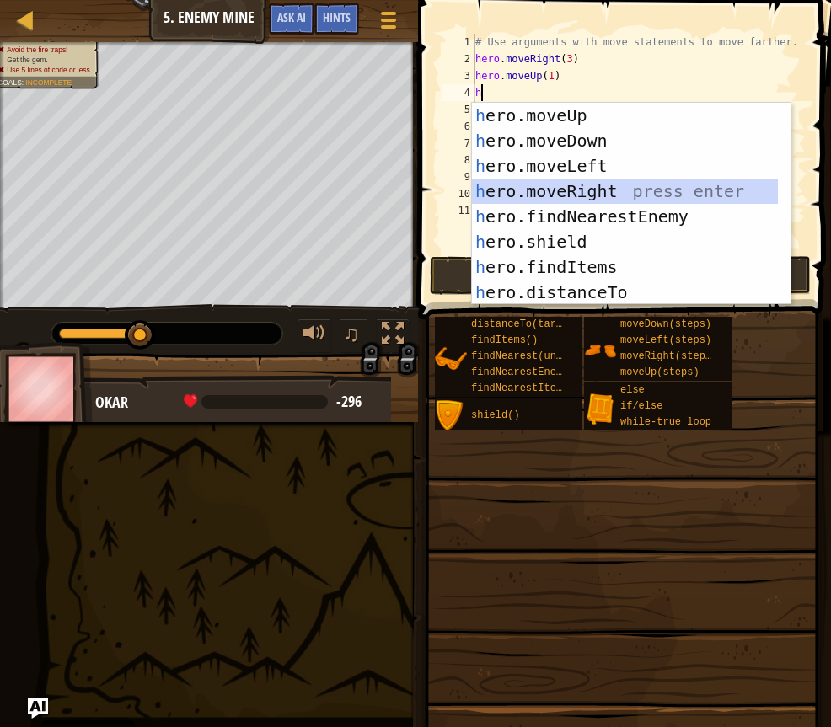
click at [599, 189] on div "h ero.moveUp press enter h ero.moveDown press enter h ero.moveLeft press enter …" at bounding box center [625, 229] width 306 height 253
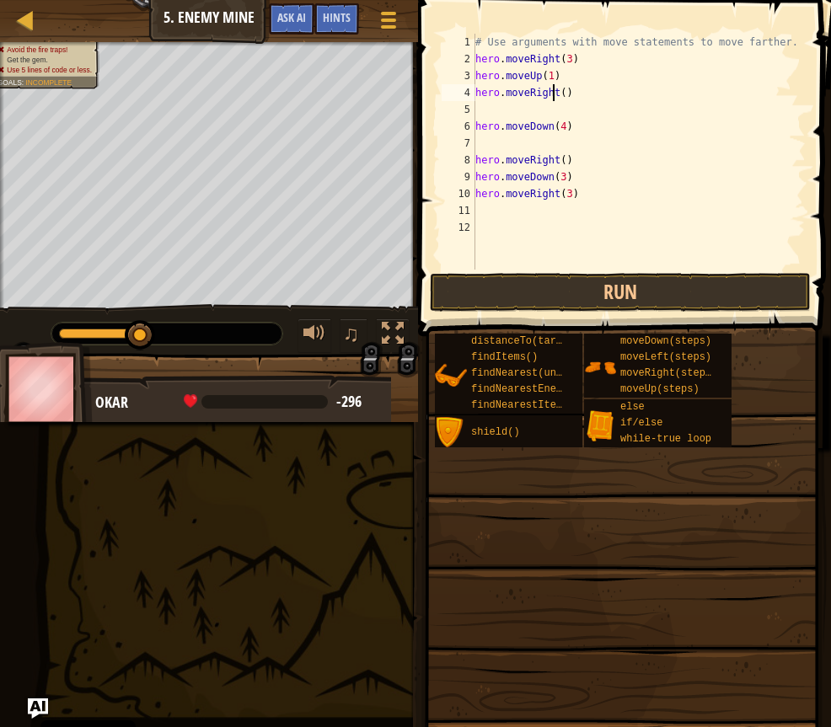
click at [555, 98] on div "# Use arguments with move statements to move farther. hero . moveRight ( 3 ) he…" at bounding box center [639, 169] width 334 height 270
click at [556, 95] on div "# Use arguments with move statements to move farther. hero . moveRight ( 3 ) he…" at bounding box center [639, 169] width 334 height 270
type textarea "hero.moveRight(1)"
click at [511, 105] on div "# Use arguments with move statements to move farther. hero . moveRight ( 3 ) he…" at bounding box center [639, 169] width 334 height 270
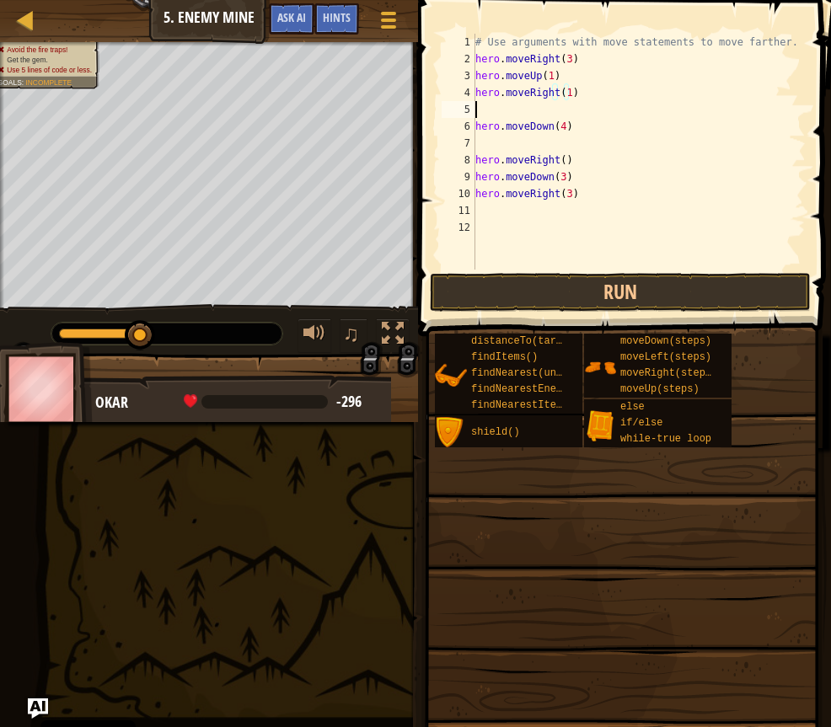
scroll to position [8, 0]
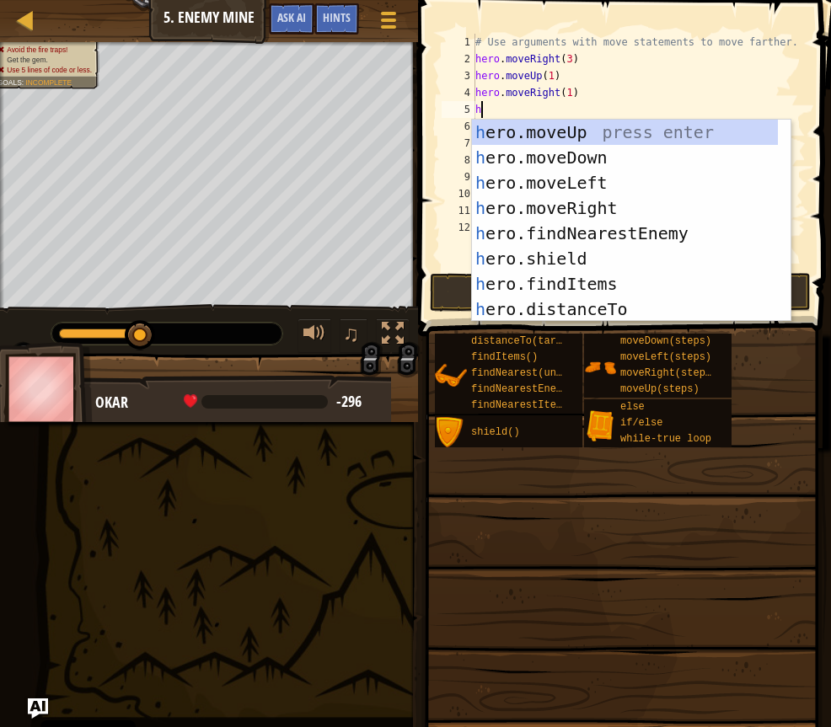
type textarea "he"
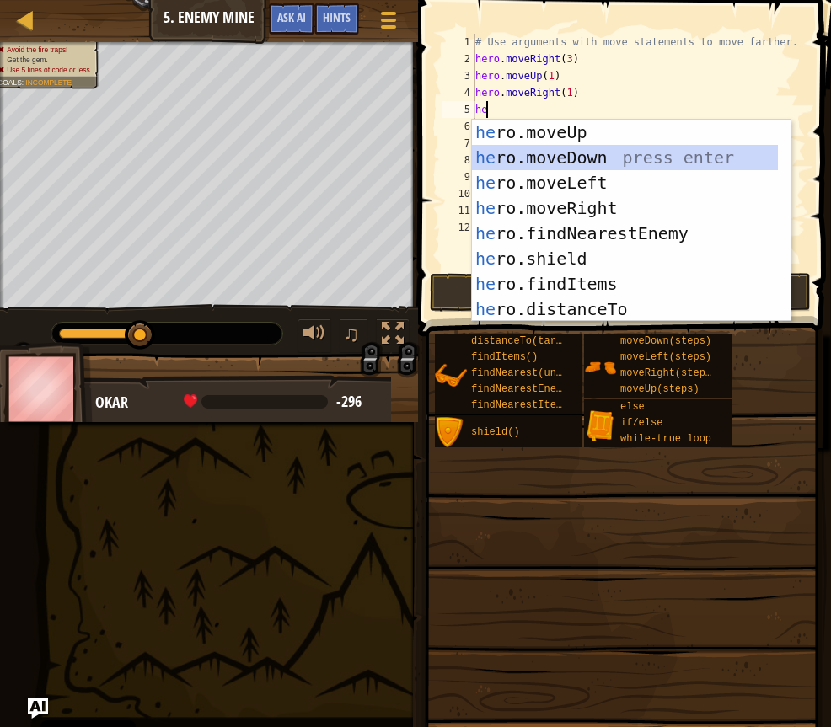
click at [601, 159] on div "he ro.moveUp press enter he ro.moveDown press enter he ro.moveLeft press enter …" at bounding box center [625, 246] width 306 height 253
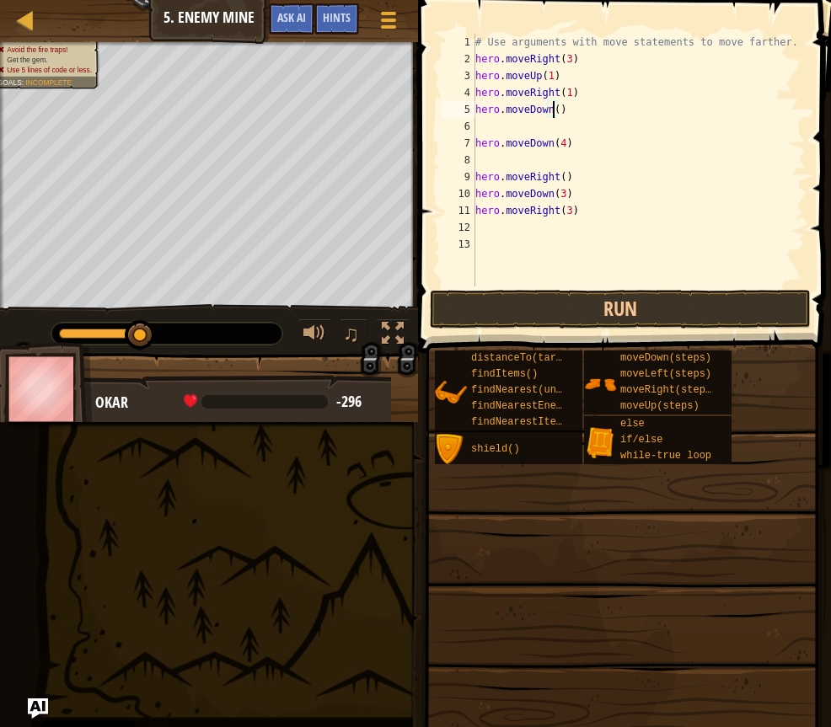
click at [552, 110] on div "# Use arguments with move statements to move farther. hero . moveRight ( 3 ) he…" at bounding box center [639, 177] width 334 height 286
type textarea "hero.moveDown(4)"
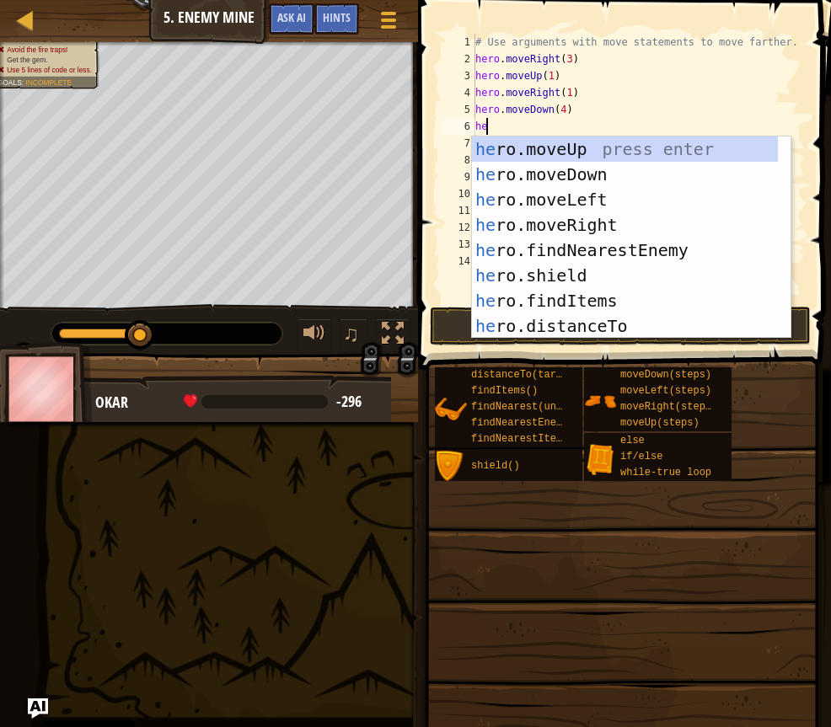
type textarea "her"
click at [583, 228] on div "her o.moveUp press enter her o.moveDown press enter her o.moveLeft press enter …" at bounding box center [625, 262] width 306 height 253
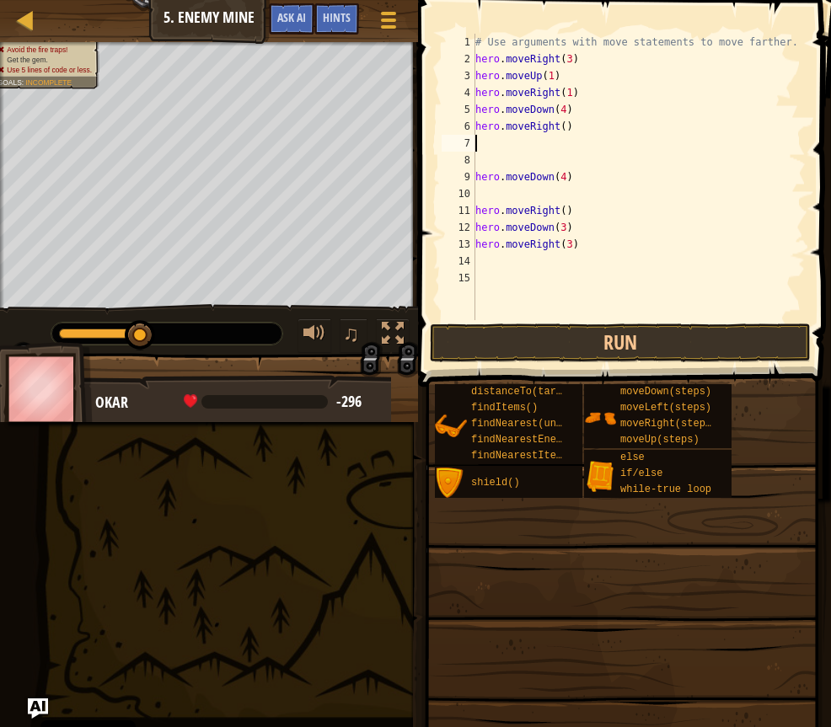
scroll to position [8, 0]
click at [558, 123] on div "# Use arguments with move statements to move farther. hero . moveRight ( 3 ) he…" at bounding box center [639, 194] width 334 height 320
click at [582, 244] on div "# Use arguments with move statements to move farther. hero . moveRight ( 3 ) he…" at bounding box center [639, 194] width 334 height 320
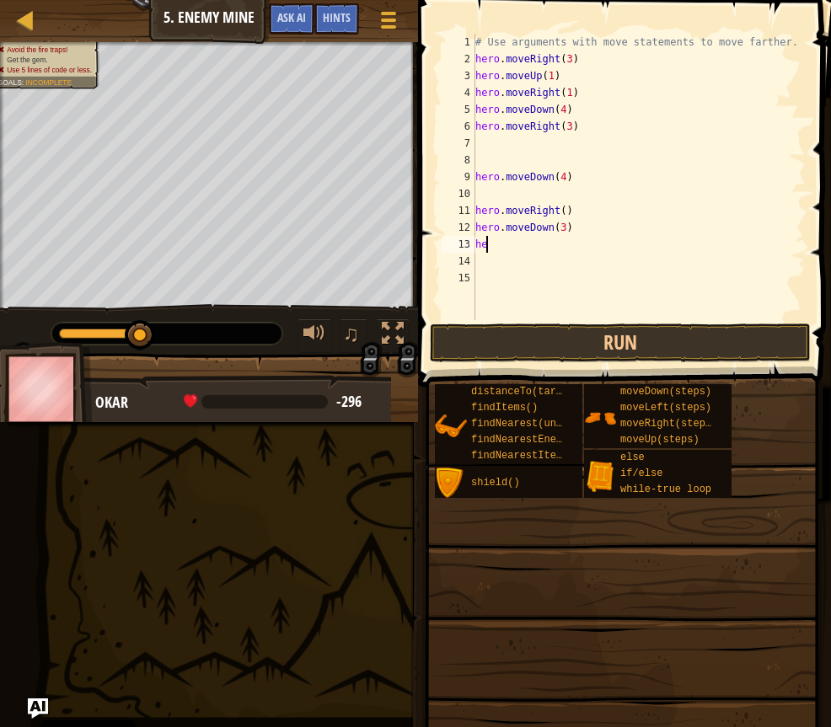
type textarea "h"
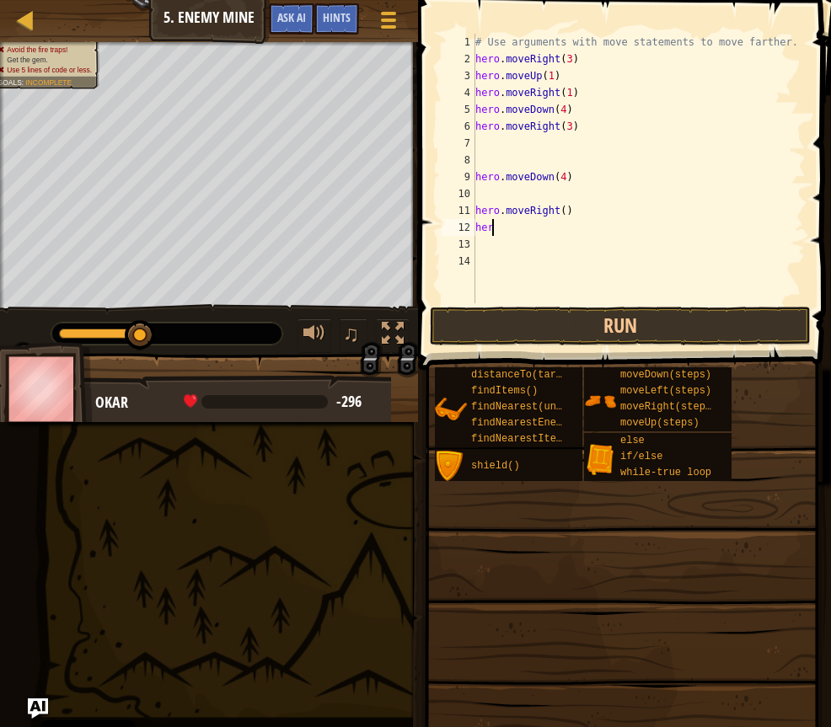
type textarea "h"
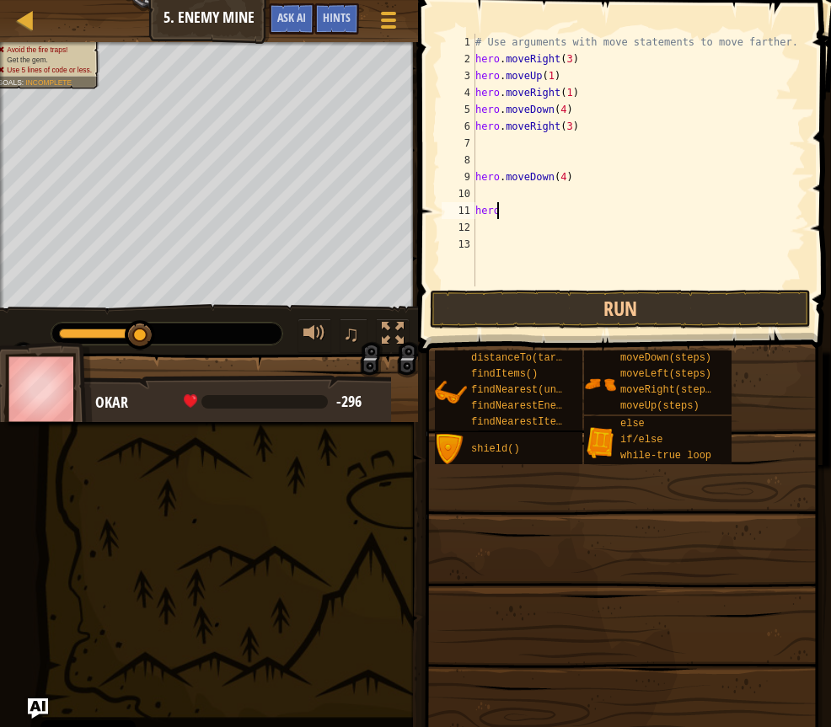
type textarea "h"
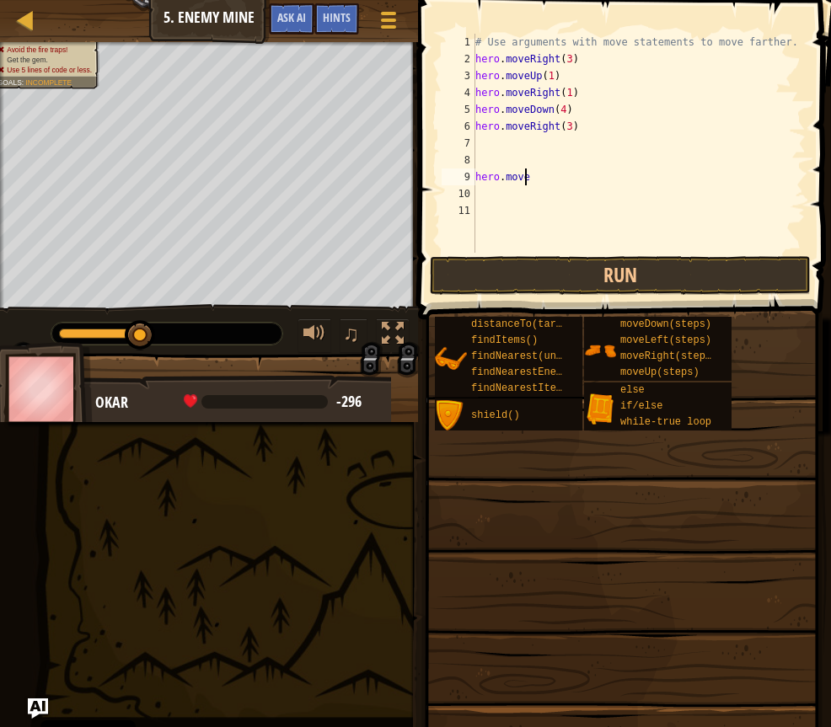
type textarea "h"
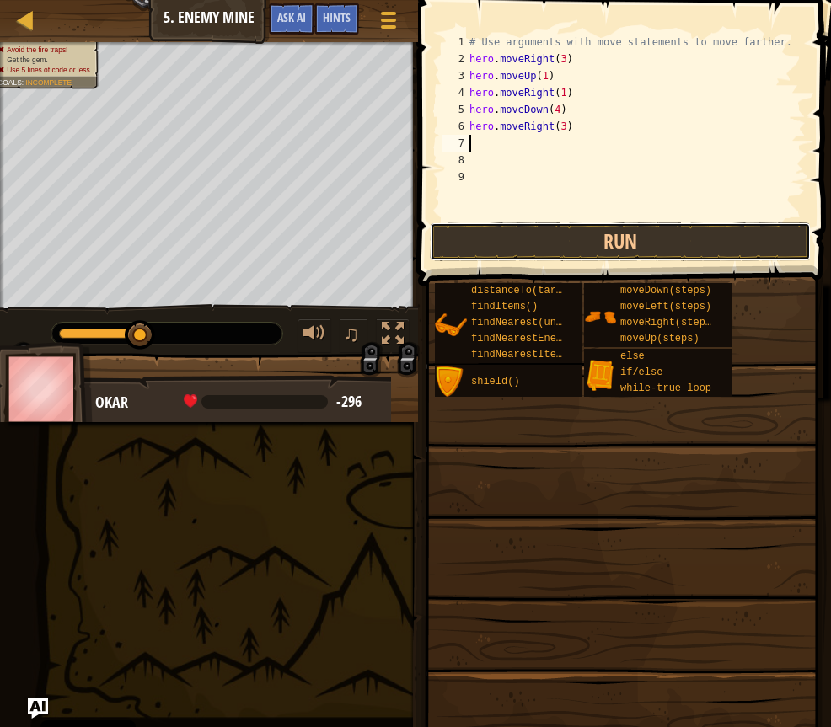
click at [582, 244] on button "Run" at bounding box center [620, 241] width 381 height 39
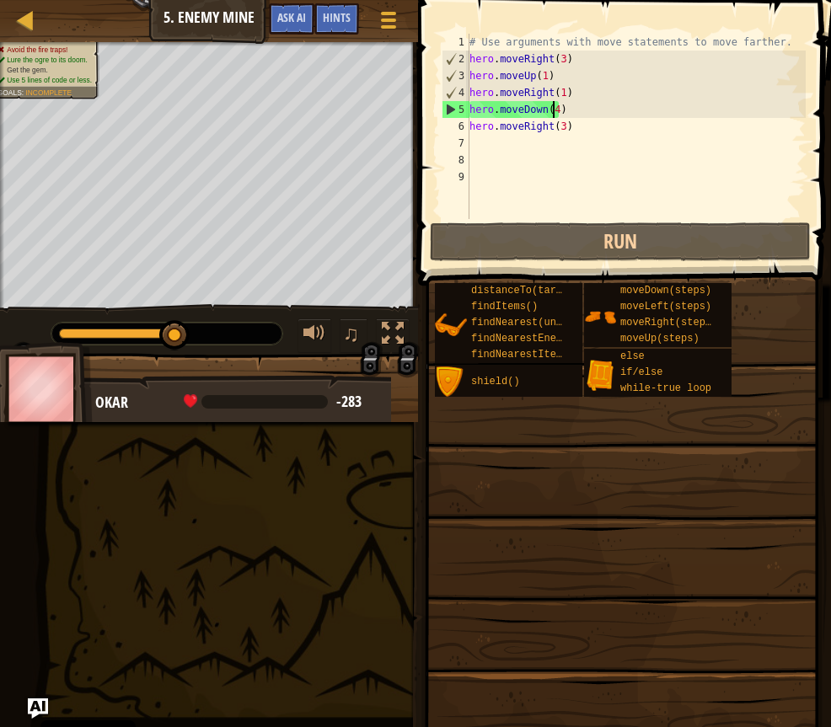
click at [551, 110] on div "# Use arguments with move statements to move farther. hero . moveRight ( 3 ) he…" at bounding box center [636, 143] width 340 height 219
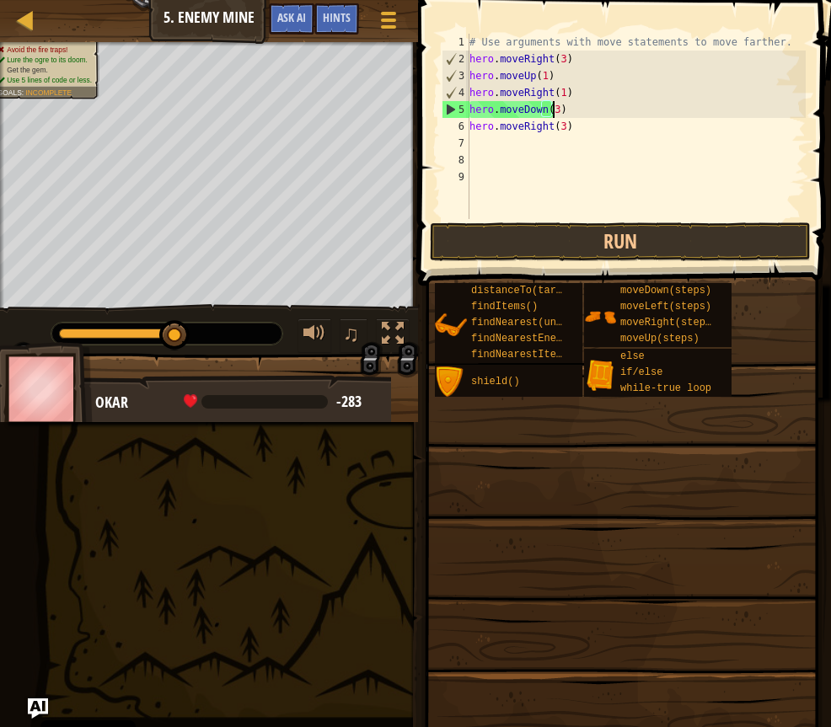
scroll to position [8, 7]
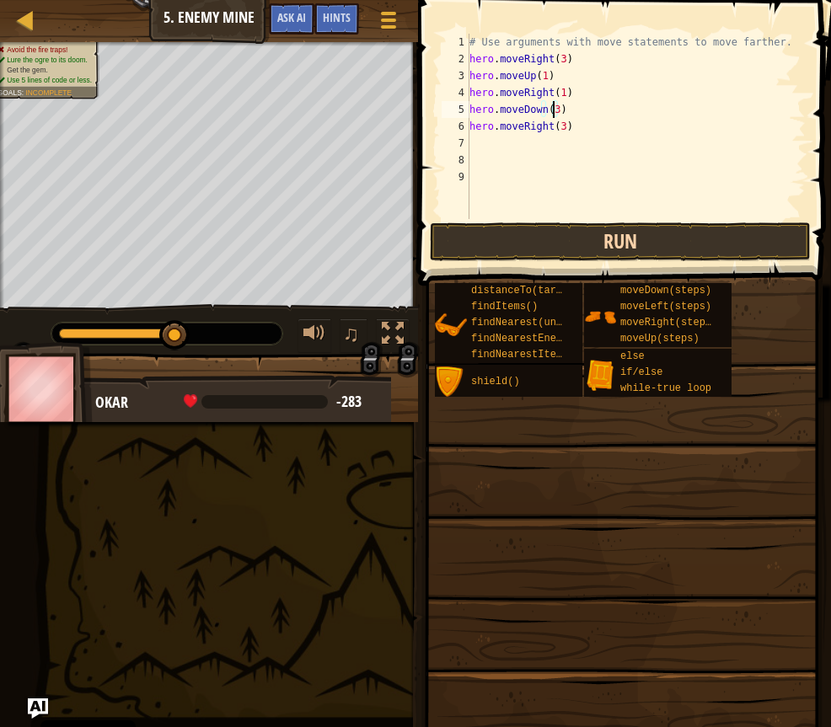
type textarea "hero.moveDown(3)"
click at [645, 241] on button "Run" at bounding box center [620, 241] width 381 height 39
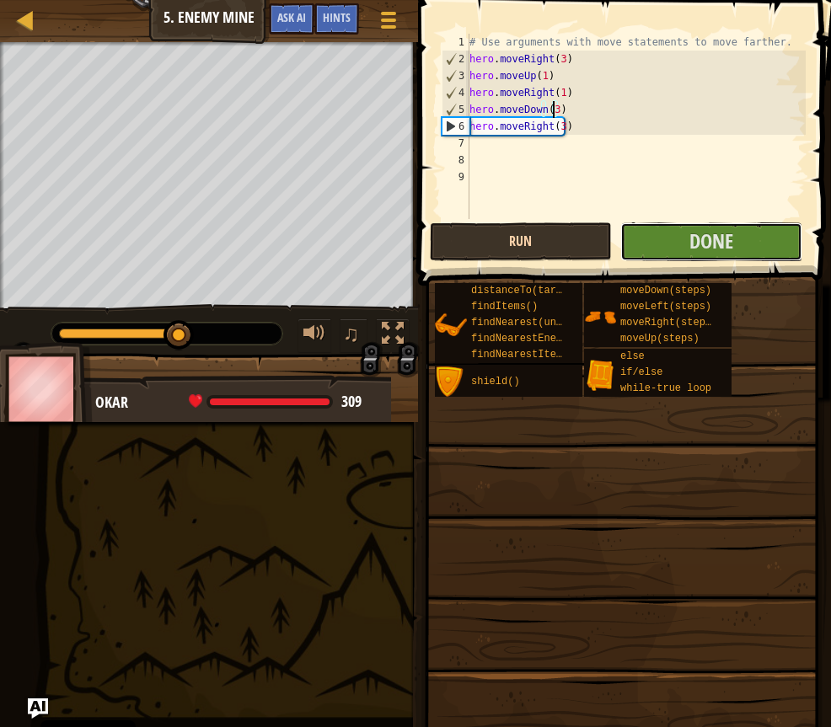
click at [645, 241] on button "Done" at bounding box center [711, 241] width 182 height 39
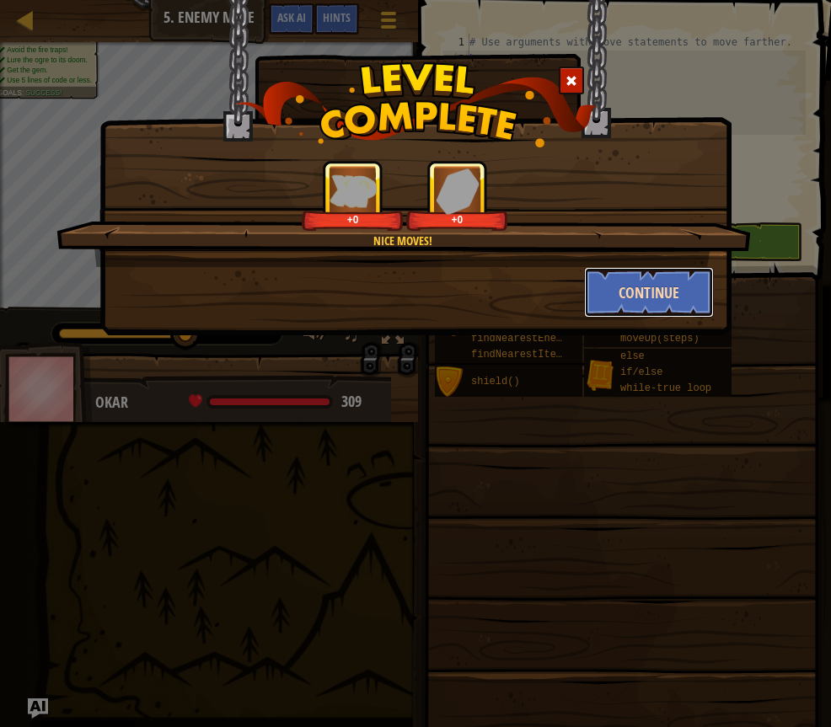
click at [659, 287] on button "Continue" at bounding box center [649, 292] width 131 height 51
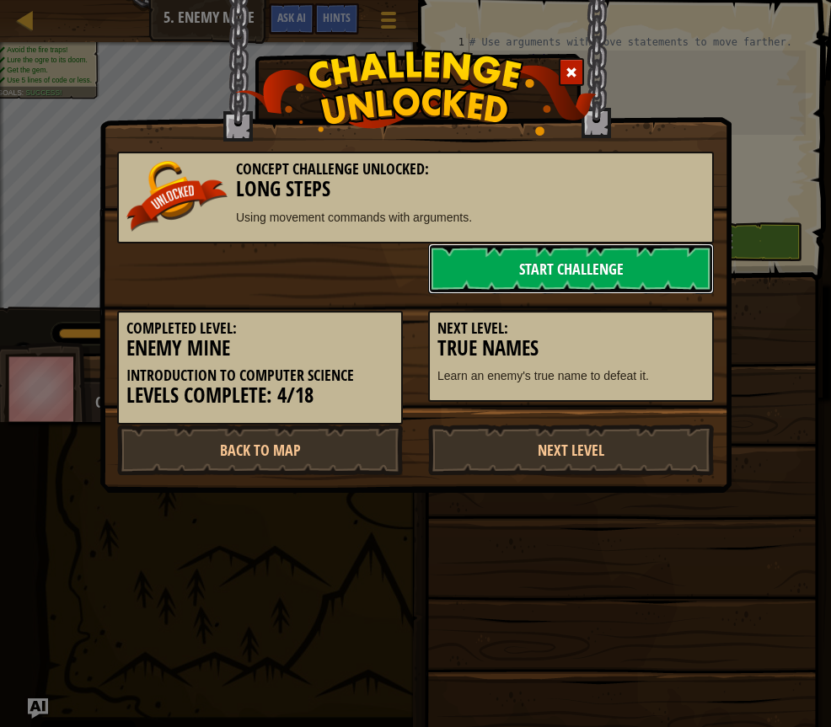
click at [594, 267] on link "Start Challenge" at bounding box center [571, 268] width 286 height 51
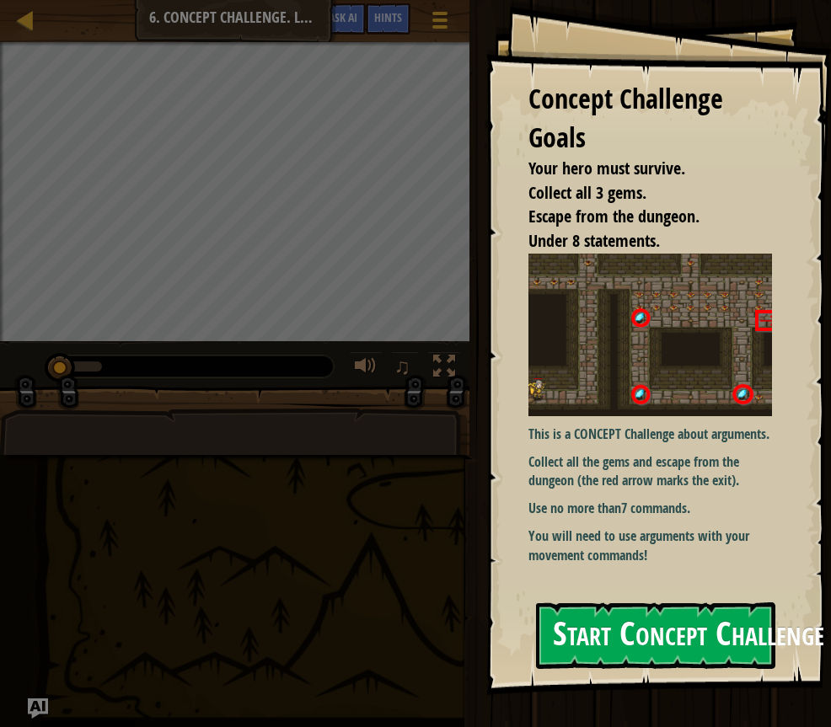
click at [618, 632] on button "Start Concept Challenge" at bounding box center [655, 635] width 239 height 67
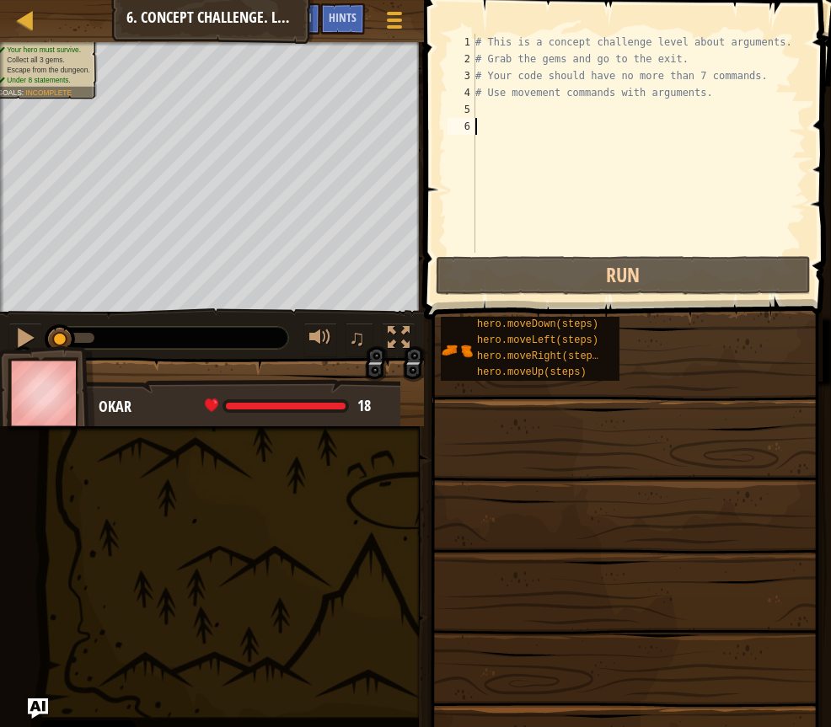
scroll to position [8, 0]
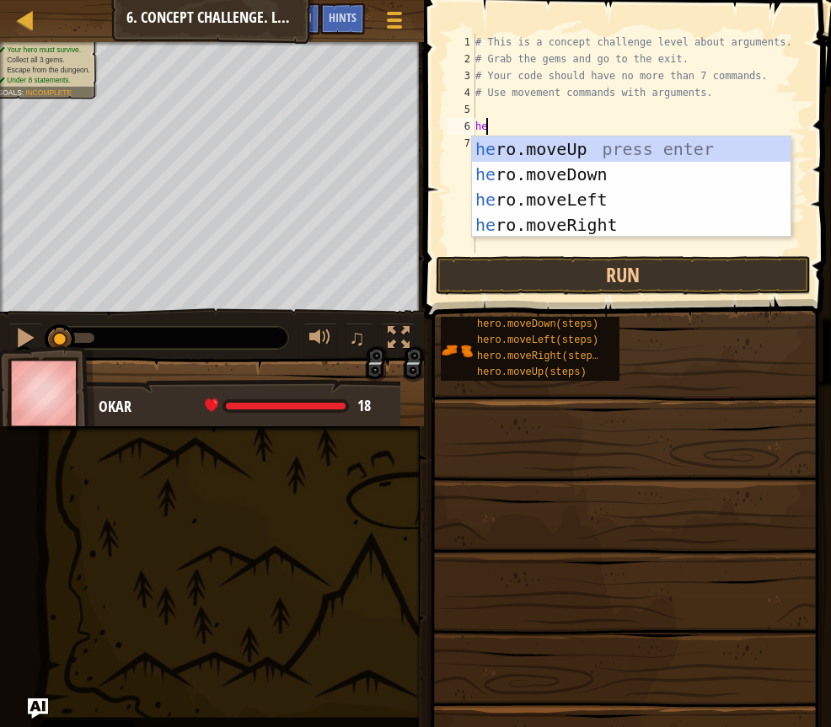
type textarea "her"
click at [600, 219] on div "her o.moveUp press enter her o.moveDown press enter her o.moveLeft press enter …" at bounding box center [631, 212] width 318 height 152
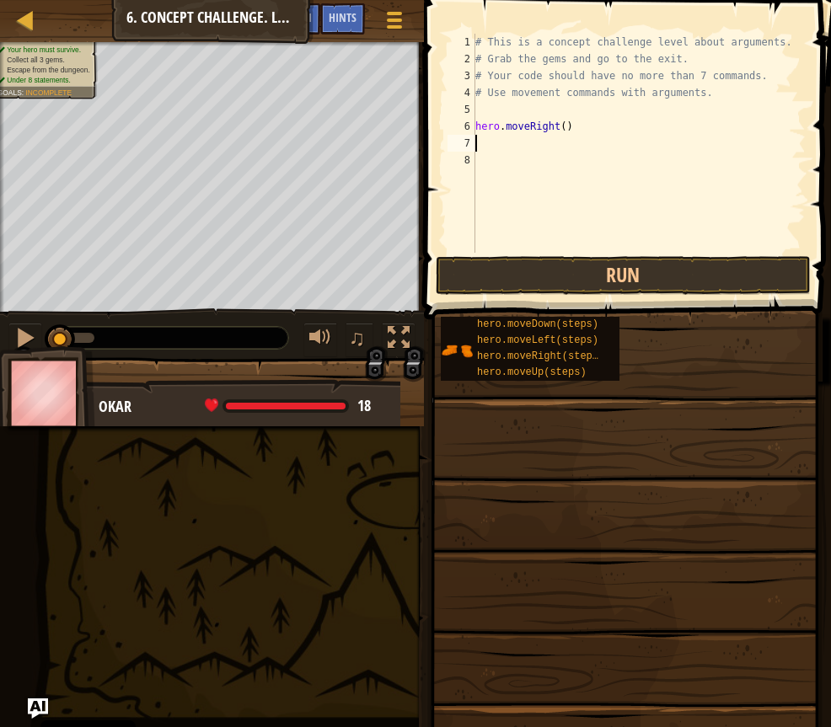
scroll to position [8, 0]
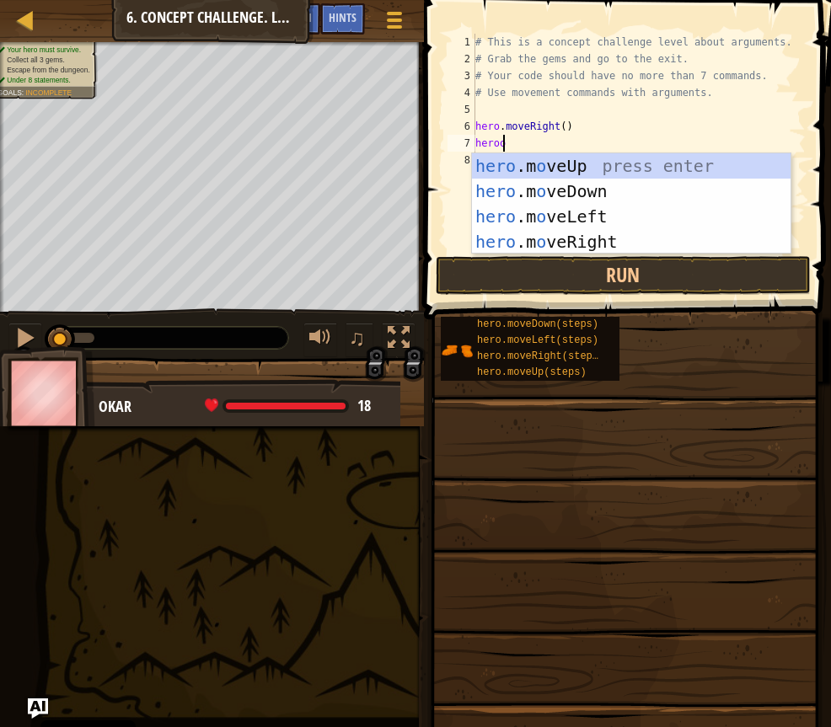
type textarea "hero"
click at [587, 163] on div "hero .moveUp press enter hero .moveDown press enter hero .moveLeft press enter …" at bounding box center [631, 229] width 318 height 152
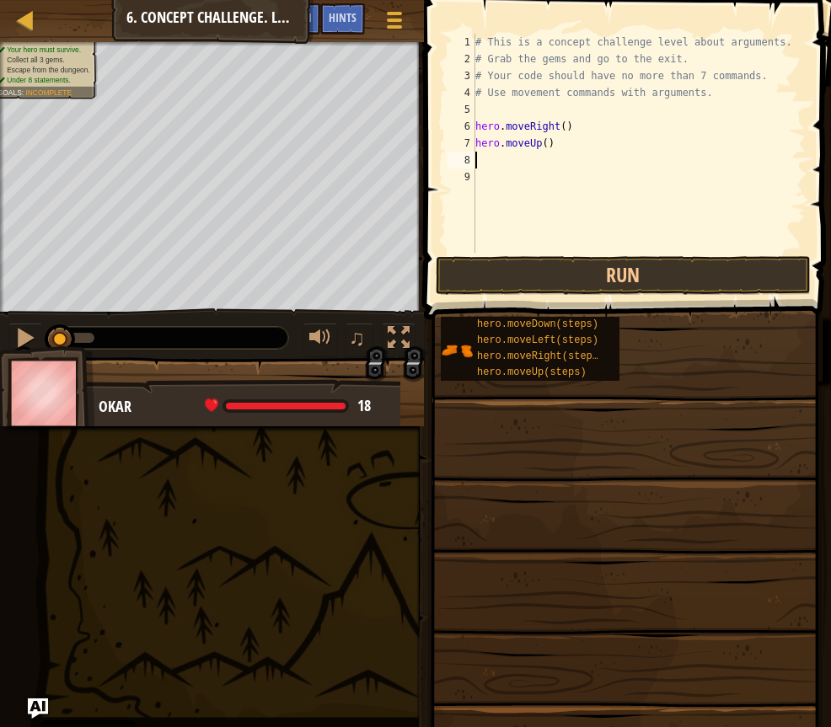
scroll to position [8, 0]
click at [538, 142] on div "# This is a concept challenge level about arguments. # Grab the gems and go to …" at bounding box center [639, 160] width 334 height 253
click at [541, 141] on div "# This is a concept challenge level about arguments. # Grab the gems and go to …" at bounding box center [639, 160] width 334 height 253
type textarea "hero.moveUp(3)"
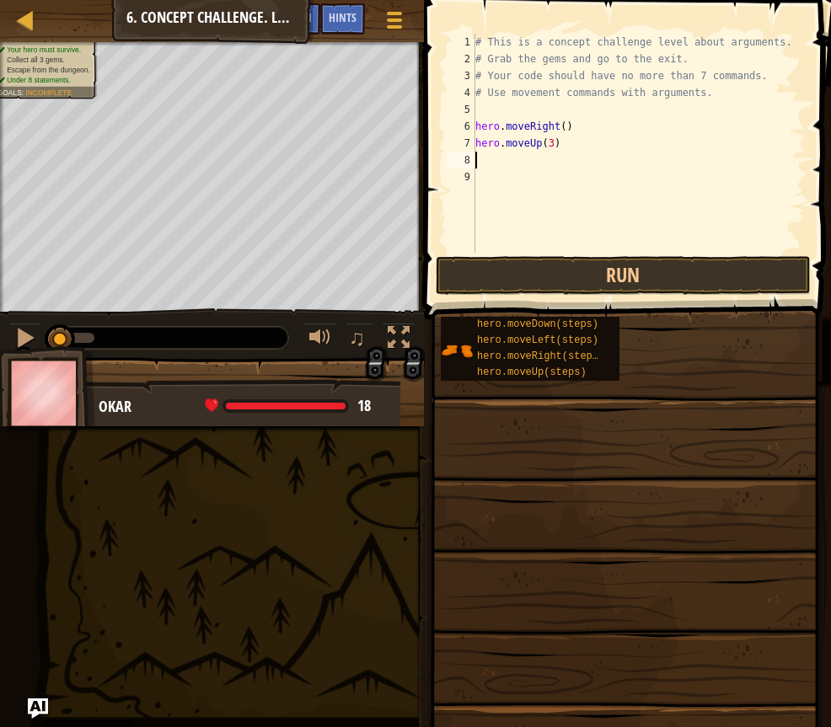
click at [491, 165] on div "# This is a concept challenge level about arguments. # Grab the gems and go to …" at bounding box center [639, 160] width 334 height 253
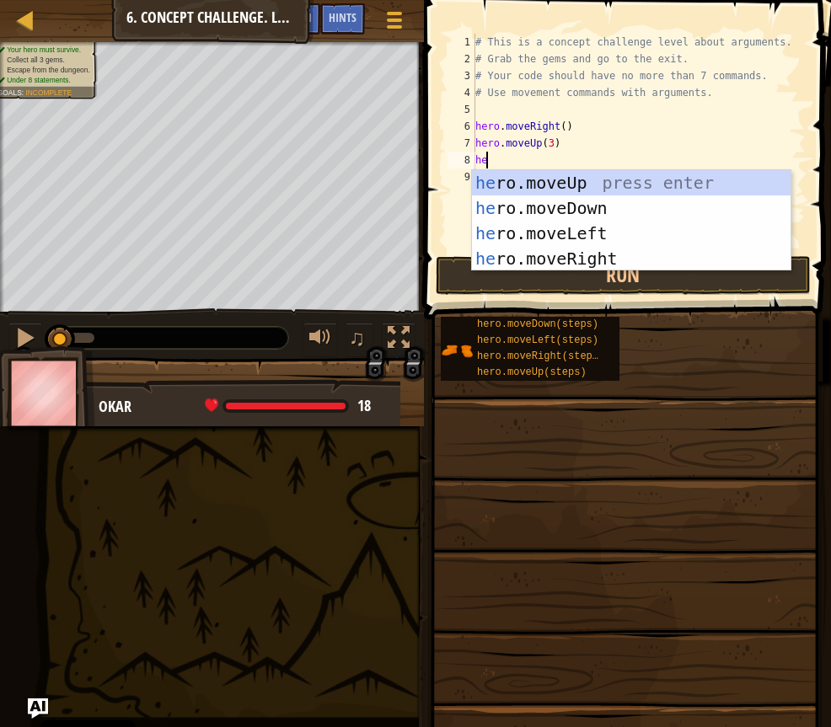
type textarea "her"
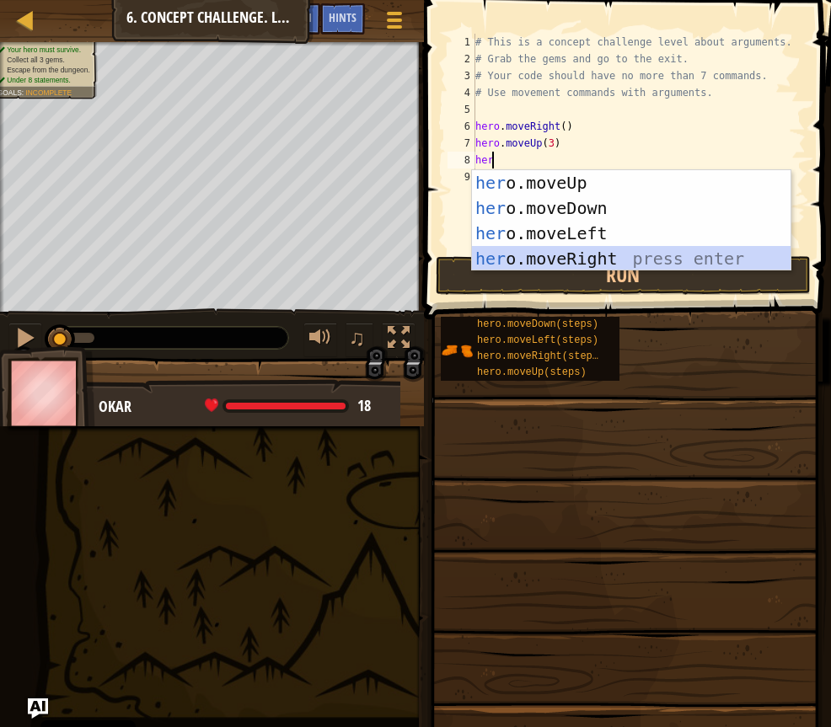
click at [588, 251] on div "her o.moveUp press enter her o.moveDown press enter her o.moveLeft press enter …" at bounding box center [631, 246] width 318 height 152
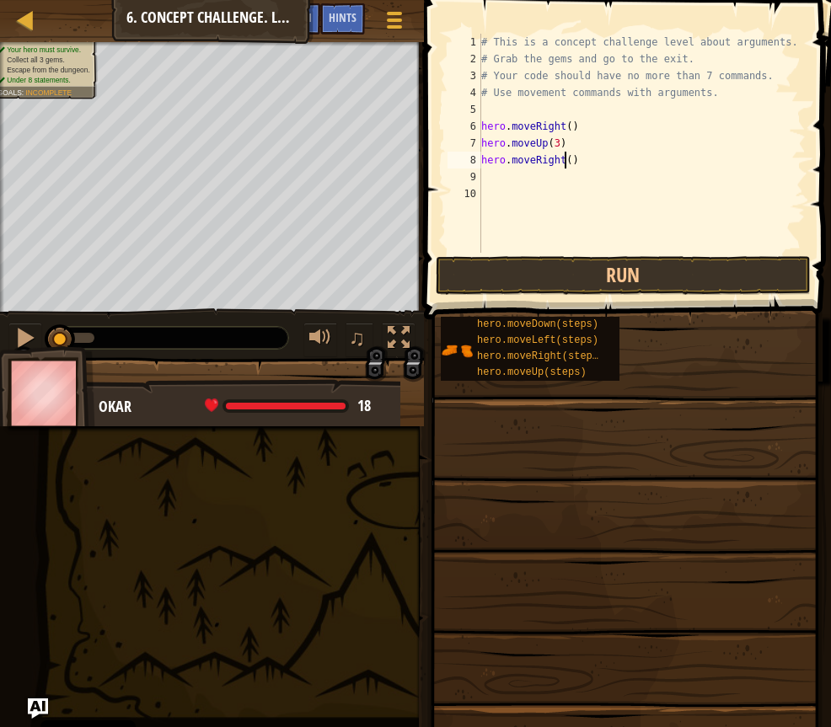
click at [564, 161] on div "# This is a concept challenge level about arguments. # Grab the gems and go to …" at bounding box center [642, 160] width 329 height 253
type textarea "hero.moveRight(2)"
click at [558, 270] on button "Run" at bounding box center [623, 275] width 375 height 39
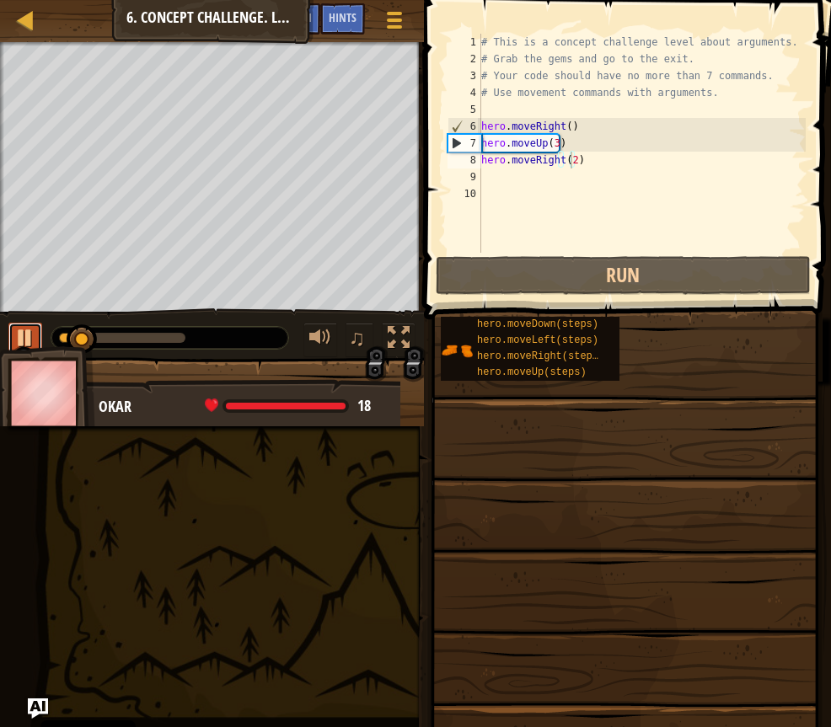
click at [17, 334] on div at bounding box center [25, 338] width 22 height 22
click at [497, 178] on div "# This is a concept challenge level about arguments. # Grab the gems and go to …" at bounding box center [642, 160] width 329 height 253
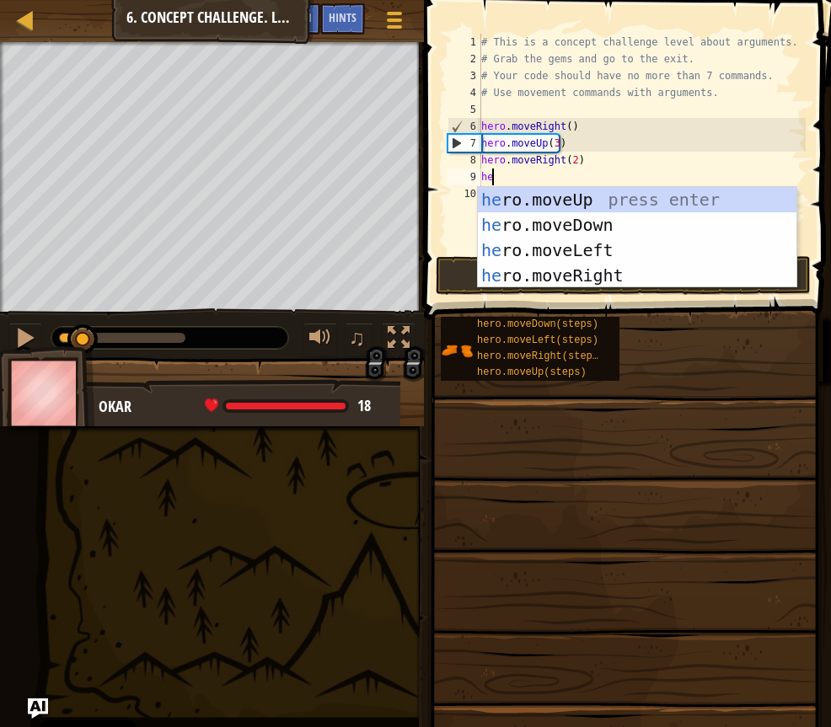
scroll to position [8, 1]
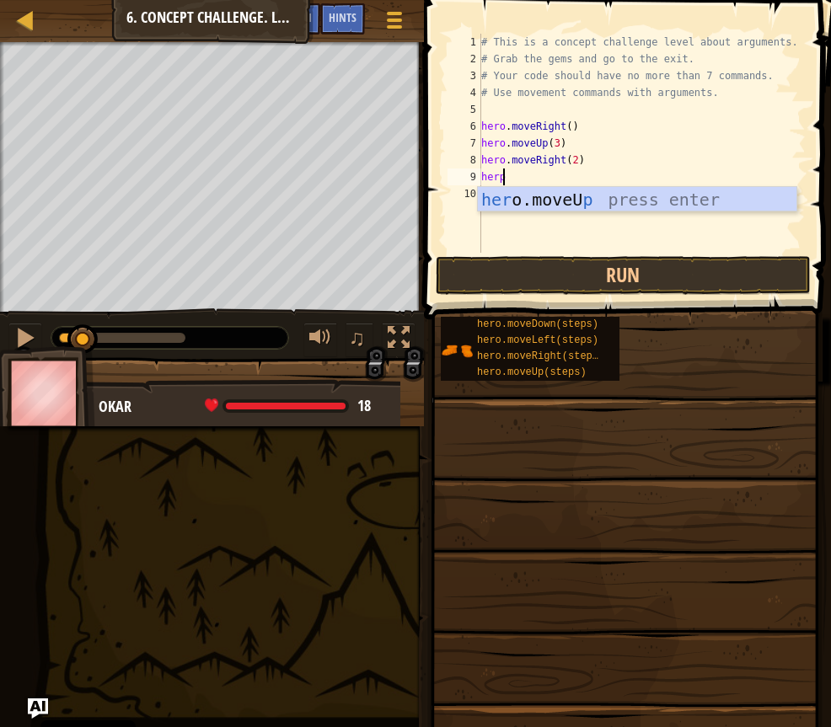
type textarea "her"
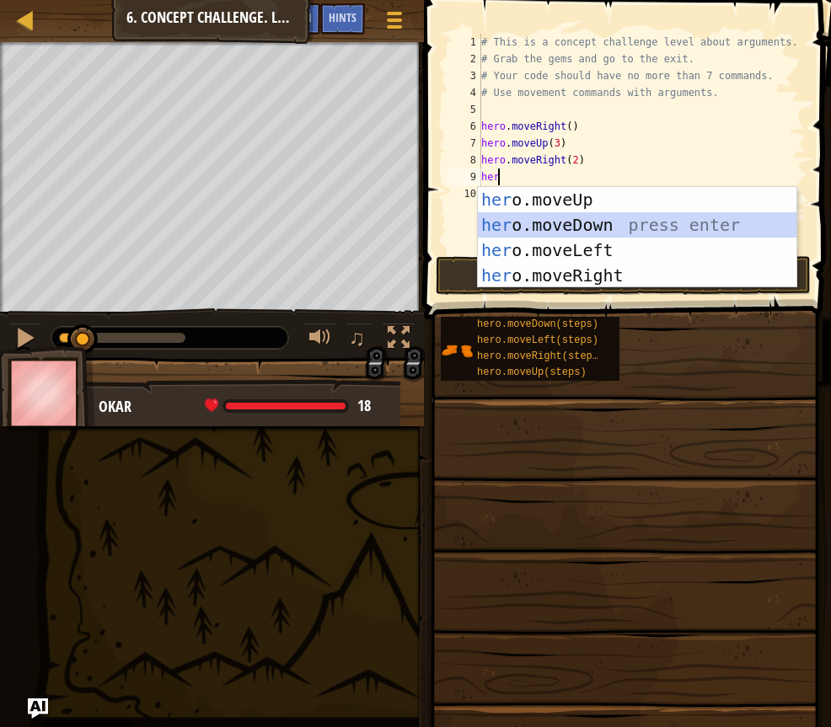
click at [540, 231] on div "her o.moveUp press enter her o.moveDown press enter her o.moveLeft press enter …" at bounding box center [637, 263] width 318 height 152
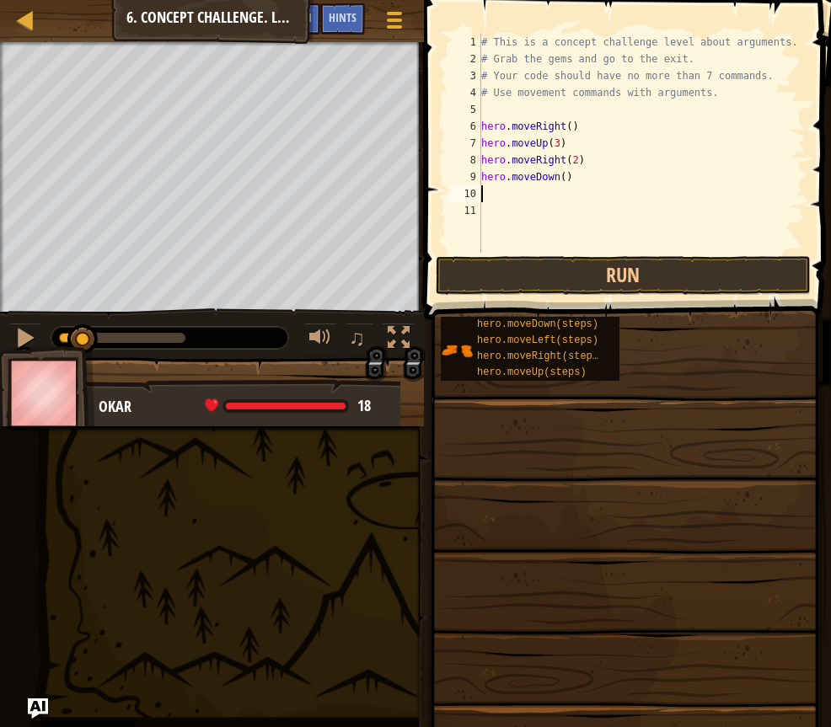
click at [559, 179] on div "# This is a concept challenge level about arguments. # Grab the gems and go to …" at bounding box center [642, 160] width 329 height 253
type textarea "hero.moveDown(3)"
click at [495, 195] on div "# This is a concept challenge level about arguments. # Grab the gems and go to …" at bounding box center [642, 160] width 329 height 253
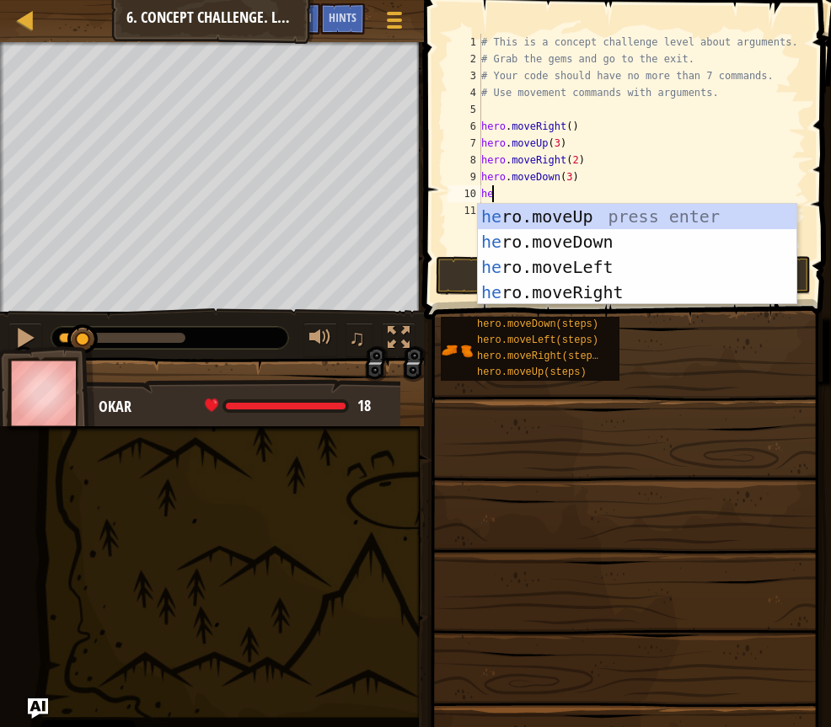
type textarea "her"
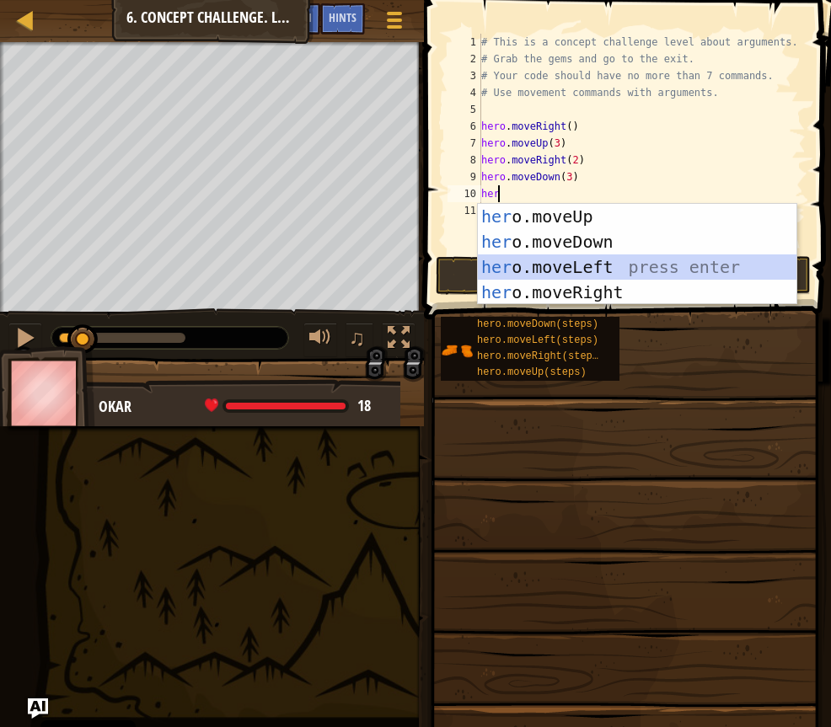
click at [543, 270] on div "her o.moveUp press enter her o.moveDown press enter her o.moveLeft press enter …" at bounding box center [637, 280] width 318 height 152
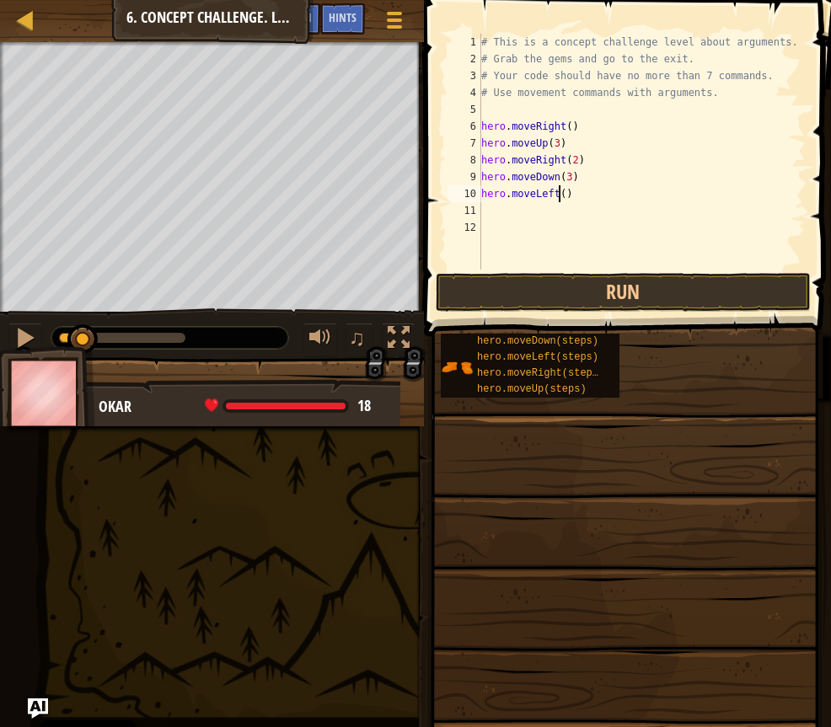
click at [559, 192] on div "# This is a concept challenge level about arguments. # Grab the gems and go to …" at bounding box center [642, 169] width 328 height 270
type textarea "hero.moveLeft(2)"
click at [515, 211] on div "# This is a concept challenge level about arguments. # Grab the gems and go to …" at bounding box center [642, 169] width 328 height 270
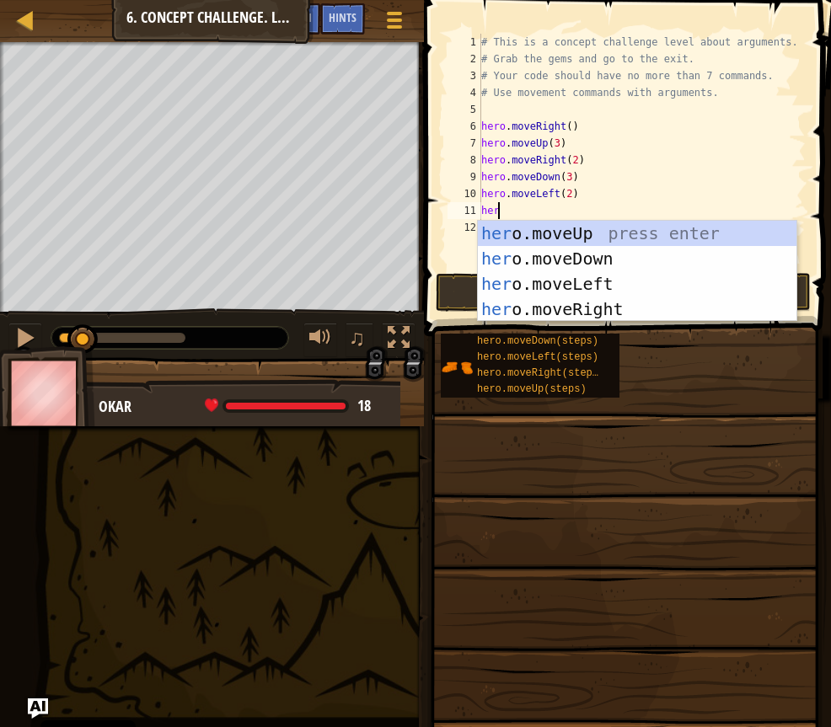
scroll to position [8, 1]
type textarea "hero"
click at [593, 227] on div "hero .moveUp press enter hero .moveDown press enter hero .moveLeft press enter …" at bounding box center [637, 297] width 318 height 152
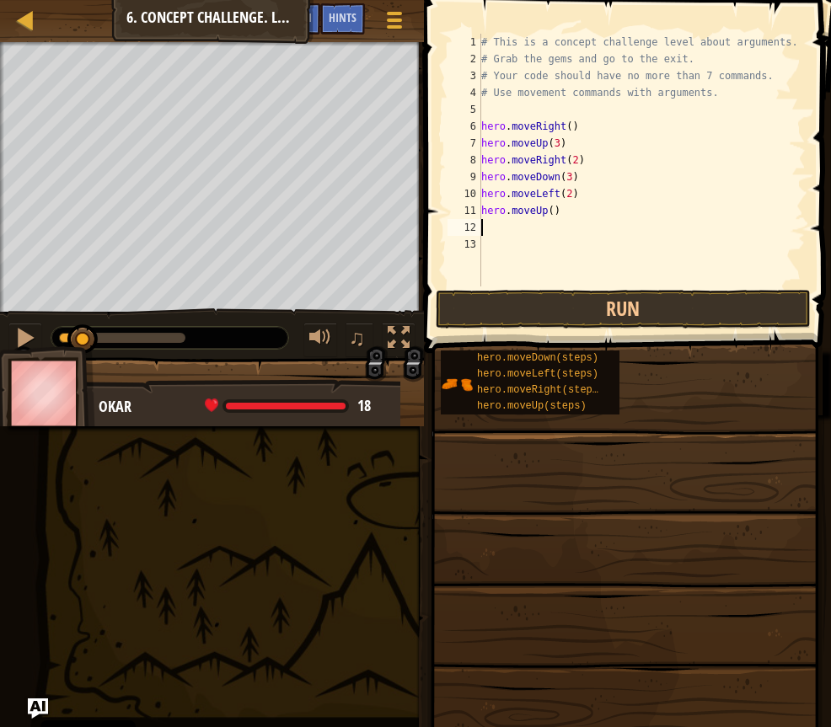
scroll to position [8, 0]
click at [548, 211] on div "# This is a concept challenge level about arguments. # Grab the gems and go to …" at bounding box center [642, 177] width 328 height 286
type textarea "hero.moveUp(2)"
click at [497, 220] on div "# This is a concept challenge level about arguments. # Grab the gems and go to …" at bounding box center [642, 177] width 328 height 286
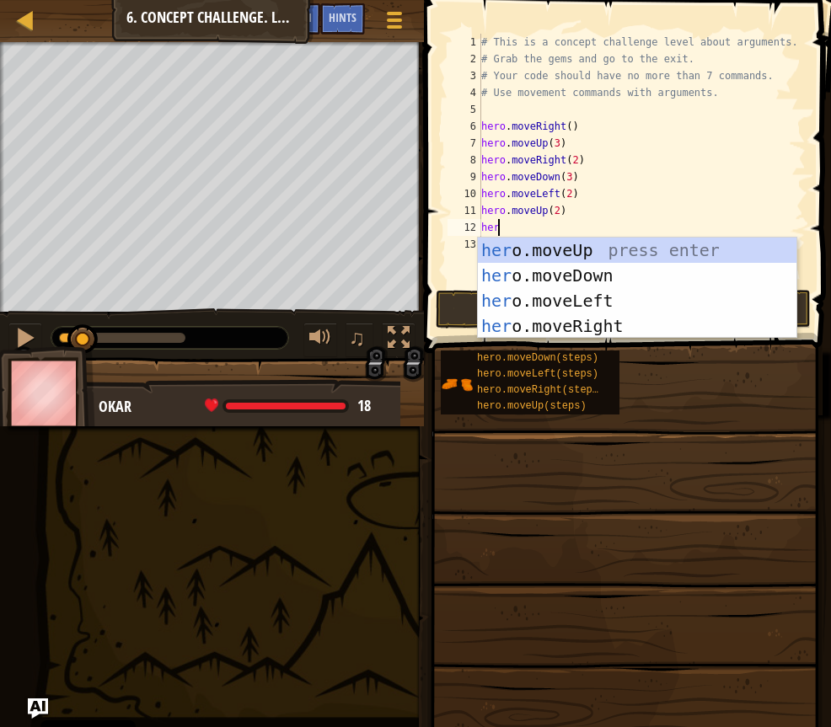
scroll to position [8, 1]
type textarea "hero"
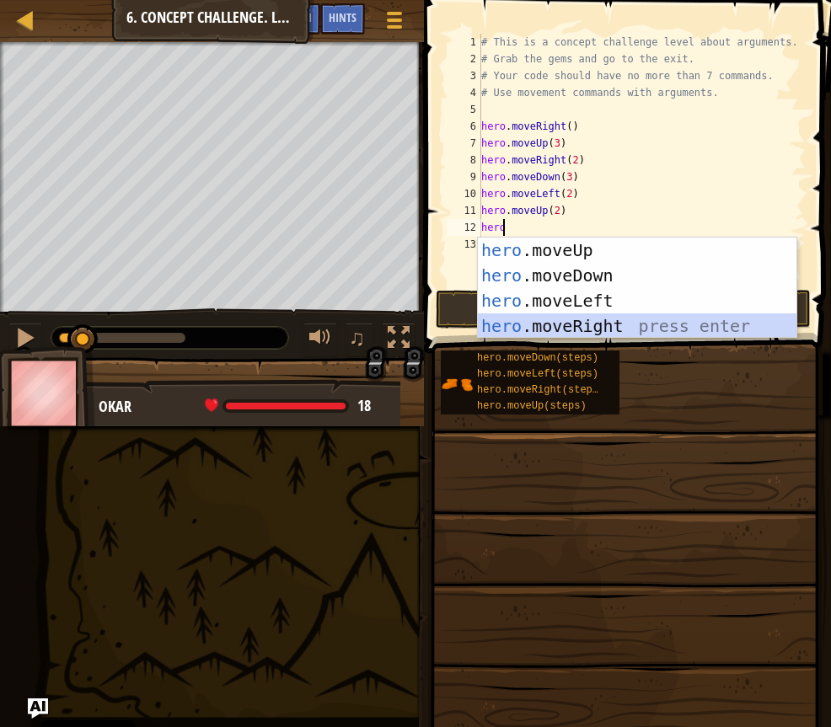
click at [644, 326] on div "hero .moveUp press enter hero .moveDown press enter hero .moveLeft press enter …" at bounding box center [637, 314] width 318 height 152
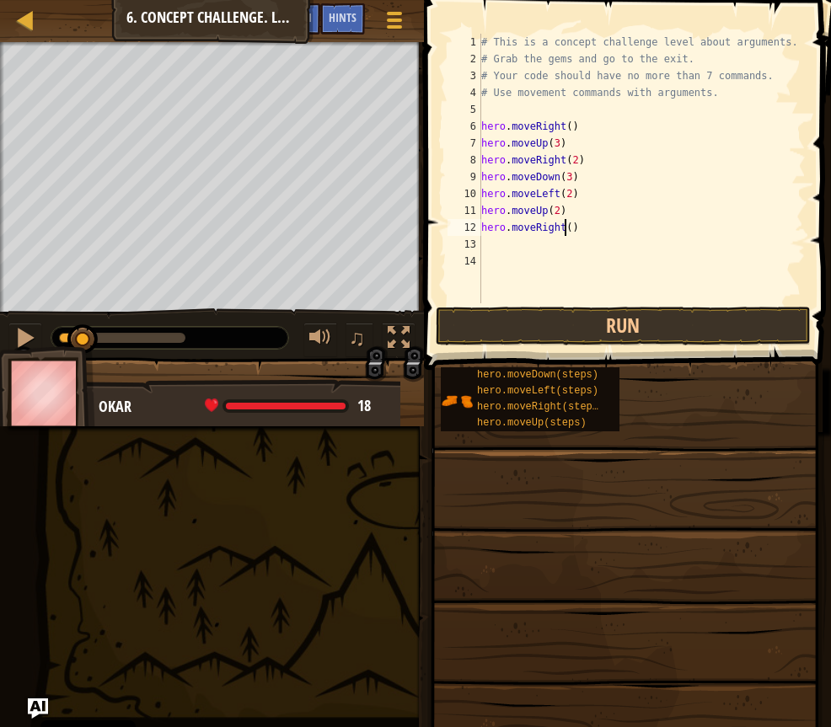
click at [563, 228] on div "# This is a concept challenge level about arguments. # Grab the gems and go to …" at bounding box center [642, 185] width 328 height 303
click at [586, 318] on button "Run" at bounding box center [623, 326] width 375 height 39
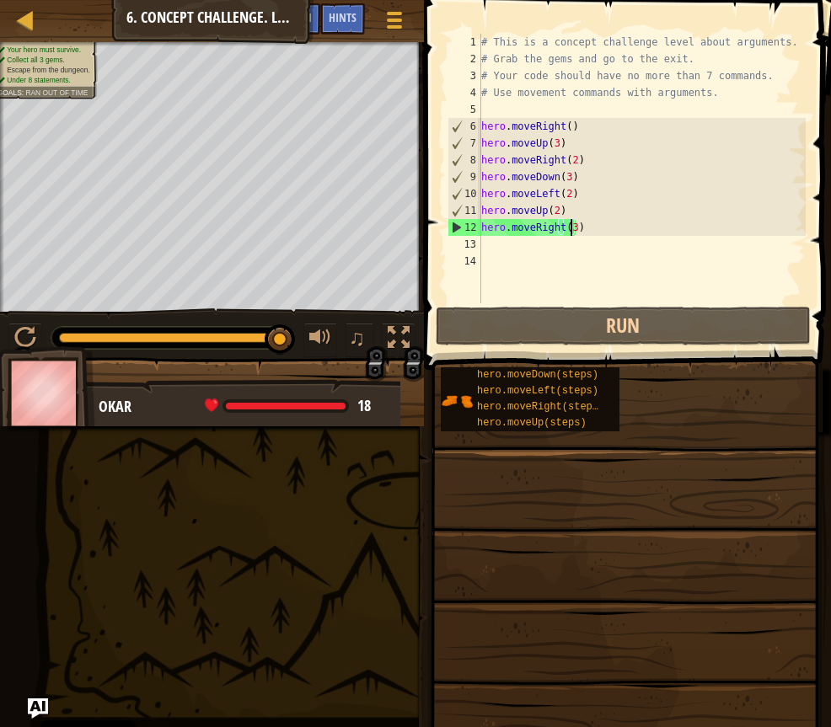
click at [566, 191] on div "# This is a concept challenge level about arguments. # Grab the gems and go to …" at bounding box center [642, 185] width 328 height 303
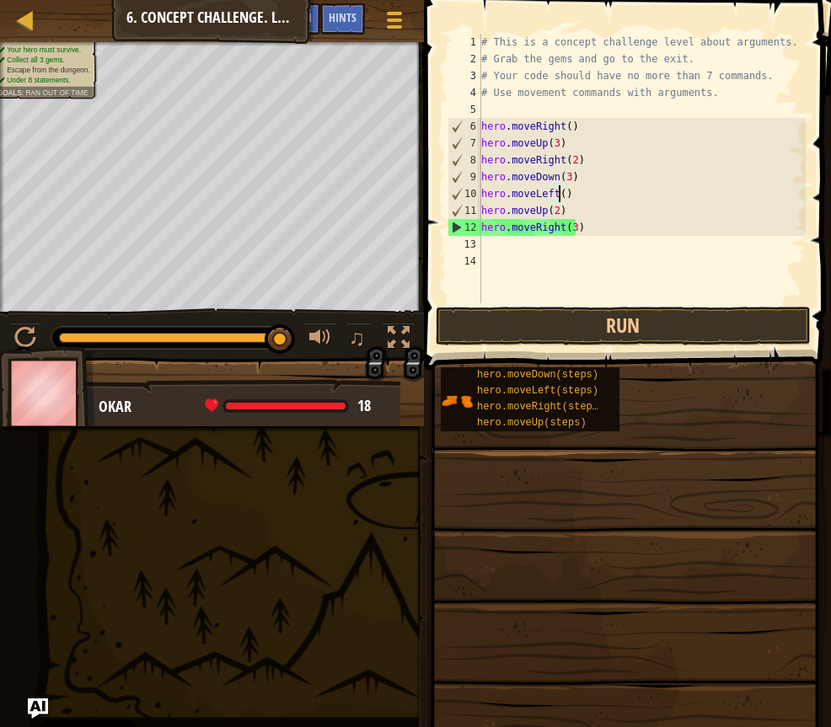
type textarea "hero.moveLeft(1)"
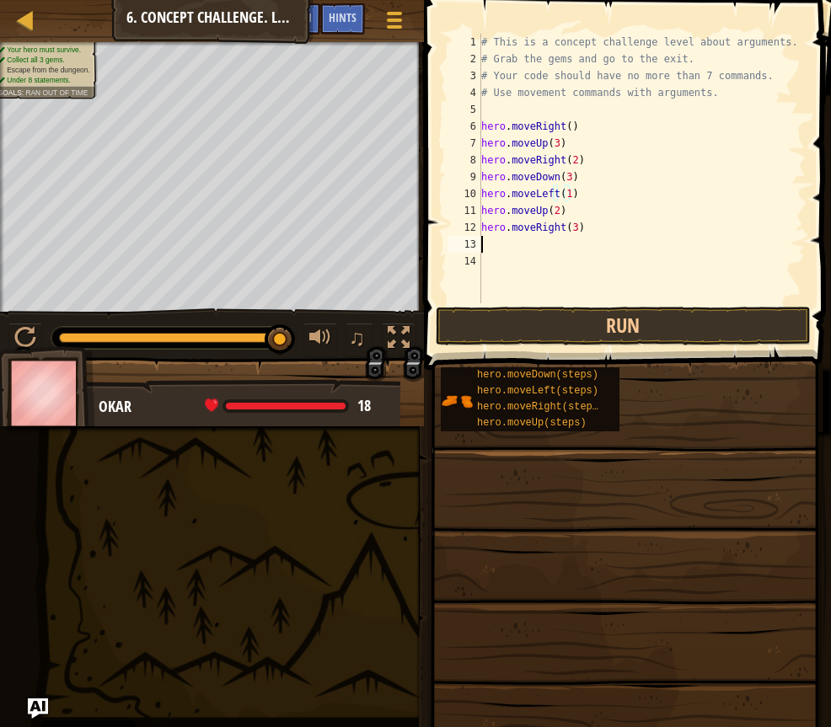
click at [560, 238] on div "# This is a concept challenge level about arguments. # Grab the gems and go to …" at bounding box center [642, 185] width 328 height 303
click at [571, 230] on div "# This is a concept challenge level about arguments. # Grab the gems and go to …" at bounding box center [642, 185] width 328 height 303
type textarea "hero.moveRight(4)"
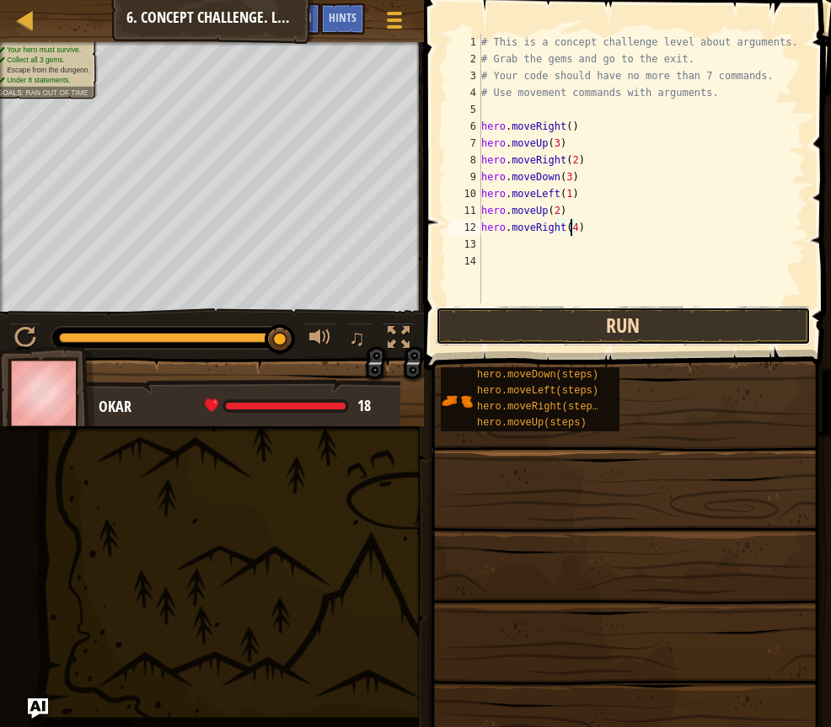
click at [604, 334] on button "Run" at bounding box center [623, 326] width 375 height 39
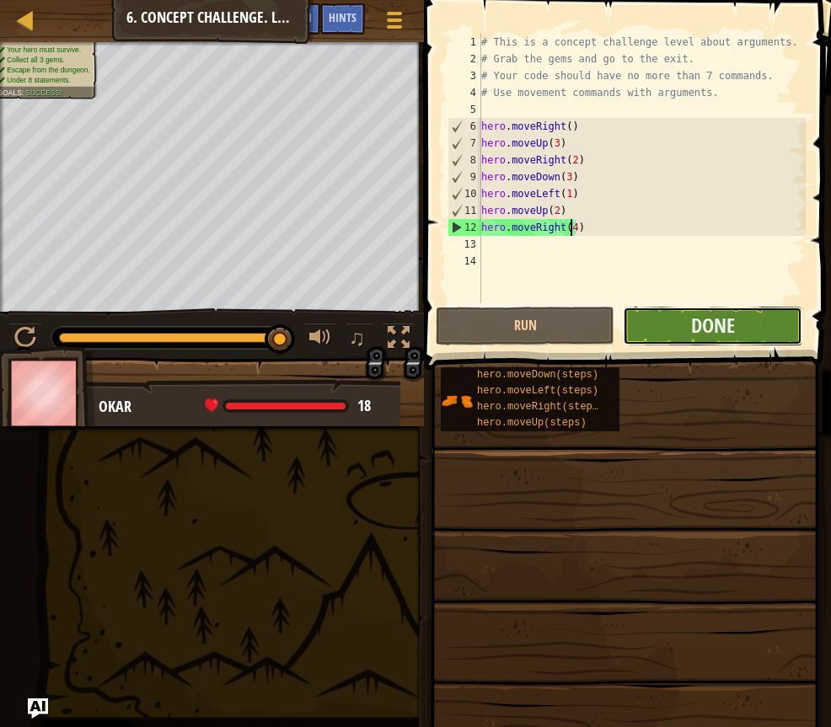
click at [686, 326] on button "Done" at bounding box center [712, 326] width 179 height 39
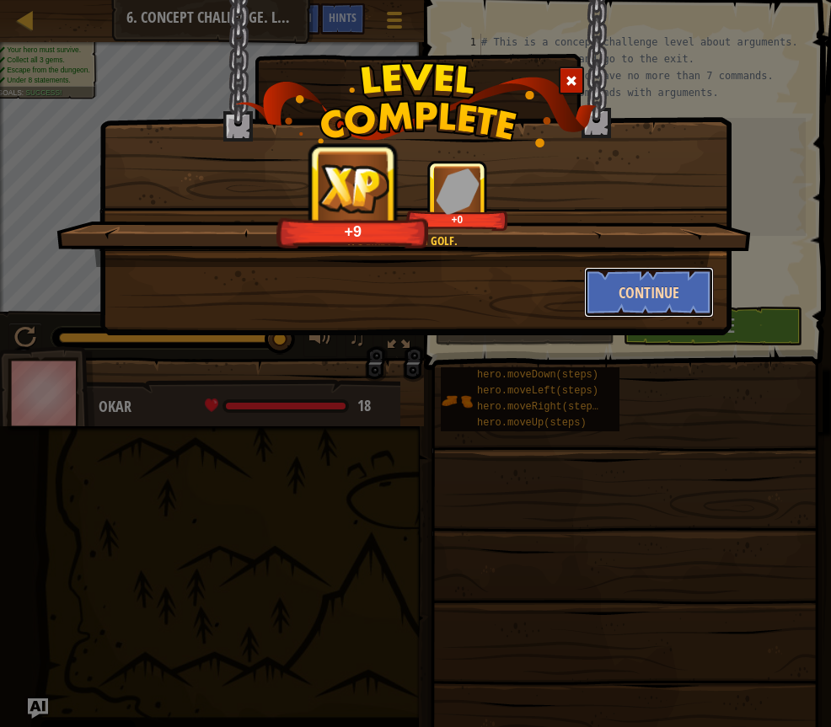
click at [607, 286] on button "Continue" at bounding box center [649, 292] width 131 height 51
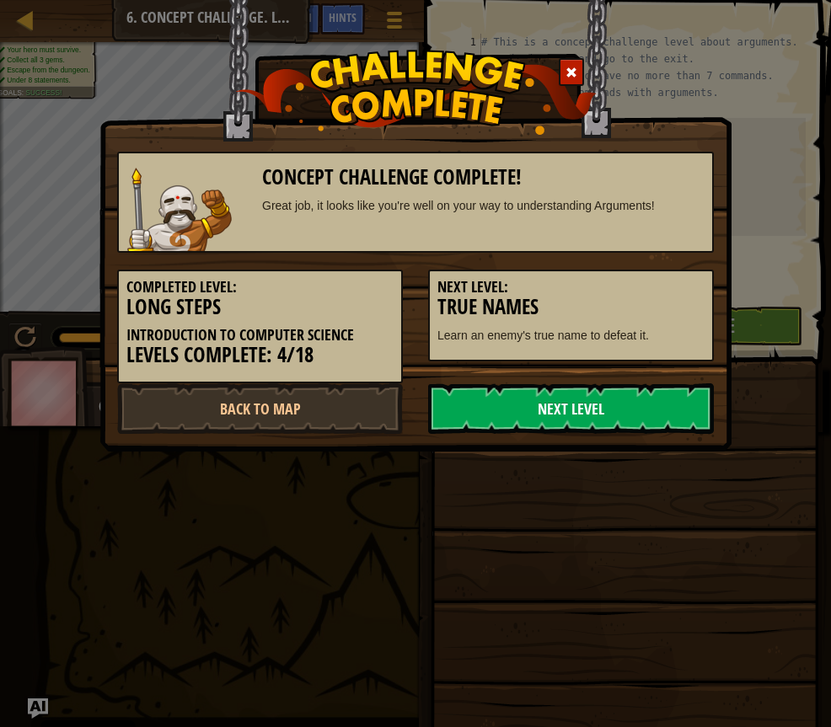
click at [511, 411] on link "Next Level" at bounding box center [571, 408] width 286 height 51
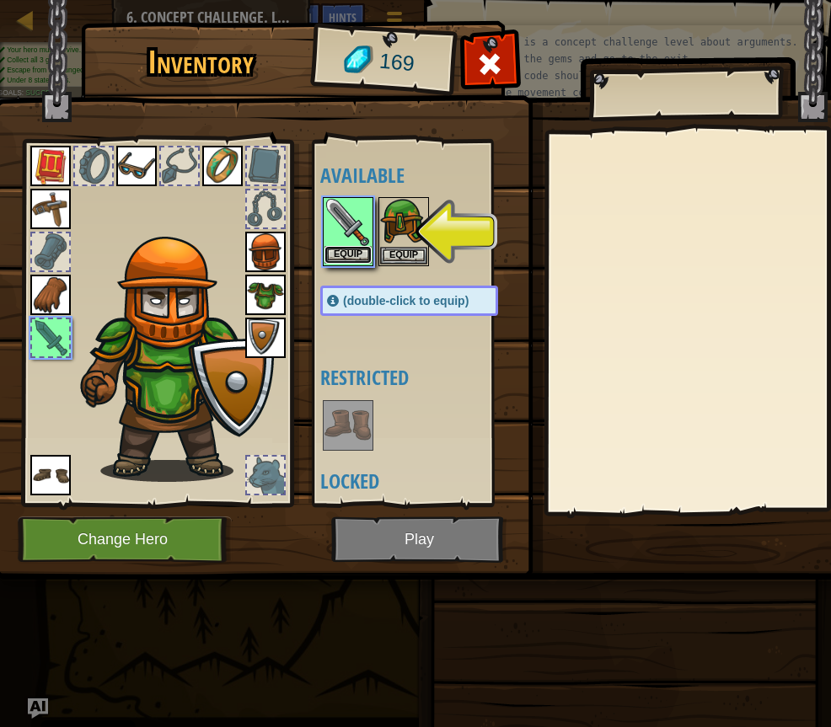
click at [344, 256] on button "Equip" at bounding box center [347, 255] width 47 height 18
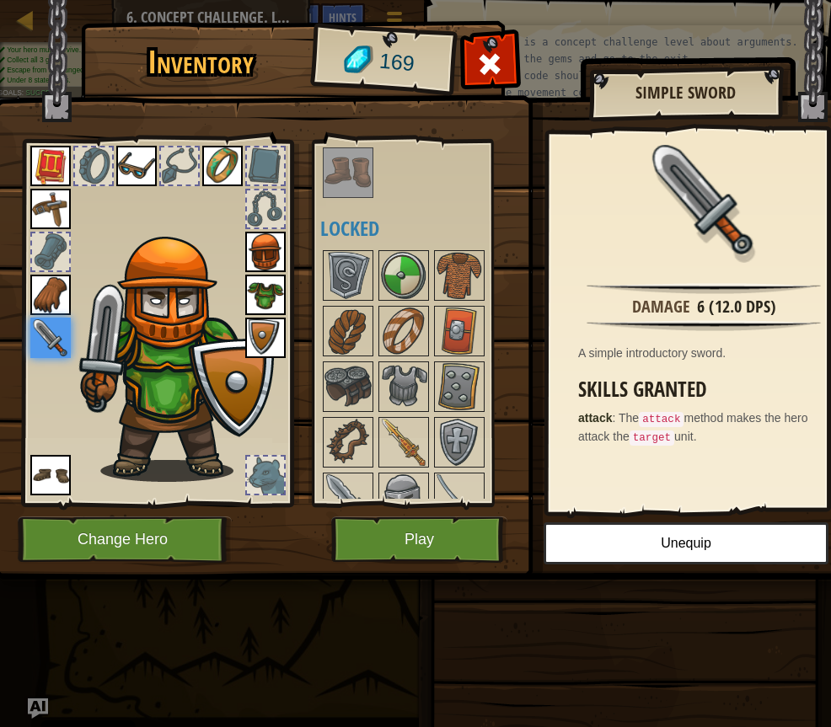
scroll to position [421, 0]
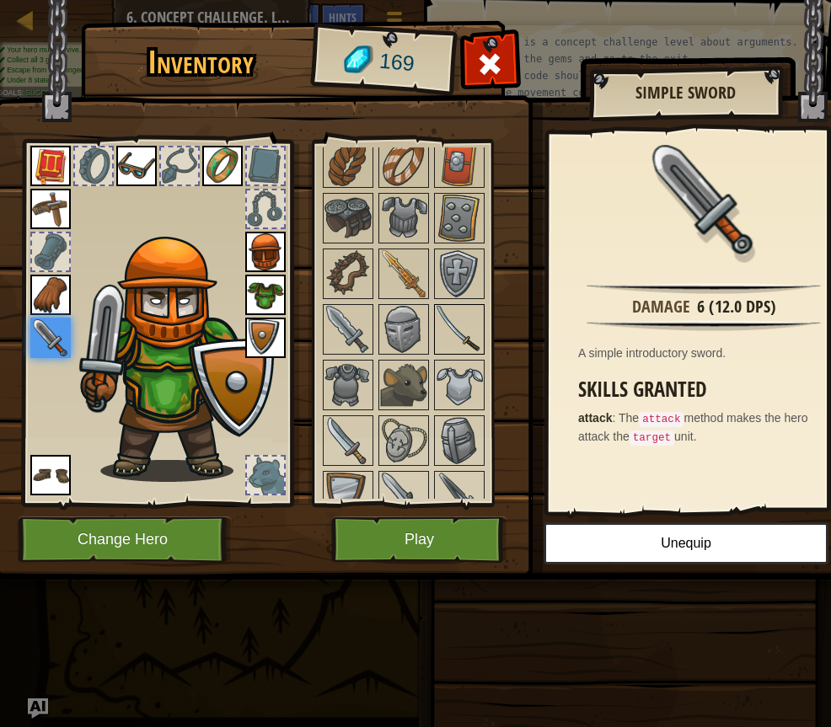
click at [442, 313] on img at bounding box center [459, 329] width 47 height 47
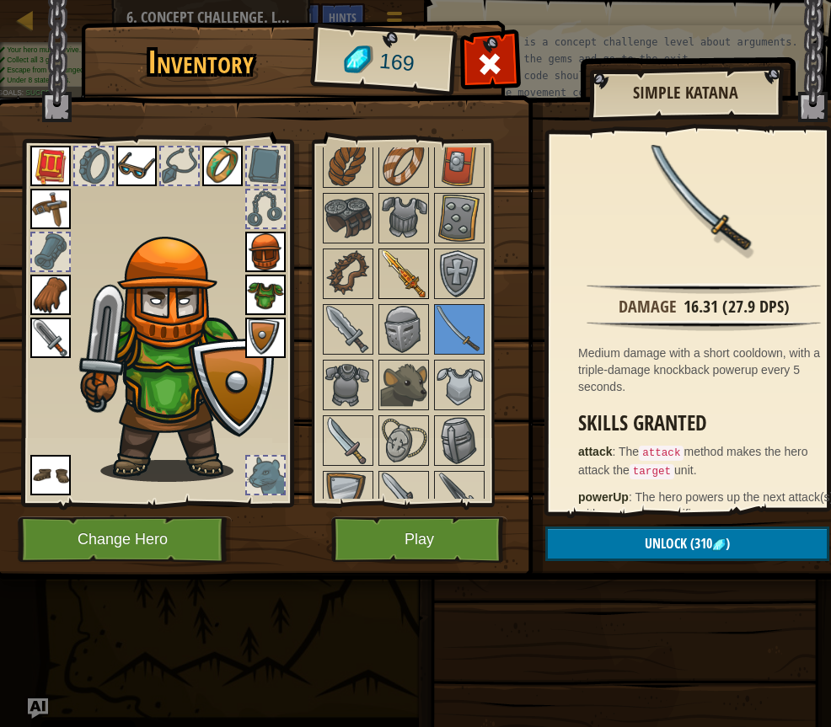
click at [401, 265] on img at bounding box center [403, 273] width 47 height 47
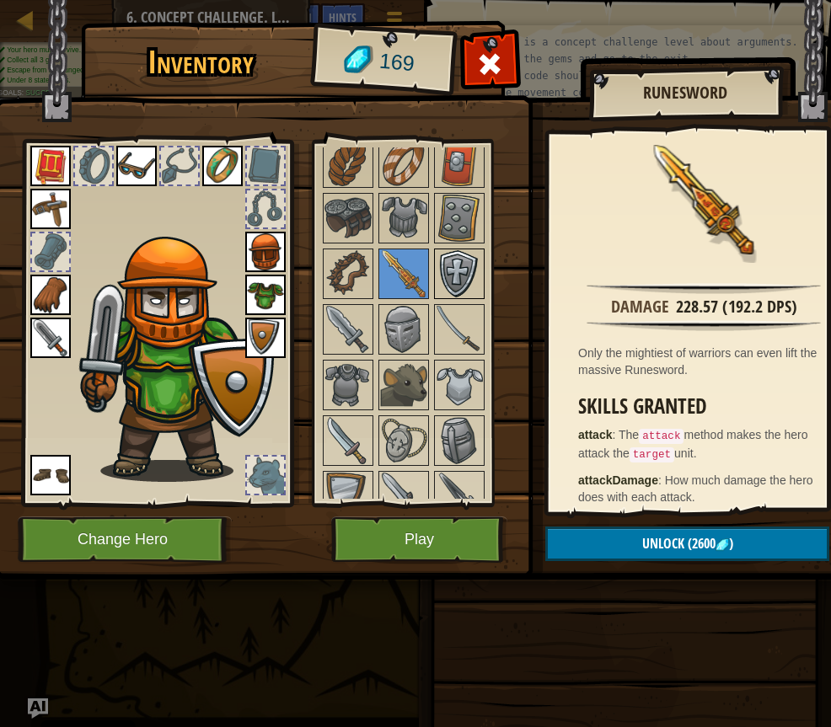
click at [454, 266] on img at bounding box center [459, 273] width 47 height 47
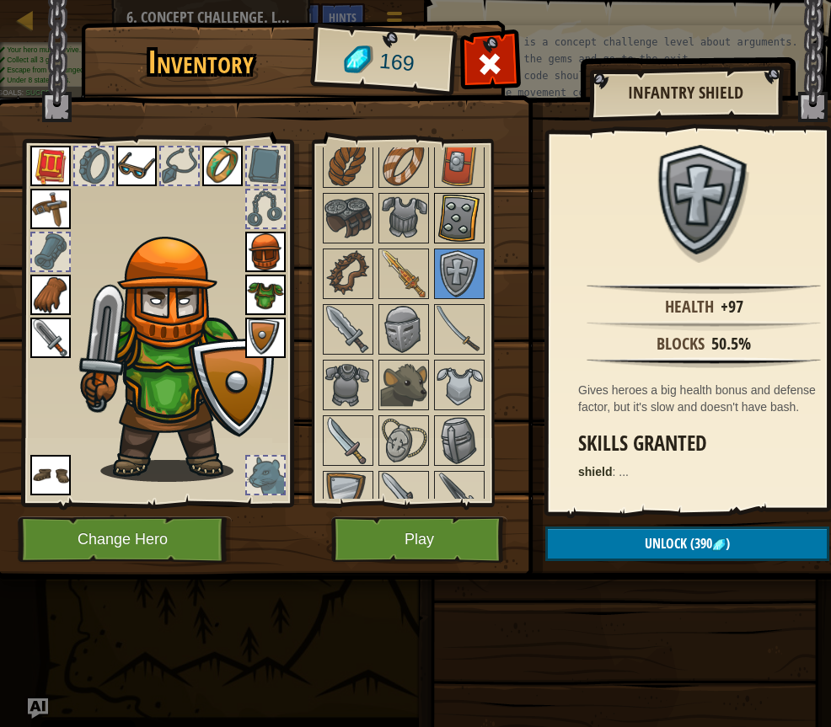
click at [452, 215] on img at bounding box center [459, 218] width 47 height 47
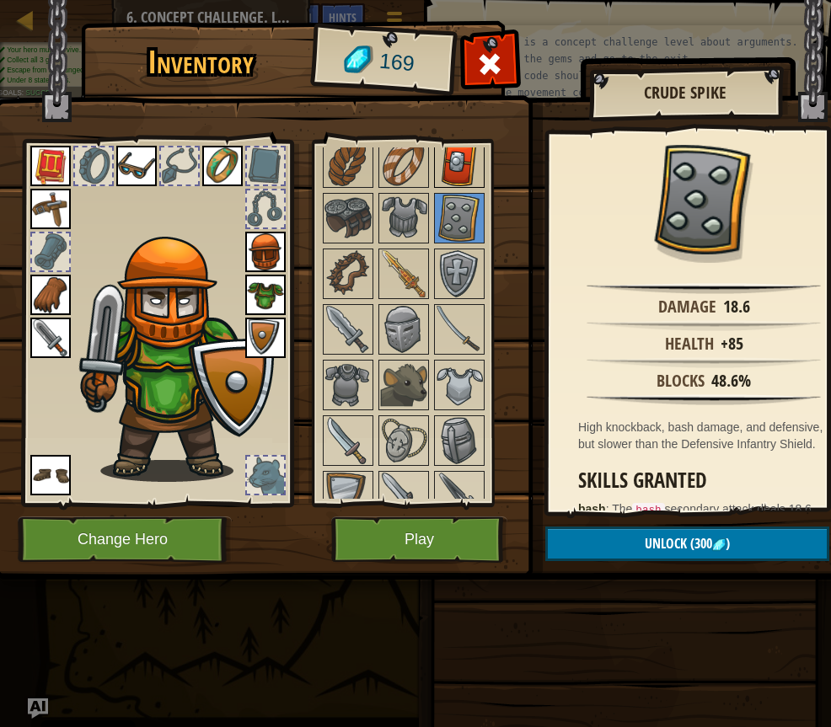
click at [458, 158] on img at bounding box center [459, 162] width 47 height 47
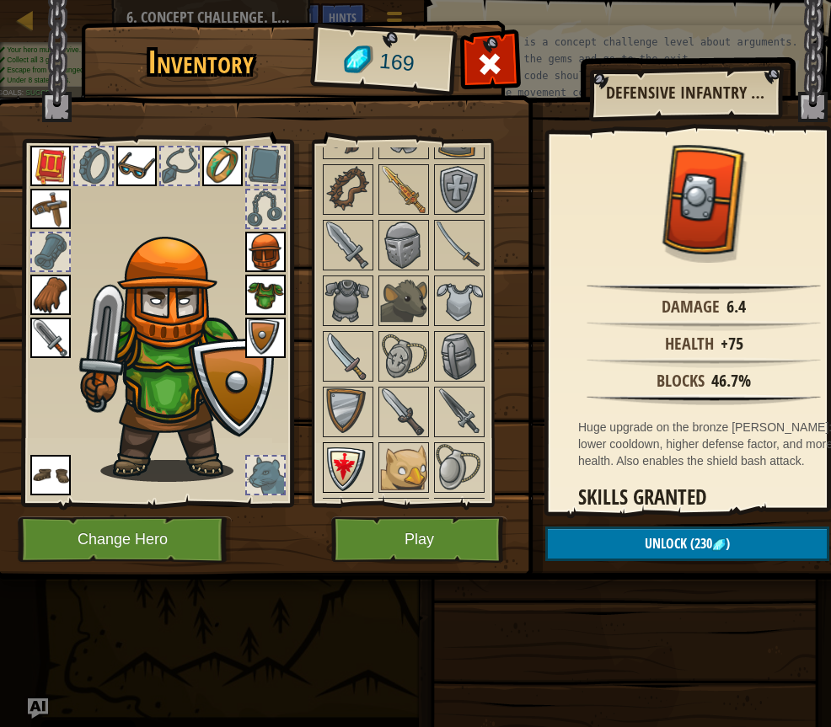
scroll to position [669, 0]
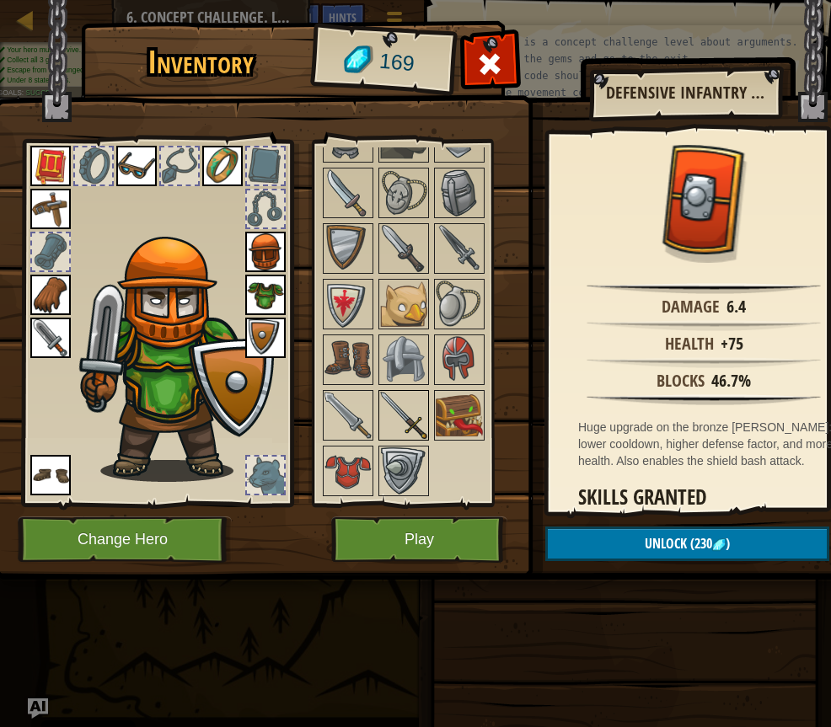
click at [402, 393] on img at bounding box center [403, 415] width 47 height 47
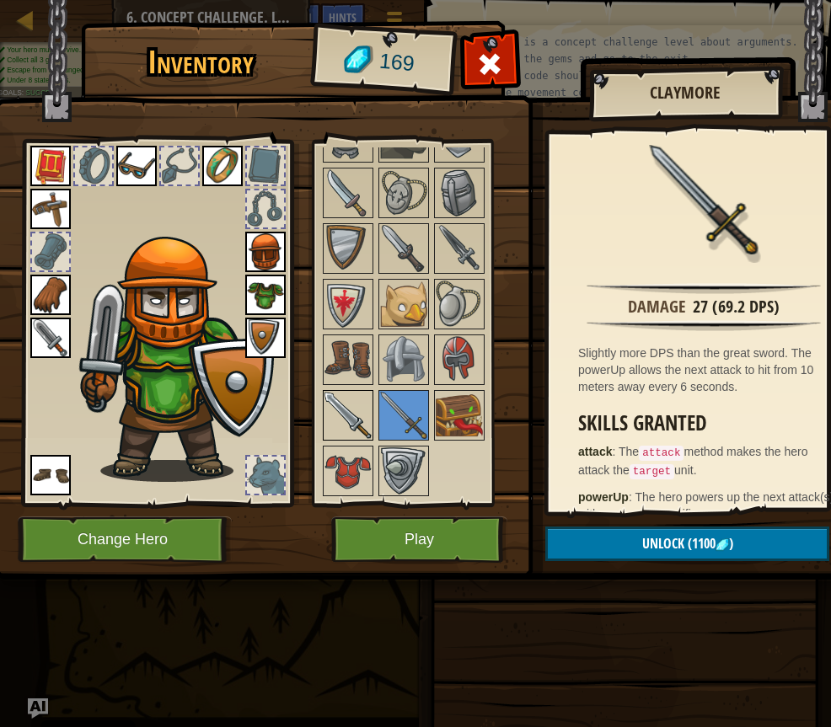
click at [362, 411] on img at bounding box center [347, 415] width 47 height 47
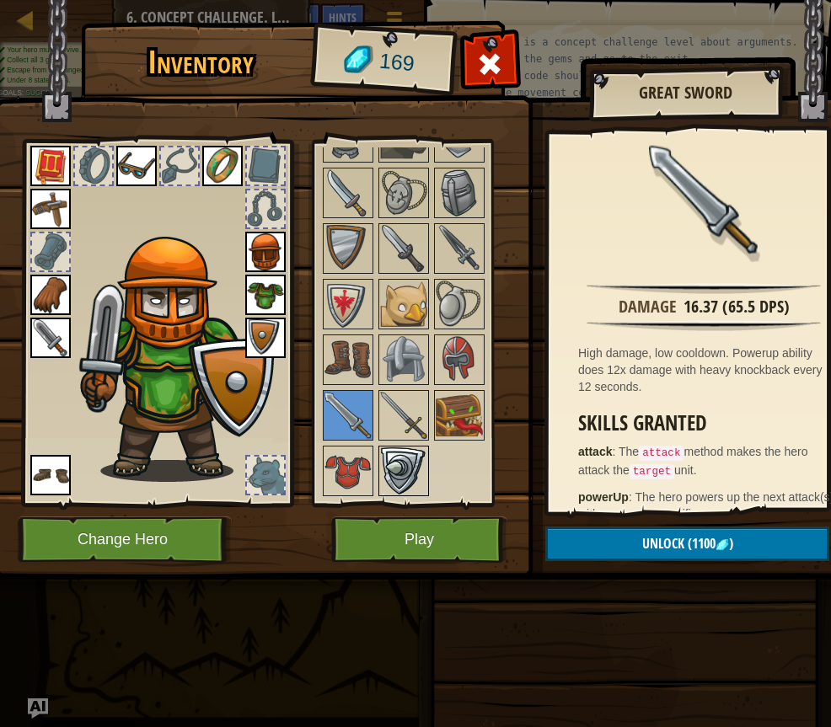
click at [398, 455] on img at bounding box center [403, 470] width 47 height 47
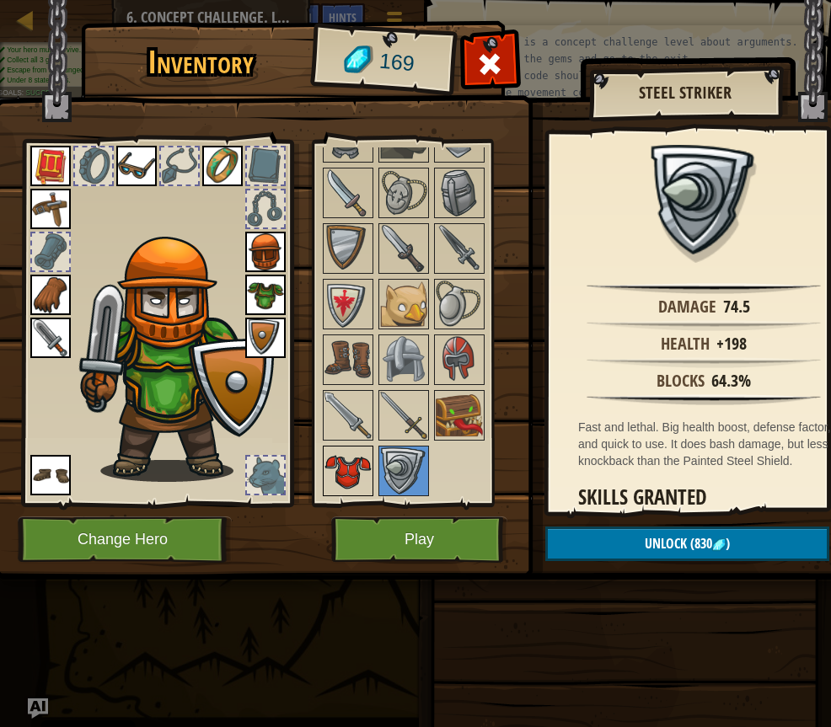
click at [366, 452] on img at bounding box center [347, 470] width 47 height 47
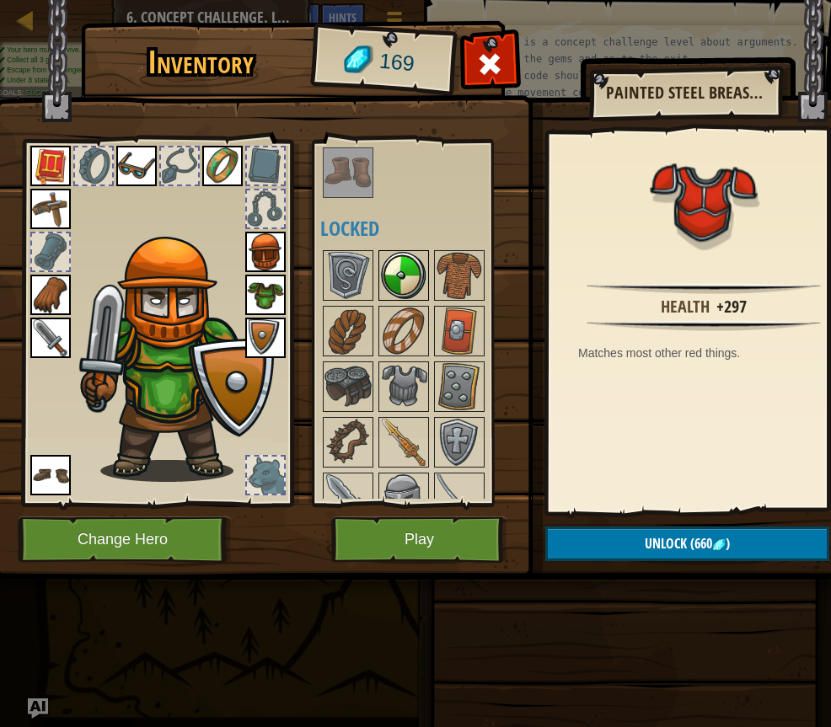
scroll to position [337, 0]
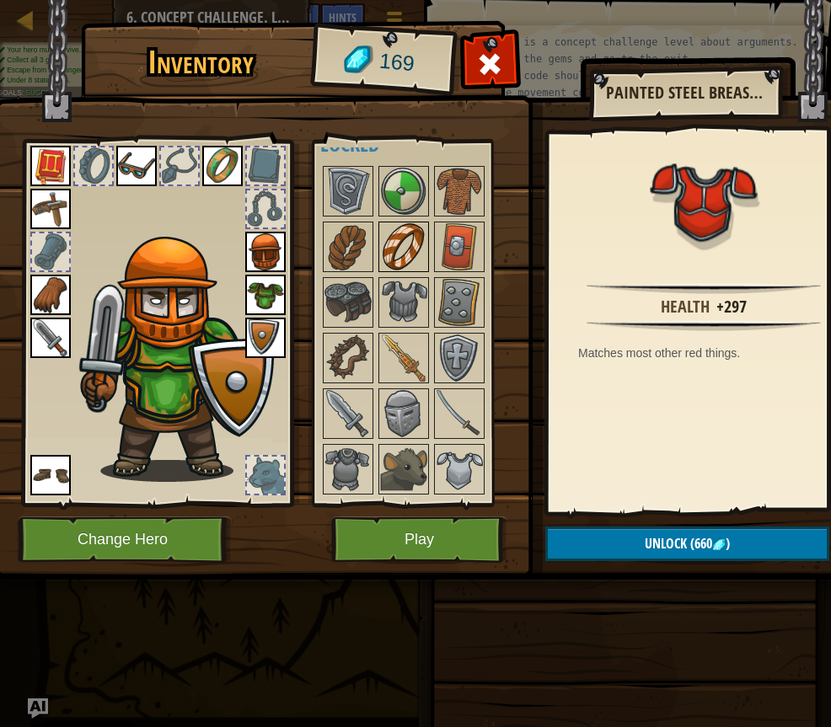
click at [383, 241] on img at bounding box center [403, 246] width 47 height 47
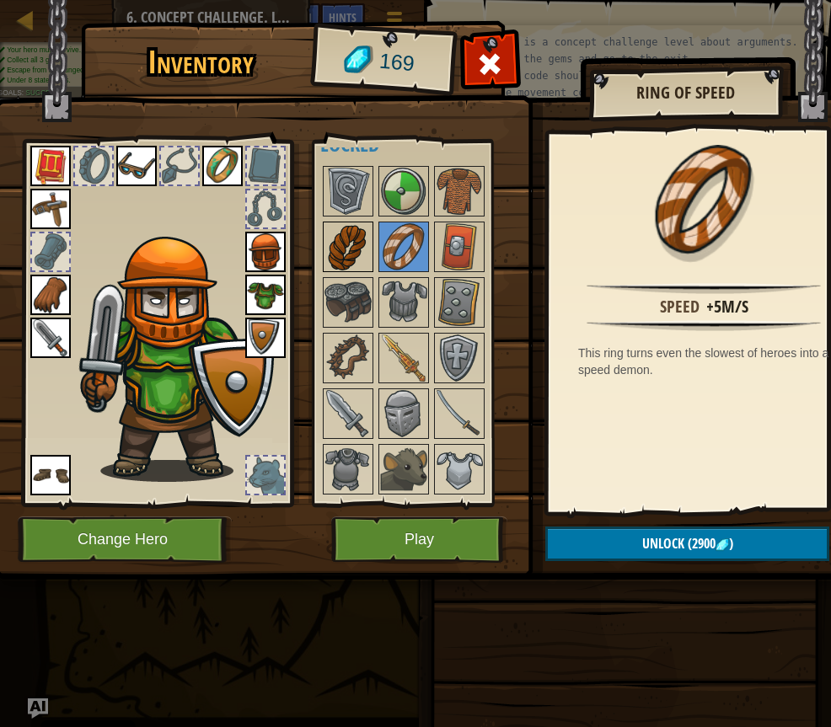
click at [351, 244] on img at bounding box center [347, 246] width 47 height 47
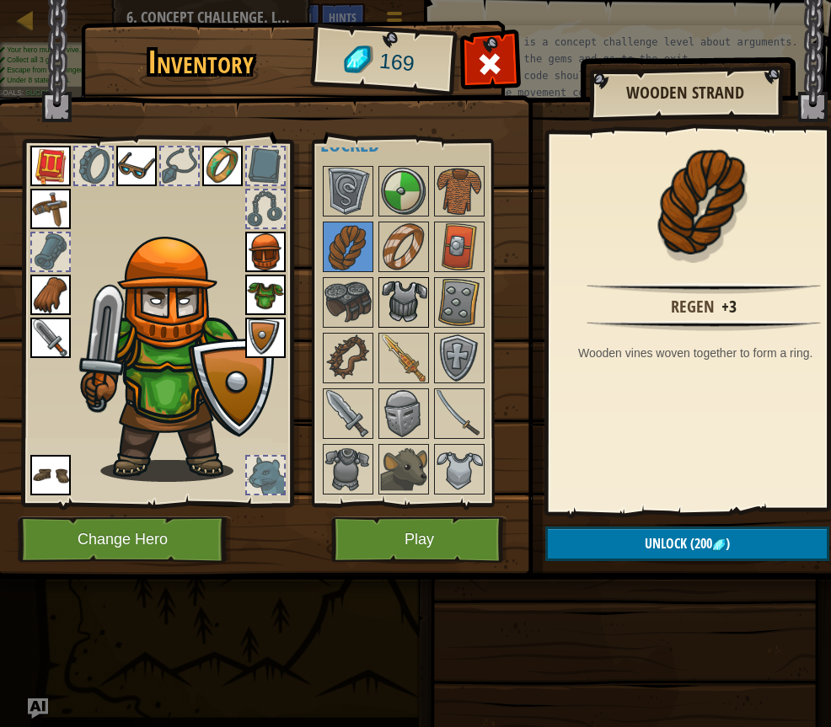
click at [399, 279] on img at bounding box center [403, 302] width 47 height 47
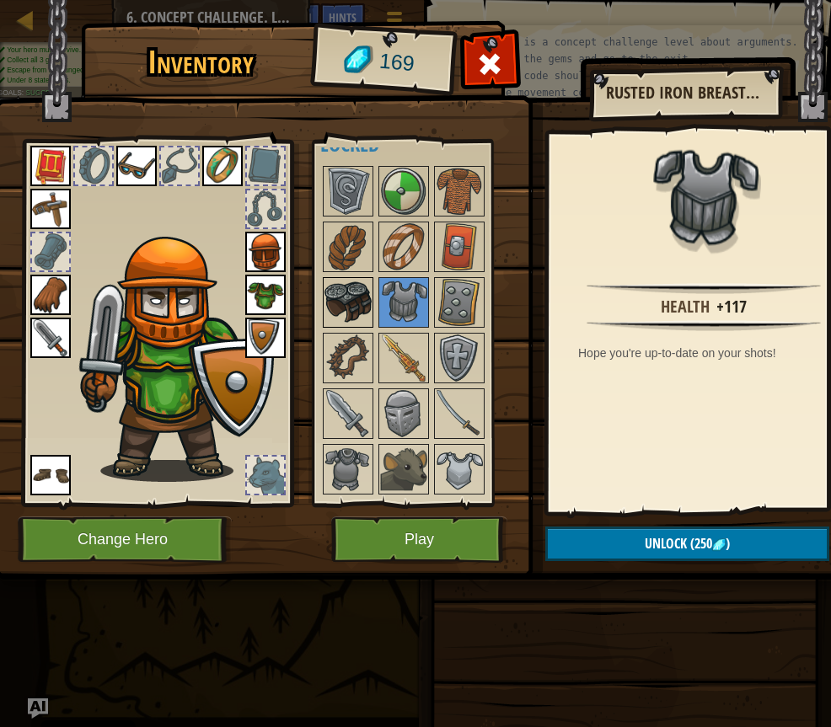
click at [338, 308] on img at bounding box center [347, 302] width 47 height 47
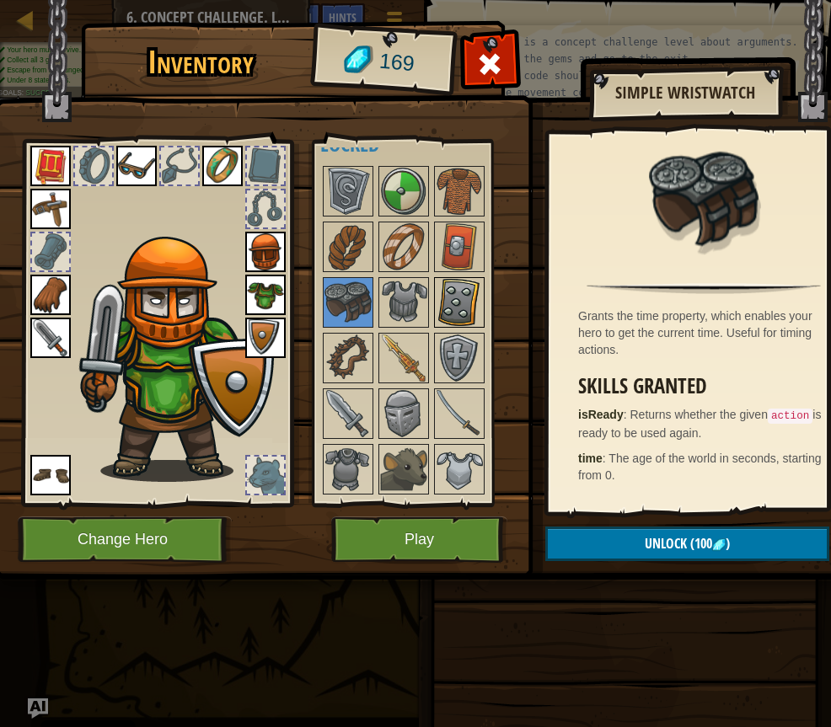
click at [456, 308] on img at bounding box center [459, 302] width 47 height 47
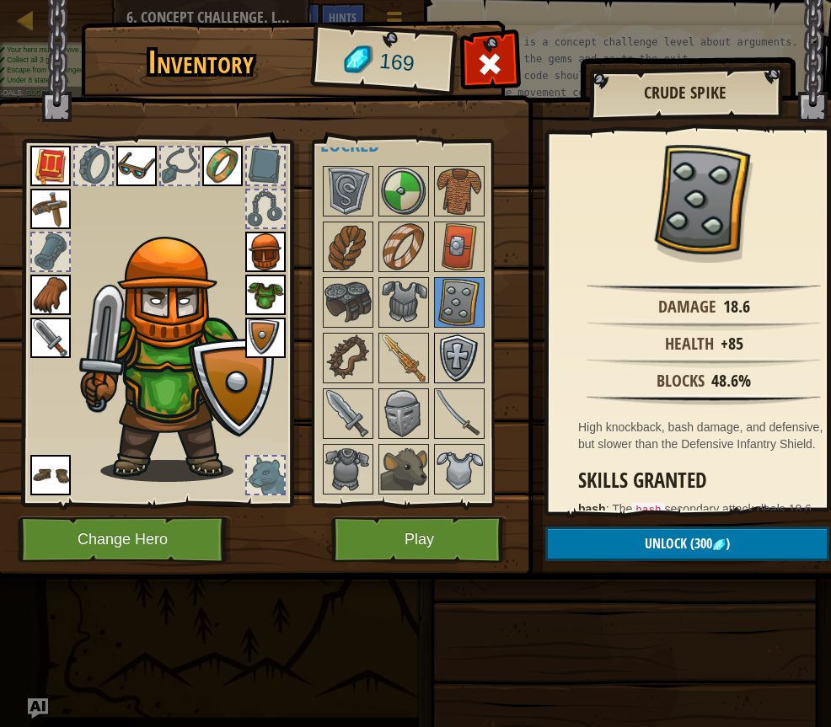
click at [449, 356] on img at bounding box center [459, 357] width 47 height 47
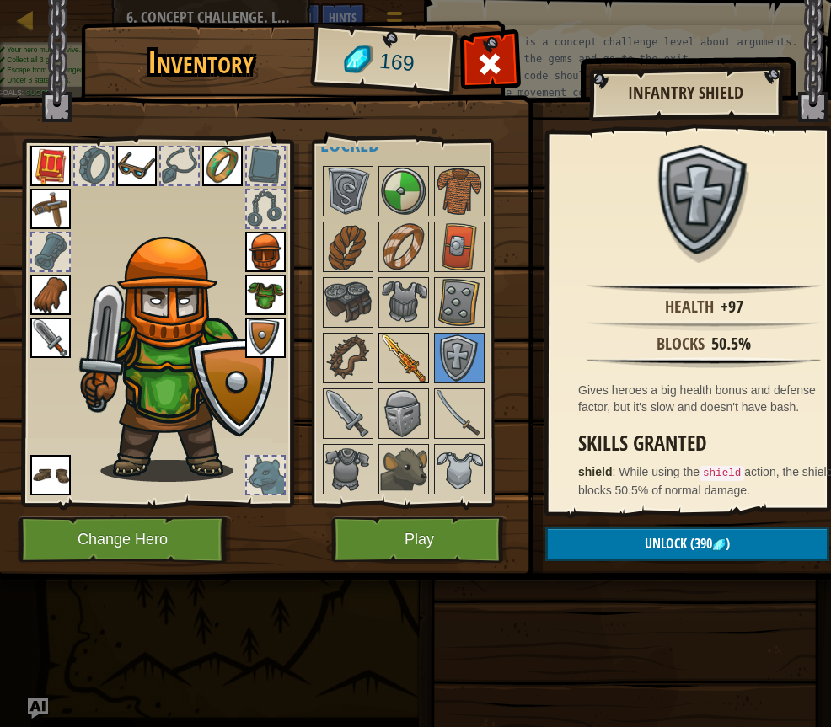
click at [397, 353] on img at bounding box center [403, 357] width 47 height 47
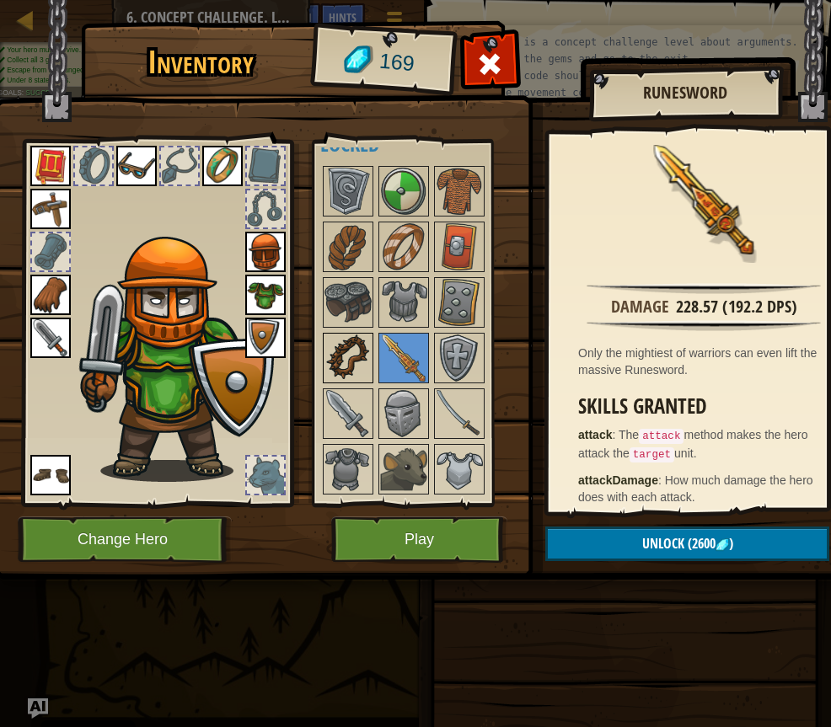
click at [335, 360] on img at bounding box center [347, 357] width 47 height 47
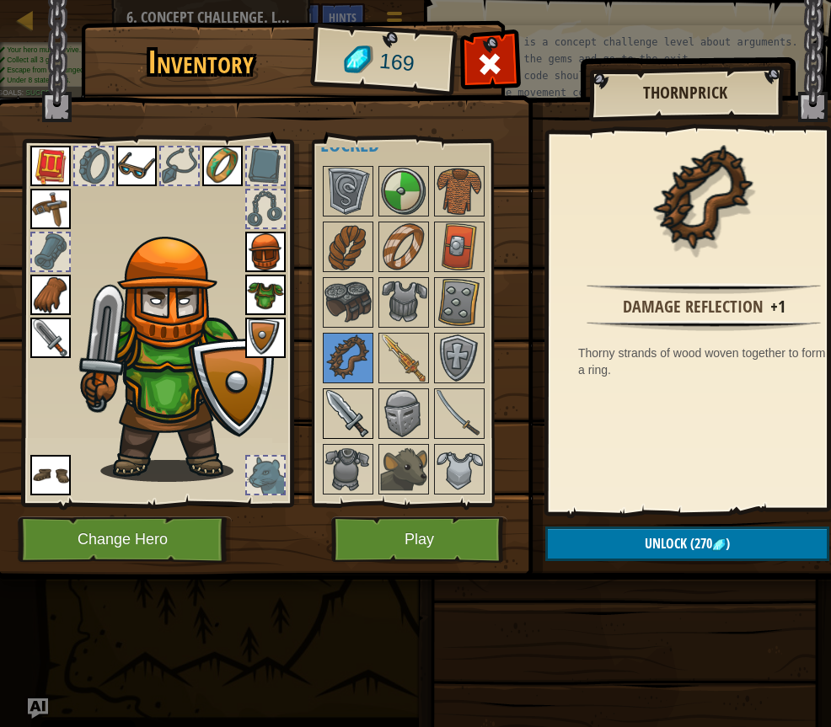
click at [340, 409] on img at bounding box center [347, 413] width 47 height 47
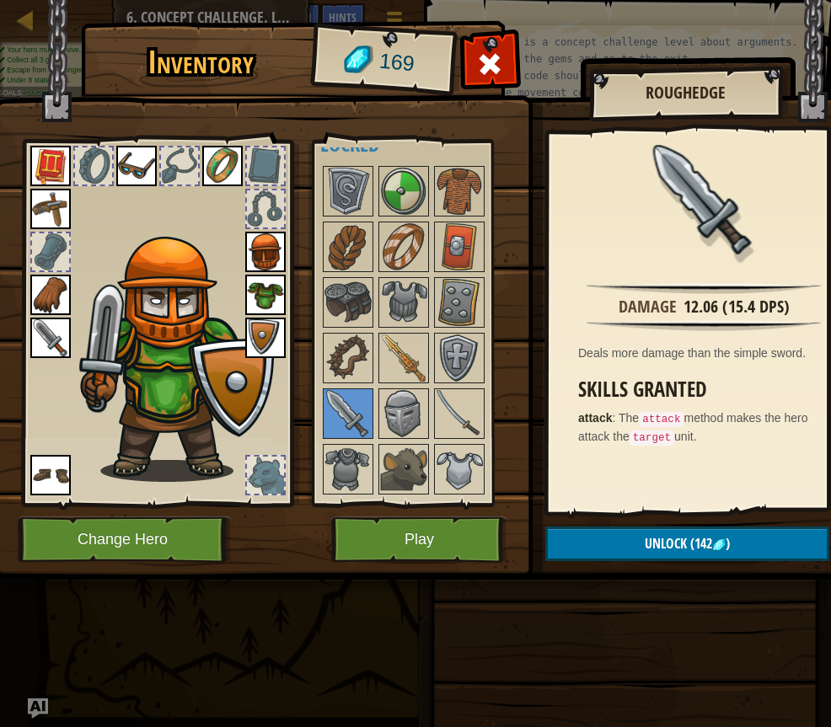
click at [55, 336] on img at bounding box center [50, 338] width 40 height 40
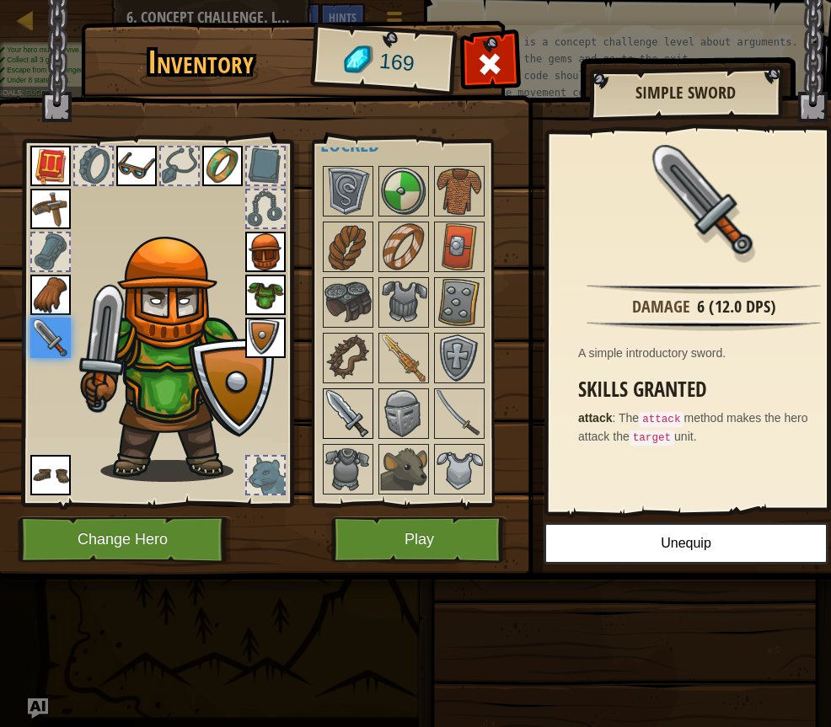
click at [338, 400] on img at bounding box center [347, 413] width 47 height 47
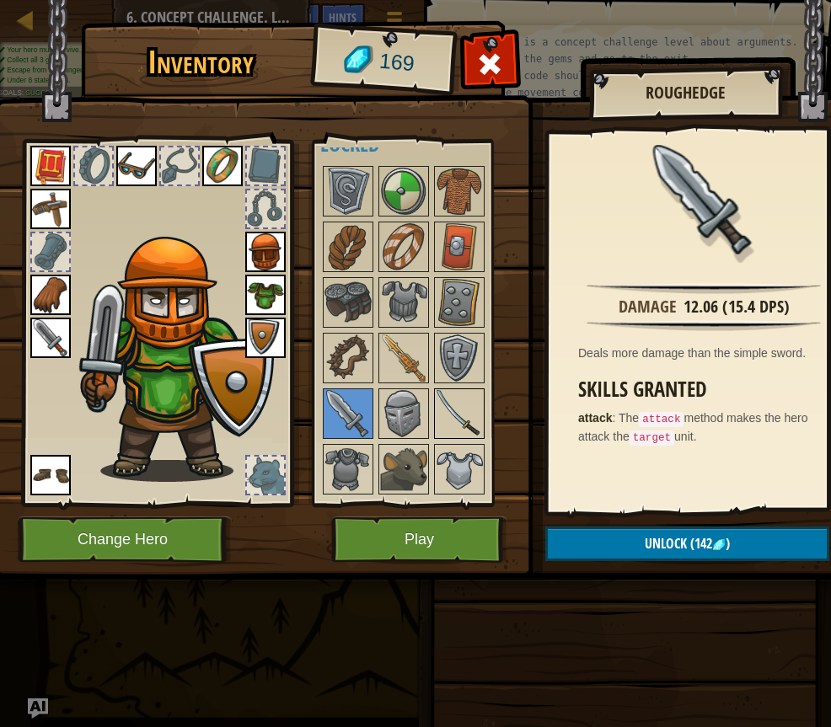
click at [455, 420] on img at bounding box center [459, 413] width 47 height 47
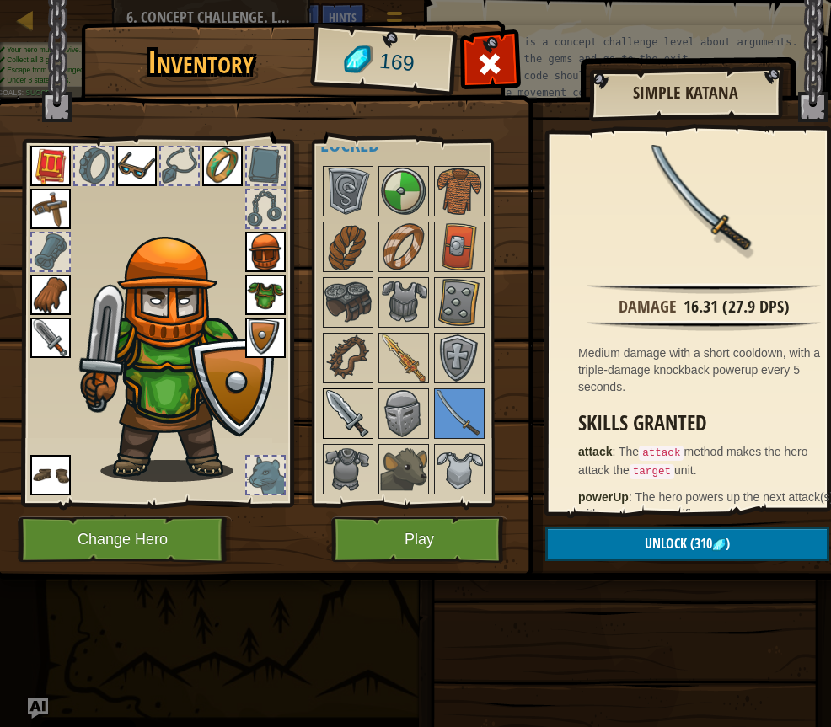
click at [352, 407] on img at bounding box center [347, 413] width 47 height 47
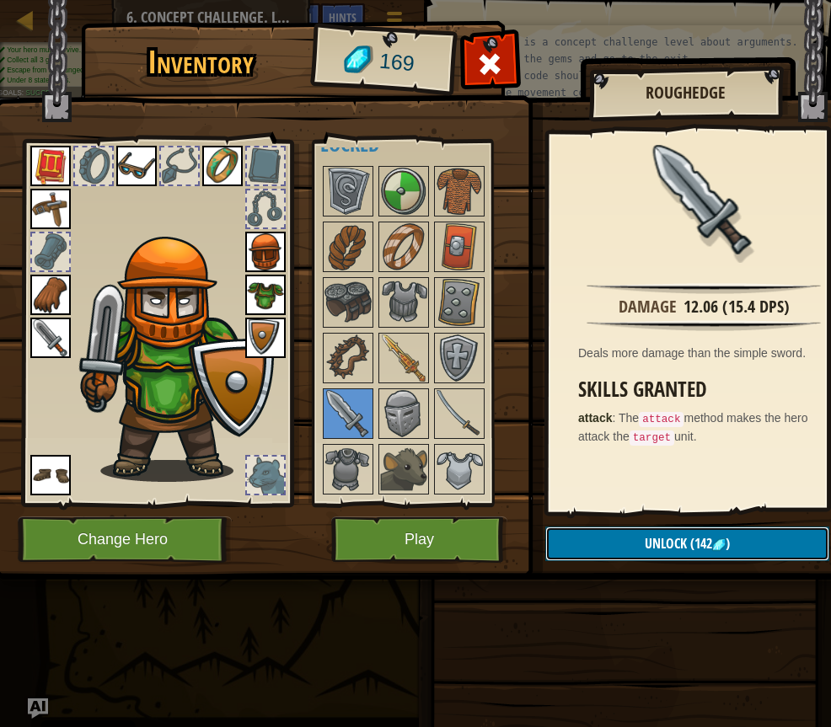
click at [669, 532] on button "Unlock (142 )" at bounding box center [687, 544] width 284 height 35
click at [650, 544] on button "Confirm" at bounding box center [687, 544] width 284 height 35
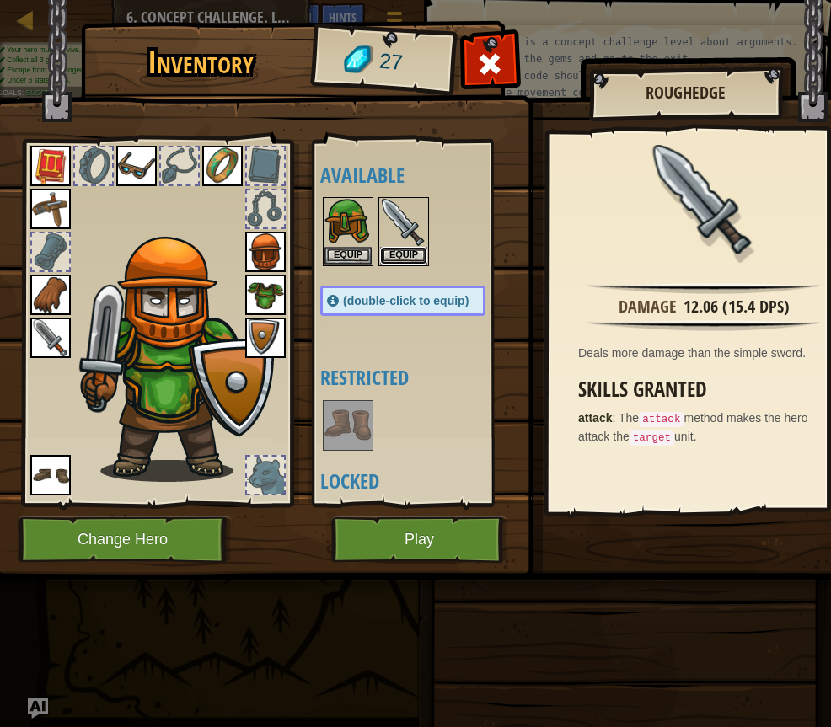
drag, startPoint x: 417, startPoint y: 246, endPoint x: 414, endPoint y: 272, distance: 26.3
click at [416, 248] on button "Equip" at bounding box center [403, 256] width 47 height 18
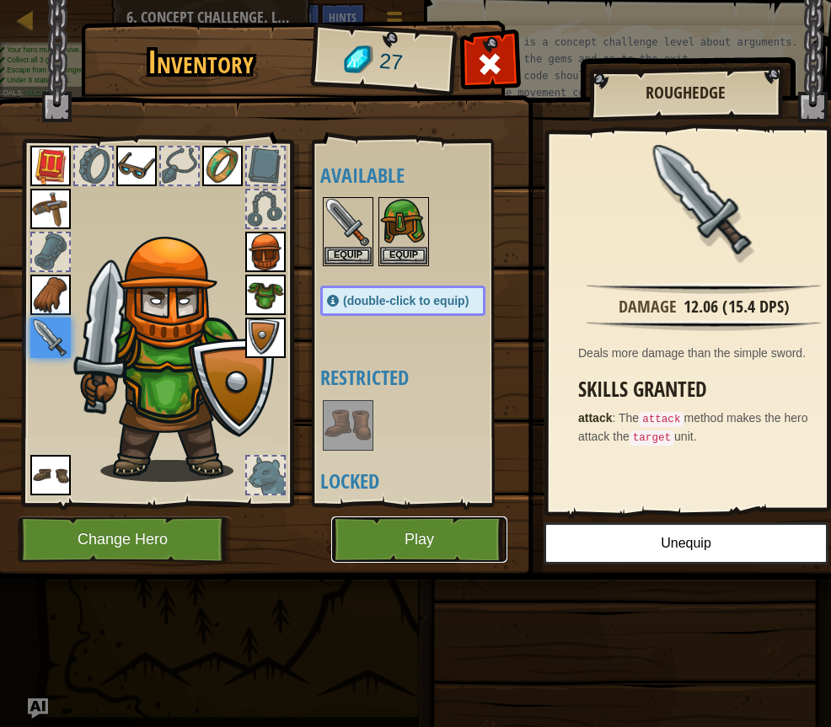
click at [423, 552] on button "Play" at bounding box center [419, 539] width 176 height 46
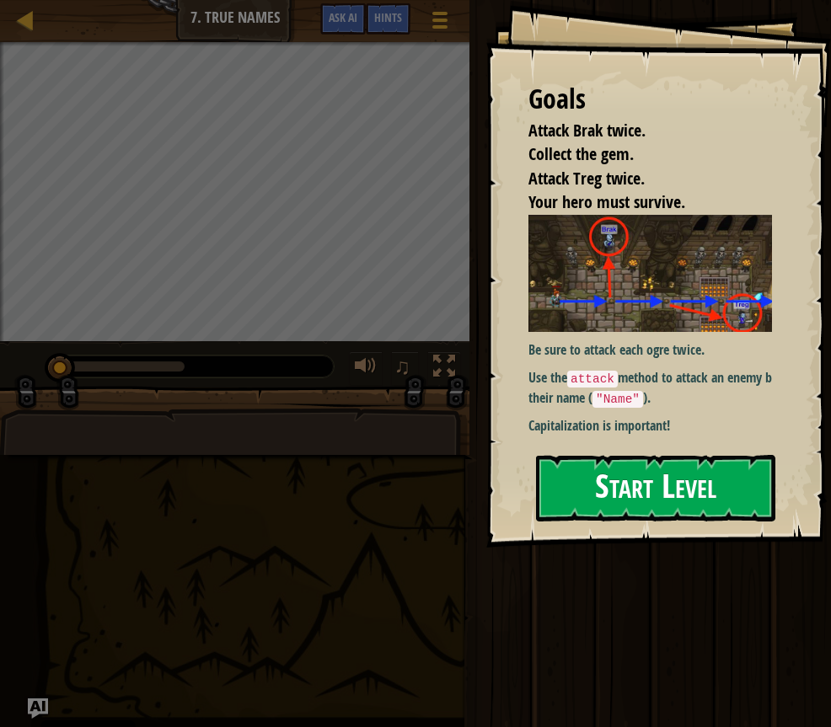
click at [610, 455] on button "Start Level" at bounding box center [655, 488] width 239 height 67
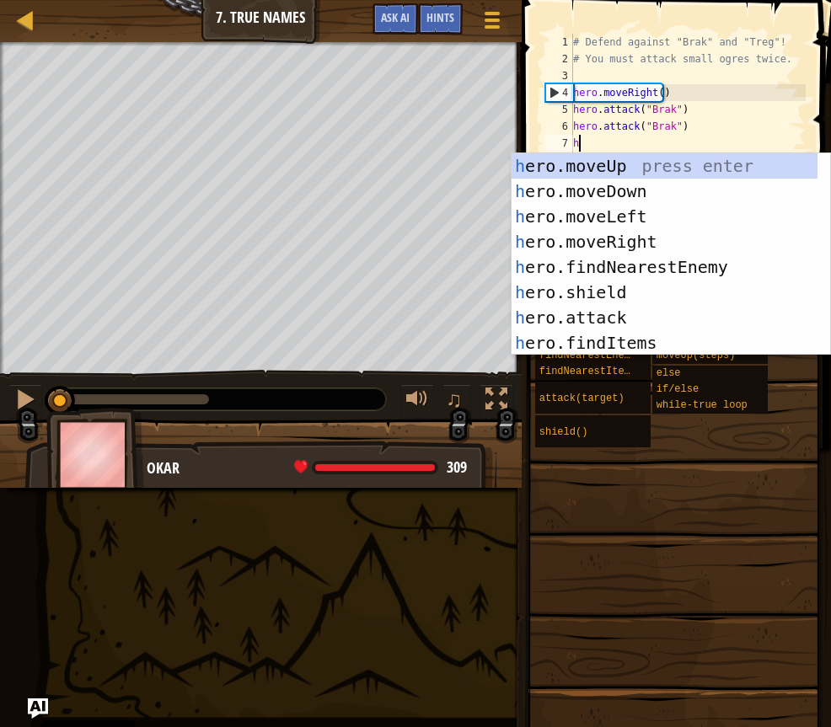
scroll to position [8, 0]
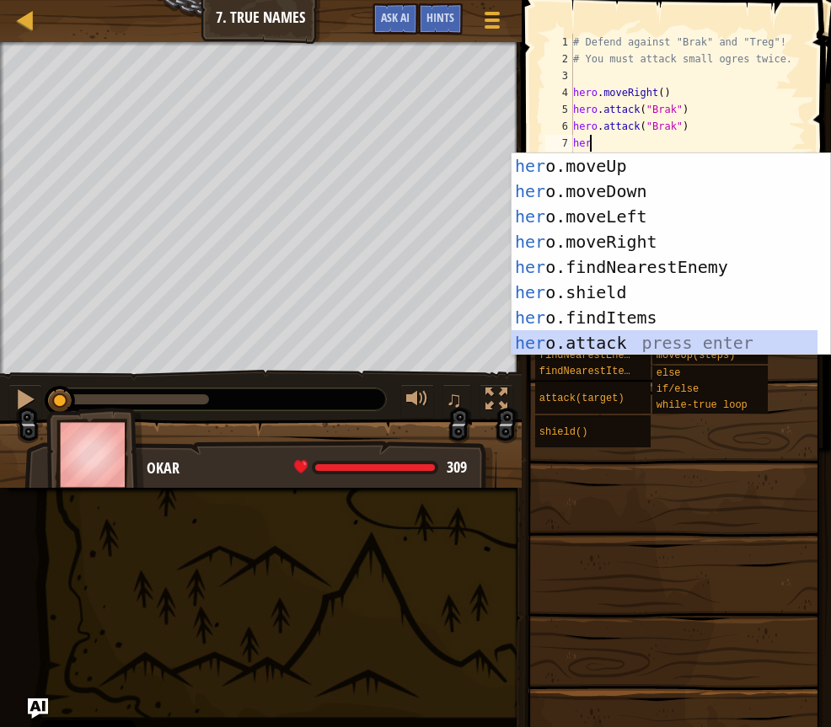
click at [645, 340] on div "her o.moveUp press enter her o.moveDown press enter her o.moveLeft press enter …" at bounding box center [664, 279] width 306 height 253
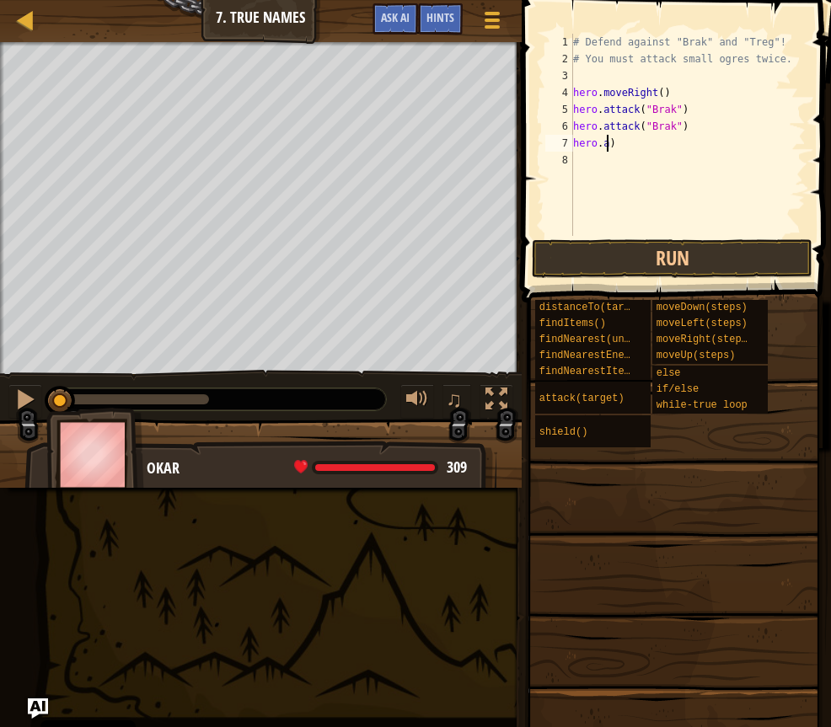
type textarea ")"
click at [686, 147] on div "# Defend against "Brak" and "Treg"! # You must attack small ogres twice. hero .…" at bounding box center [688, 152] width 236 height 236
click at [672, 125] on div "# Defend against "Brak" and "Treg"! # You must attack small ogres twice. hero .…" at bounding box center [688, 152] width 236 height 236
click at [666, 126] on div "# Defend against "Brak" and "Treg"! # You must attack small ogres twice. hero .…" at bounding box center [688, 152] width 236 height 236
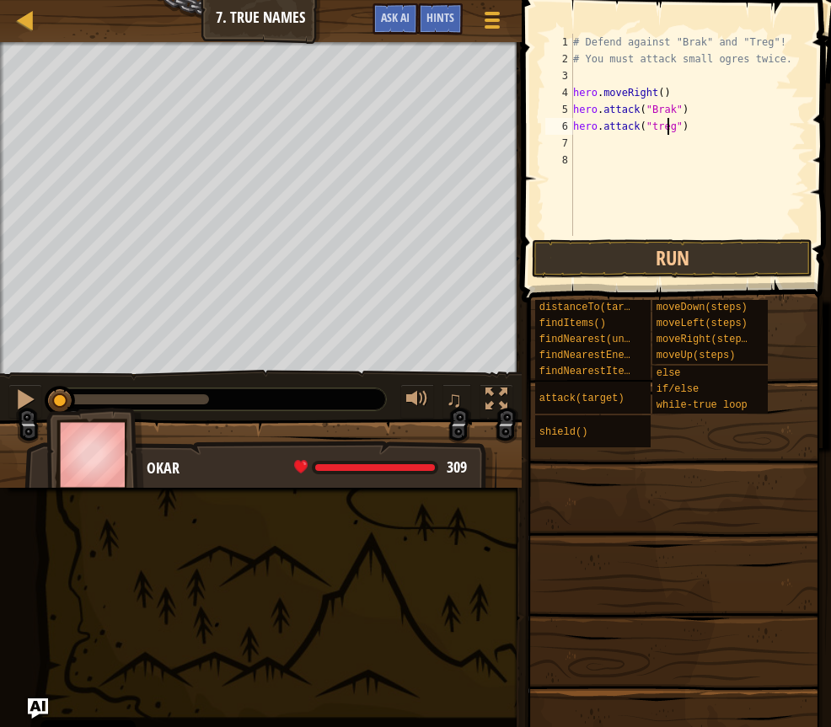
click at [653, 128] on div "# Defend against "Brak" and "Treg"! # You must attack small ogres twice. hero .…" at bounding box center [688, 152] width 236 height 236
type textarea "hero.attack("Treg")"
click at [630, 137] on div "# Defend against "Brak" and "Treg"! # You must attack small ogres twice. hero .…" at bounding box center [688, 152] width 236 height 236
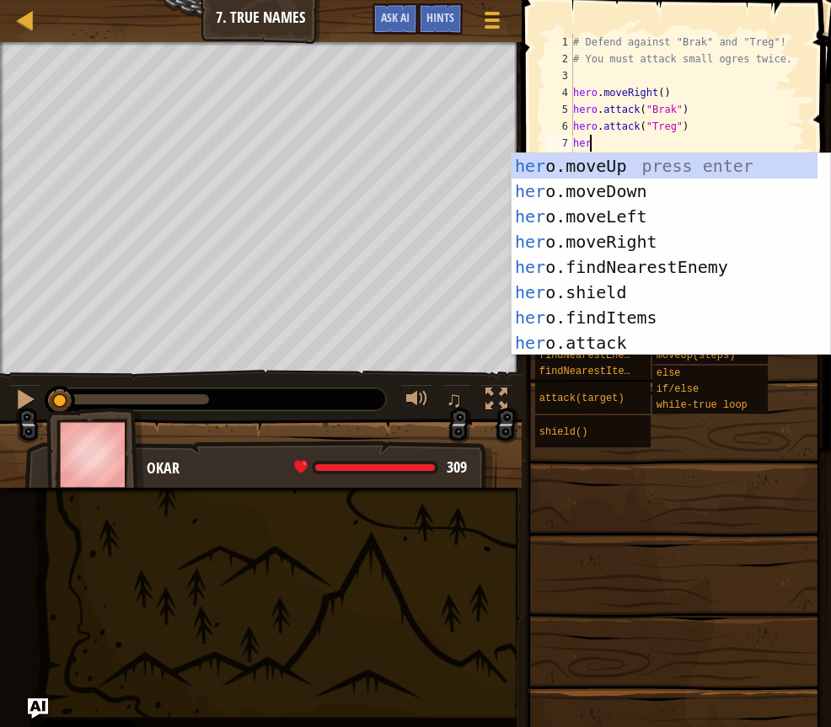
type textarea "hero"
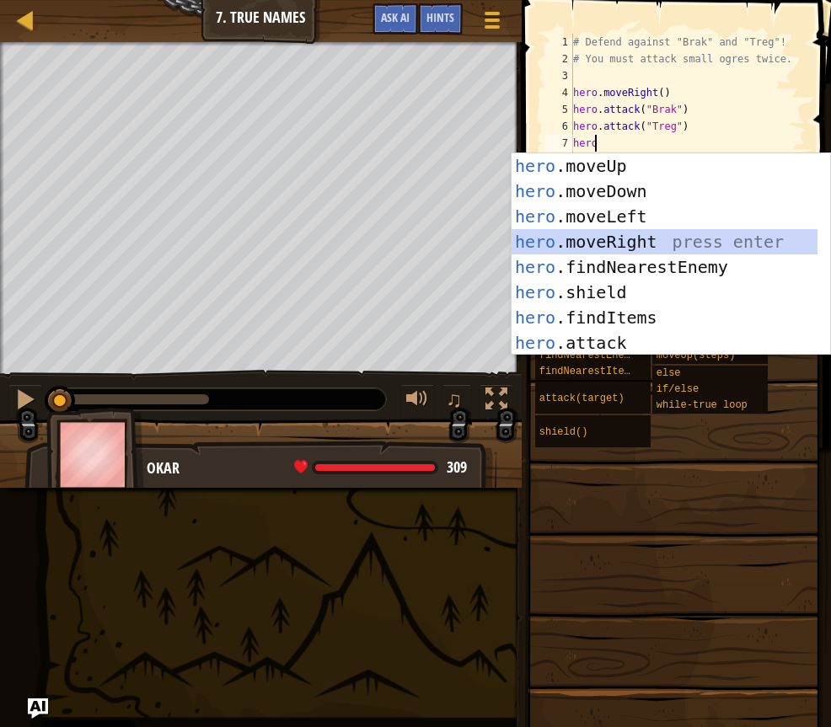
click at [647, 233] on div "hero .moveUp press enter hero .moveDown press enter hero .moveLeft press enter …" at bounding box center [664, 279] width 306 height 253
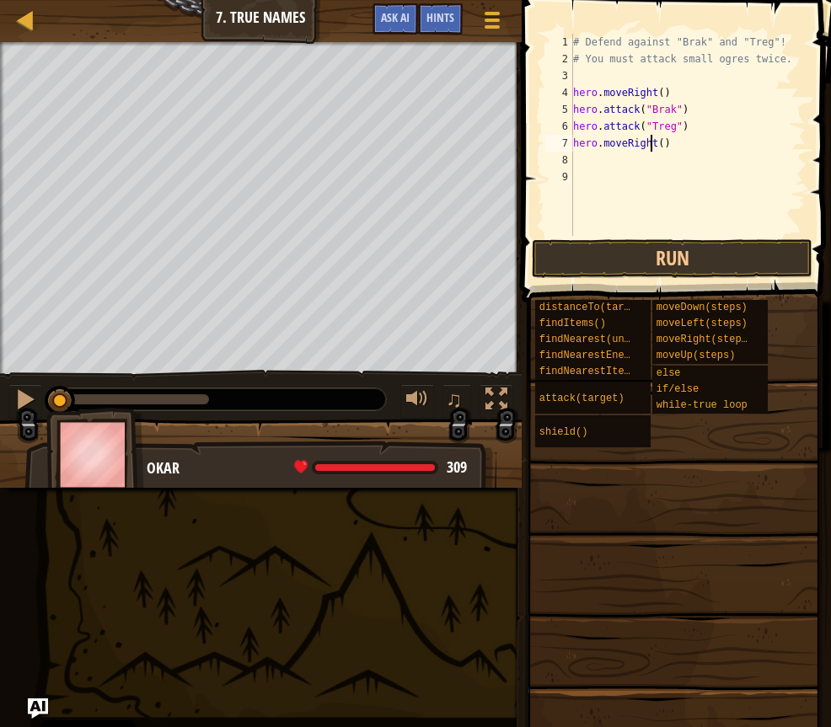
click at [653, 143] on div "# Defend against "Brak" and "Treg"! # You must attack small ogres twice. hero .…" at bounding box center [688, 152] width 236 height 236
click at [659, 144] on div "# Defend against "Brak" and "Treg"! # You must attack small ogres twice. hero .…" at bounding box center [688, 152] width 236 height 236
click at [653, 142] on div "# Defend against "Brak" and "Treg"! # You must attack small ogres twice. hero .…" at bounding box center [688, 152] width 236 height 236
click at [656, 149] on div "# Defend against "Brak" and "Treg"! # You must attack small ogres twice. hero .…" at bounding box center [688, 152] width 236 height 236
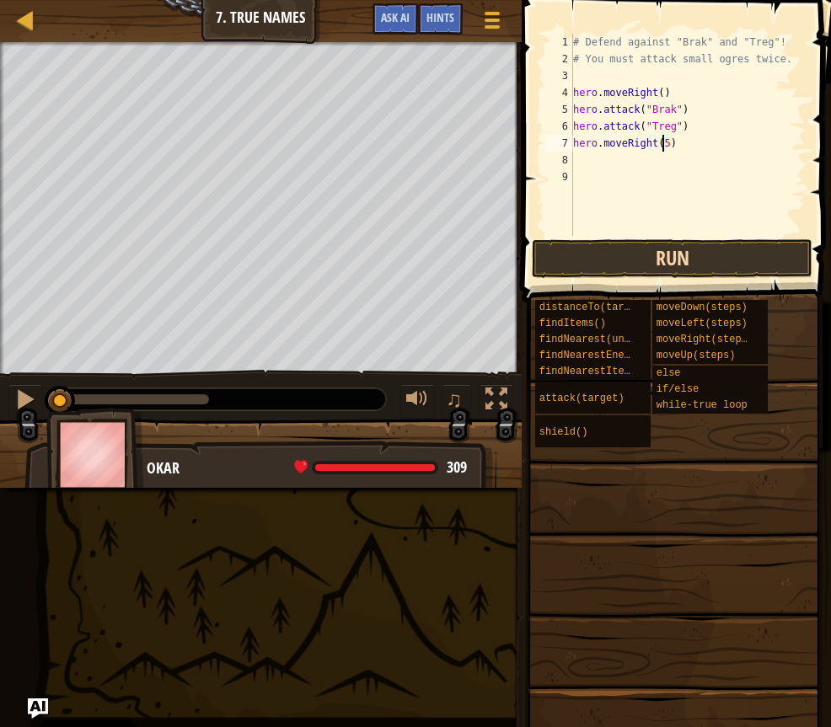
type textarea "hero.moveRight(5)"
click at [669, 261] on button "Run" at bounding box center [672, 258] width 281 height 39
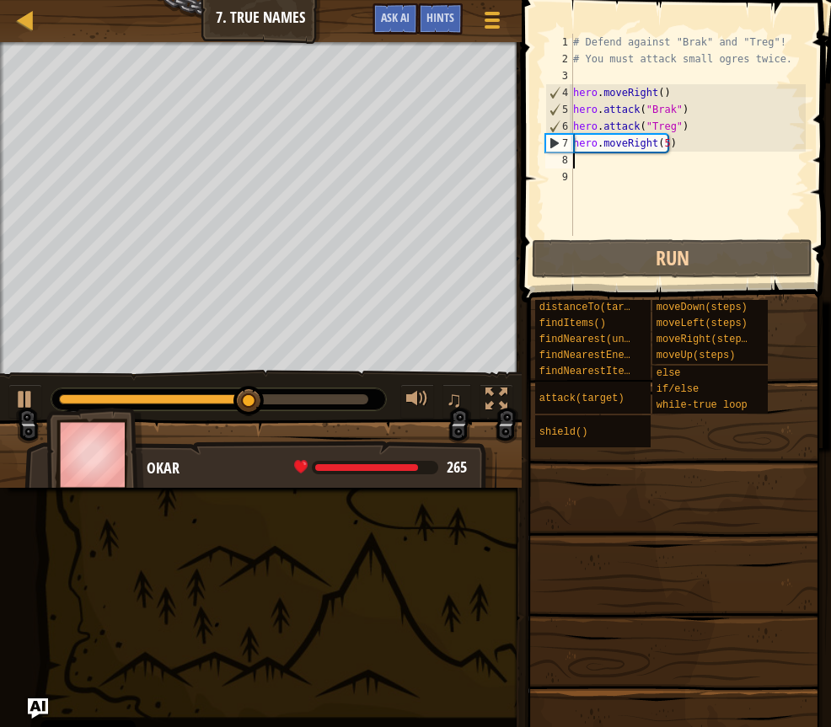
click at [612, 156] on div "# Defend against "Brak" and "Treg"! # You must attack small ogres twice. hero .…" at bounding box center [688, 152] width 236 height 236
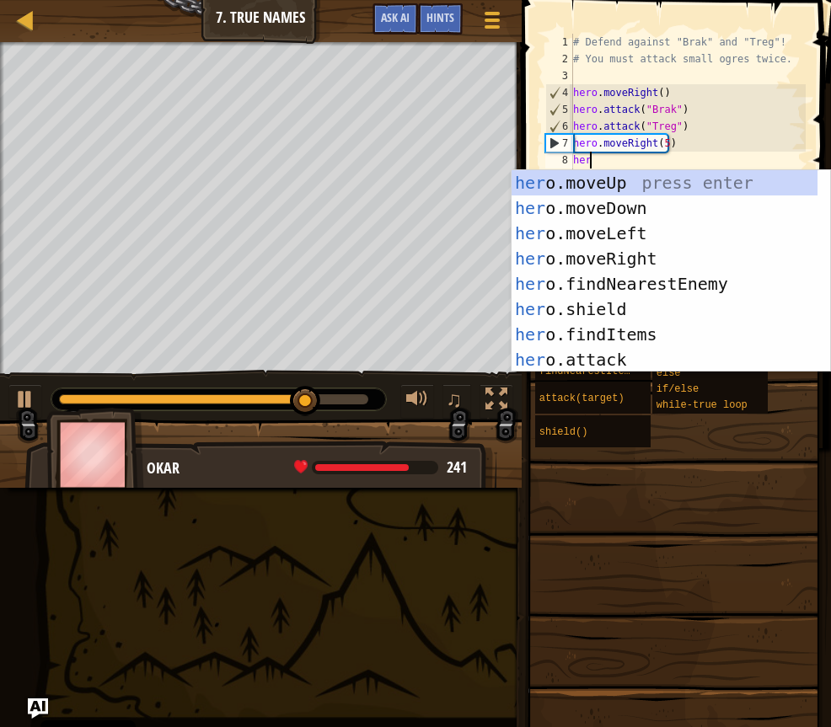
scroll to position [8, 1]
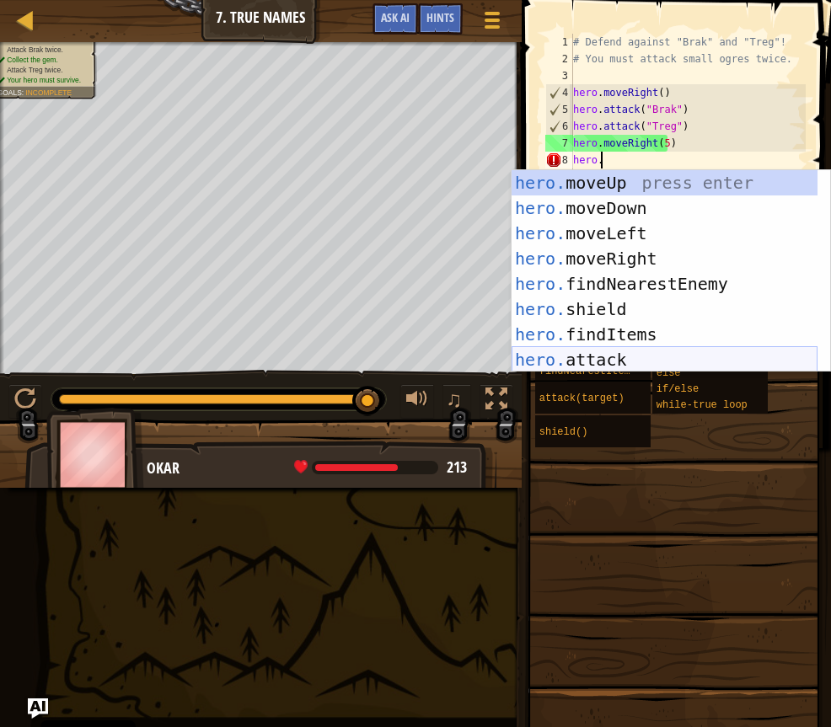
click at [611, 356] on div "hero. moveUp press enter hero. moveDown press enter hero. moveLeft press enter …" at bounding box center [664, 296] width 306 height 253
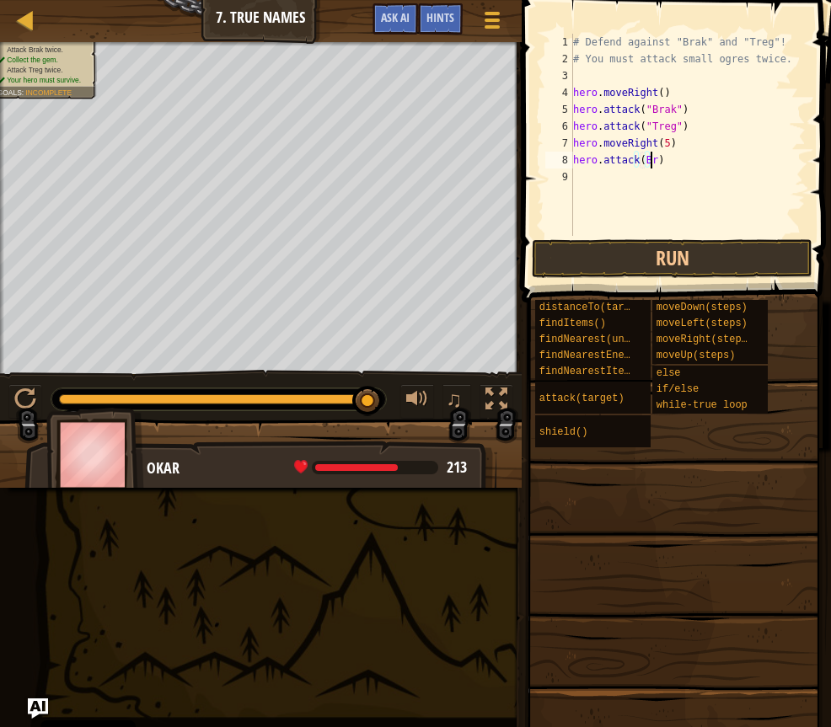
scroll to position [8, 6]
type textarea "hero.attack(Brak)"
click at [629, 178] on div "# Defend against "Brak" and "Treg"! # You must attack small ogres twice. hero .…" at bounding box center [688, 152] width 236 height 236
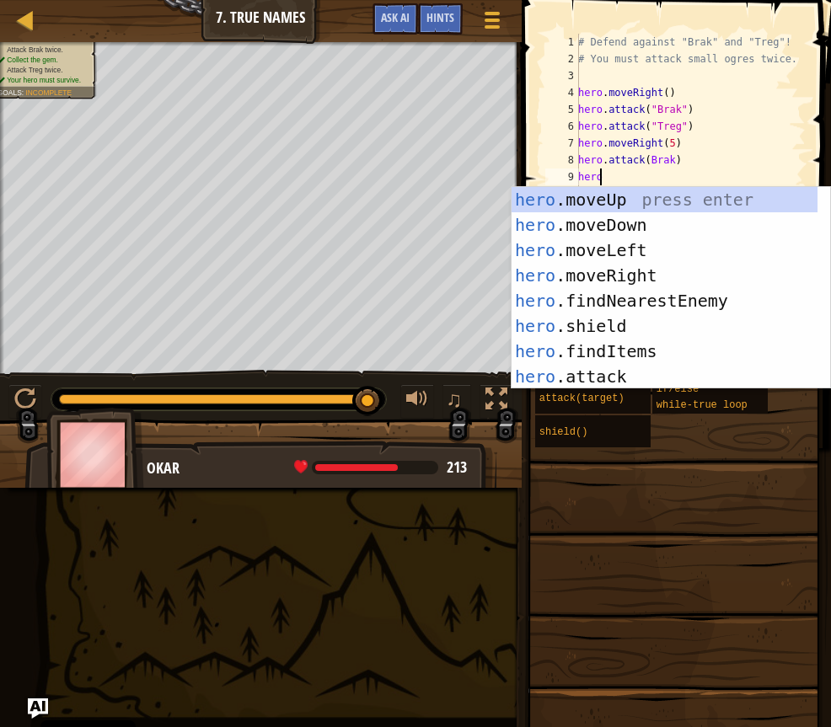
scroll to position [8, 1]
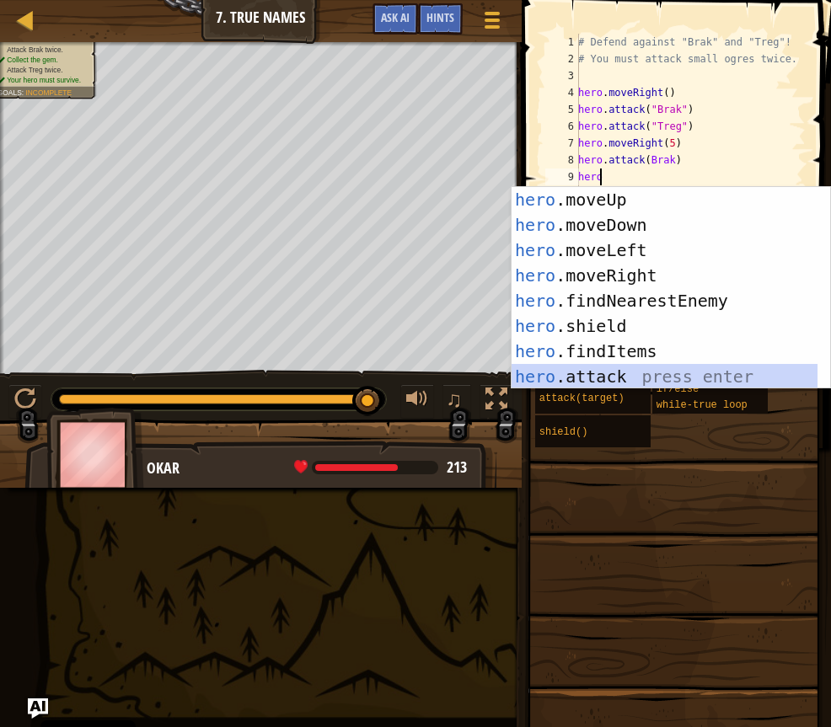
click at [612, 374] on div "hero .moveUp press enter hero .moveDown press enter hero .moveLeft press enter …" at bounding box center [664, 313] width 306 height 253
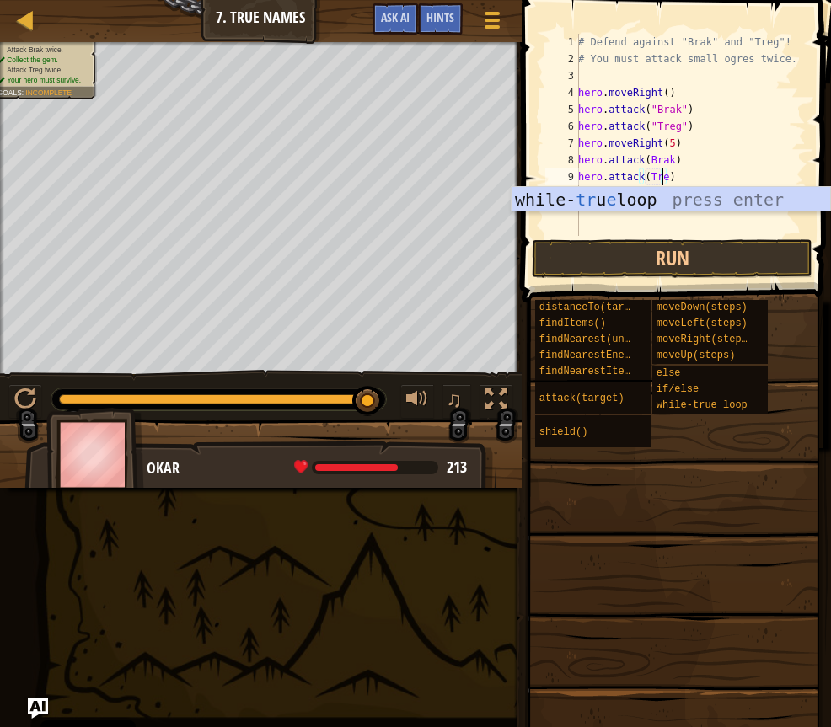
scroll to position [8, 7]
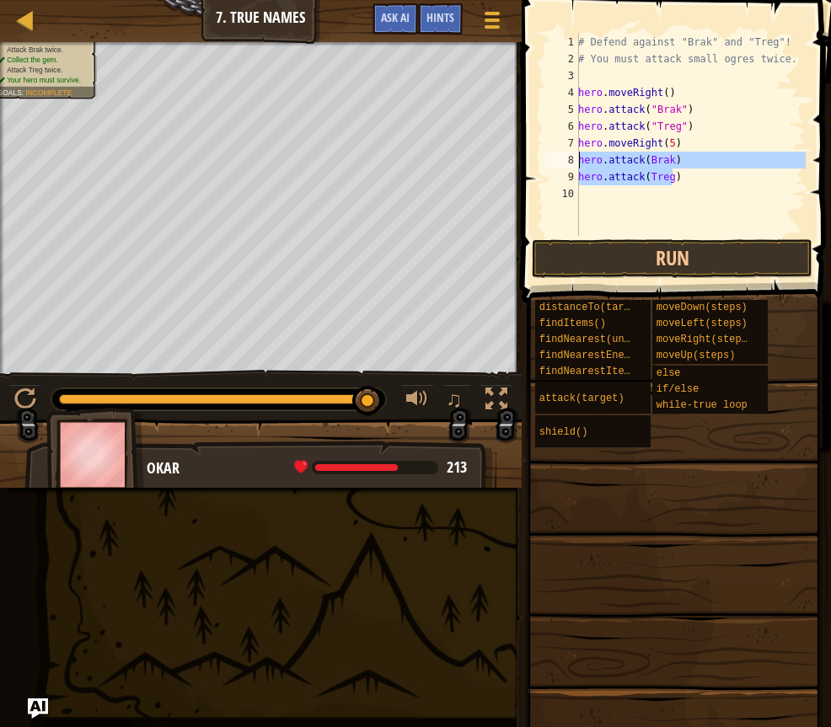
drag, startPoint x: 671, startPoint y: 178, endPoint x: 570, endPoint y: 165, distance: 101.9
click at [570, 165] on div "hero.attack(Treg) 1 2 3 4 5 6 7 8 9 10 # Defend against "Brak" and "Treg"! # Yo…" at bounding box center [674, 135] width 264 height 202
type textarea "hero.attack(Brak) hero.attack(Treg)"
click at [597, 190] on div "# Defend against "Brak" and "Treg"! # You must attack small ogres twice. hero .…" at bounding box center [690, 152] width 231 height 236
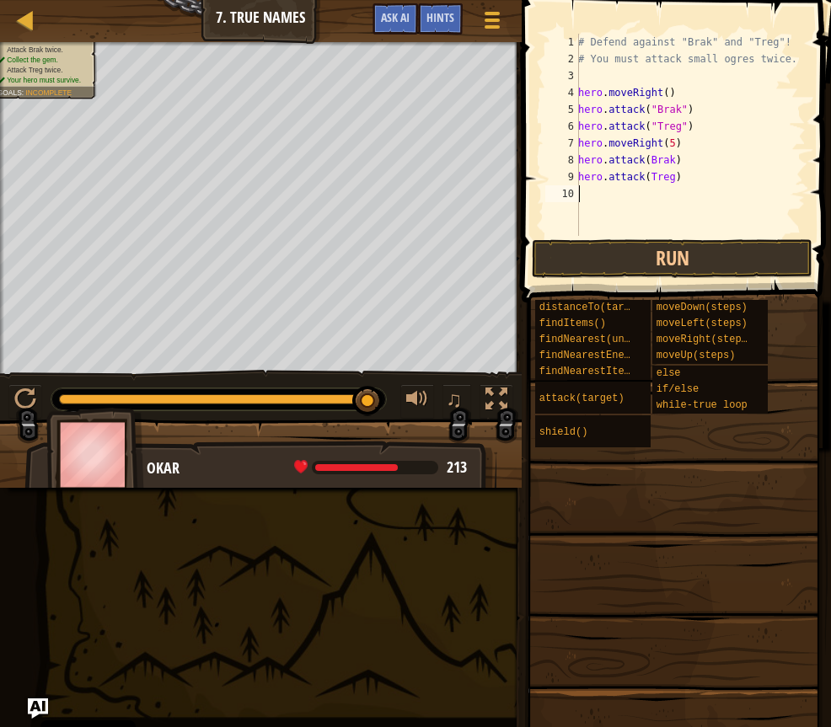
paste textarea "hero.attack(Treg)"
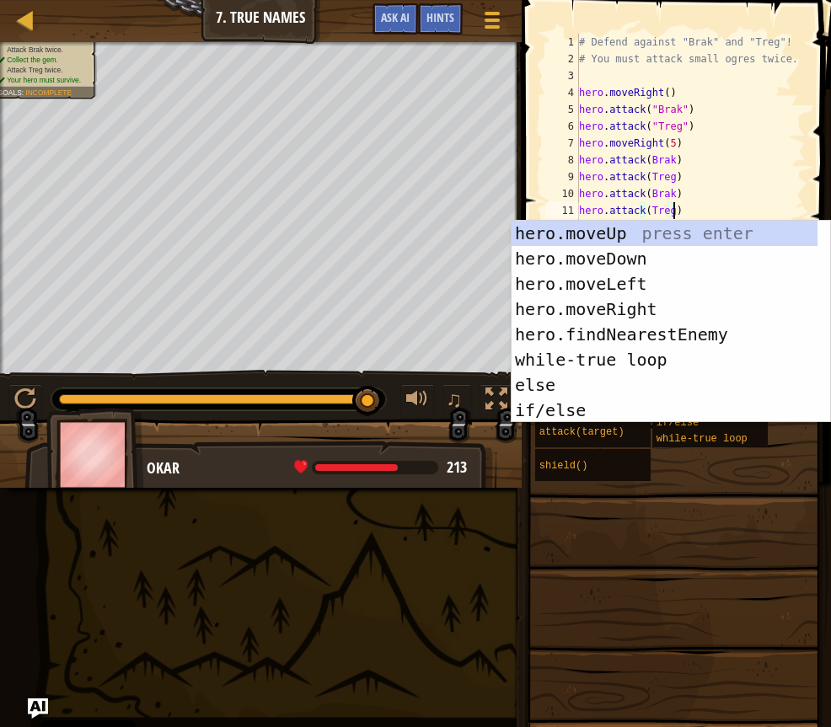
type textarea "hero.attack(Treg)"
click at [586, 528] on span at bounding box center [673, 565] width 297 height 499
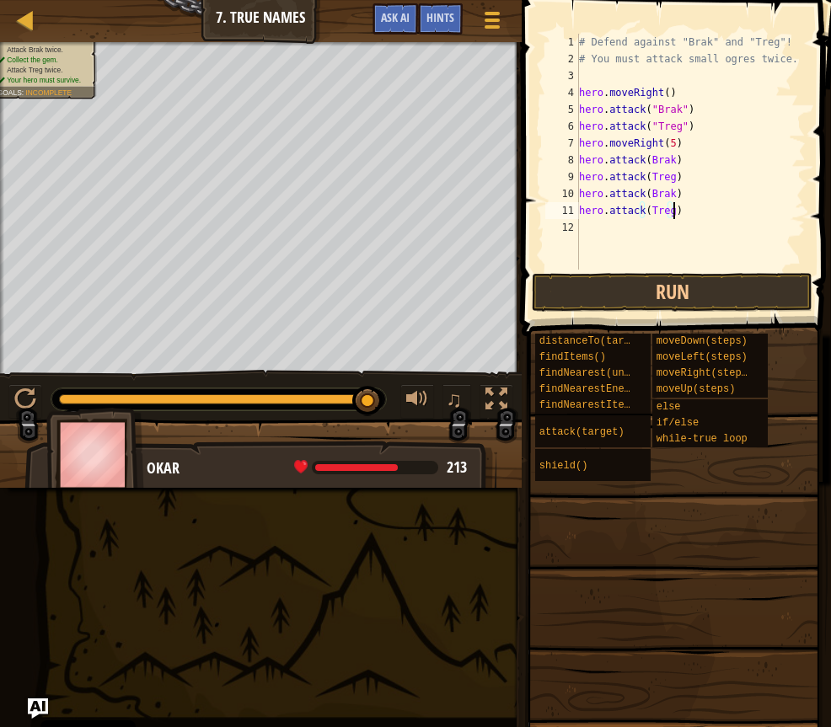
click at [600, 222] on div "# Defend against "Brak" and "Treg"! # You must attack small ogres twice. hero .…" at bounding box center [690, 169] width 230 height 270
paste textarea "hero.attack(Treg)"
type textarea "hero.attack(Treg)"
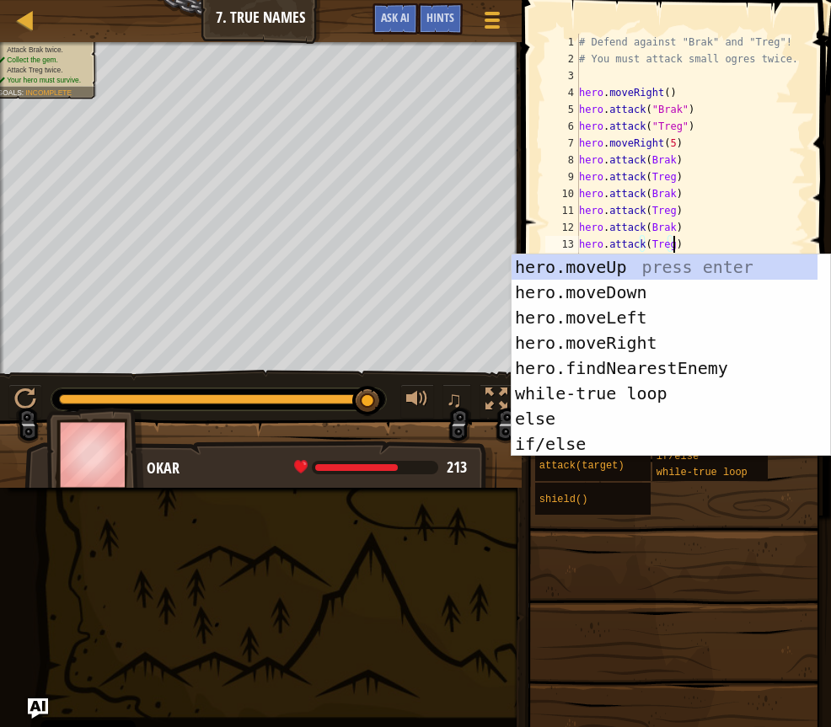
click at [694, 554] on span at bounding box center [673, 599] width 297 height 499
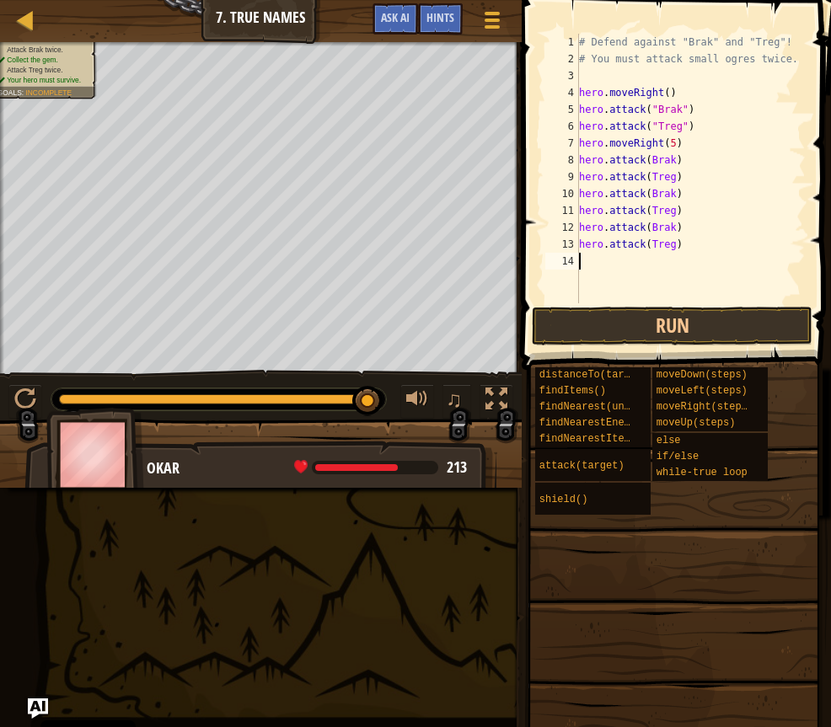
click at [599, 254] on div "# Defend against "Brak" and "Treg"! # You must attack small ogres twice. hero .…" at bounding box center [690, 185] width 230 height 303
paste textarea "hero.attack(Treg)"
type textarea "hero.attack(Treg)"
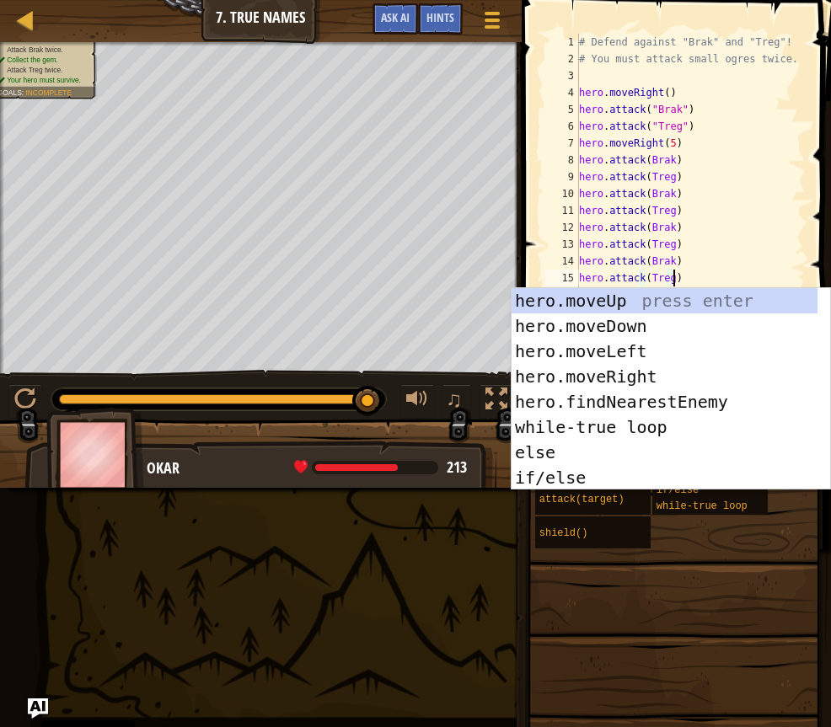
click at [699, 561] on span at bounding box center [673, 632] width 297 height 499
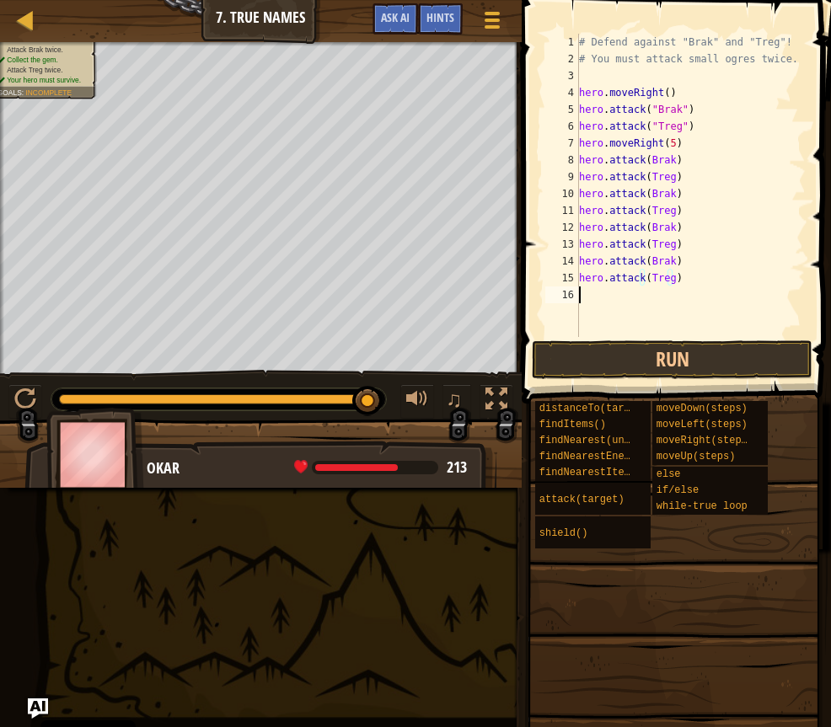
click at [616, 298] on div "# Defend against "Brak" and "Treg"! # You must attack small ogres twice. hero .…" at bounding box center [690, 202] width 230 height 337
paste textarea "hero.attack(Treg)"
type textarea "hero.attack(Treg)"
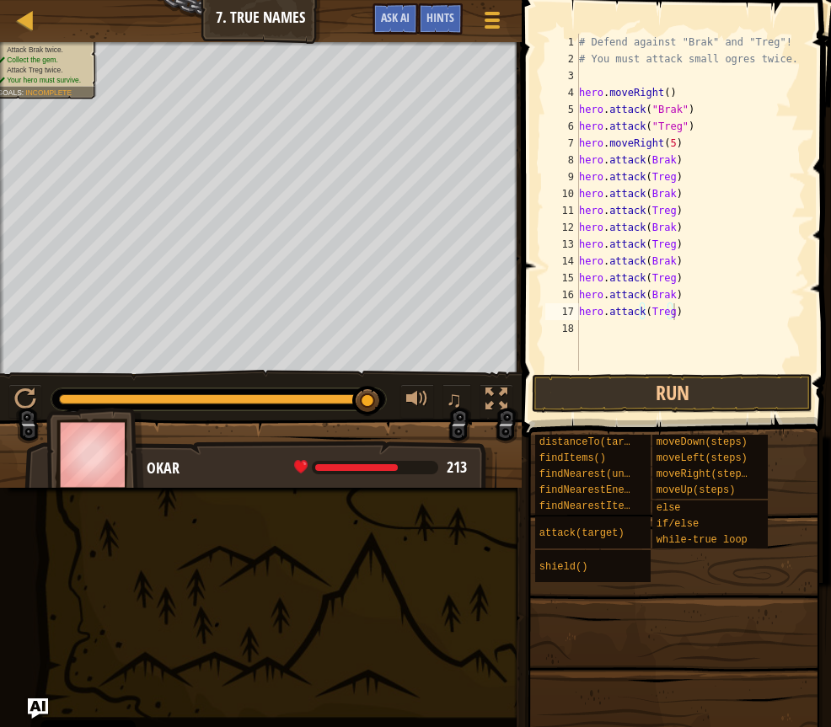
click at [677, 589] on span at bounding box center [673, 666] width 297 height 499
click at [617, 322] on div "# Defend against "Brak" and "Treg"! # You must attack small ogres twice. hero .…" at bounding box center [690, 219] width 230 height 371
paste textarea "hero.attack(Treg)"
type textarea "hero.attack(Treg)"
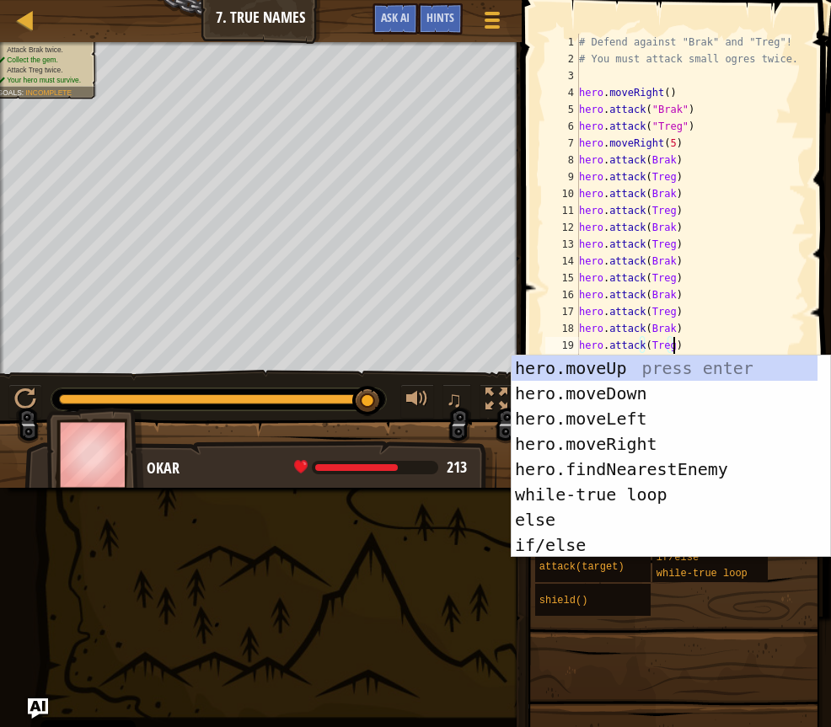
click at [707, 602] on div "distanceTo(target) findItems() findNearest(units) findNearestEnemy() findNeares…" at bounding box center [676, 542] width 285 height 149
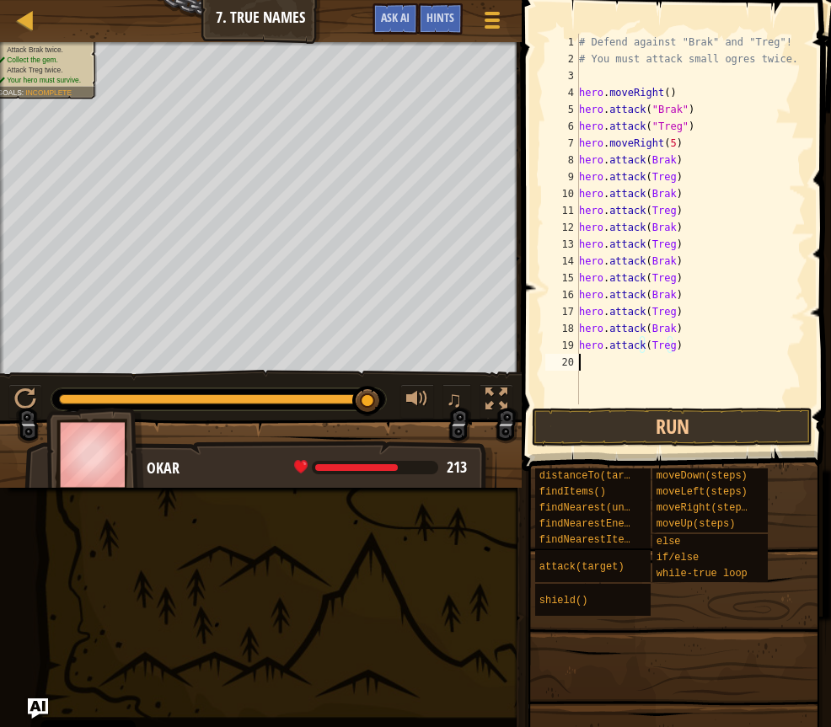
click at [621, 365] on div "# Defend against "Brak" and "Treg"! # You must attack small ogres twice. hero .…" at bounding box center [690, 236] width 230 height 404
paste textarea "hero.attack(Treg)"
type textarea "hero.attack(Treg)"
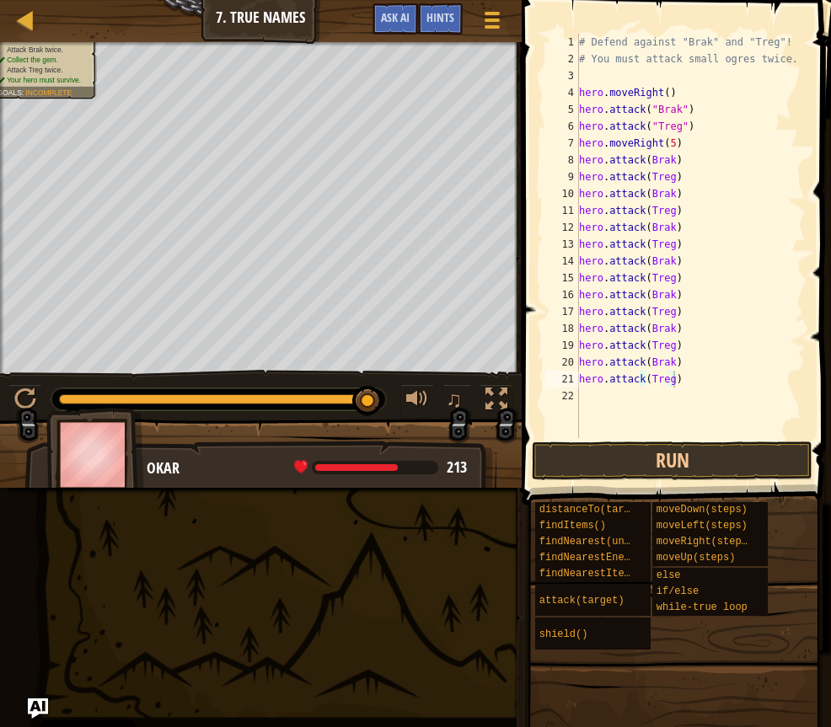
click at [675, 653] on span at bounding box center [673, 733] width 297 height 499
click at [599, 388] on div "# Defend against "Brak" and "Treg"! # You must attack small ogres twice. hero .…" at bounding box center [690, 253] width 230 height 438
paste textarea "hero.attack(Treg)"
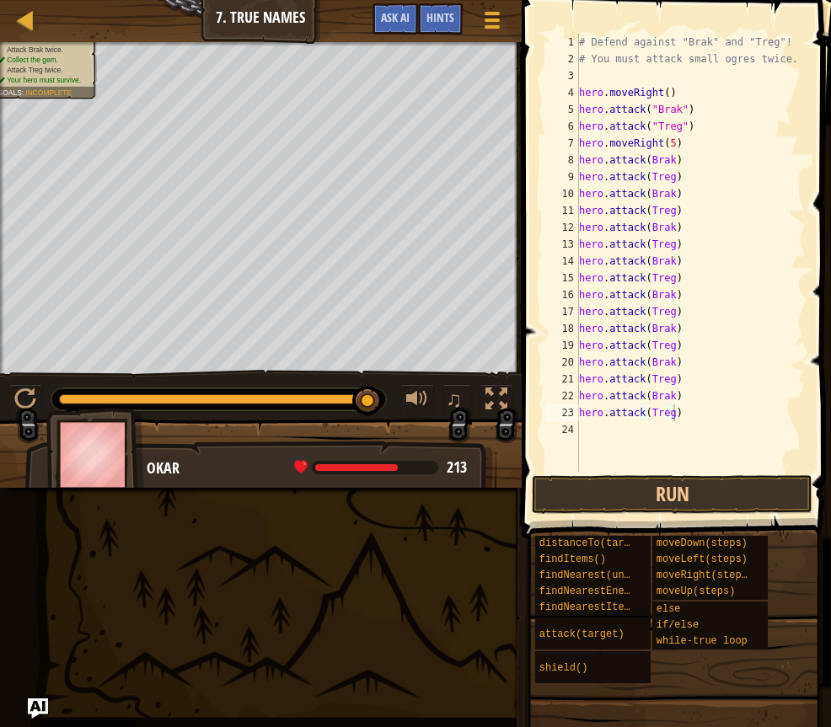
drag, startPoint x: 725, startPoint y: 684, endPoint x: 701, endPoint y: 607, distance: 81.3
click at [692, 494] on button "Run" at bounding box center [672, 494] width 281 height 39
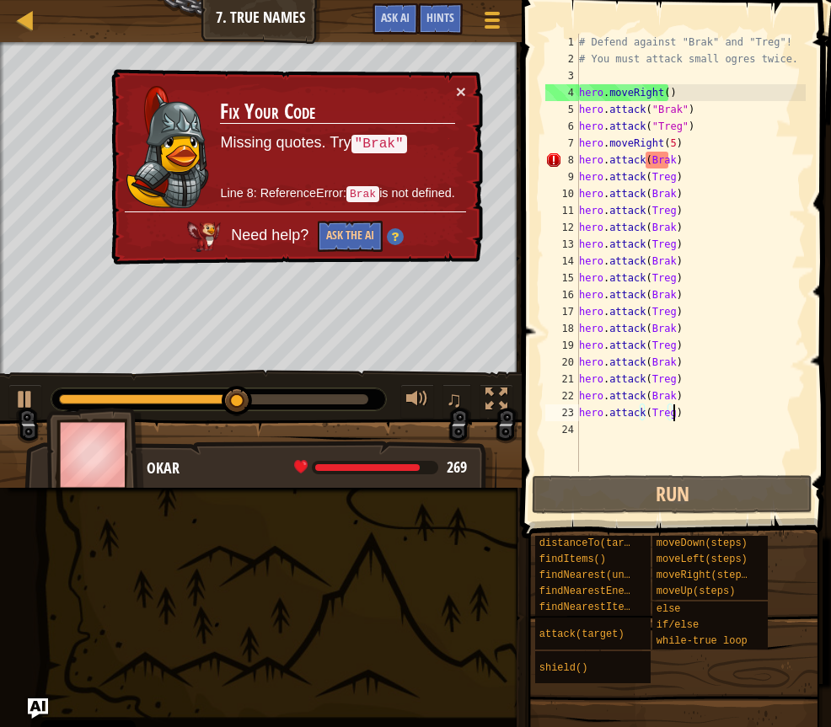
click at [434, 589] on div "Map Introduction to Computer Science 7. True Names Game Menu Done Hints Ask AI …" at bounding box center [415, 363] width 831 height 727
click at [459, 96] on button "×" at bounding box center [461, 92] width 10 height 18
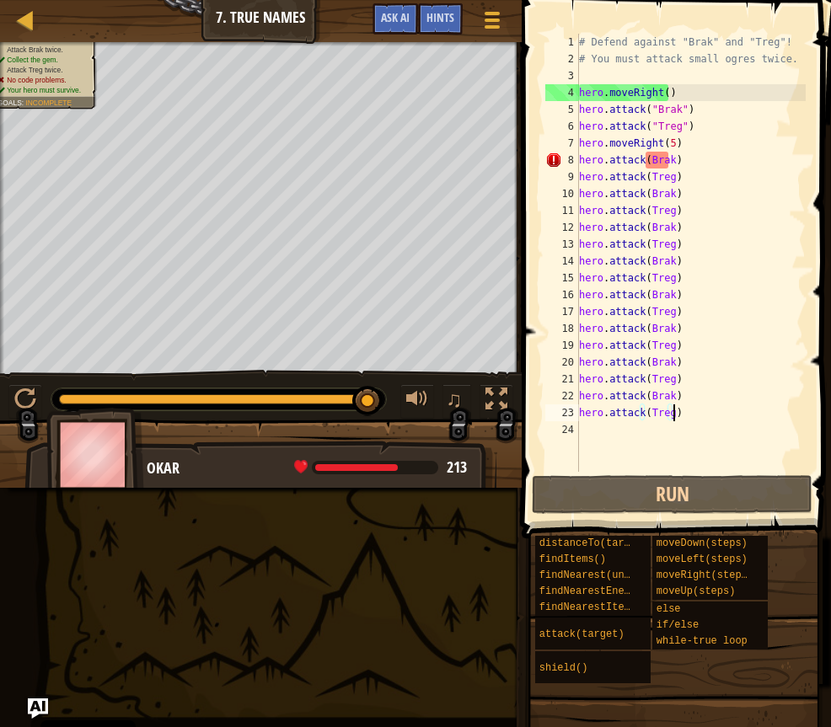
click at [649, 155] on div "# Defend against "Brak" and "Treg"! # You must attack small ogres twice. hero .…" at bounding box center [690, 270] width 230 height 472
click at [645, 164] on div "# Defend against "Brak" and "Treg"! # You must attack small ogres twice. hero .…" at bounding box center [690, 270] width 230 height 472
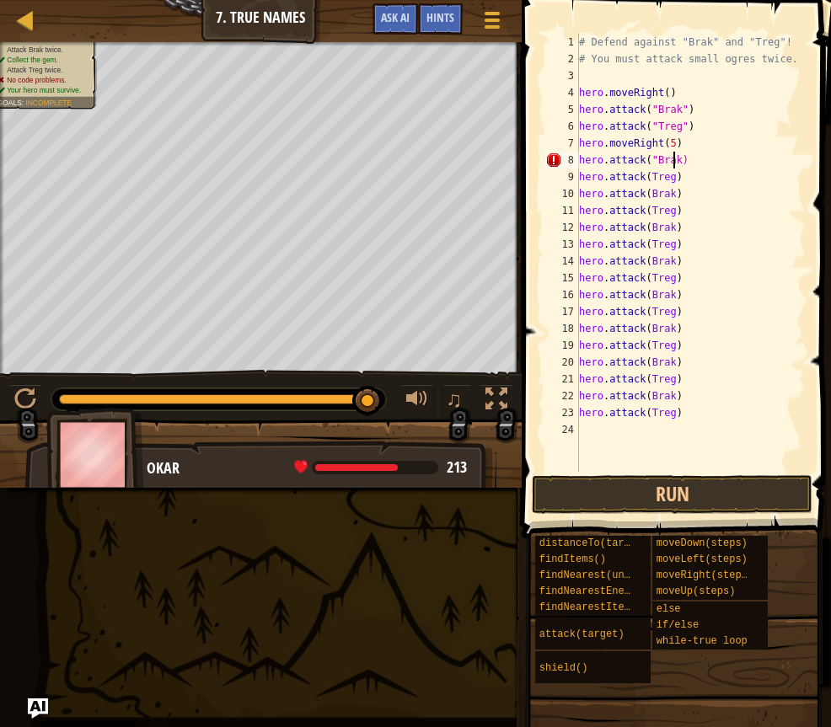
click at [671, 159] on div "# Defend against "Brak" and "Treg"! # You must attack small ogres twice. hero .…" at bounding box center [690, 270] width 230 height 472
click at [666, 175] on div "# Defend against "Brak" and "Treg"! # You must attack small ogres twice. hero .…" at bounding box center [690, 270] width 230 height 472
click at [644, 179] on div "# Defend against "Brak" and "Treg"! # You must attack small ogres twice. hero .…" at bounding box center [690, 270] width 230 height 472
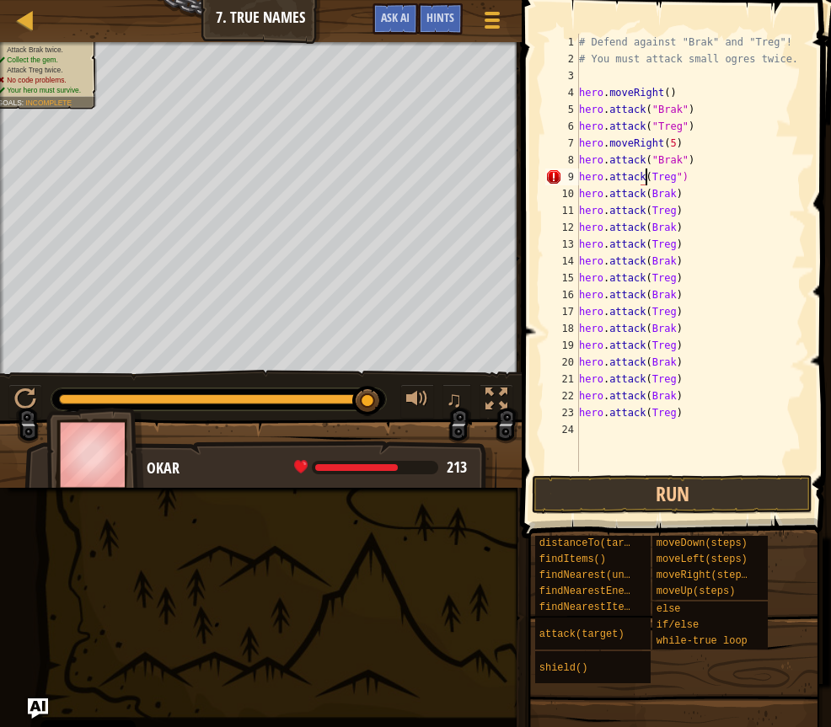
scroll to position [8, 6]
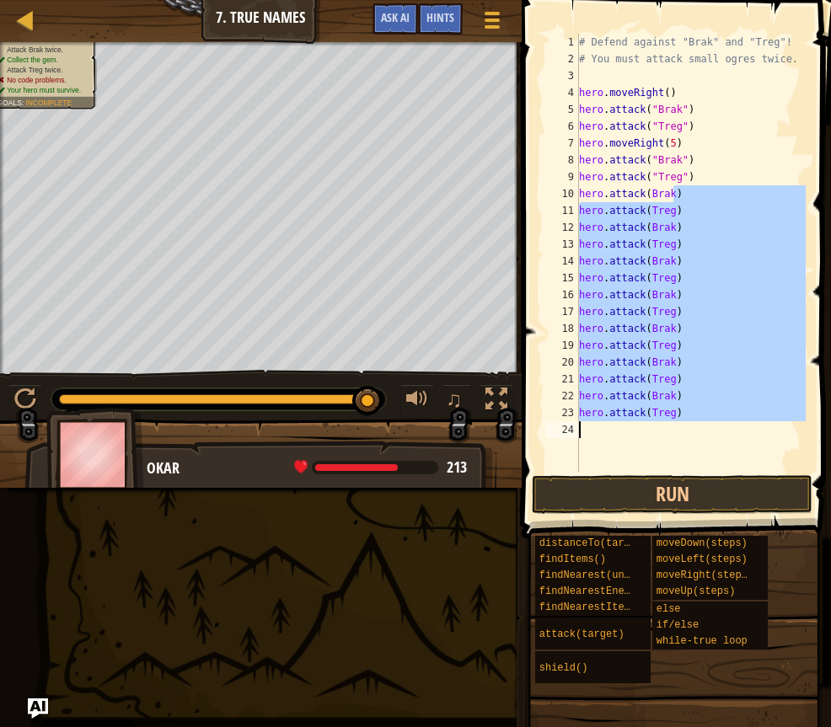
drag, startPoint x: 675, startPoint y: 201, endPoint x: 597, endPoint y: 444, distance: 255.5
click at [597, 444] on div "# Defend against "Brak" and "Treg"! # You must attack small ogres twice. hero .…" at bounding box center [690, 270] width 230 height 472
type textarea "hero.attack(Brak)"
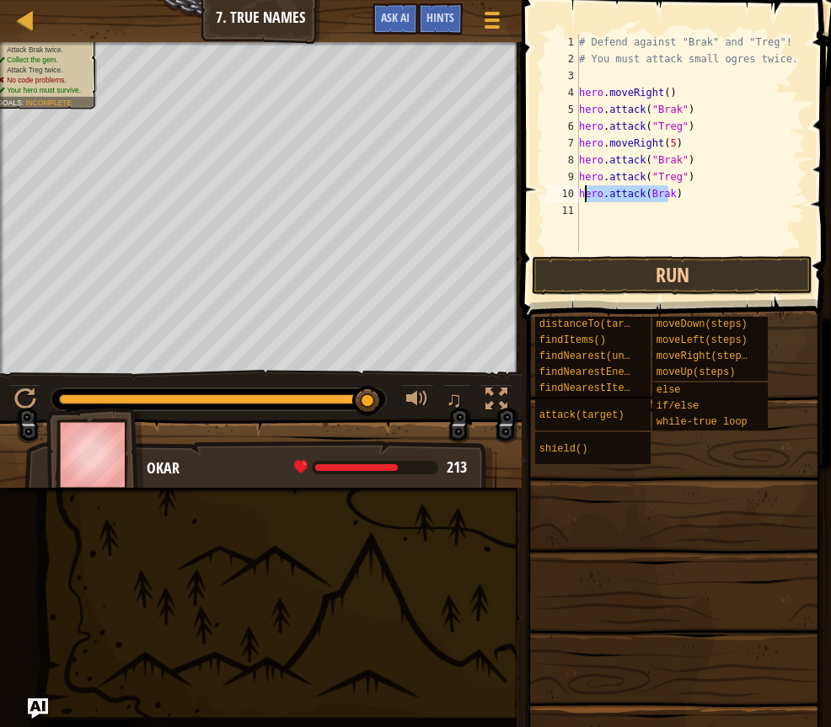
drag, startPoint x: 670, startPoint y: 194, endPoint x: 584, endPoint y: 201, distance: 86.2
click at [584, 201] on div "# Defend against "Brak" and "Treg"! # You must attack small ogres twice. hero .…" at bounding box center [690, 160] width 230 height 253
drag, startPoint x: 677, startPoint y: 197, endPoint x: 575, endPoint y: 193, distance: 102.0
click at [575, 193] on div "hero.attack(Brak) 1 2 3 4 5 6 7 8 9 10 11 # Defend against "Brak" and "Treg"! #…" at bounding box center [674, 143] width 264 height 219
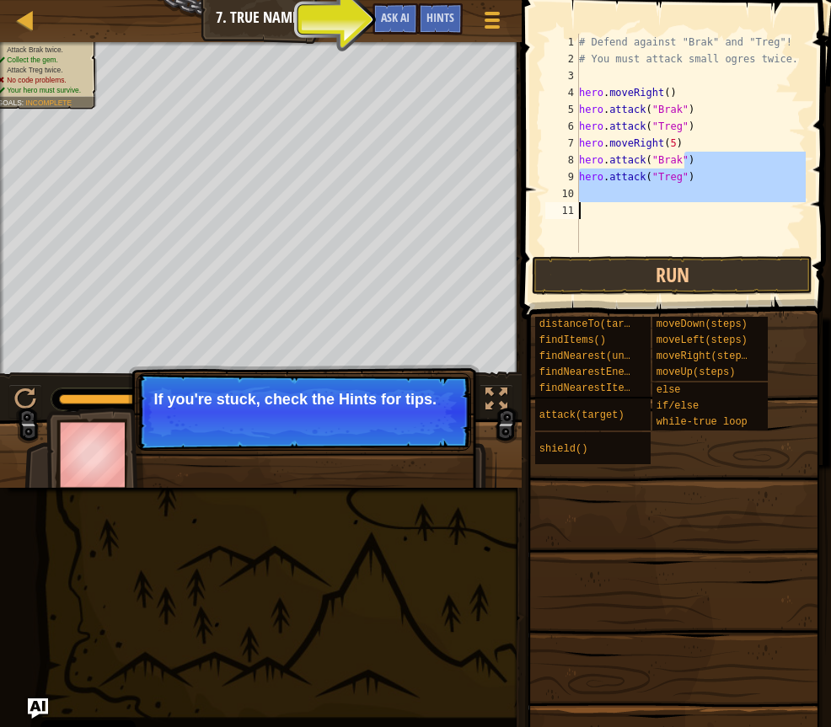
drag, startPoint x: 687, startPoint y: 165, endPoint x: 660, endPoint y: 550, distance: 386.0
click at [660, 550] on div "Hints Videos 1 2 3 4 5 6 7 8 9 10 11 # Defend against "Brak" and "Treg"! # You …" at bounding box center [673, 359] width 314 height 719
click at [660, 550] on span at bounding box center [673, 548] width 297 height 499
drag, startPoint x: 686, startPoint y: 157, endPoint x: 666, endPoint y: 543, distance: 387.2
click at [666, 543] on div "Hints Videos 1 2 3 4 5 6 7 8 9 10 11 # Defend against "Brak" and "Treg"! # You …" at bounding box center [673, 359] width 314 height 719
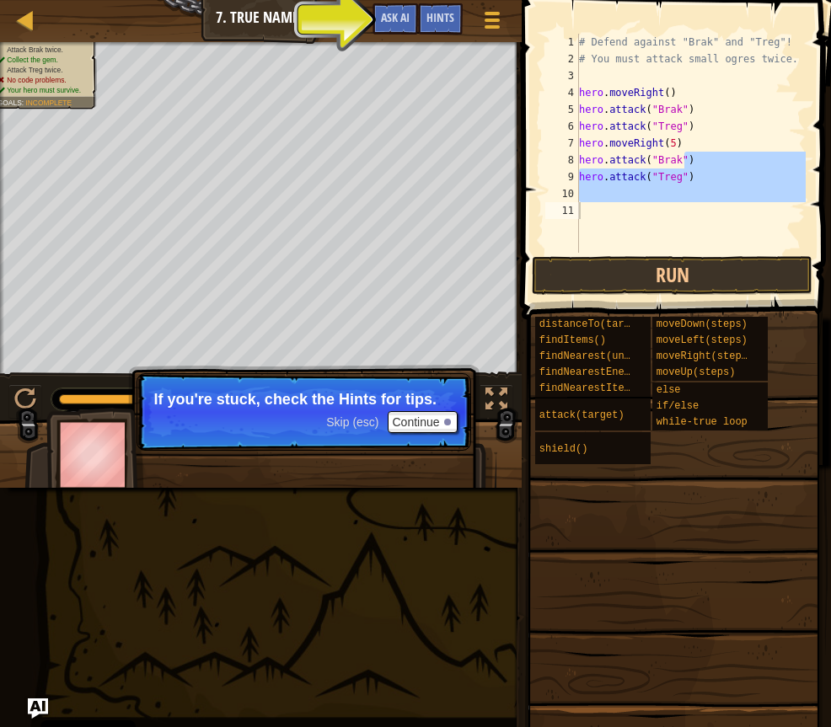
drag, startPoint x: 666, startPoint y: 543, endPoint x: 656, endPoint y: 502, distance: 42.3
click at [657, 531] on span at bounding box center [673, 548] width 297 height 499
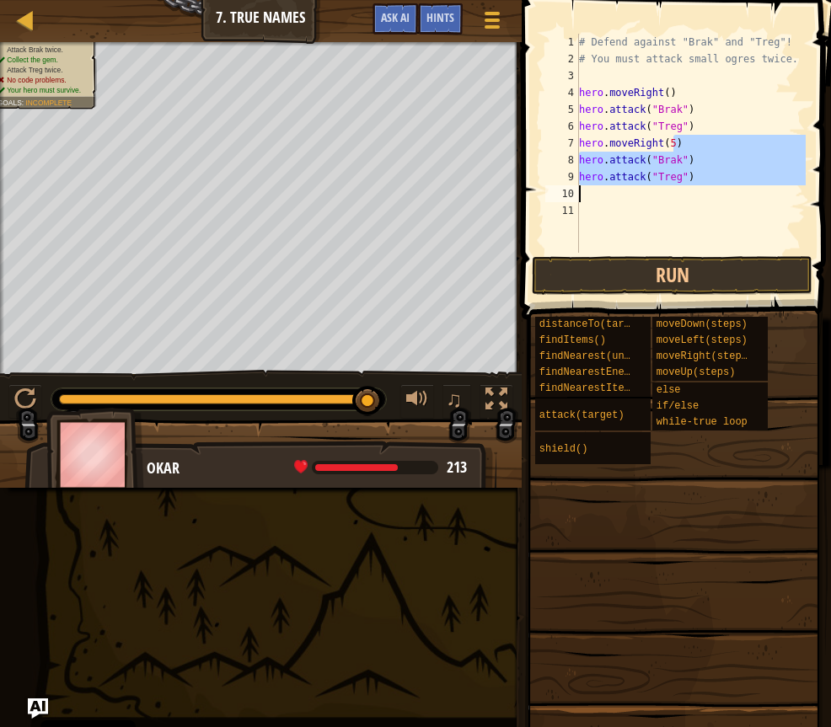
drag, startPoint x: 677, startPoint y: 148, endPoint x: 681, endPoint y: 188, distance: 39.7
click at [681, 188] on div "# Defend against "Brak" and "Treg"! # You must attack small ogres twice. hero .…" at bounding box center [690, 160] width 230 height 253
type textarea "hero.attack("Treg")"
click at [598, 188] on div "# Defend against "Brak" and "Treg"! # You must attack small ogres twice. hero .…" at bounding box center [690, 143] width 230 height 219
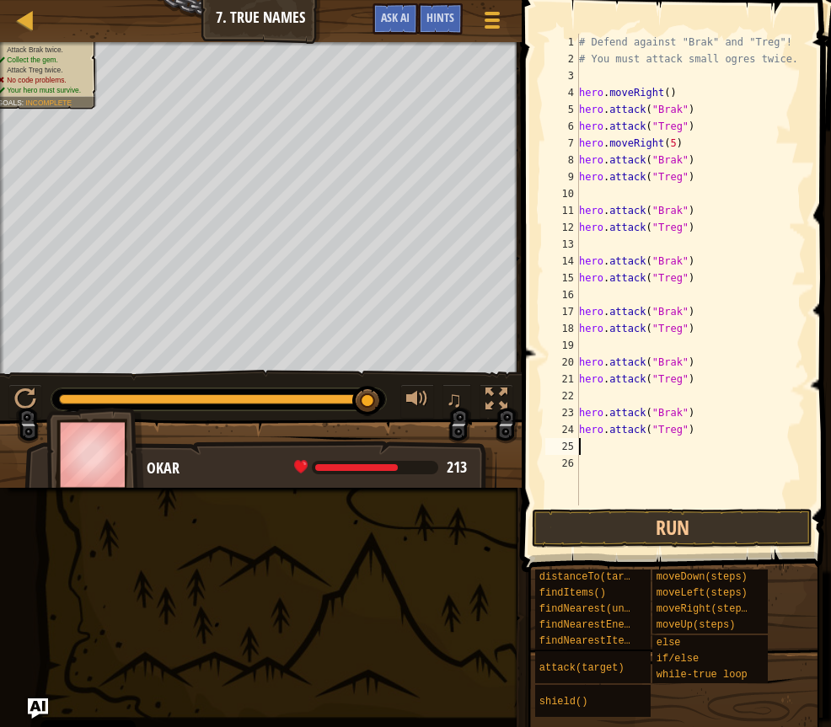
paste textarea "hero.attack("Treg")"
click at [630, 452] on div "# Defend against "Brak" and "Treg"! # You must attack small ogres twice. hero .…" at bounding box center [683, 286] width 217 height 505
type textarea "hero.attack("Treg")"
click at [620, 403] on div "# Defend against "Brak" and "Treg"! # You must attack small ogres twice. hero .…" at bounding box center [690, 286] width 230 height 505
type textarea "hero.attack("Treg")"
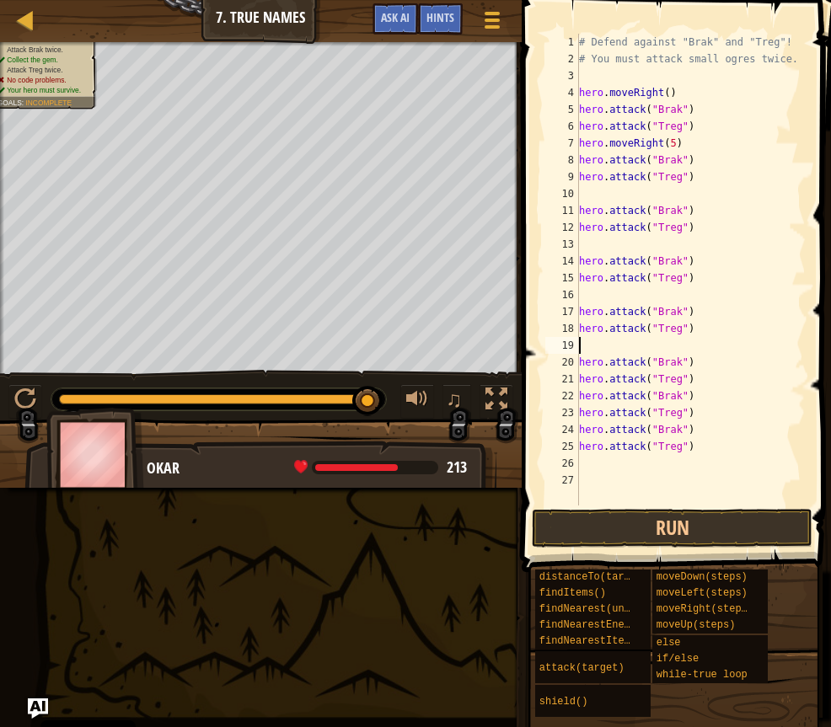
click at [653, 345] on div "# Defend against "Brak" and "Treg"! # You must attack small ogres twice. hero .…" at bounding box center [690, 286] width 230 height 505
type textarea "hero.attack("Treg")"
click at [650, 295] on div "# Defend against "Brak" and "Treg"! # You must attack small ogres twice. hero .…" at bounding box center [690, 286] width 230 height 505
type textarea "hero.attack("Treg")"
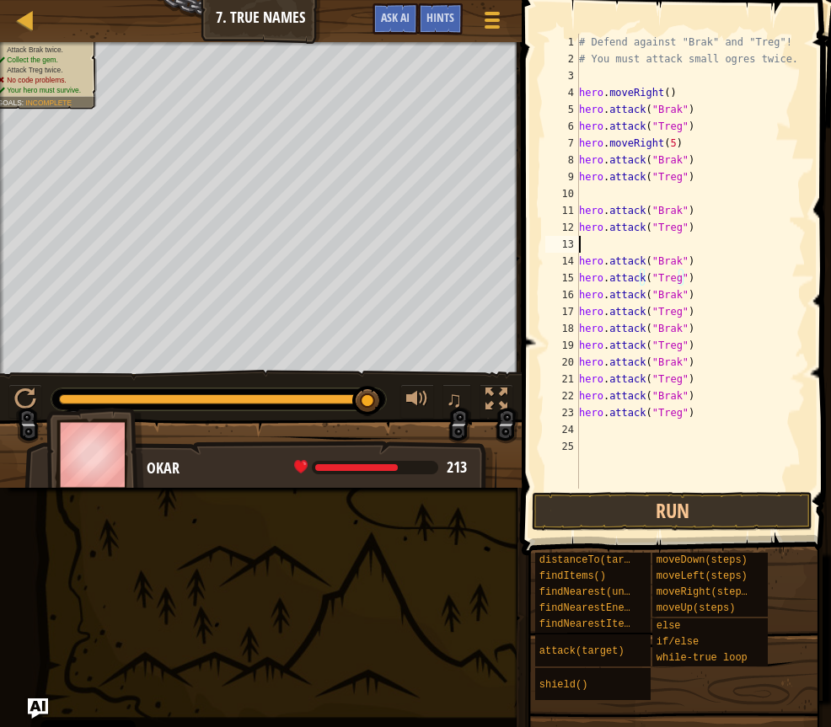
click at [634, 242] on div "# Defend against "Brak" and "Treg"! # You must attack small ogres twice. hero .…" at bounding box center [690, 278] width 230 height 489
type textarea "hero.attack("Treg")"
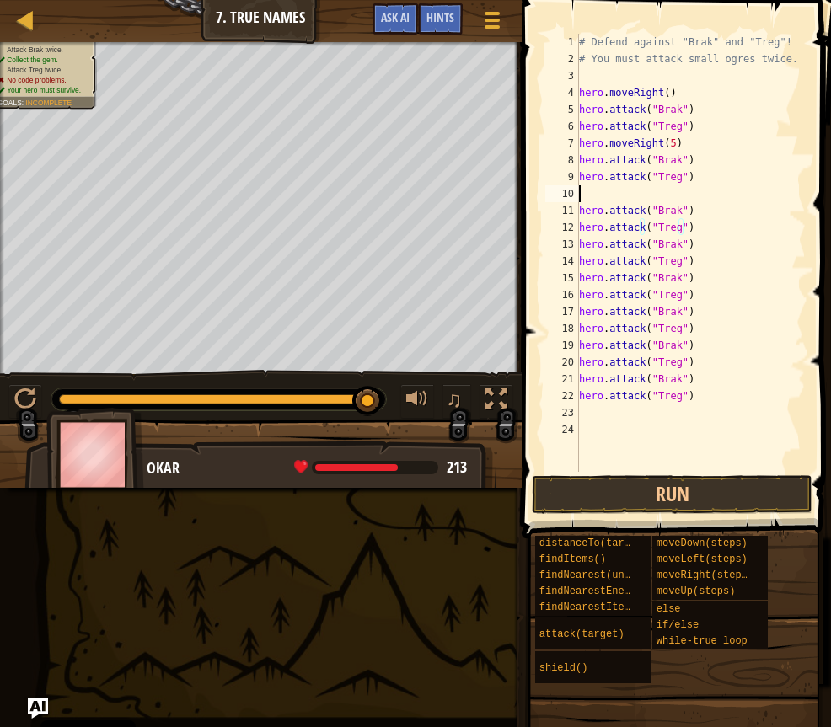
click at [650, 190] on div "# Defend against "Brak" and "Treg"! # You must attack small ogres twice. hero .…" at bounding box center [690, 270] width 230 height 472
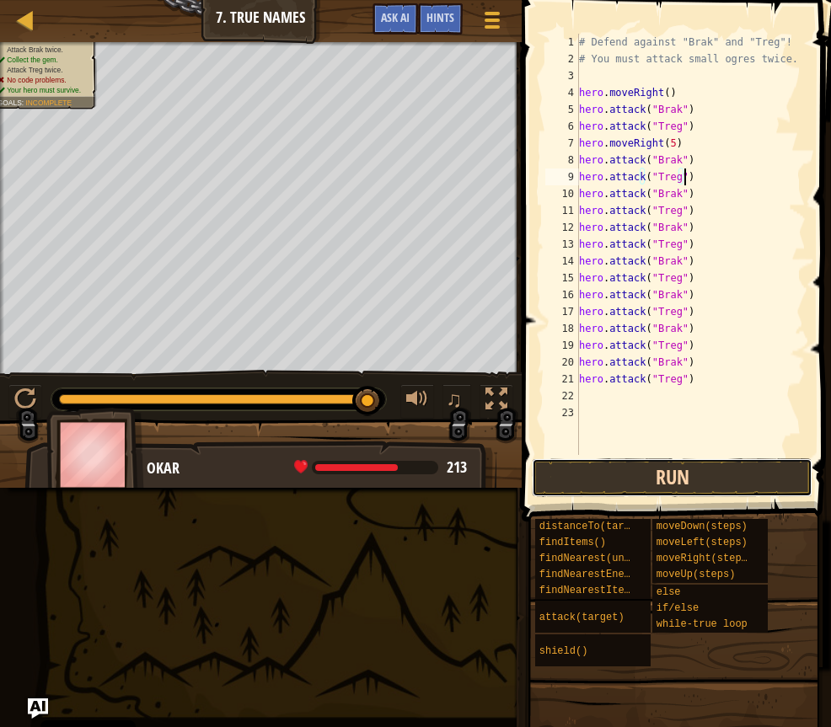
click at [730, 479] on button "Run" at bounding box center [672, 477] width 281 height 39
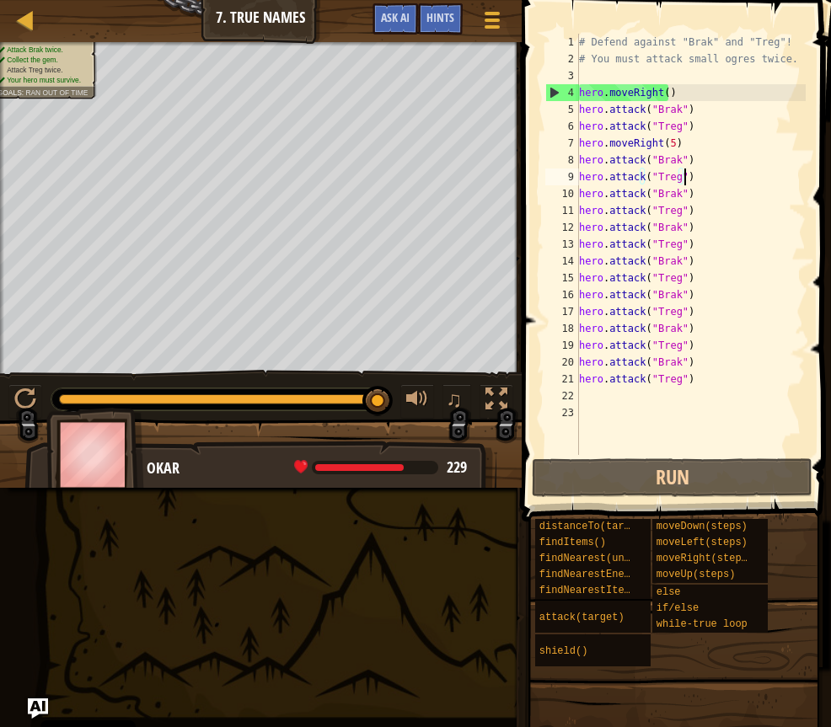
click at [687, 192] on div "# Defend against "Brak" and "Treg"! # You must attack small ogres twice. hero .…" at bounding box center [690, 261] width 230 height 455
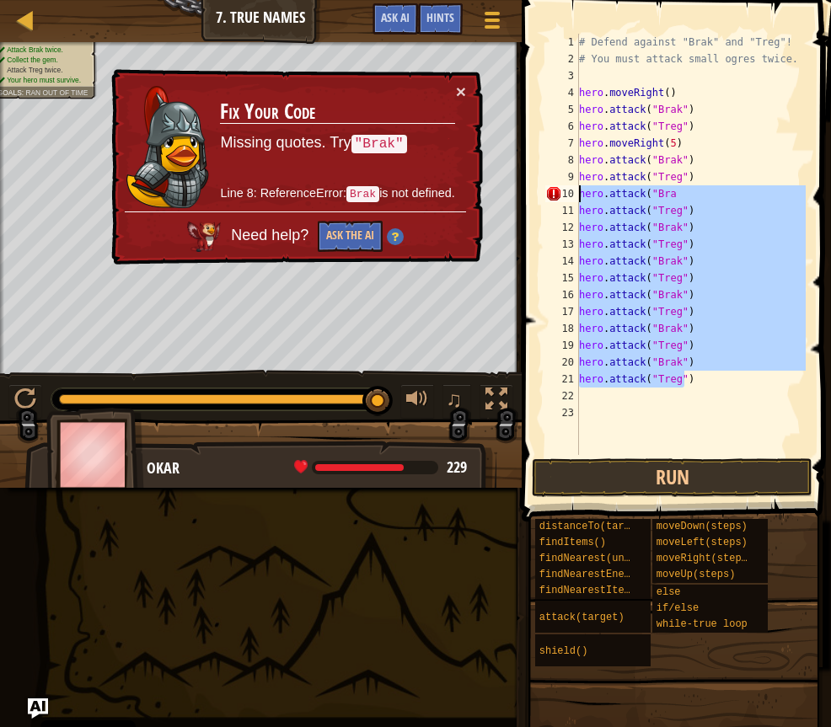
drag, startPoint x: 685, startPoint y: 381, endPoint x: 577, endPoint y: 190, distance: 219.6
click at [577, 190] on div "hero.attack("Bra 1 2 3 4 5 6 7 8 9 10 11 12 13 14 15 16 17 18 19 20 21 22 23 # …" at bounding box center [674, 244] width 264 height 421
type textarea "hero.attack("Bra hero.attack("Treg")"
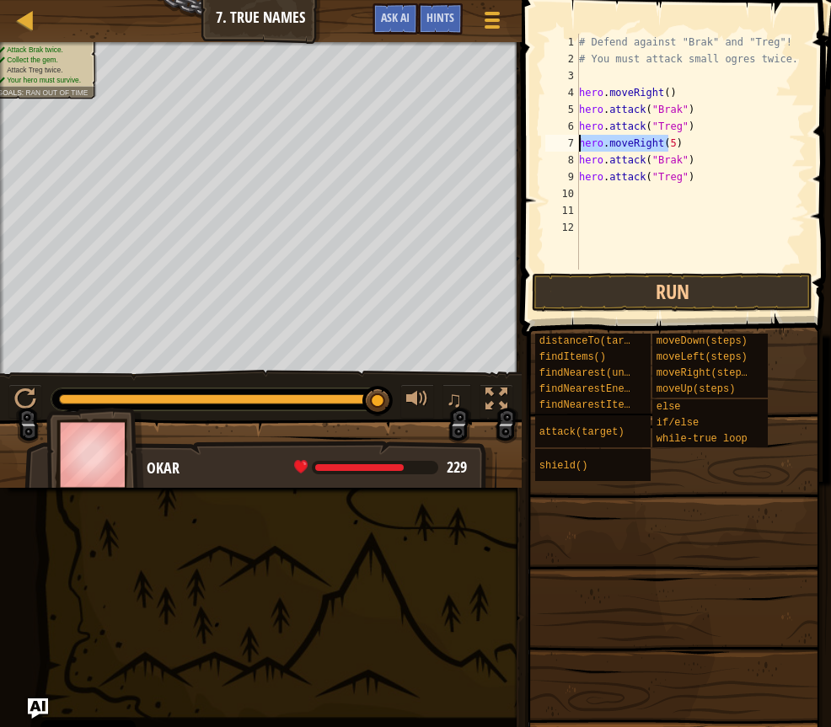
drag, startPoint x: 665, startPoint y: 142, endPoint x: 574, endPoint y: 144, distance: 91.0
click at [574, 144] on div "1 2 3 4 5 6 7 8 9 10 11 12 # Defend against "Brak" and "Treg"! # You must attac…" at bounding box center [674, 152] width 264 height 236
type textarea ")"
click at [604, 142] on div "# Defend against "Brak" and "Treg"! # You must attack small ogres twice. hero .…" at bounding box center [690, 169] width 230 height 270
type textarea "hero.attack("Treg")"
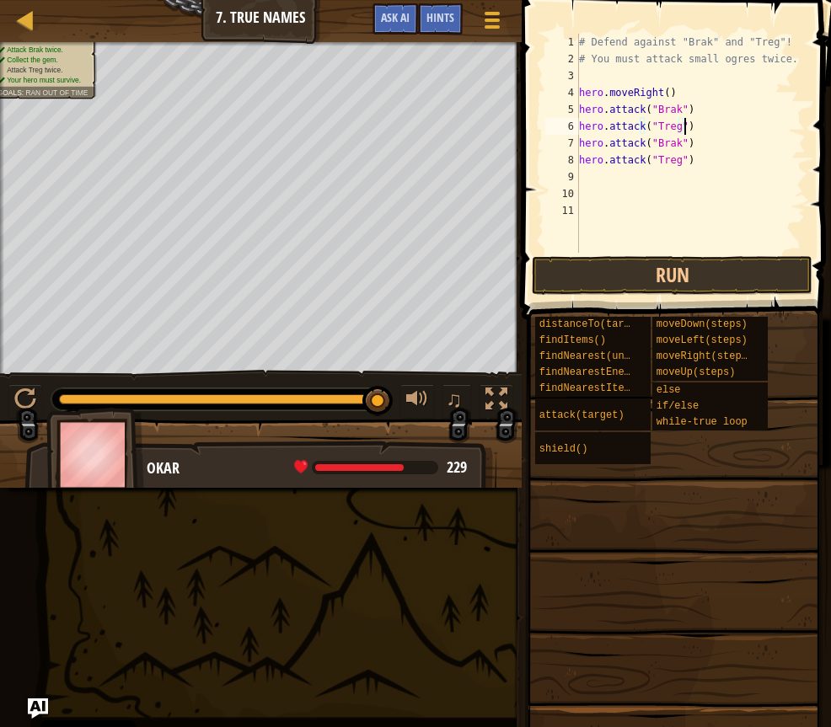
click at [612, 181] on div "# Defend against "Brak" and "Treg"! # You must attack small ogres twice. hero .…" at bounding box center [690, 160] width 230 height 253
click at [676, 94] on div "# Defend against "Brak" and "Treg"! # You must attack small ogres twice. hero .…" at bounding box center [690, 160] width 230 height 253
type textarea "hero.moveRight()"
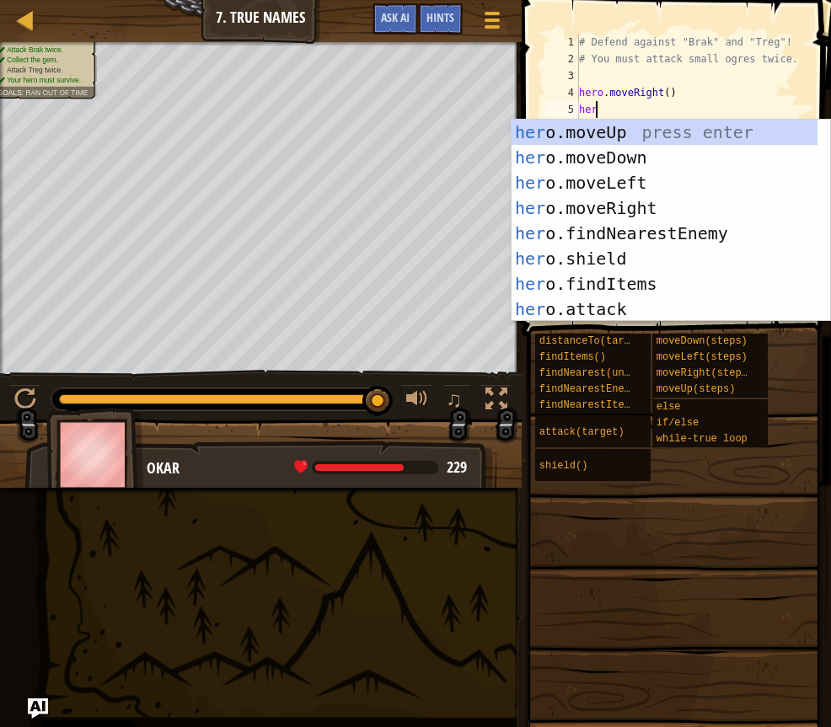
type textarea "hero"
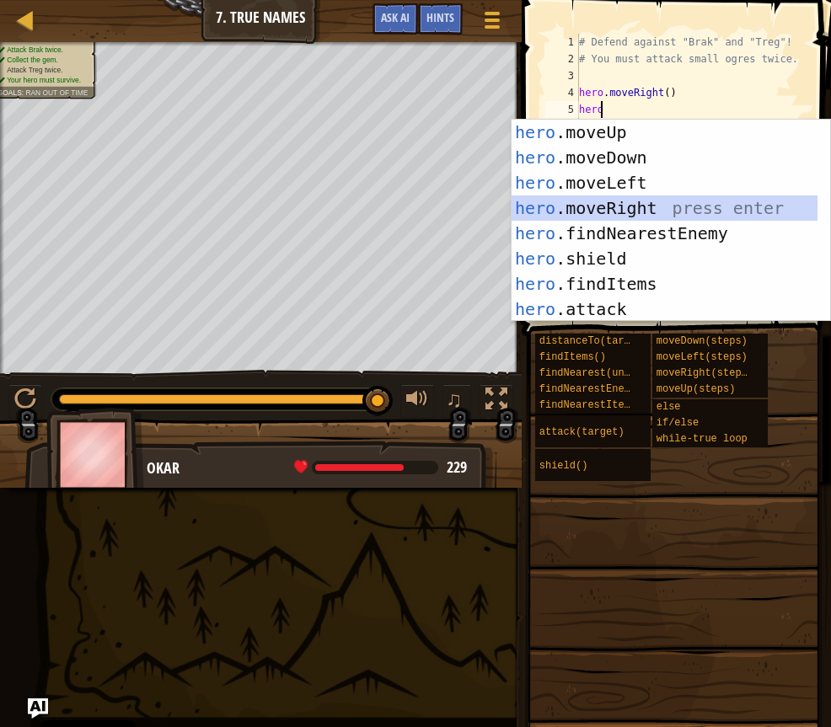
click at [653, 198] on div "hero .moveUp press enter hero .moveDown press enter hero .moveLeft press enter …" at bounding box center [664, 246] width 306 height 253
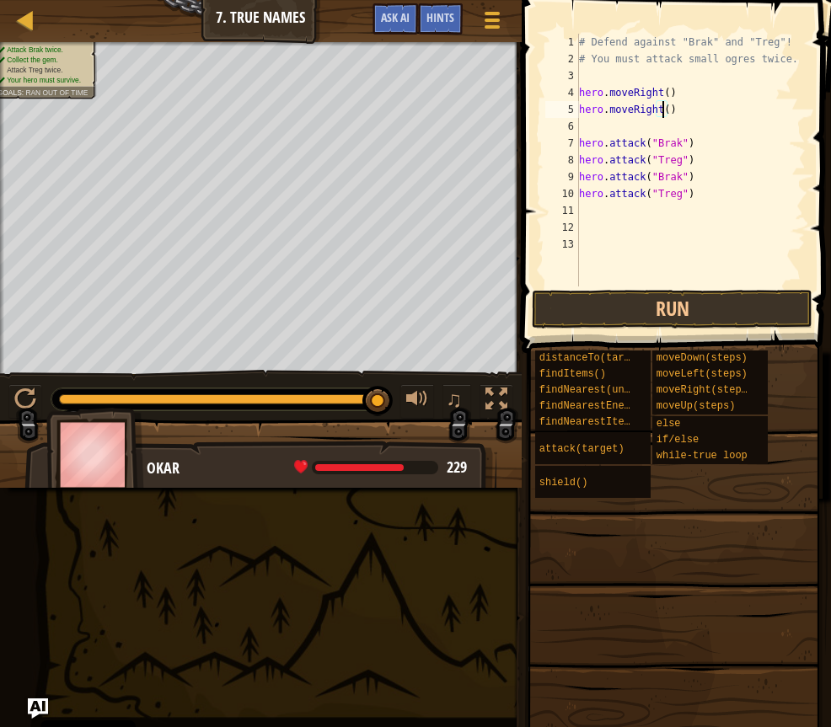
click at [661, 112] on div "# Defend against "Brak" and "Treg"! # You must attack small ogres twice. hero .…" at bounding box center [690, 177] width 230 height 286
type textarea "hero.moveRight(5)"
click at [645, 131] on div "# Defend against "Brak" and "Treg"! # You must attack small ogres twice. hero .…" at bounding box center [690, 177] width 230 height 286
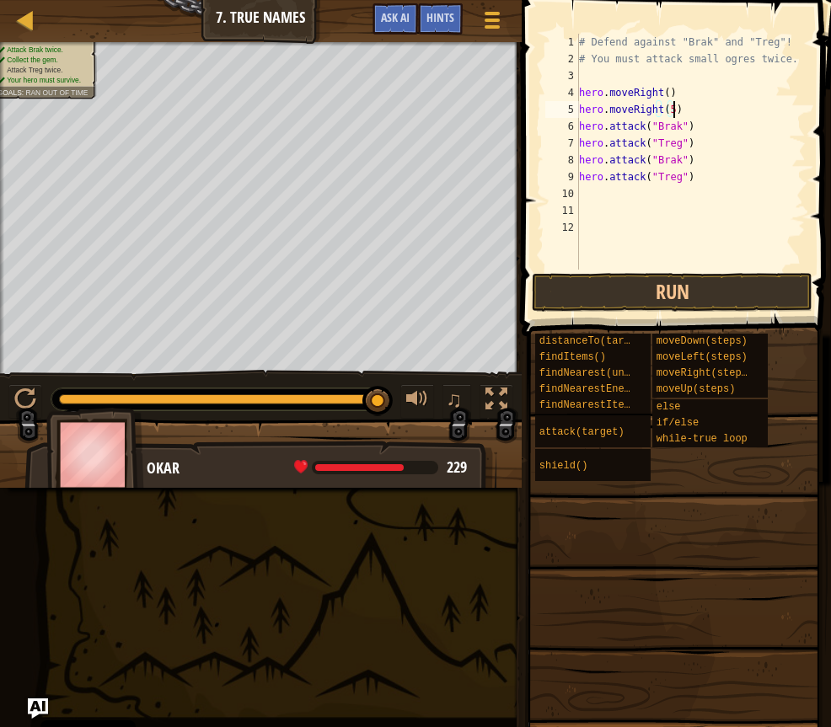
click at [677, 96] on div "# Defend against "Brak" and "Treg"! # You must attack small ogres twice. hero .…" at bounding box center [690, 169] width 230 height 270
type textarea "h"
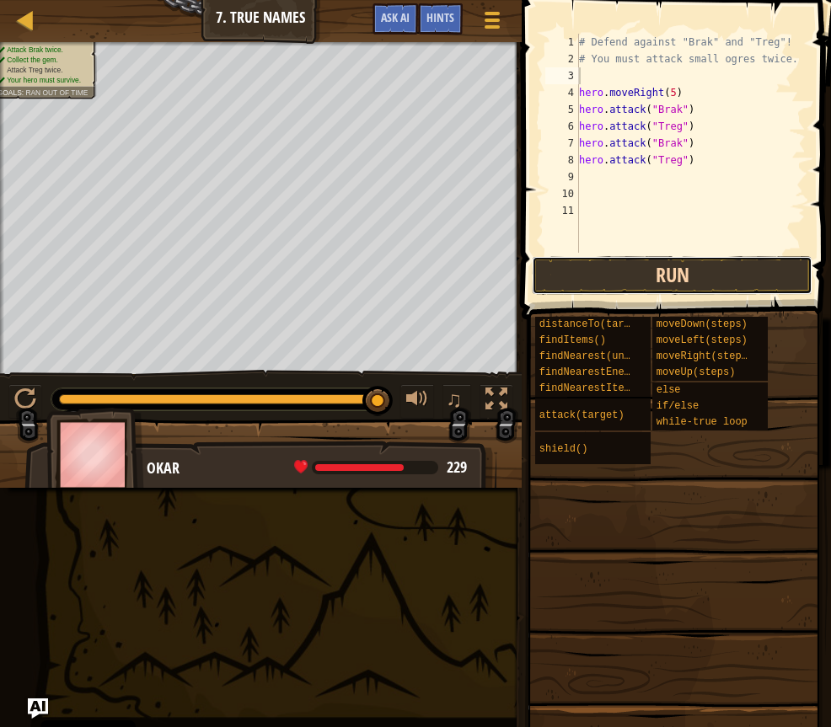
click at [693, 272] on button "Run" at bounding box center [672, 275] width 281 height 39
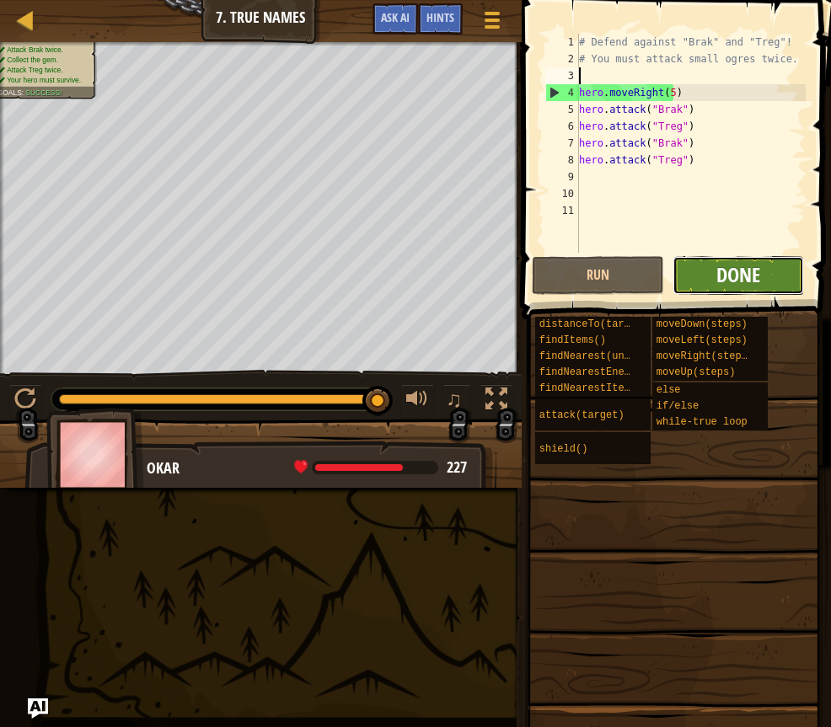
click at [750, 280] on span "Done" at bounding box center [738, 274] width 44 height 27
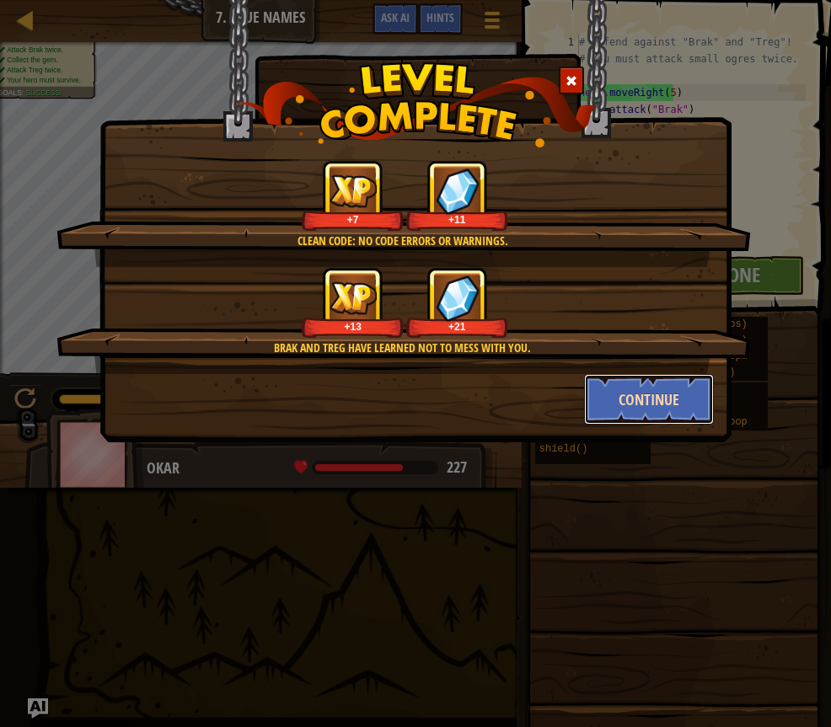
click at [639, 403] on button "Continue" at bounding box center [649, 399] width 131 height 51
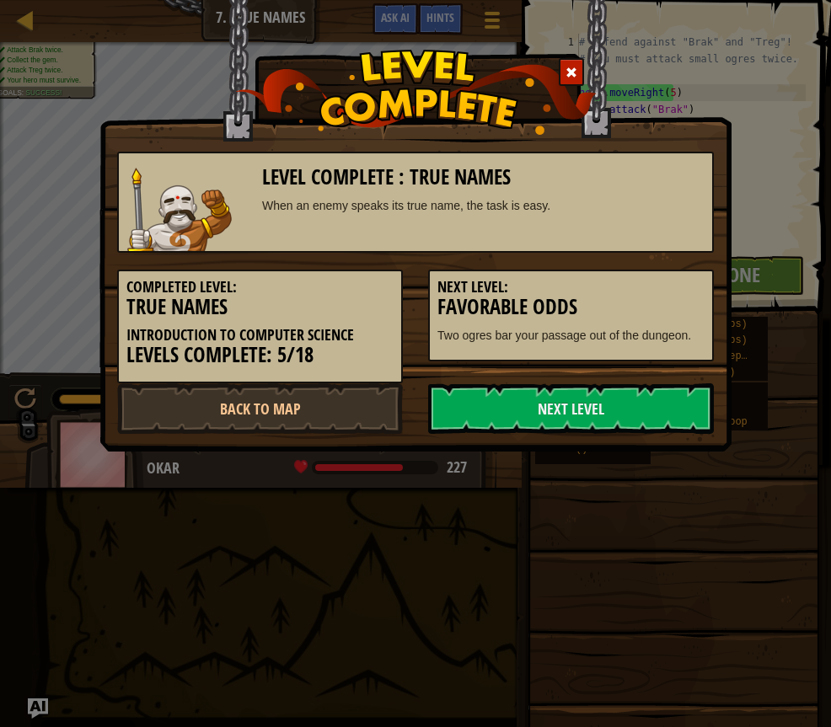
click at [639, 403] on link "Next Level" at bounding box center [571, 408] width 286 height 51
click at [634, 411] on link "Next Level" at bounding box center [571, 408] width 286 height 51
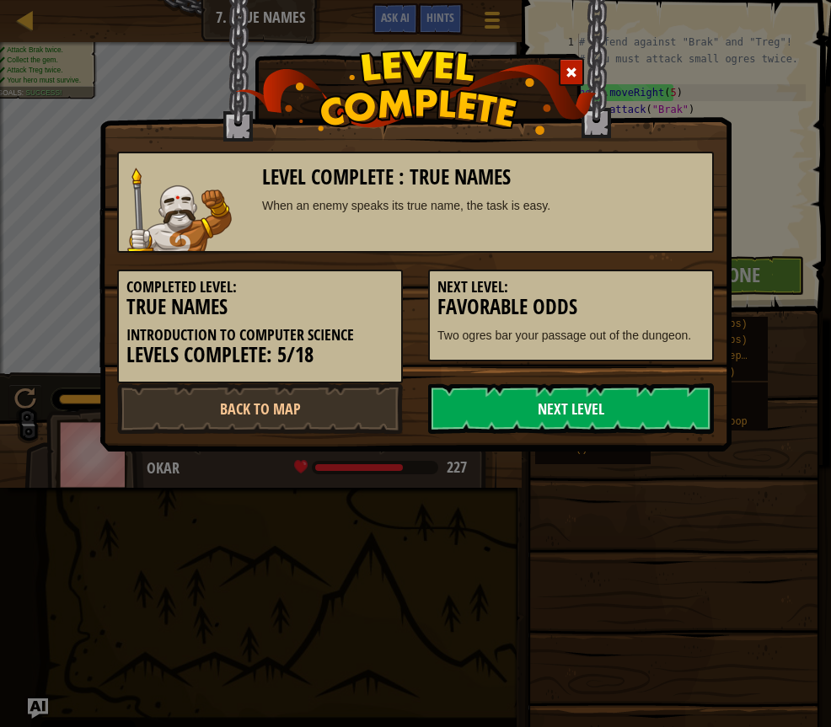
click at [634, 411] on link "Next Level" at bounding box center [571, 408] width 286 height 51
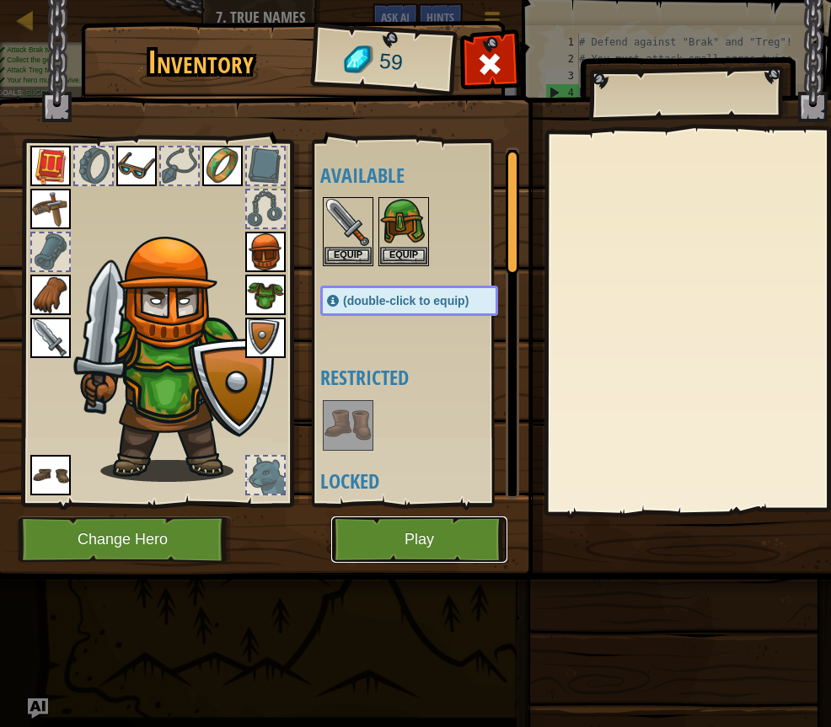
click at [450, 540] on button "Play" at bounding box center [419, 539] width 176 height 46
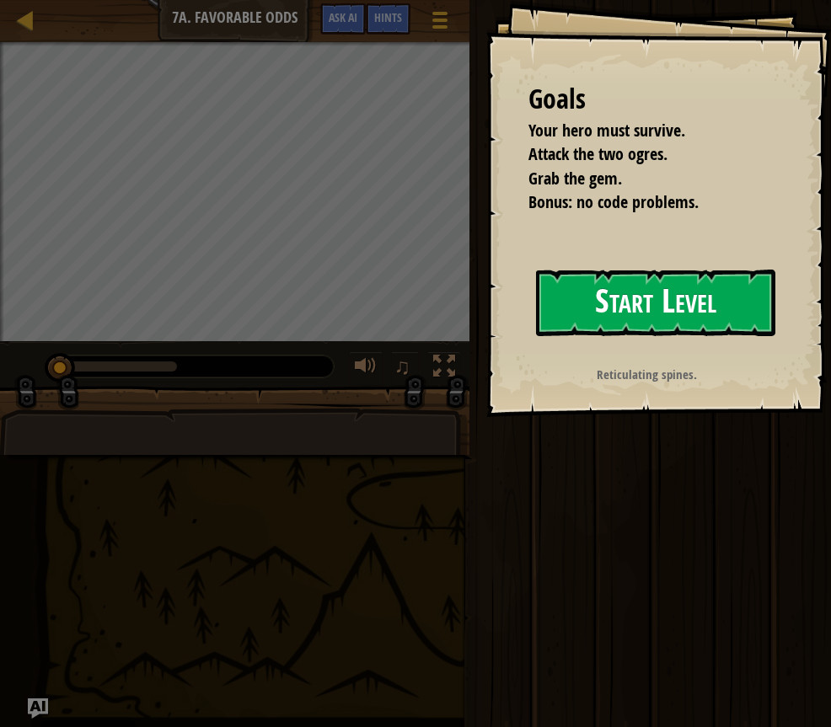
click at [598, 310] on button "Start Level" at bounding box center [655, 303] width 239 height 67
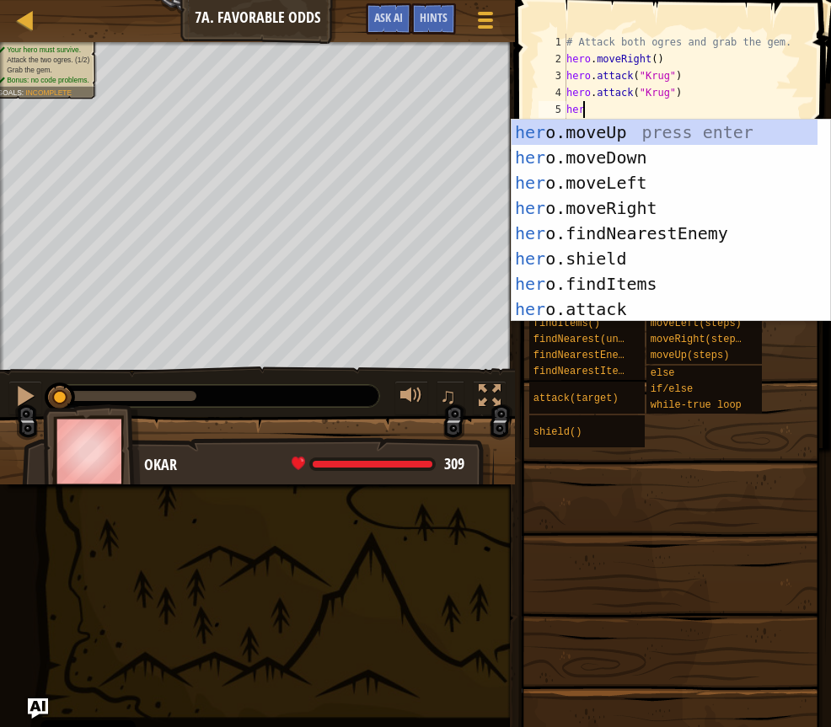
scroll to position [8, 0]
type textarea "h"
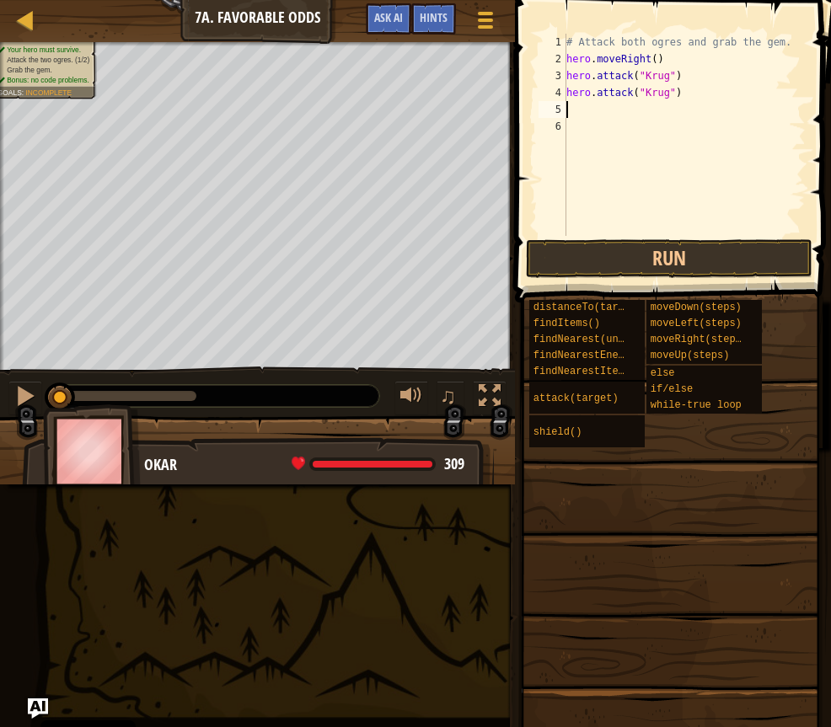
click at [650, 62] on div "# Attack both ogres and grab the gem. hero . moveRight ( ) hero . attack ( "[PE…" at bounding box center [684, 152] width 243 height 236
type textarea "hero.moveRight(2)"
click at [590, 102] on div "# Attack both ogres and grab the gem. hero . moveRight ( 2 ) hero . attack ( "[…" at bounding box center [684, 152] width 243 height 236
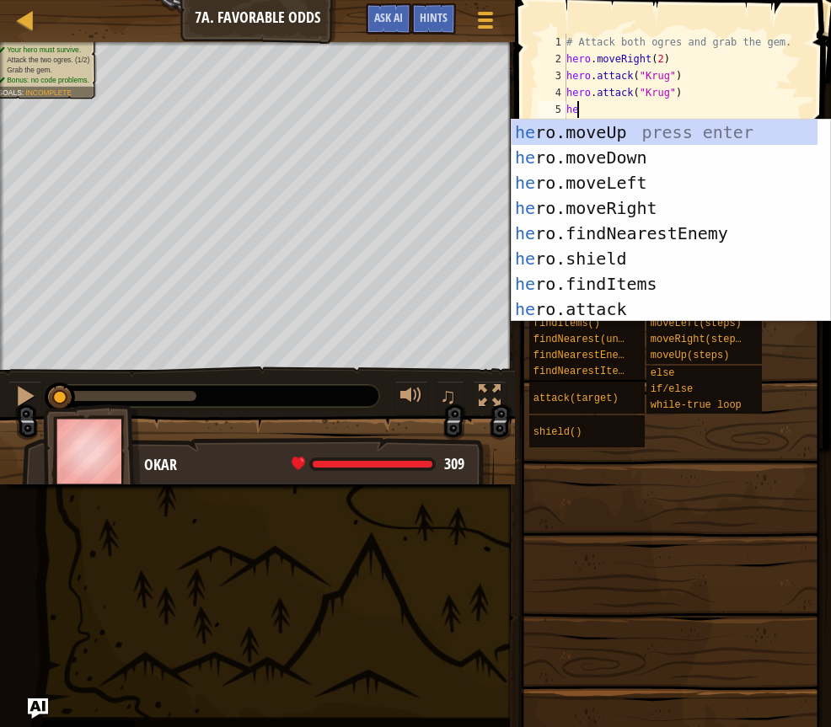
scroll to position [8, 1]
type textarea "hero"
click at [630, 133] on div "hero .moveUp press enter hero .moveDown press enter hero .moveLeft press enter …" at bounding box center [664, 246] width 306 height 253
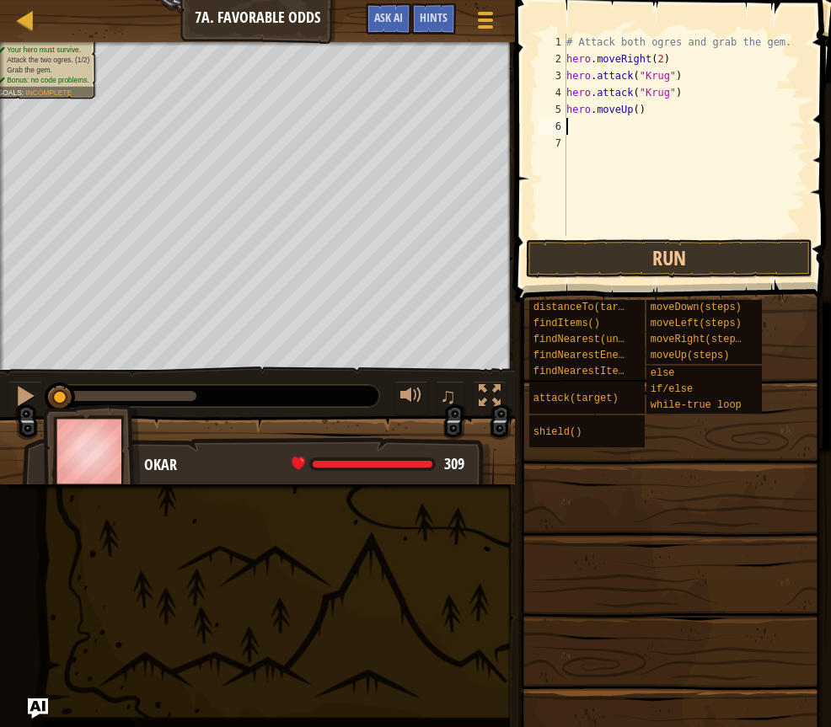
click at [630, 112] on div "# Attack both ogres and grab the gem. hero . moveRight ( 2 ) hero . attack ( "[…" at bounding box center [684, 152] width 243 height 236
click at [634, 110] on div "# Attack both ogres and grab the gem. hero . moveRight ( 2 ) hero . attack ( "[…" at bounding box center [684, 152] width 243 height 236
type textarea "hero.moveUp(1)"
click at [611, 121] on div "# Attack both ogres and grab the gem. hero . moveRight ( 2 ) hero . attack ( "[…" at bounding box center [684, 152] width 243 height 236
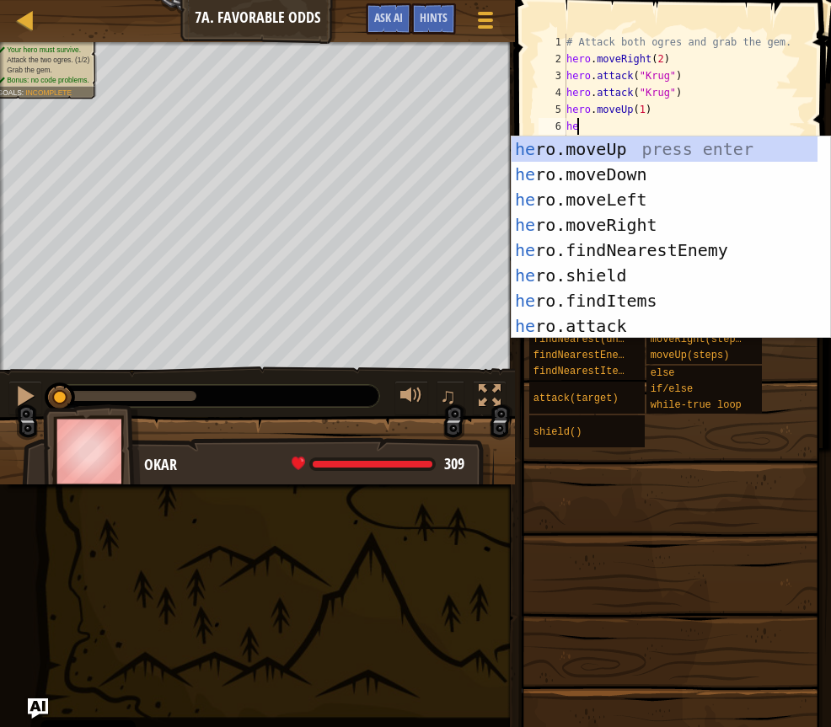
scroll to position [8, 1]
type textarea "hero"
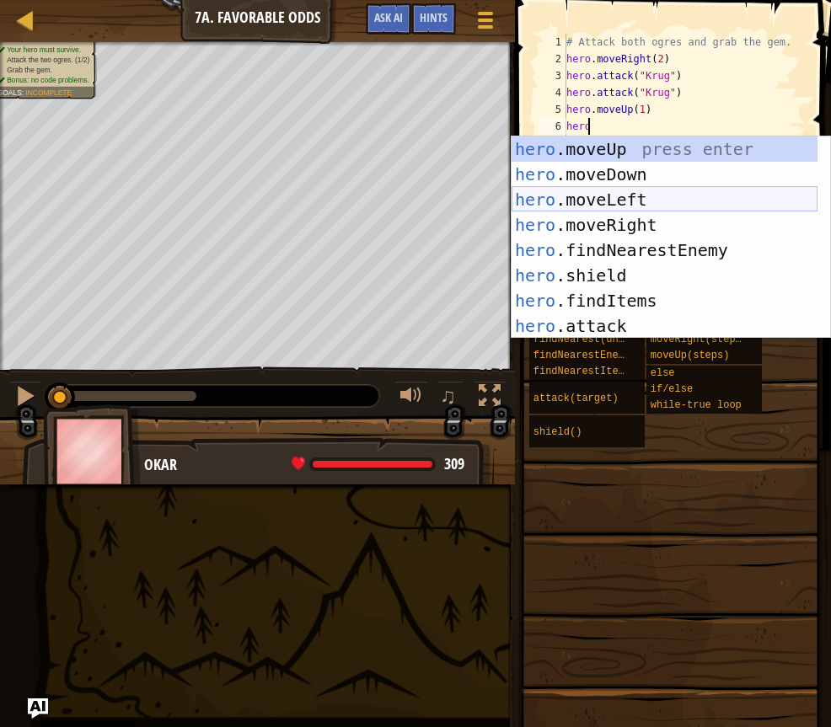
click at [619, 199] on div "hero .moveUp press enter hero .moveDown press enter hero .moveLeft press enter …" at bounding box center [664, 262] width 306 height 253
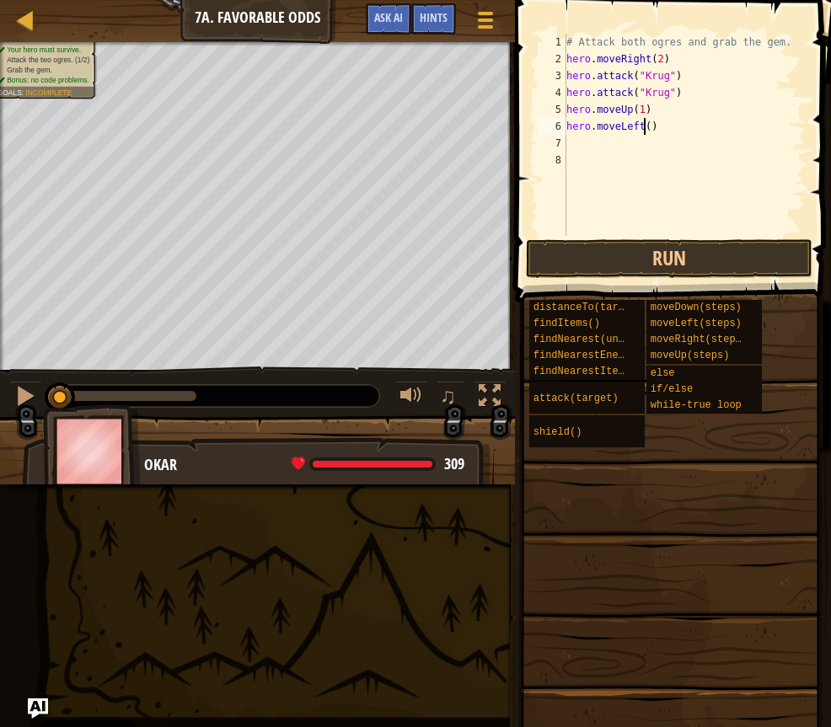
click at [643, 126] on div "# Attack both ogres and grab the gem. hero . moveRight ( 2 ) hero . attack ( "[…" at bounding box center [684, 152] width 243 height 236
type textarea "hero.moveLeft(2)"
click at [595, 142] on div "# Attack both ogres and grab the gem. hero . moveRight ( 2 ) hero . attack ( "[…" at bounding box center [684, 152] width 243 height 236
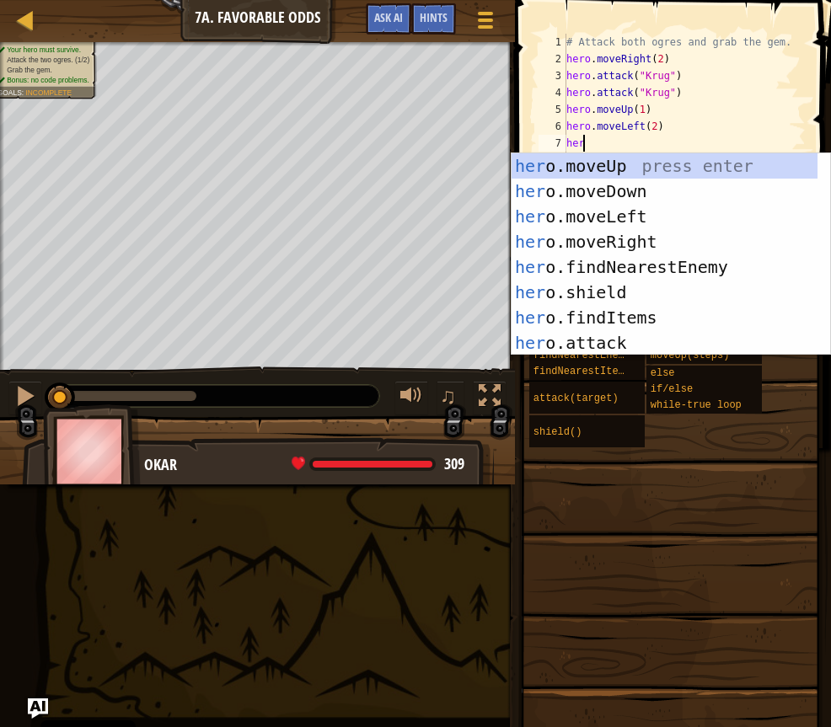
scroll to position [8, 1]
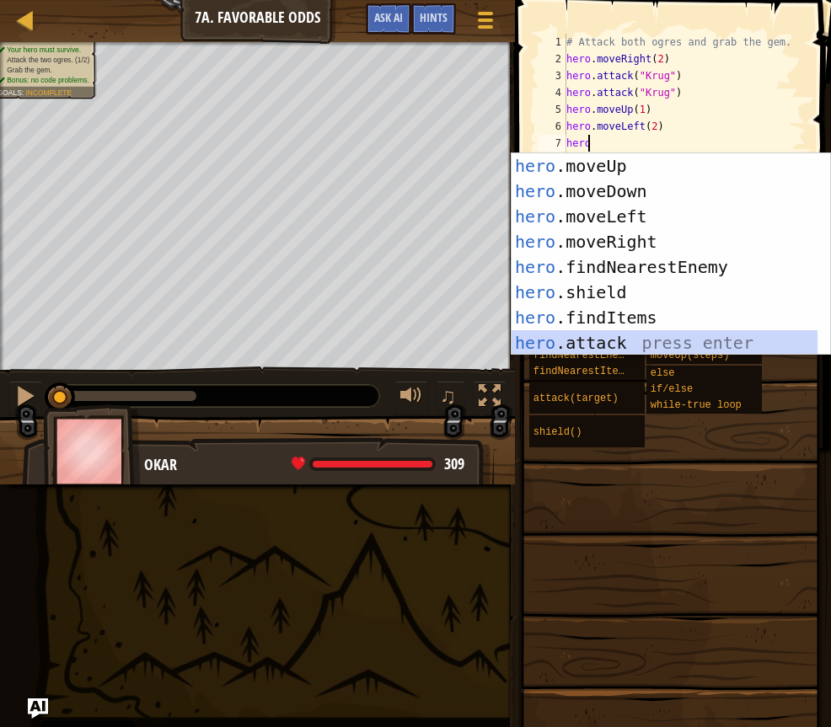
click at [620, 332] on div "hero .moveUp press enter hero .moveDown press enter hero .moveLeft press enter …" at bounding box center [664, 279] width 306 height 253
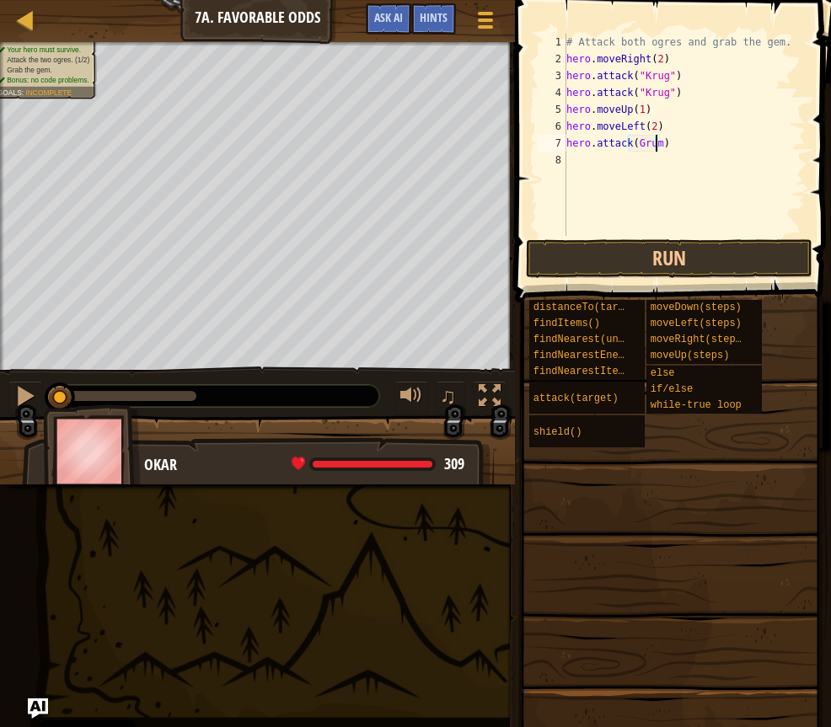
scroll to position [8, 8]
click at [632, 147] on div "# Attack both ogres and grab the gem. hero . moveRight ( 2 ) hero . attack ( "[…" at bounding box center [684, 152] width 243 height 236
click at [666, 146] on div "# Attack both ogres and grab the gem. hero . moveRight ( 2 ) hero . attack ( "[…" at bounding box center [684, 152] width 243 height 236
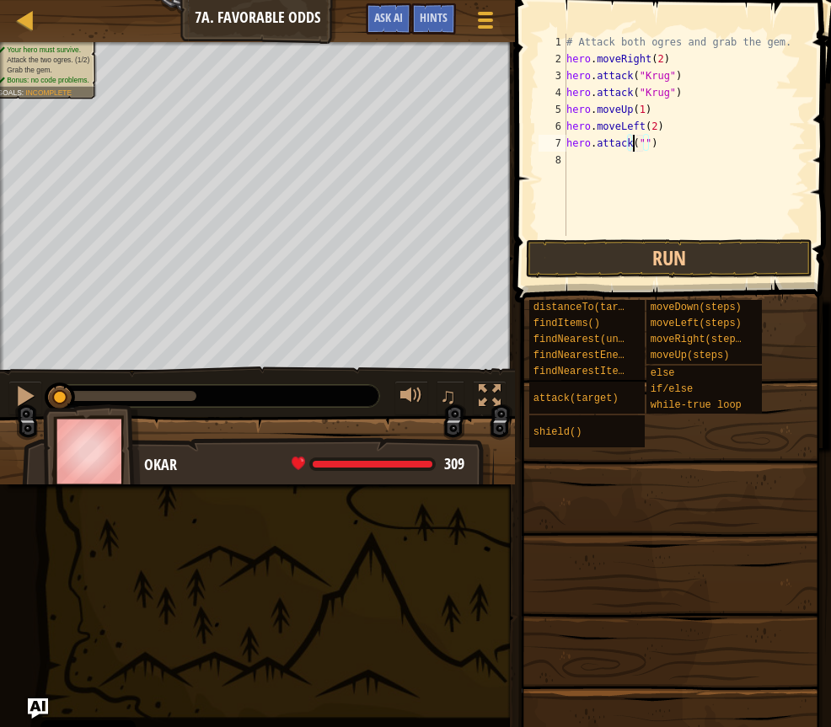
click at [634, 142] on div "# Attack both ogres and grab the gem. hero . moveRight ( 2 ) hero . attack ( "[…" at bounding box center [684, 152] width 243 height 236
click at [637, 142] on div "# Attack both ogres and grab the gem. hero . moveRight ( 2 ) hero . attack ( "[…" at bounding box center [684, 152] width 243 height 236
drag, startPoint x: 664, startPoint y: 152, endPoint x: 572, endPoint y: 145, distance: 92.1
click at [572, 145] on div "# Attack both ogres and grab the gem. hero . moveRight ( 2 ) hero . attack ( "[…" at bounding box center [684, 152] width 243 height 236
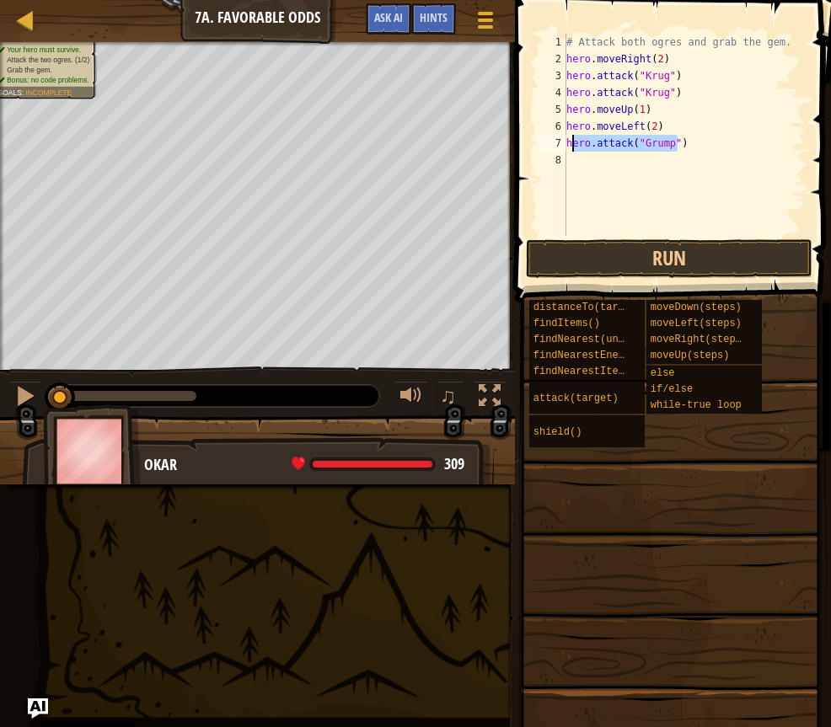
type textarea "hero.attack("Grump")"
click at [678, 142] on div "# Attack both ogres and grab the gem. hero . moveRight ( 2 ) hero . attack ( "[…" at bounding box center [684, 152] width 243 height 236
click at [567, 136] on div "# Attack both ogres and grab the gem. hero . moveRight ( 2 ) hero . attack ( "[…" at bounding box center [684, 152] width 243 height 236
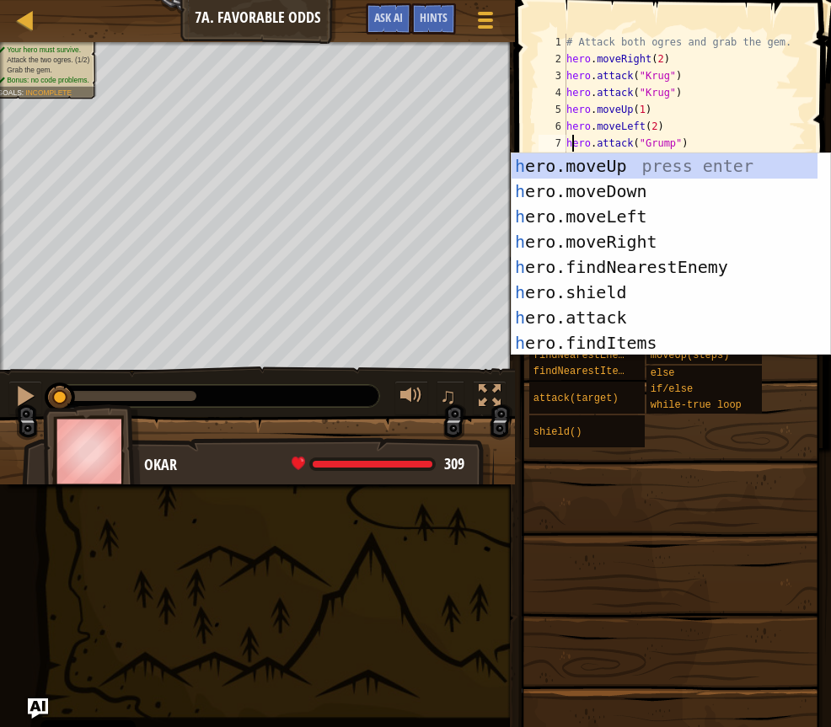
type textarea "hero.attack("Grump")"
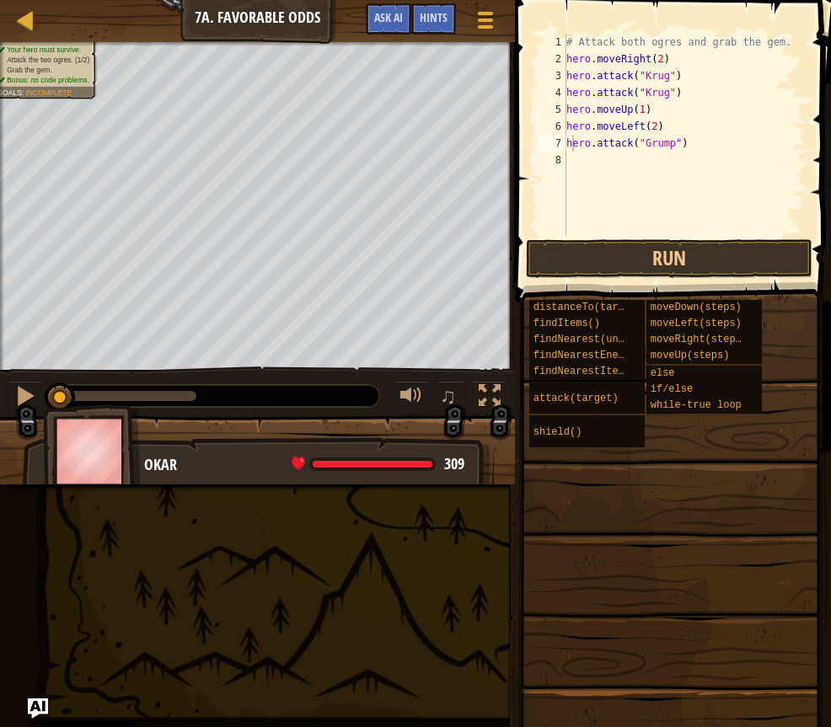
click at [643, 451] on span at bounding box center [670, 531] width 304 height 499
drag, startPoint x: 678, startPoint y: 147, endPoint x: 566, endPoint y: 135, distance: 112.8
click at [566, 135] on div "# Attack both ogres and grab the gem. hero . moveRight ( 2 ) hero . attack ( "[…" at bounding box center [684, 152] width 243 height 236
click at [586, 158] on div "# Attack both ogres and grab the gem. hero . moveRight ( 2 ) hero . attack ( "[…" at bounding box center [684, 152] width 243 height 236
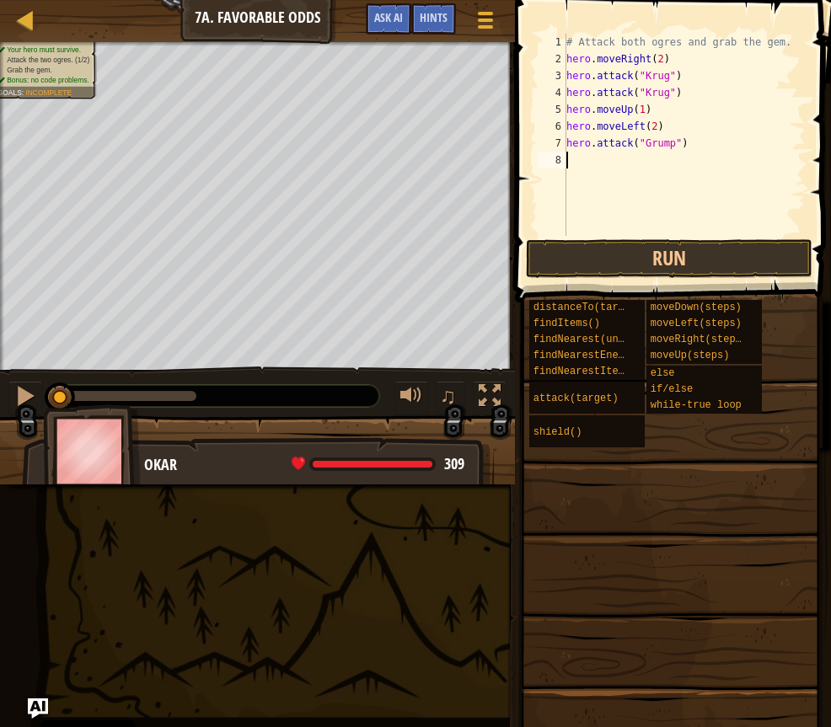
paste textarea "hero.attack("Grump")"
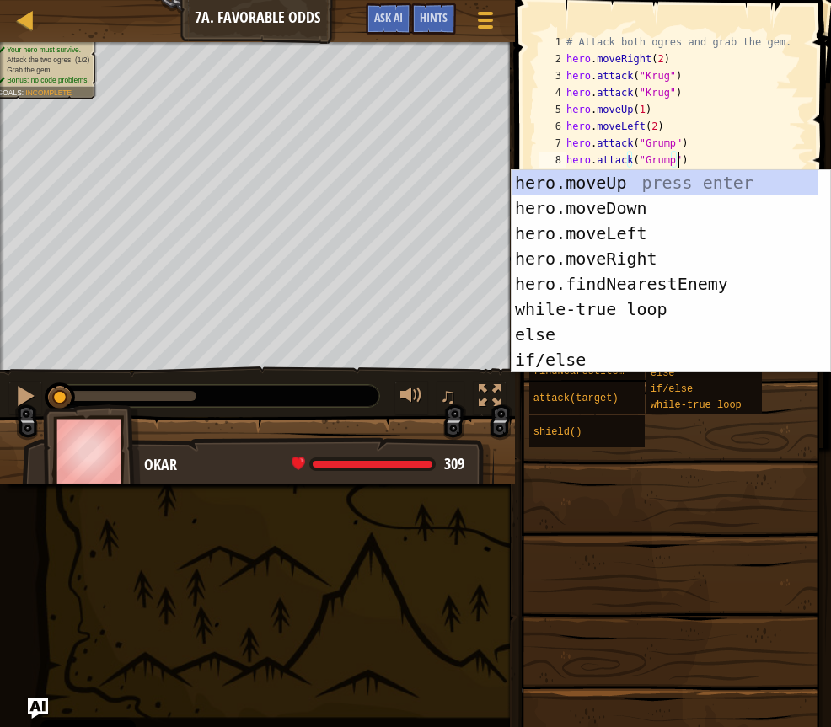
click at [698, 473] on span at bounding box center [670, 531] width 304 height 499
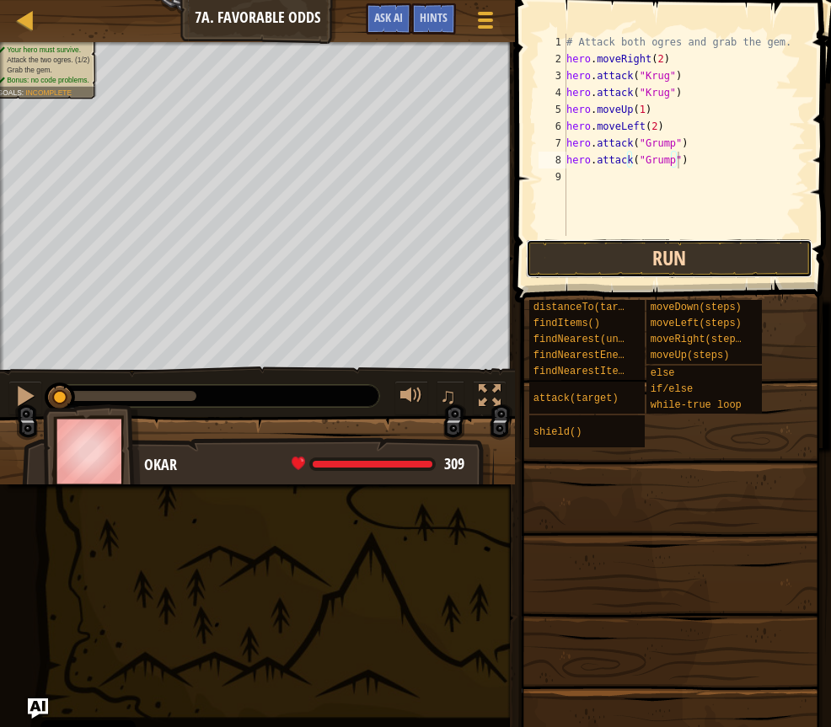
click at [632, 264] on button "Run" at bounding box center [669, 258] width 286 height 39
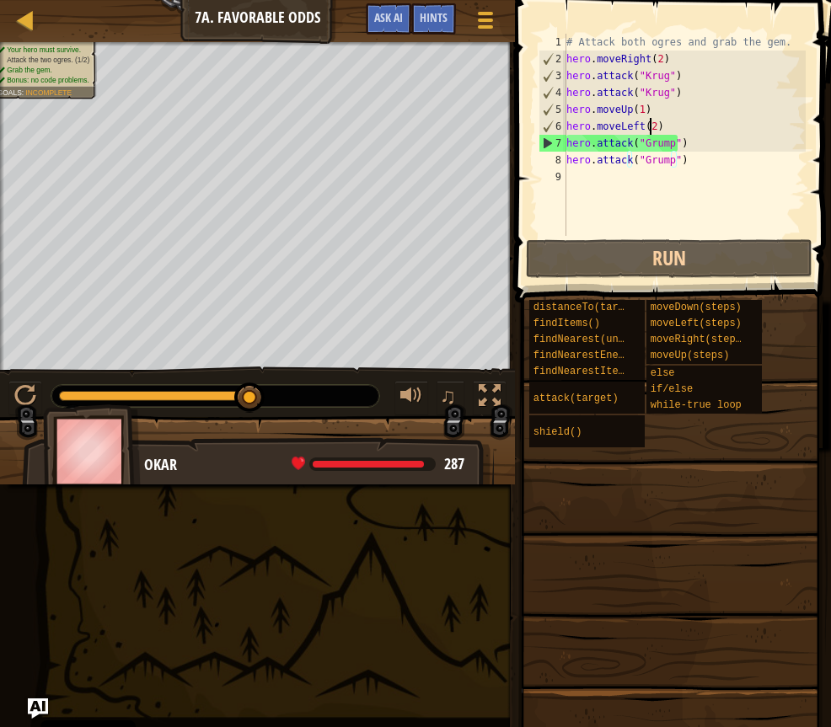
click at [651, 126] on div "# Attack both ogres and grab the gem. hero . moveRight ( 2 ) hero . attack ( "[…" at bounding box center [684, 152] width 243 height 236
type textarea "hero.moveLeft(1)"
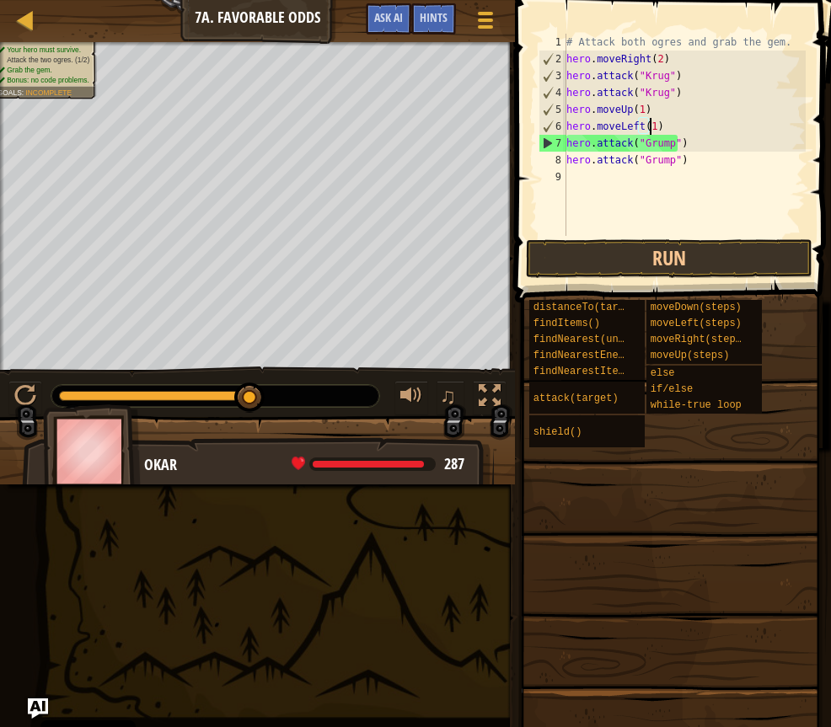
scroll to position [8, 7]
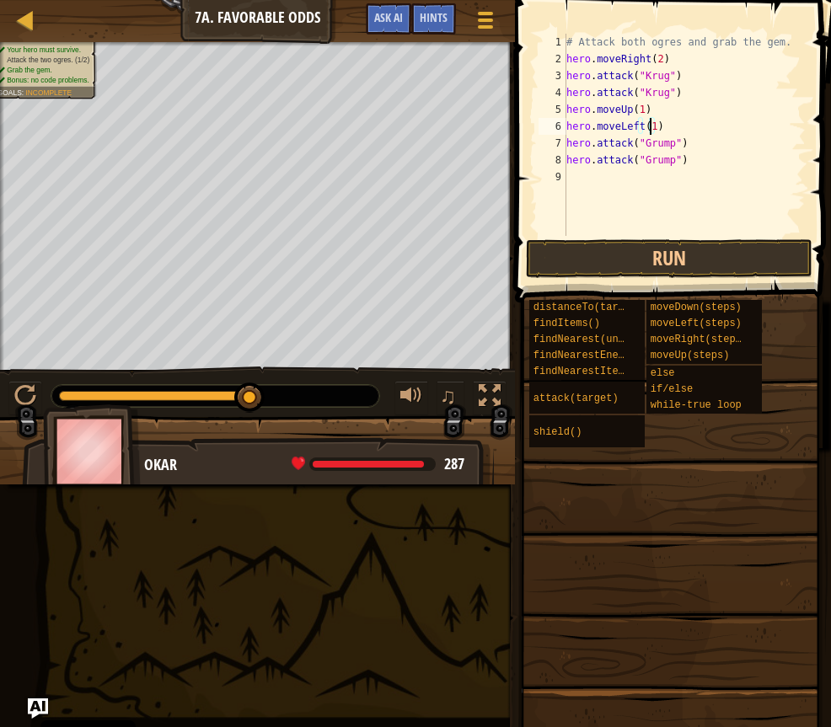
click at [645, 183] on div "# Attack both ogres and grab the gem. hero . moveRight ( 2 ) hero . attack ( "[…" at bounding box center [684, 152] width 243 height 236
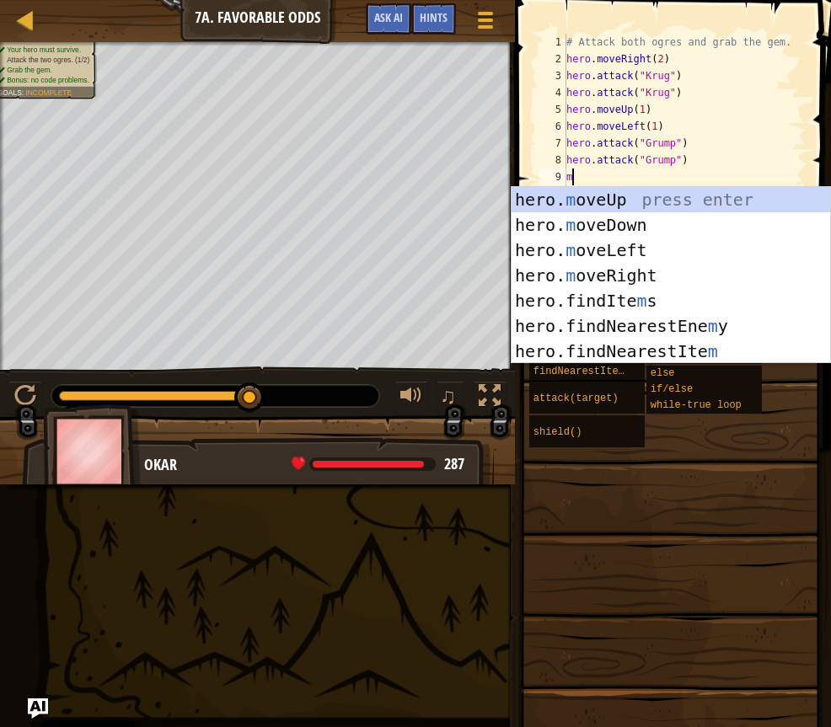
type textarea "mo"
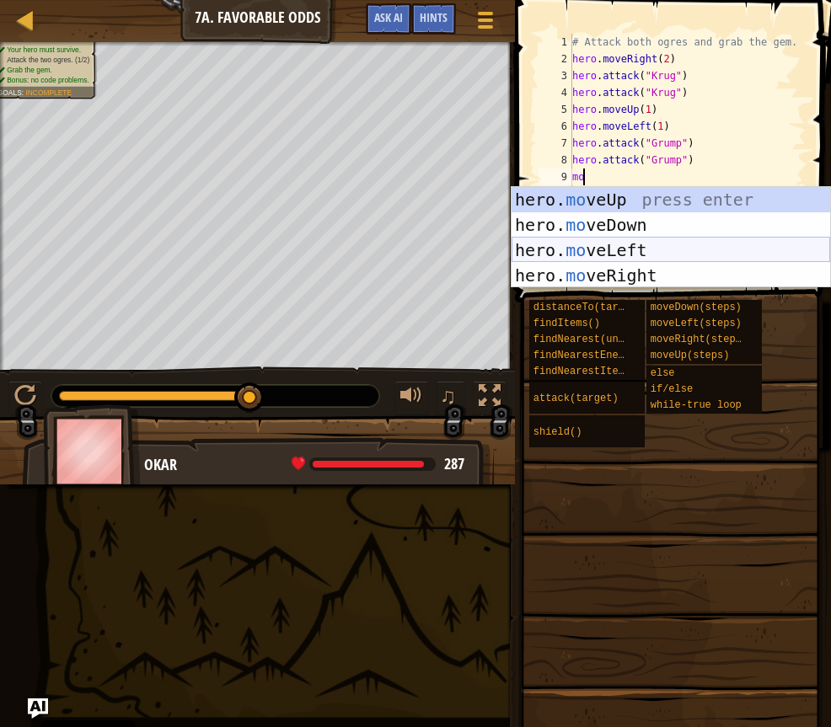
click at [654, 249] on div "hero. mo veUp press enter hero. mo veDown press enter hero. mo veLeft press ent…" at bounding box center [670, 263] width 318 height 152
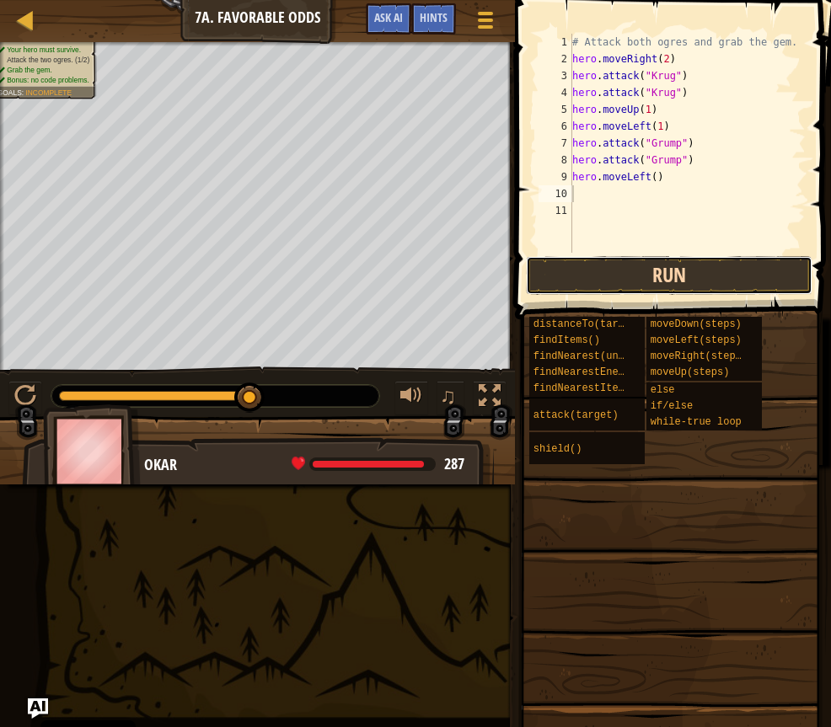
click at [702, 278] on button "Run" at bounding box center [669, 275] width 286 height 39
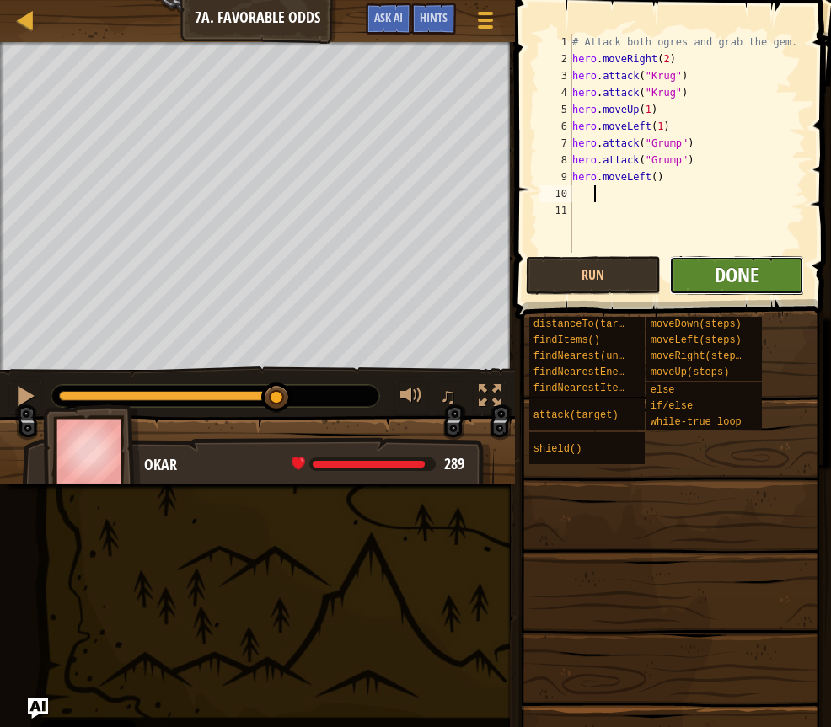
click at [741, 271] on span "Done" at bounding box center [736, 274] width 44 height 27
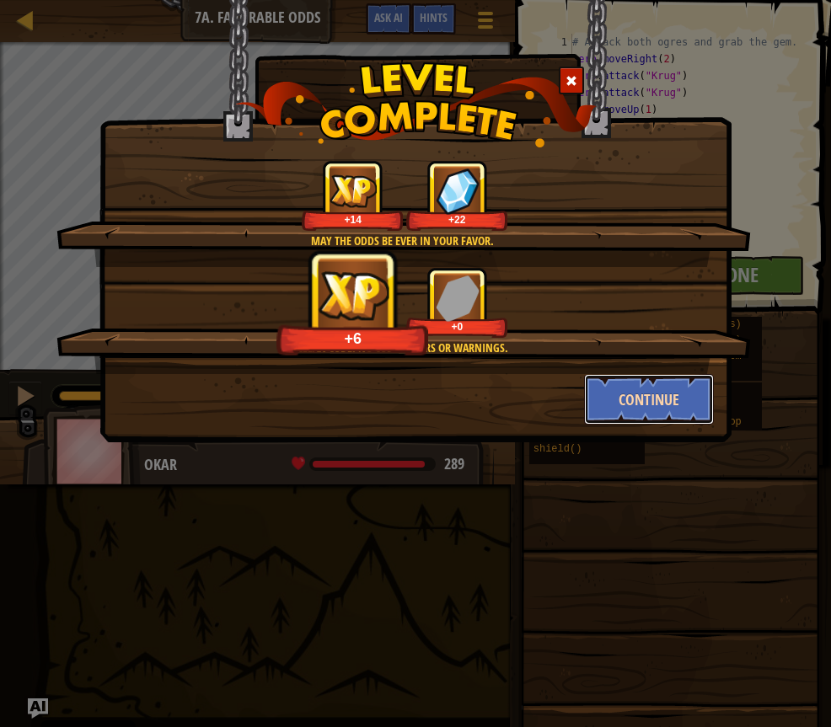
click at [651, 395] on button "Continue" at bounding box center [649, 399] width 131 height 51
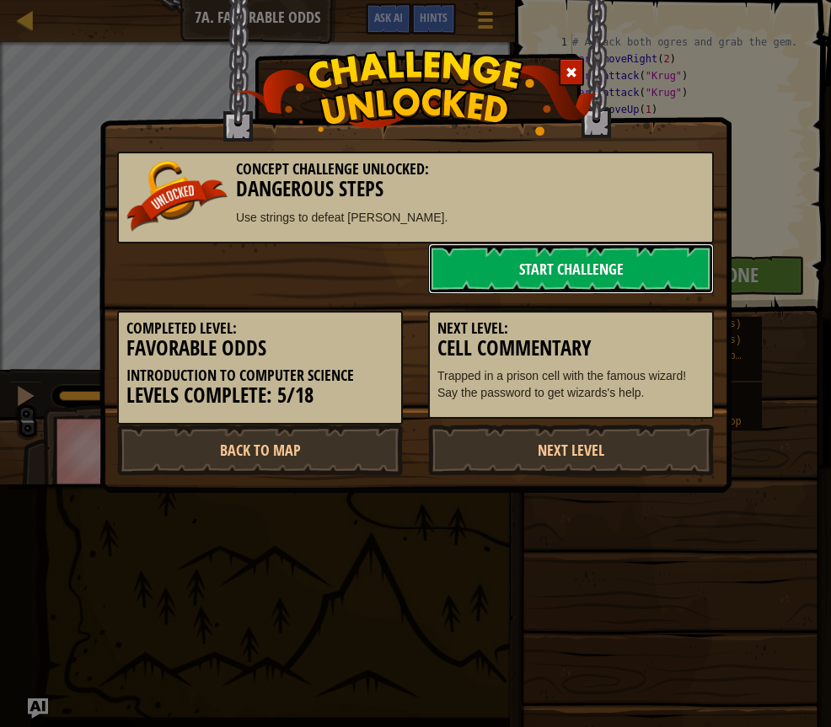
click at [658, 270] on link "Start Challenge" at bounding box center [571, 268] width 286 height 51
